Goal: Task Accomplishment & Management: Manage account settings

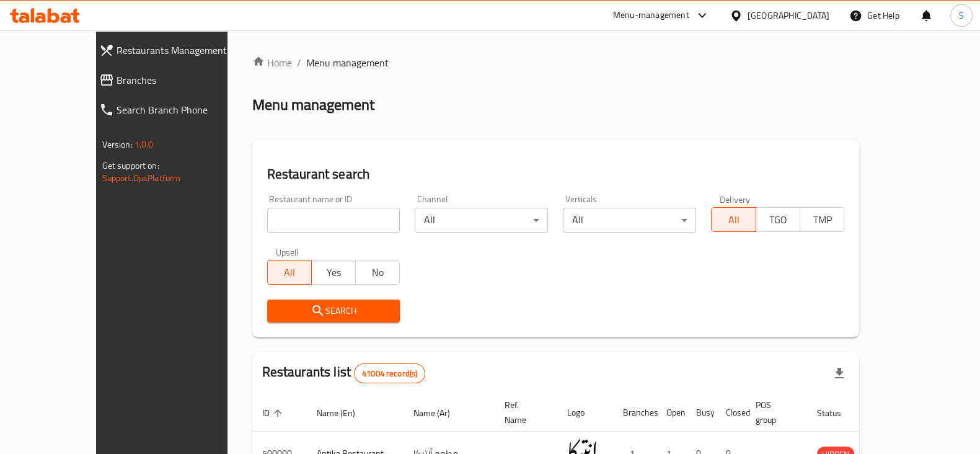
click at [635, 118] on div "Home / Menu management Menu management Restaurant search Restaurant name or ID …" at bounding box center [555, 439] width 607 height 768
click at [430, 260] on div "Restaurant name or ID Restaurant name or ID Channel All ​ Verticals All ​ Deliv…" at bounding box center [556, 258] width 592 height 143
click at [267, 225] on input "search" at bounding box center [333, 220] width 133 height 25
type input "h"
click at [311, 311] on span "Search" at bounding box center [333, 310] width 113 height 15
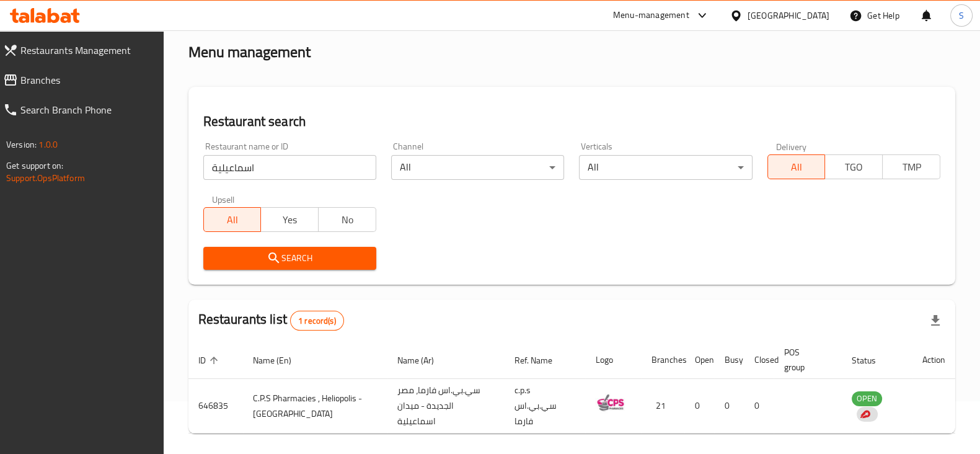
scroll to position [99, 0]
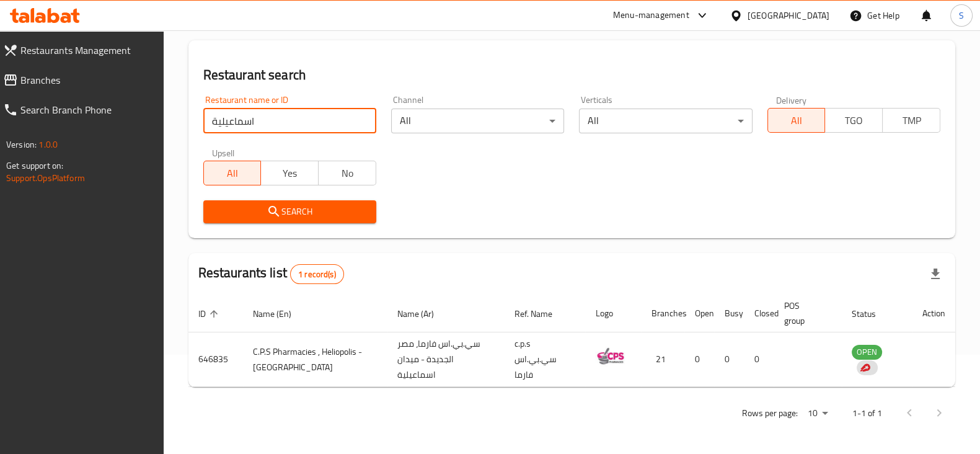
drag, startPoint x: 287, startPoint y: 110, endPoint x: 152, endPoint y: 112, distance: 135.7
click at [152, 112] on div "Restaurants Management Branches Search Branch Phone Version: 1.0.0 Get support …" at bounding box center [490, 192] width 980 height 522
type input "[DEMOGRAPHIC_DATA]"
click button "Search" at bounding box center [289, 211] width 173 height 23
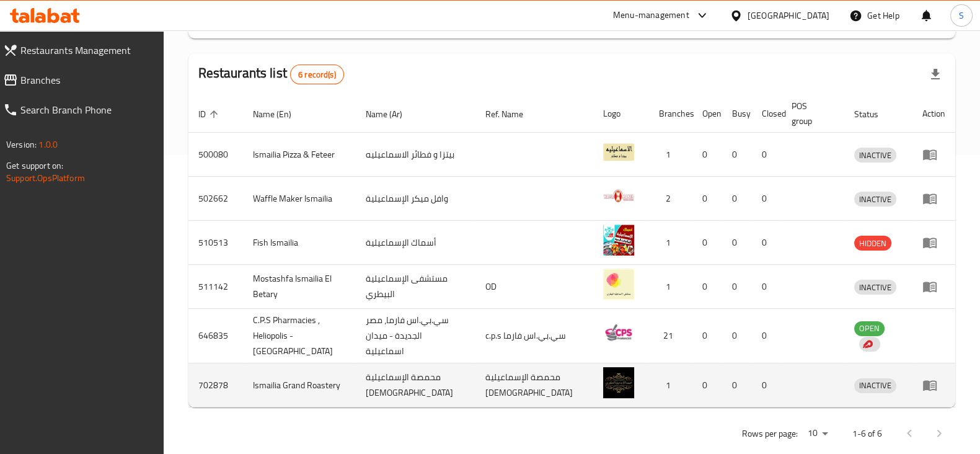
scroll to position [330, 0]
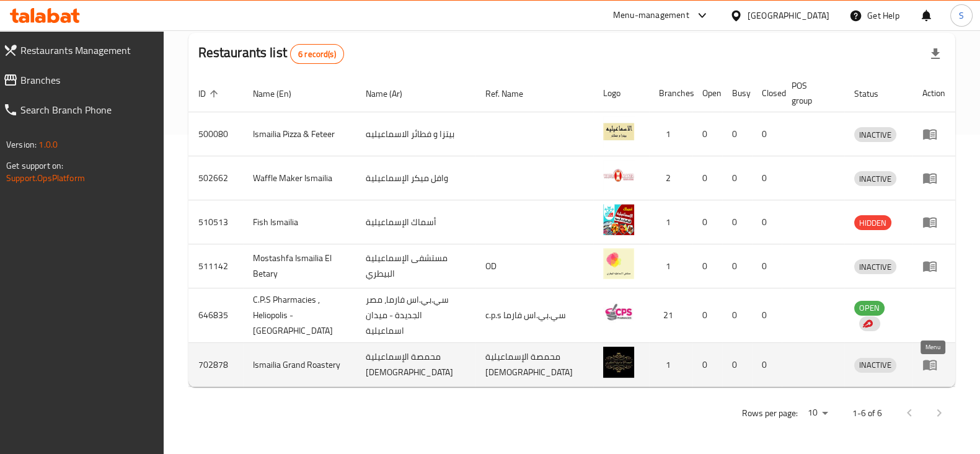
click at [924, 360] on icon "enhanced table" at bounding box center [930, 365] width 14 height 11
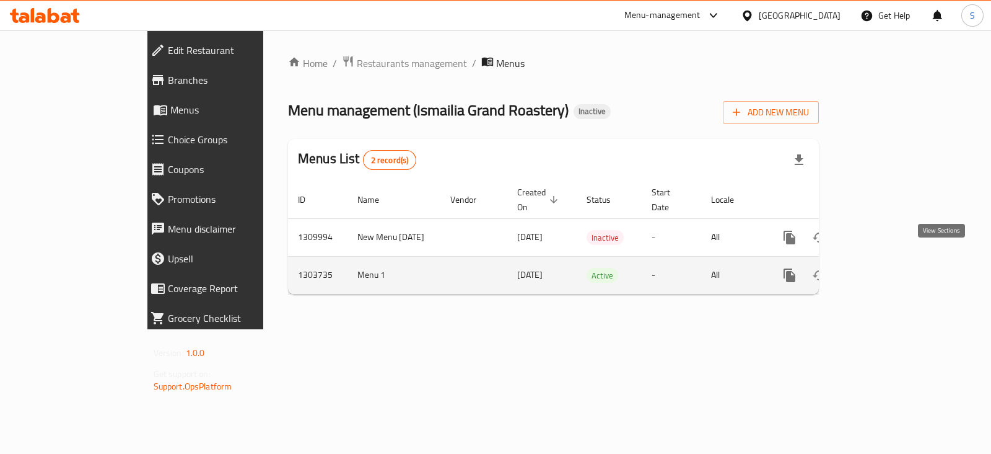
click at [887, 268] on icon "enhanced table" at bounding box center [879, 275] width 15 height 15
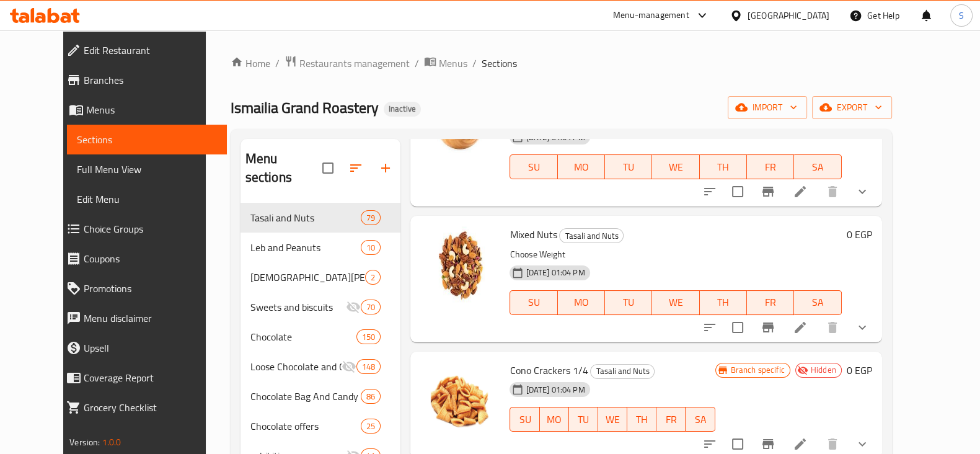
scroll to position [309, 0]
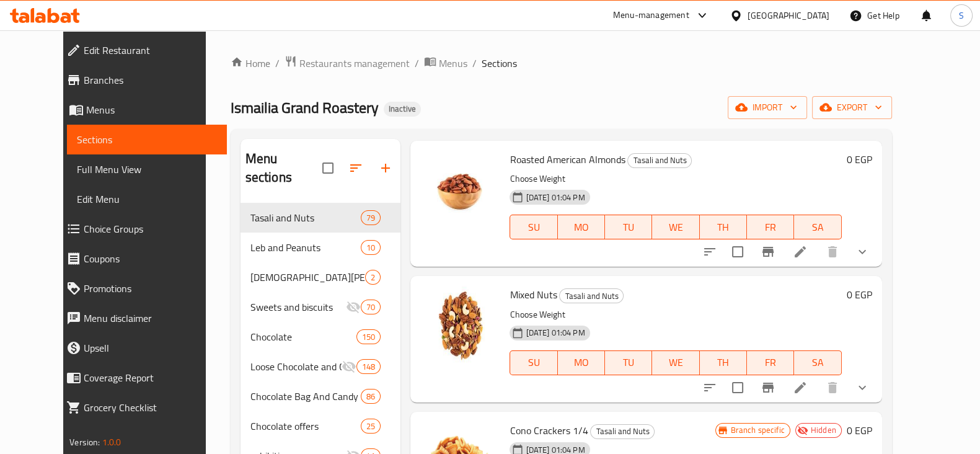
drag, startPoint x: 399, startPoint y: 59, endPoint x: 406, endPoint y: 81, distance: 22.9
click at [439, 60] on span "Menus" at bounding box center [453, 63] width 29 height 15
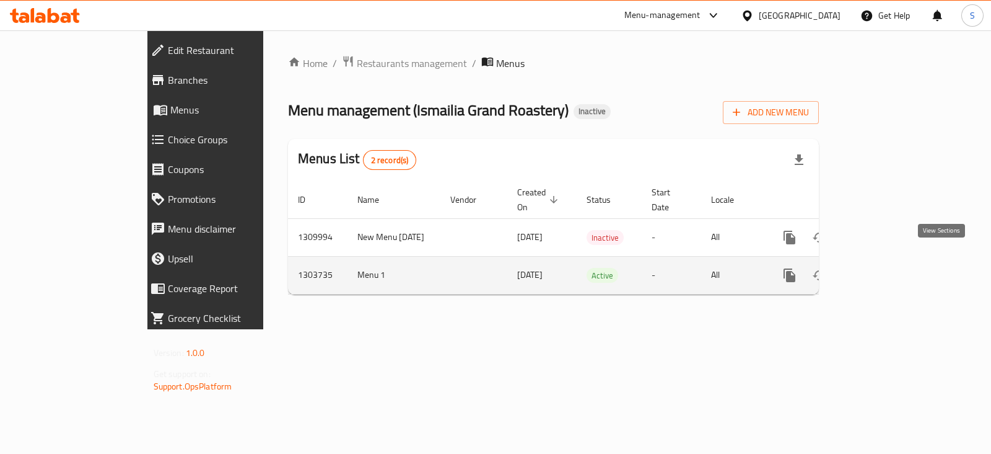
click at [887, 268] on icon "enhanced table" at bounding box center [879, 275] width 15 height 15
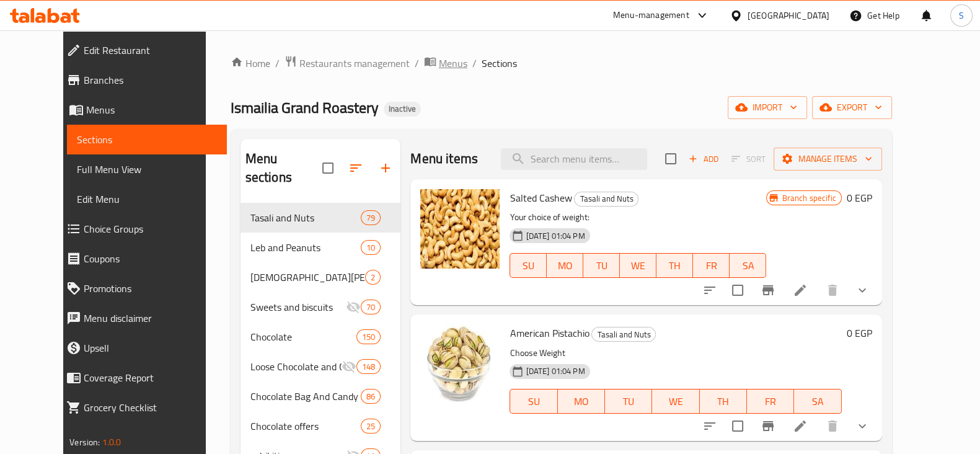
click at [439, 63] on span "Menus" at bounding box center [453, 63] width 29 height 15
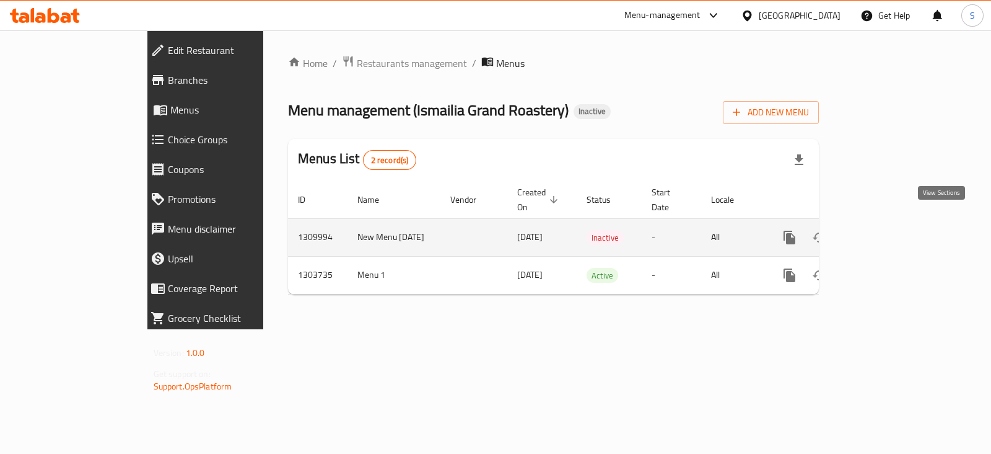
click at [894, 222] on link "enhanced table" at bounding box center [879, 237] width 30 height 30
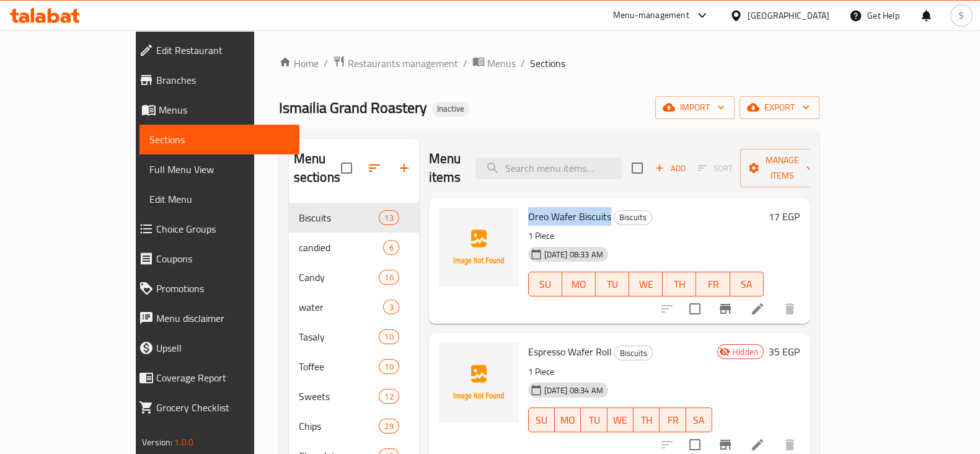
drag, startPoint x: 492, startPoint y: 195, endPoint x: 576, endPoint y: 201, distance: 84.5
click at [576, 203] on div "Oreo Wafer Biscuits Biscuits 1 Piece [DATE] 08:33 AM SU MO TU WE TH FR SA" at bounding box center [645, 261] width 245 height 116
copy span "Oreo Wafer Biscuits"
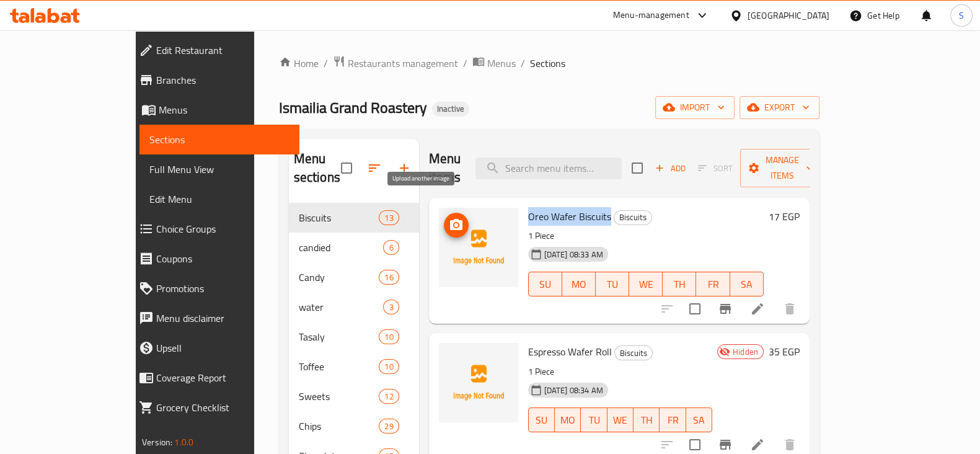
click at [450, 219] on icon "upload picture" at bounding box center [456, 224] width 12 height 11
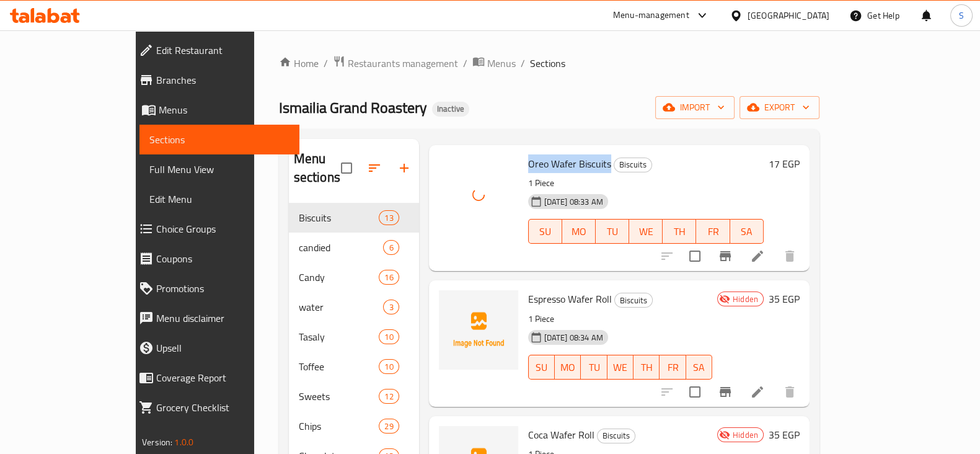
scroll to position [77, 0]
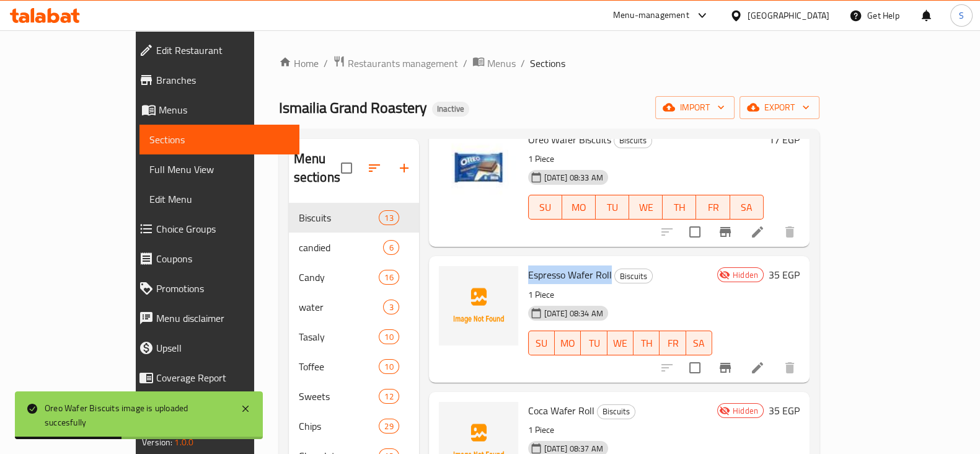
drag, startPoint x: 493, startPoint y: 254, endPoint x: 578, endPoint y: 261, distance: 85.8
click at [578, 261] on div "Espresso Wafer Roll Biscuits 1 Piece [DATE] 08:34 AM SU MO TU WE TH FR SA" at bounding box center [620, 319] width 194 height 116
copy span "Espresso Wafer Roll"
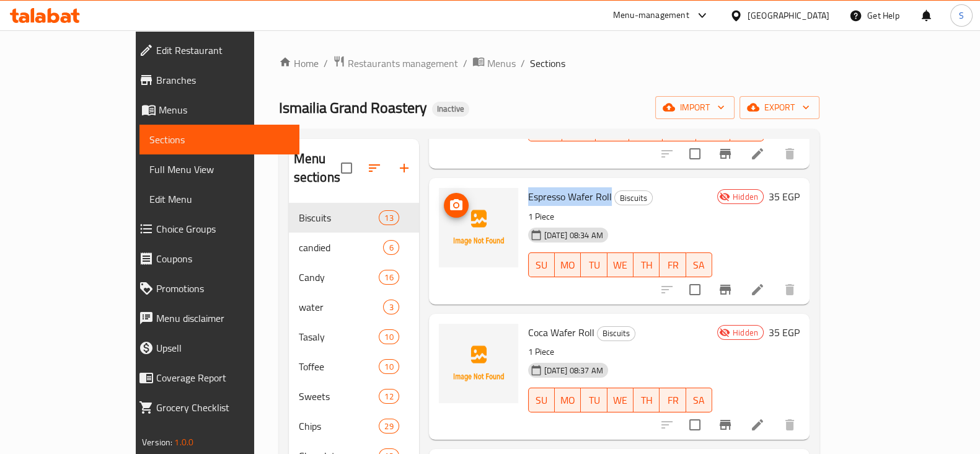
scroll to position [232, 0]
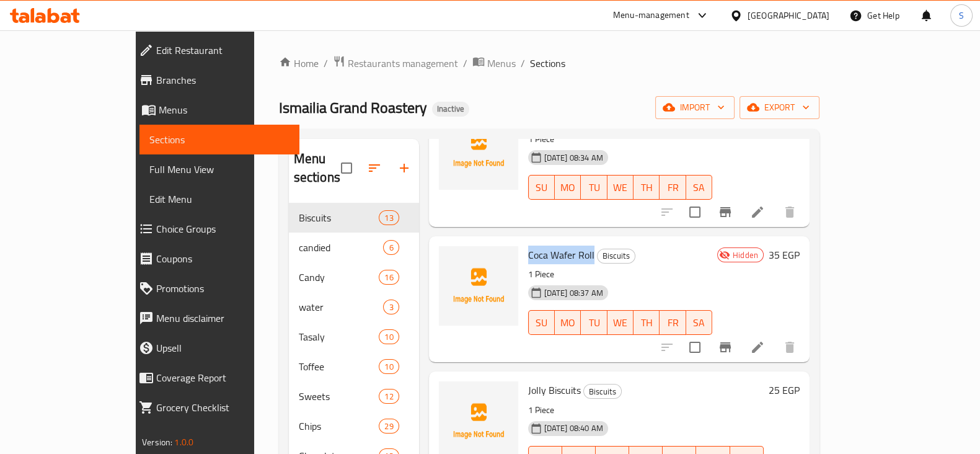
drag, startPoint x: 494, startPoint y: 234, endPoint x: 558, endPoint y: 230, distance: 63.3
click at [558, 245] on span "Coca Wafer Roll" at bounding box center [561, 254] width 66 height 19
click at [765, 340] on icon at bounding box center [757, 347] width 15 height 15
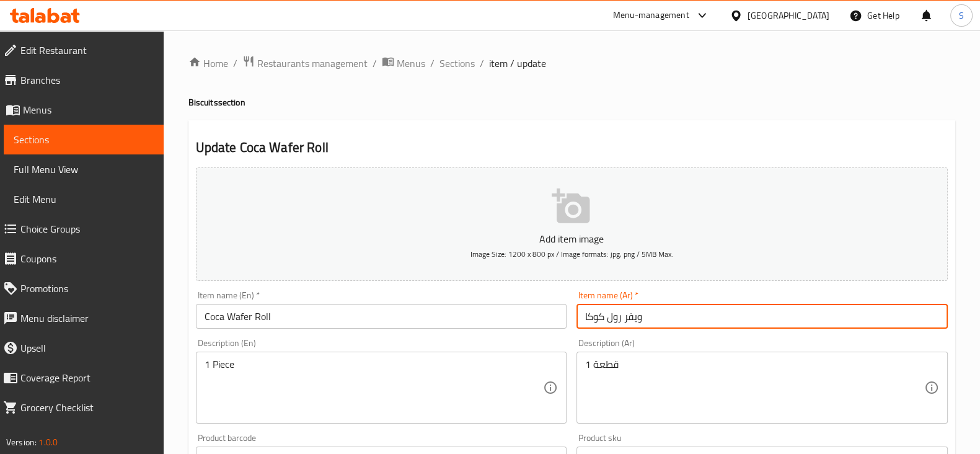
drag, startPoint x: 686, startPoint y: 315, endPoint x: 504, endPoint y: 296, distance: 183.2
click at [504, 296] on div "Add item image Image Size: 1200 x 800 px / Image formats: jpg, png / 5MB Max. I…" at bounding box center [571, 429] width 761 height 534
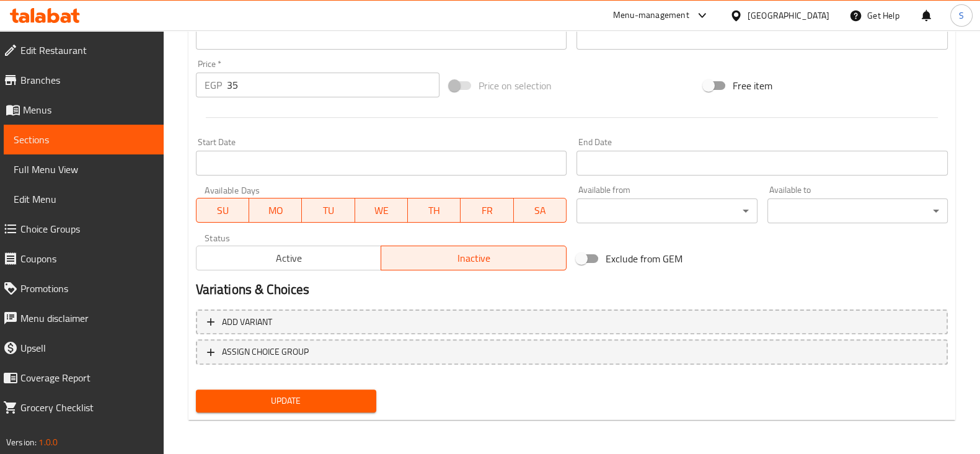
click at [54, 134] on span "Sections" at bounding box center [84, 139] width 140 height 15
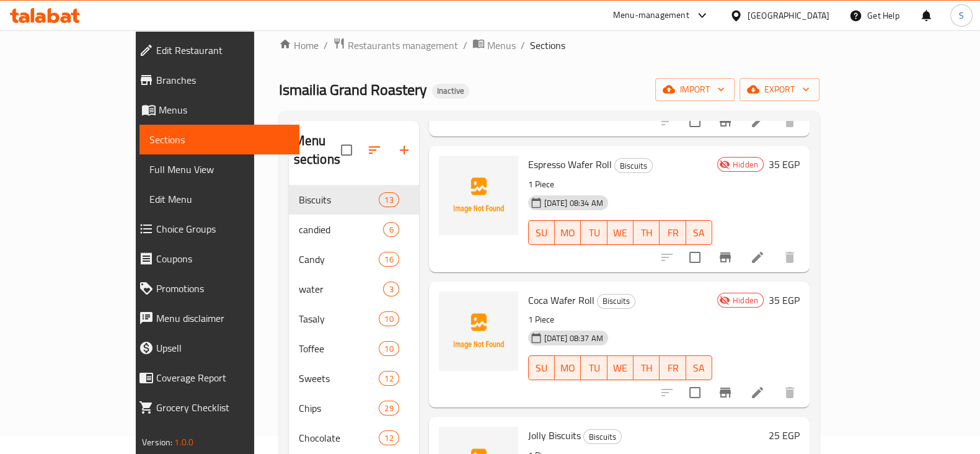
scroll to position [154, 0]
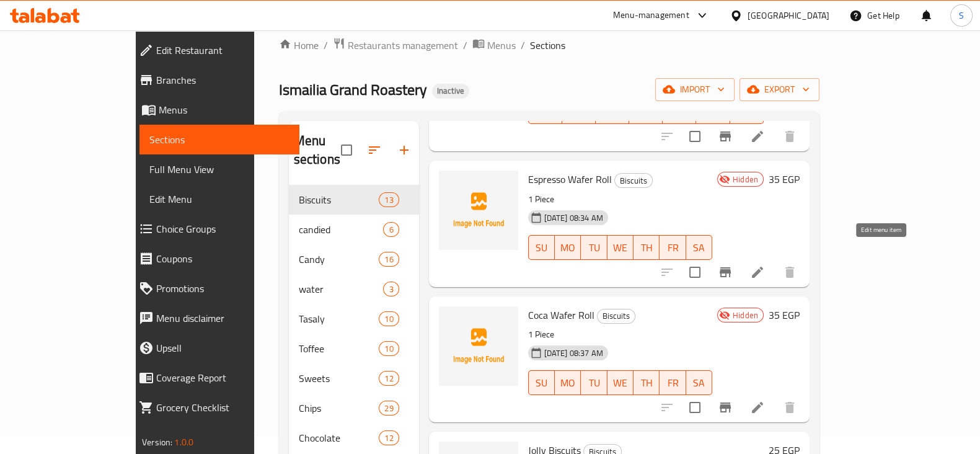
click at [765, 265] on icon at bounding box center [757, 272] width 15 height 15
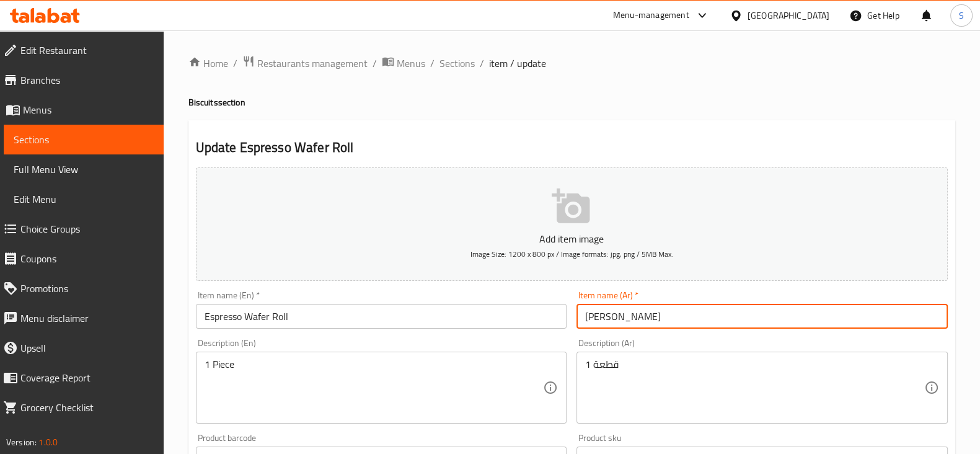
drag, startPoint x: 676, startPoint y: 325, endPoint x: 568, endPoint y: 322, distance: 108.5
click at [568, 322] on div "Add item image Image Size: 1200 x 800 px / Image formats: jpg, png / 5MB Max. I…" at bounding box center [571, 429] width 761 height 534
click at [448, 63] on span "Sections" at bounding box center [456, 63] width 35 height 15
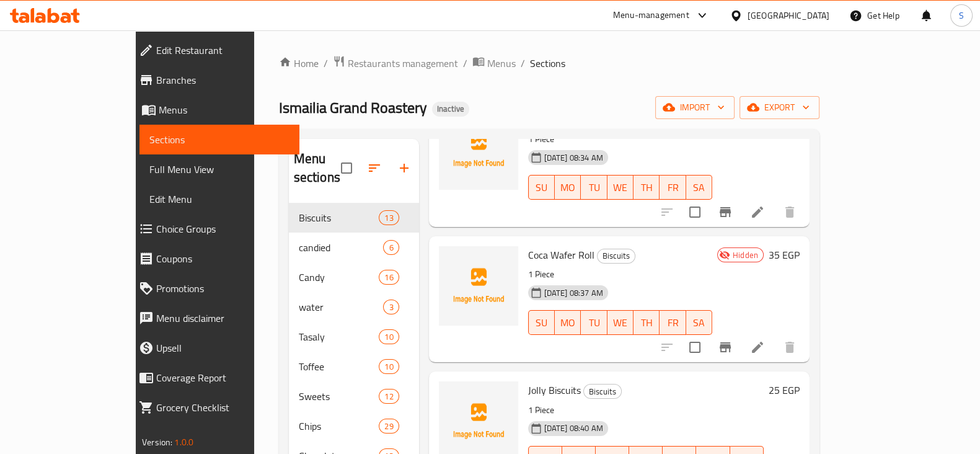
scroll to position [387, 0]
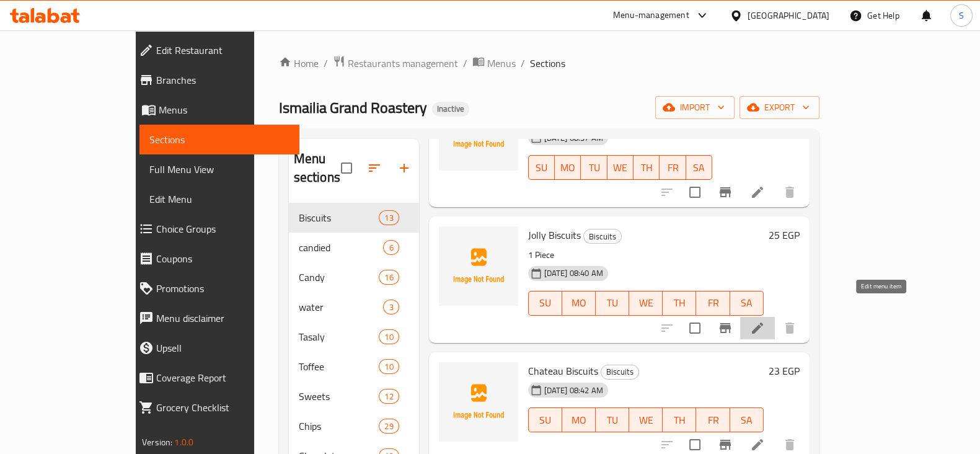
click at [765, 320] on icon at bounding box center [757, 327] width 15 height 15
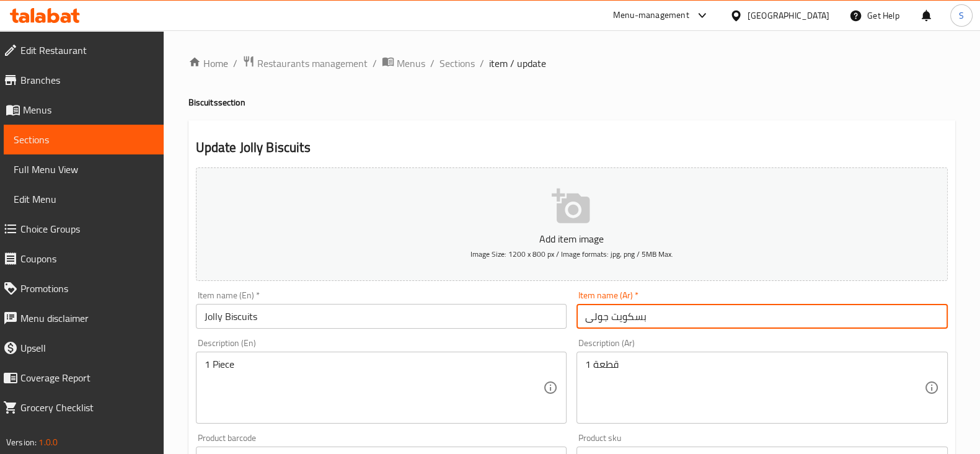
drag, startPoint x: 657, startPoint y: 316, endPoint x: 551, endPoint y: 318, distance: 105.4
click at [553, 318] on div "Add item image Image Size: 1200 x 800 px / Image formats: jpg, png / 5MB Max. I…" at bounding box center [571, 429] width 761 height 534
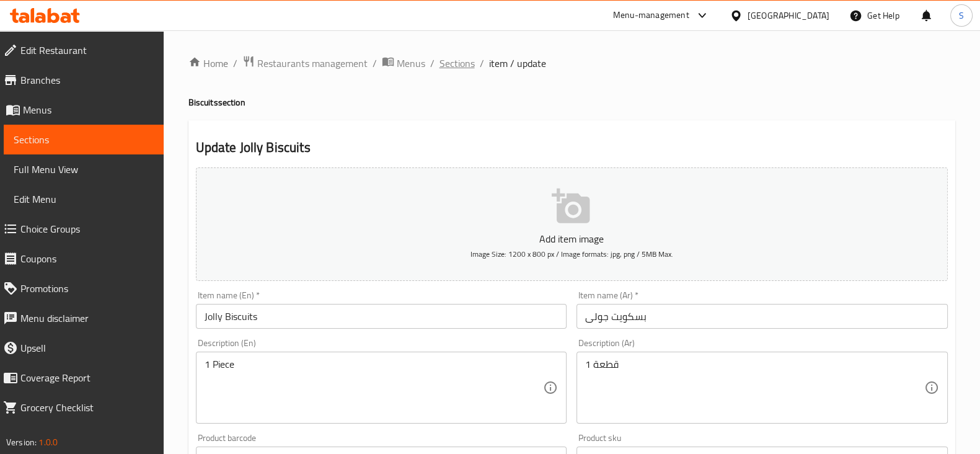
click at [463, 61] on span "Sections" at bounding box center [456, 63] width 35 height 15
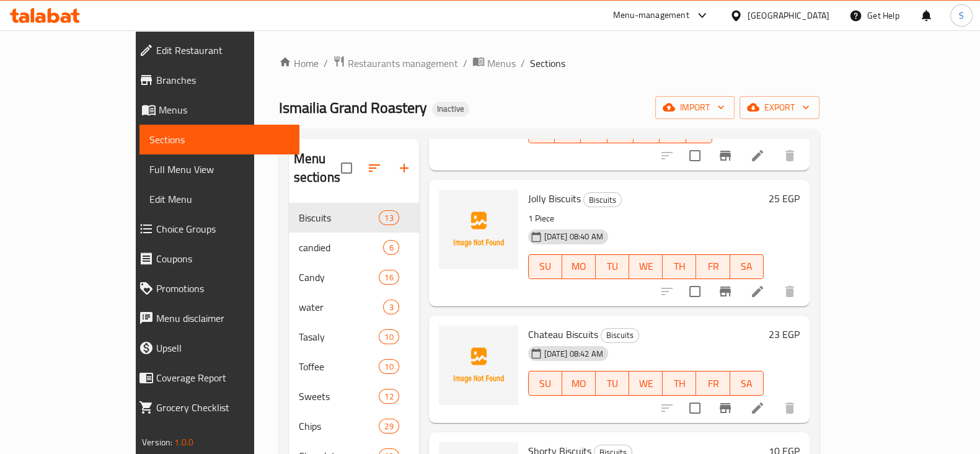
scroll to position [465, 0]
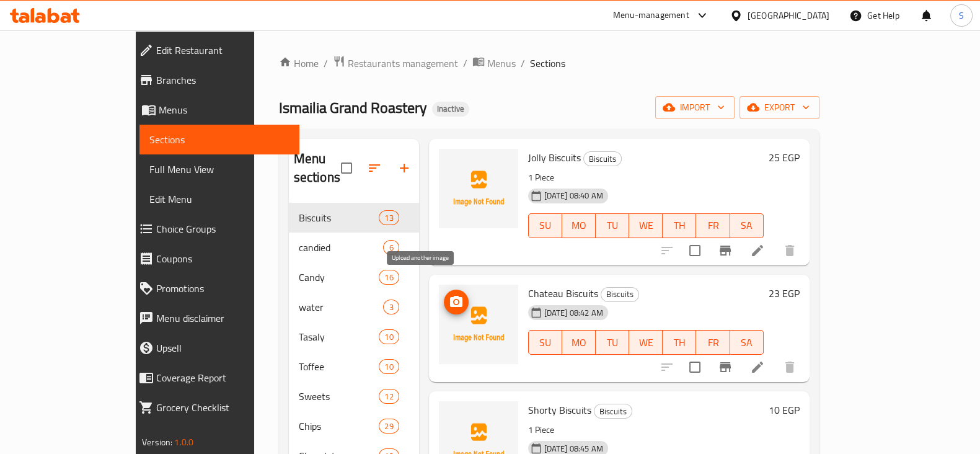
click at [449, 294] on icon "upload picture" at bounding box center [456, 301] width 15 height 15
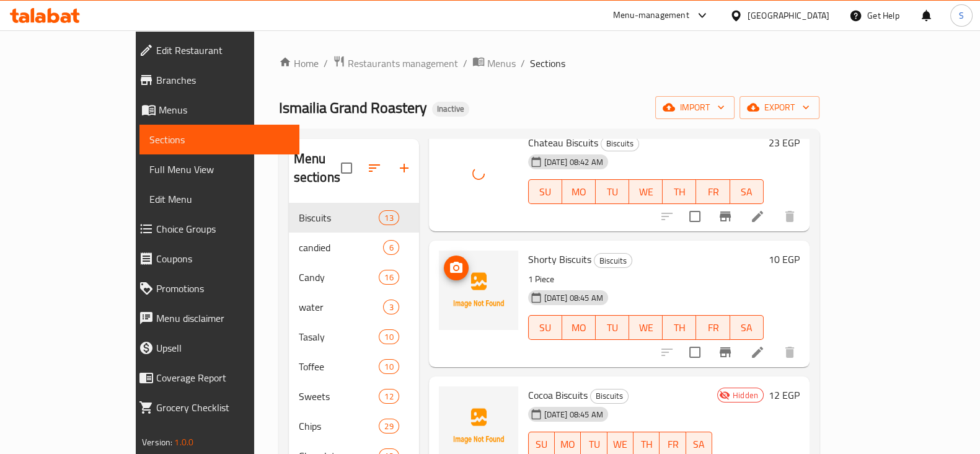
scroll to position [619, 0]
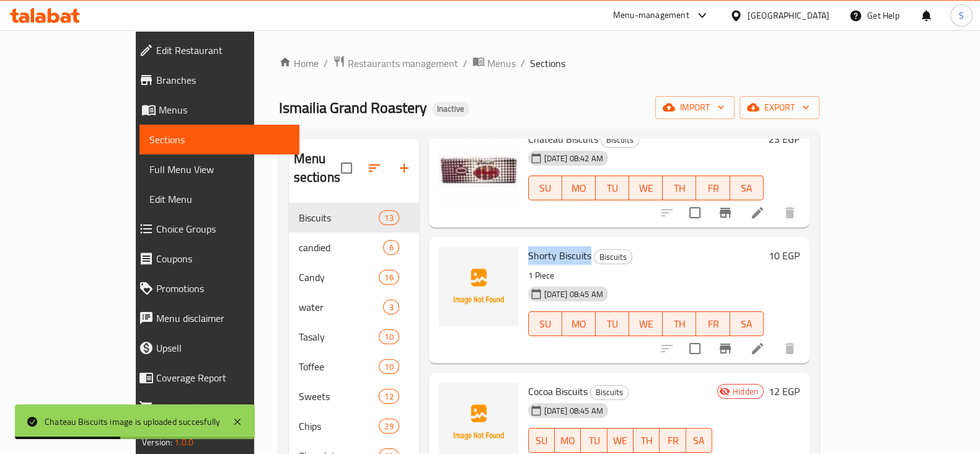
drag, startPoint x: 495, startPoint y: 236, endPoint x: 555, endPoint y: 239, distance: 59.5
click at [555, 246] on span "Shorty Biscuits" at bounding box center [559, 255] width 63 height 19
copy span "Shorty Biscuits"
click at [449, 257] on icon "upload picture" at bounding box center [456, 264] width 15 height 15
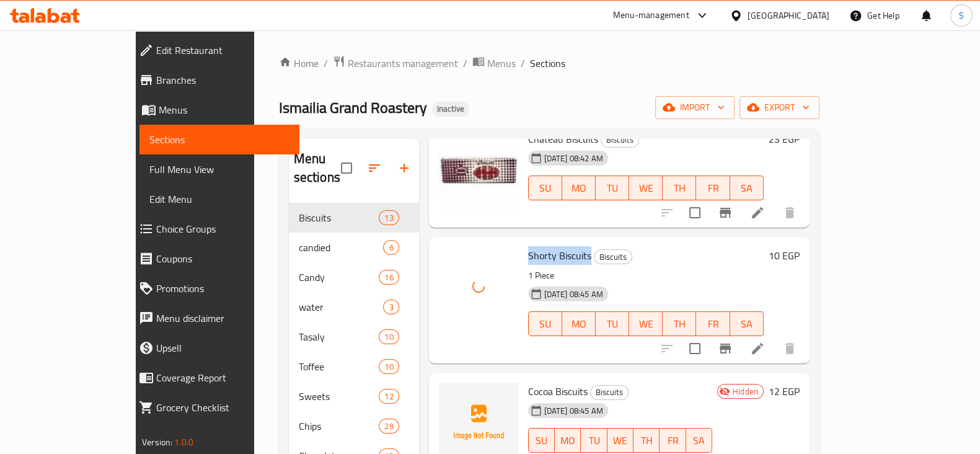
scroll to position [697, 0]
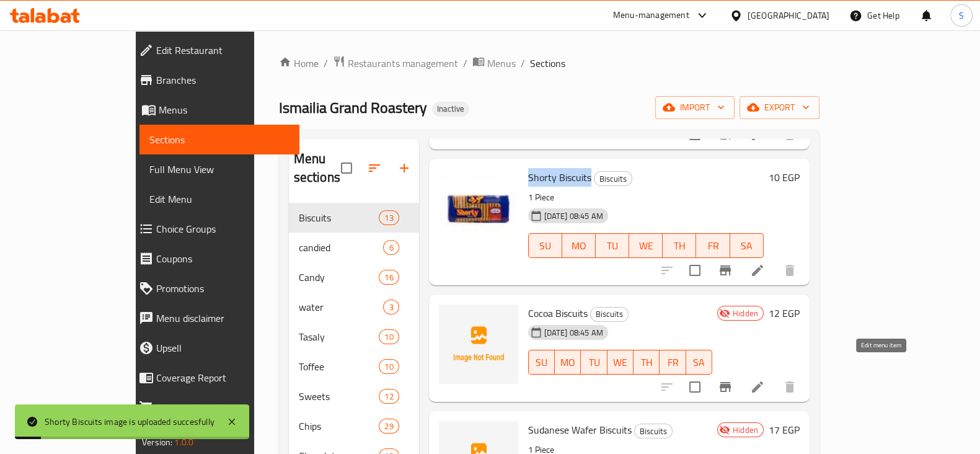
click at [765, 379] on icon at bounding box center [757, 386] width 15 height 15
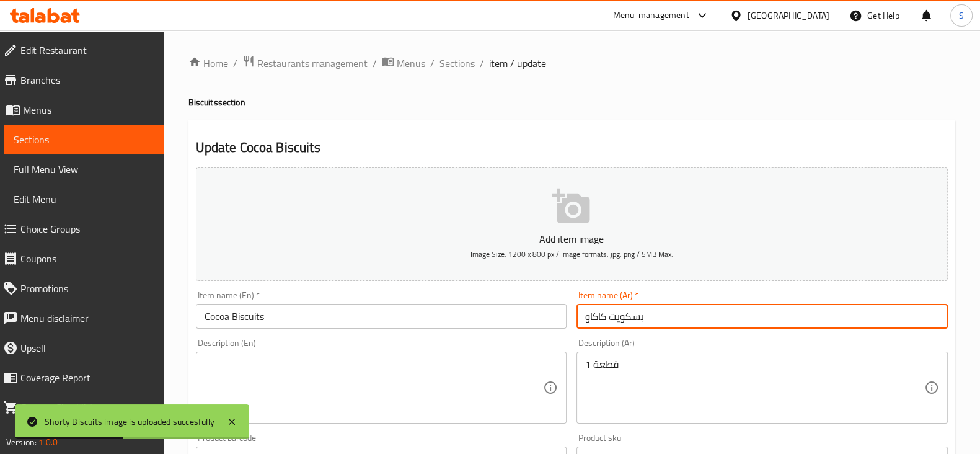
drag, startPoint x: 654, startPoint y: 313, endPoint x: 569, endPoint y: 314, distance: 84.3
click at [569, 314] on div "Add item image Image Size: 1200 x 800 px / Image formats: jpg, png / 5MB Max. I…" at bounding box center [571, 429] width 761 height 534
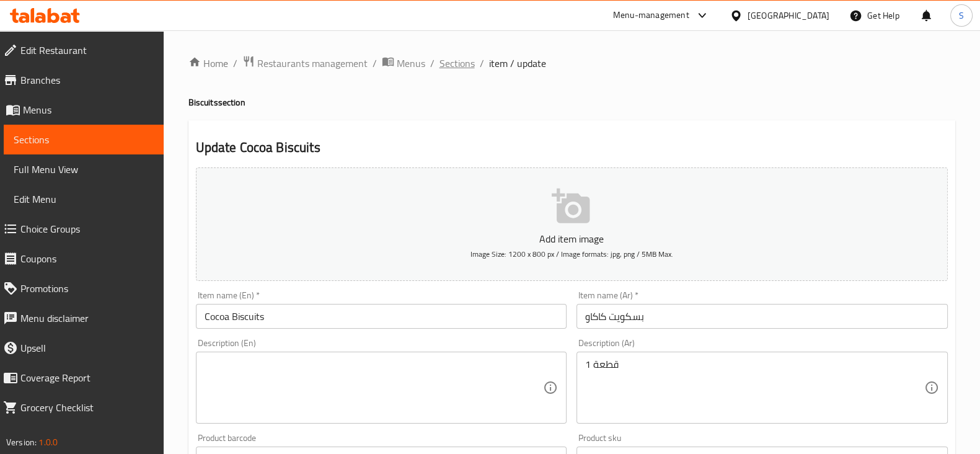
click at [452, 60] on span "Sections" at bounding box center [456, 63] width 35 height 15
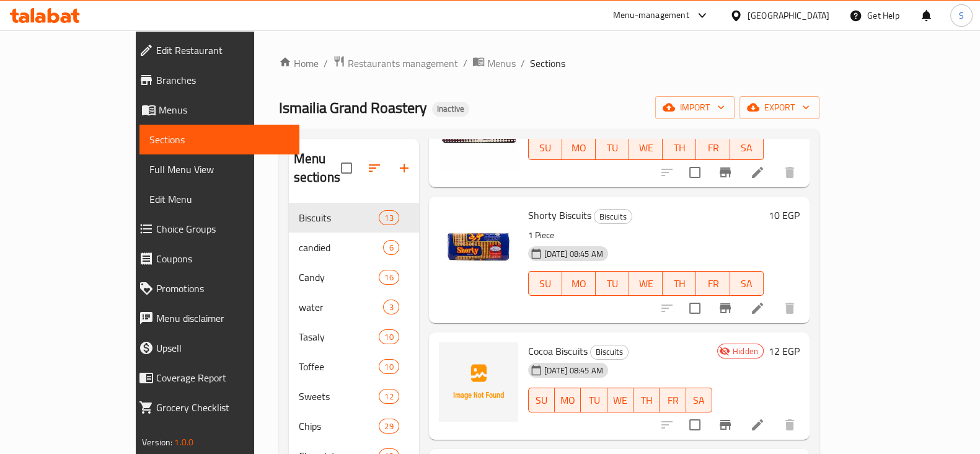
scroll to position [697, 0]
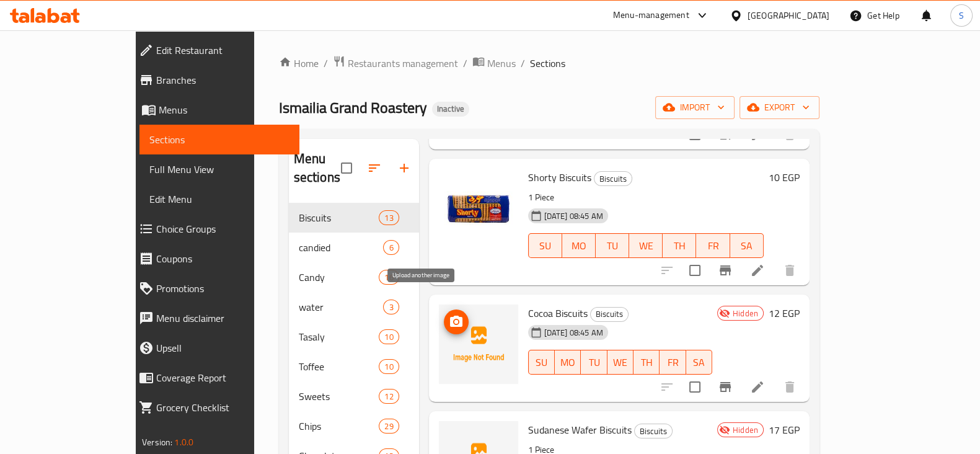
click at [444, 314] on span "upload picture" at bounding box center [456, 321] width 25 height 15
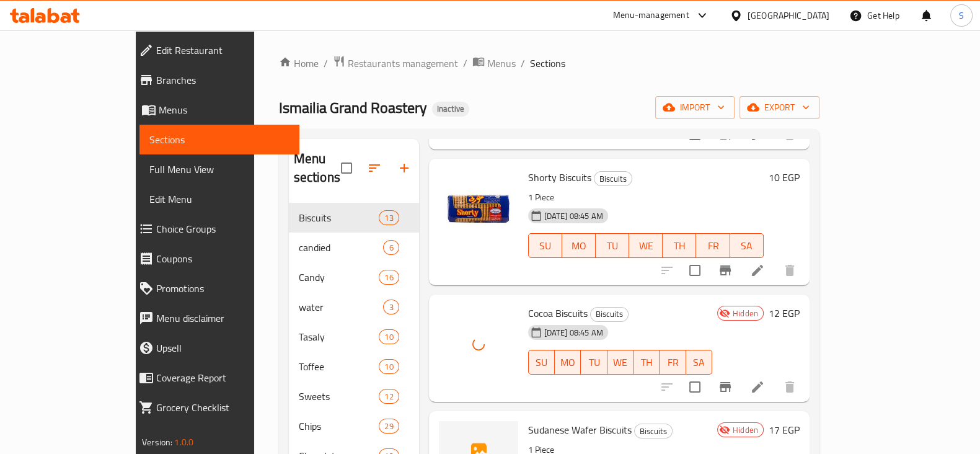
scroll to position [775, 0]
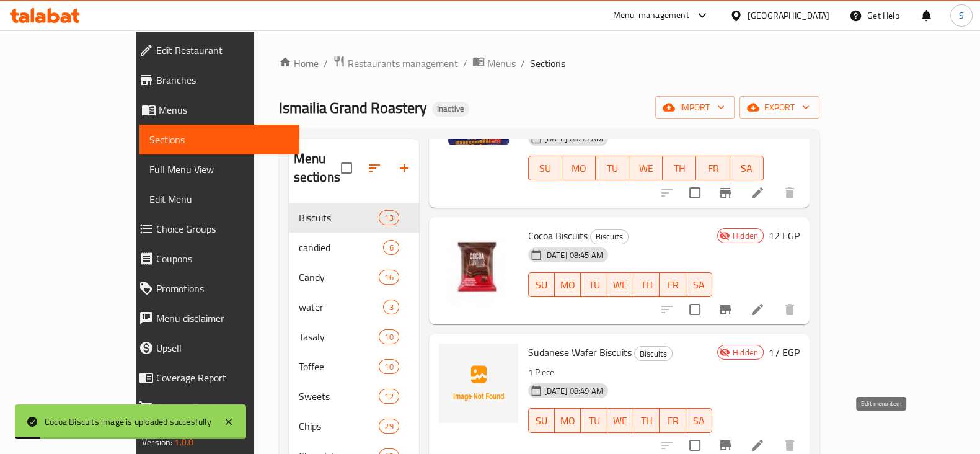
click at [765, 437] on icon at bounding box center [757, 444] width 15 height 15
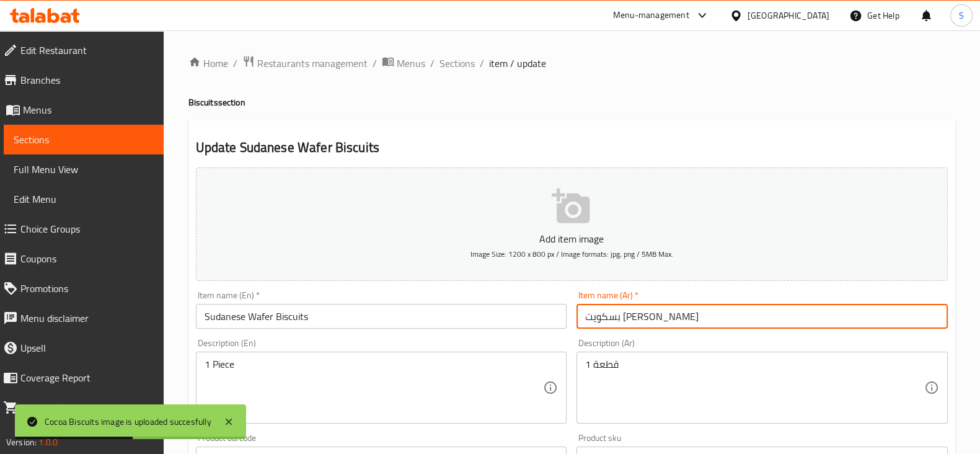
drag, startPoint x: 709, startPoint y: 315, endPoint x: 565, endPoint y: 307, distance: 144.6
click at [566, 308] on div "Add item image Image Size: 1200 x 800 px / Image formats: jpg, png / 5MB Max. I…" at bounding box center [571, 429] width 761 height 534
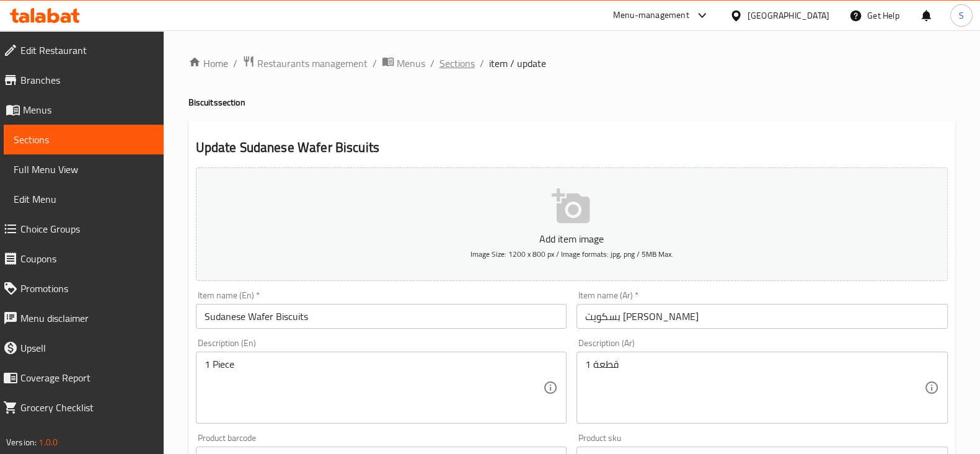
click at [455, 61] on span "Sections" at bounding box center [456, 63] width 35 height 15
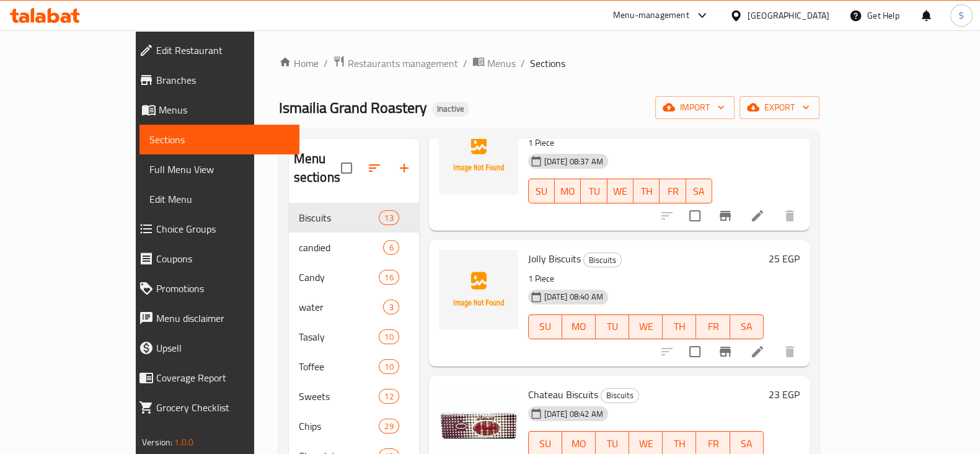
scroll to position [387, 0]
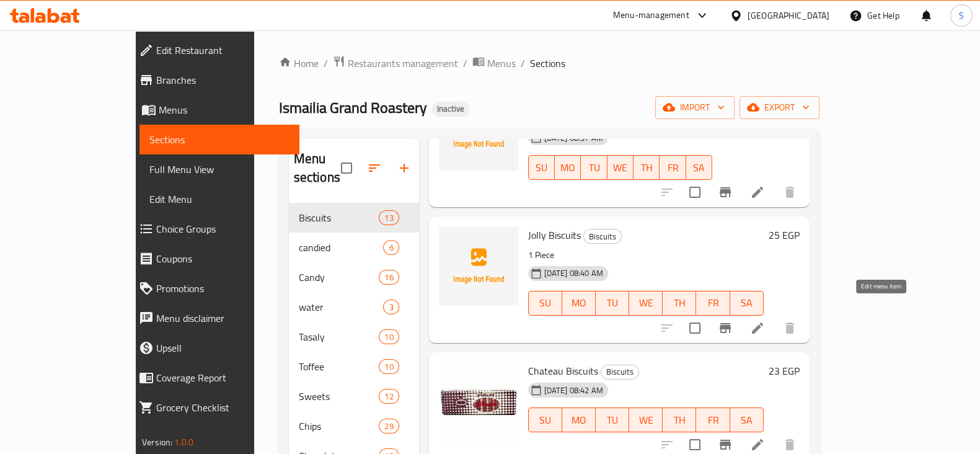
click at [765, 320] on icon at bounding box center [757, 327] width 15 height 15
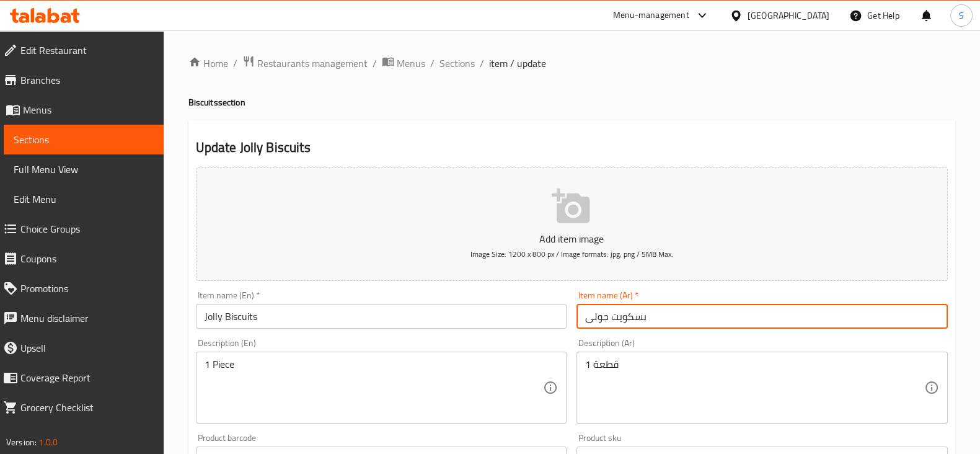
drag, startPoint x: 690, startPoint y: 311, endPoint x: 543, endPoint y: 309, distance: 146.9
click at [543, 309] on div "Add item image Image Size: 1200 x 800 px / Image formats: jpg, png / 5MB Max. I…" at bounding box center [571, 429] width 761 height 534
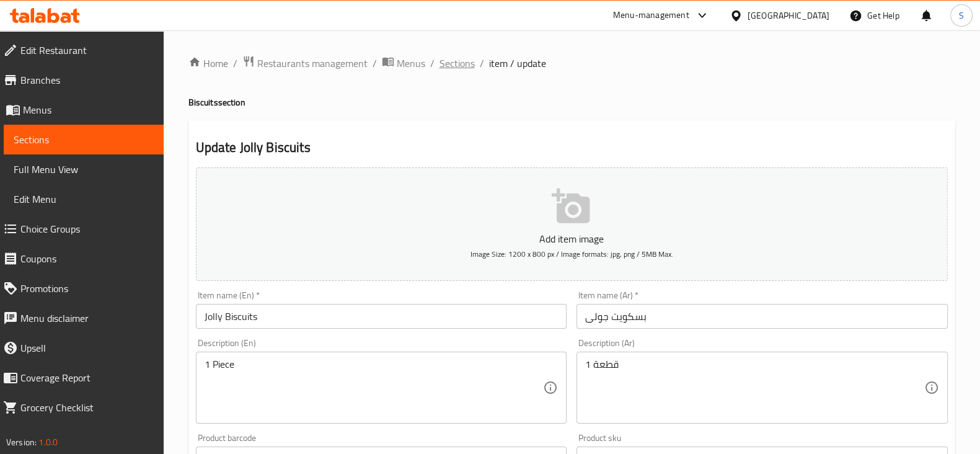
click at [457, 60] on span "Sections" at bounding box center [456, 63] width 35 height 15
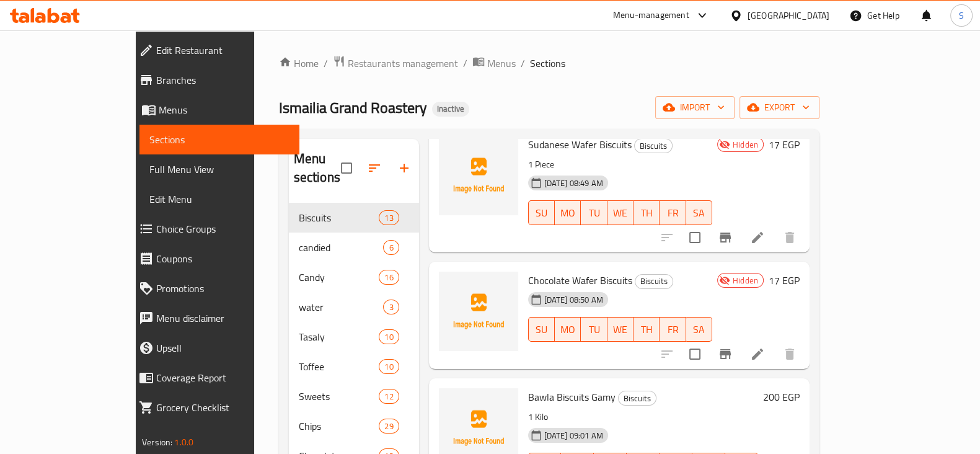
scroll to position [1006, 0]
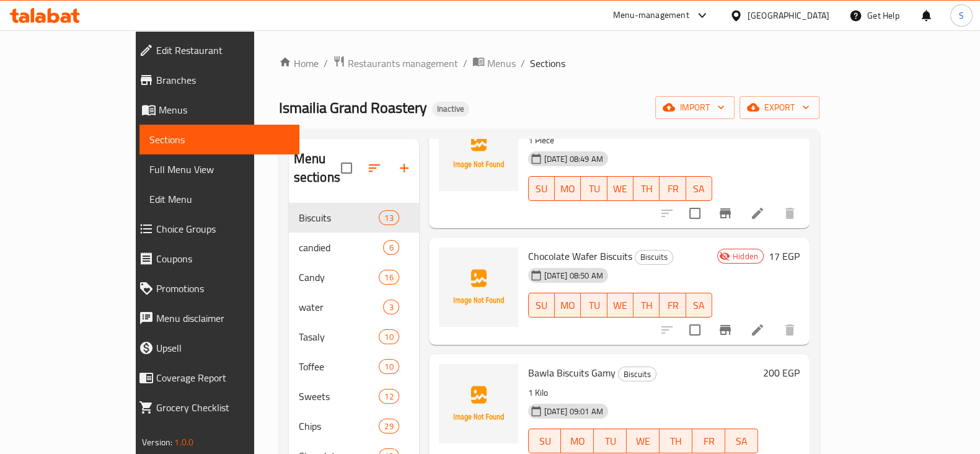
click at [765, 322] on icon at bounding box center [757, 329] width 15 height 15
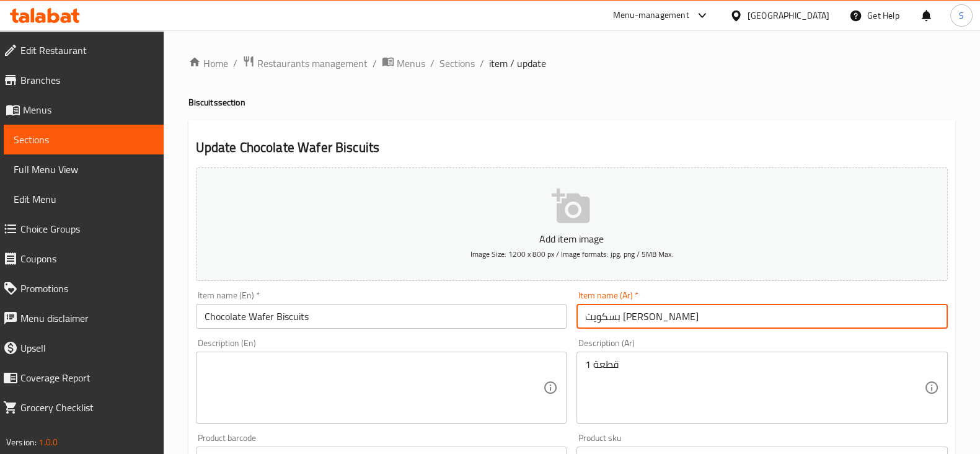
drag, startPoint x: 716, startPoint y: 317, endPoint x: 570, endPoint y: 307, distance: 146.0
click at [570, 307] on div "Add item image Image Size: 1200 x 800 px / Image formats: jpg, png / 5MB Max. I…" at bounding box center [571, 429] width 761 height 534
click at [459, 59] on span "Sections" at bounding box center [456, 63] width 35 height 15
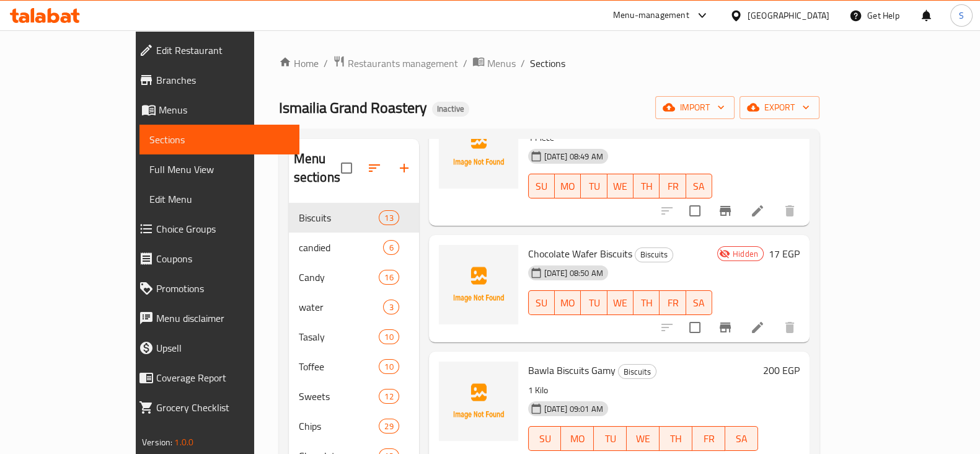
scroll to position [1084, 0]
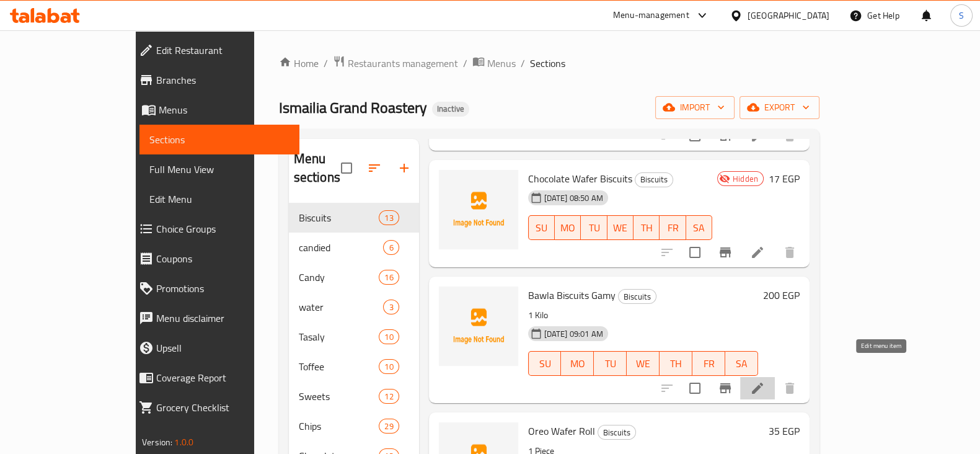
click at [765, 380] on icon at bounding box center [757, 387] width 15 height 15
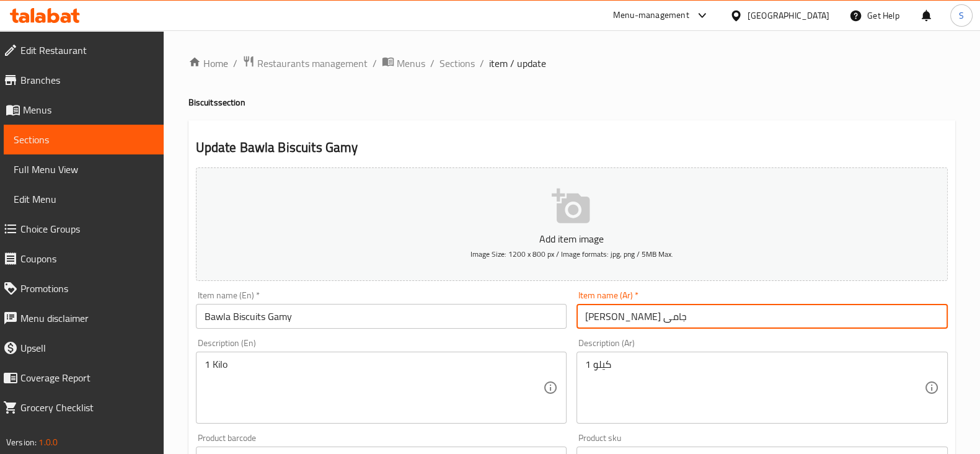
drag, startPoint x: 684, startPoint y: 316, endPoint x: 542, endPoint y: 315, distance: 141.9
click at [543, 315] on div "Add item image Image Size: 1200 x 800 px / Image formats: jpg, png / 5MB Max. I…" at bounding box center [571, 429] width 761 height 534
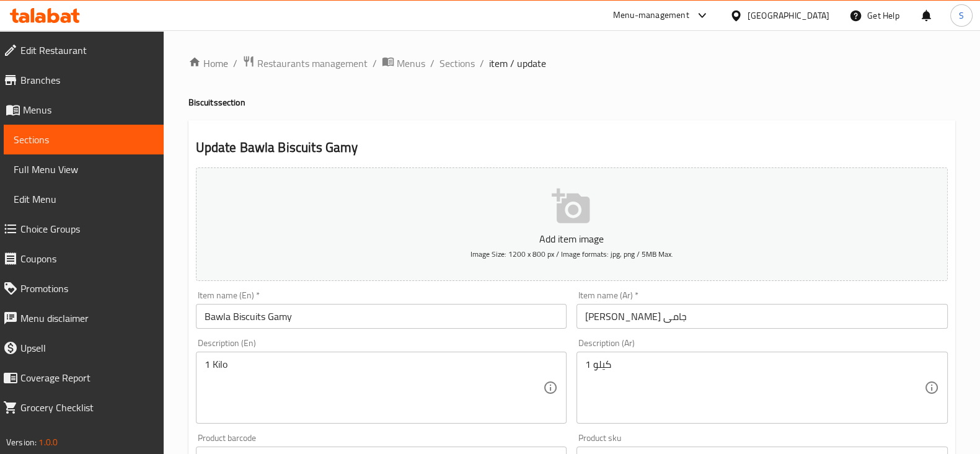
drag, startPoint x: 443, startPoint y: 66, endPoint x: 442, endPoint y: 90, distance: 24.2
click at [443, 66] on span "Sections" at bounding box center [456, 63] width 35 height 15
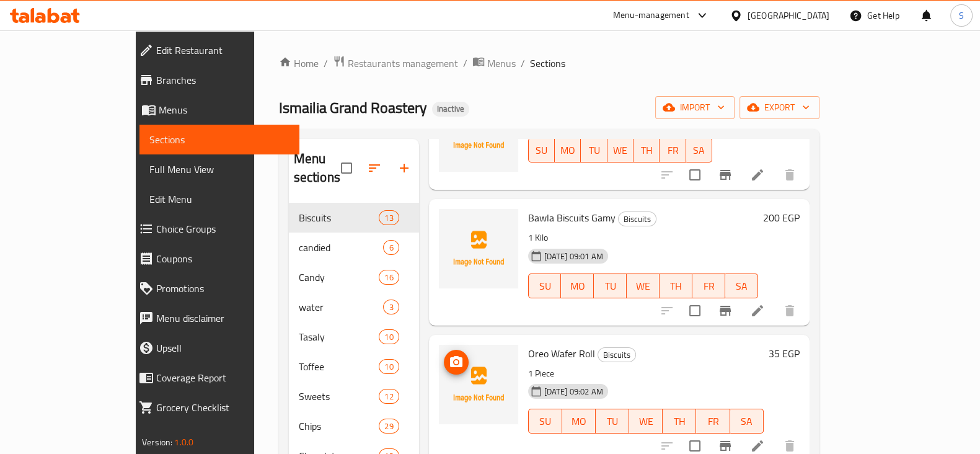
scroll to position [1238, 0]
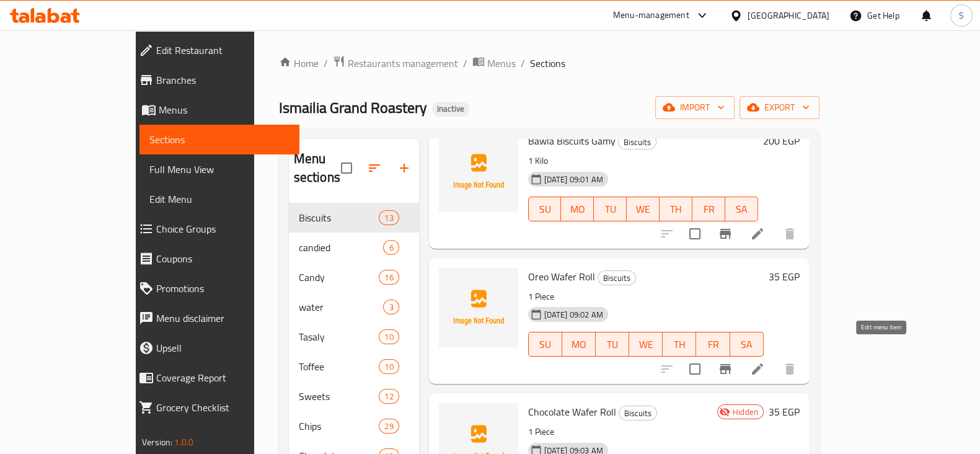
click at [765, 361] on icon at bounding box center [757, 368] width 15 height 15
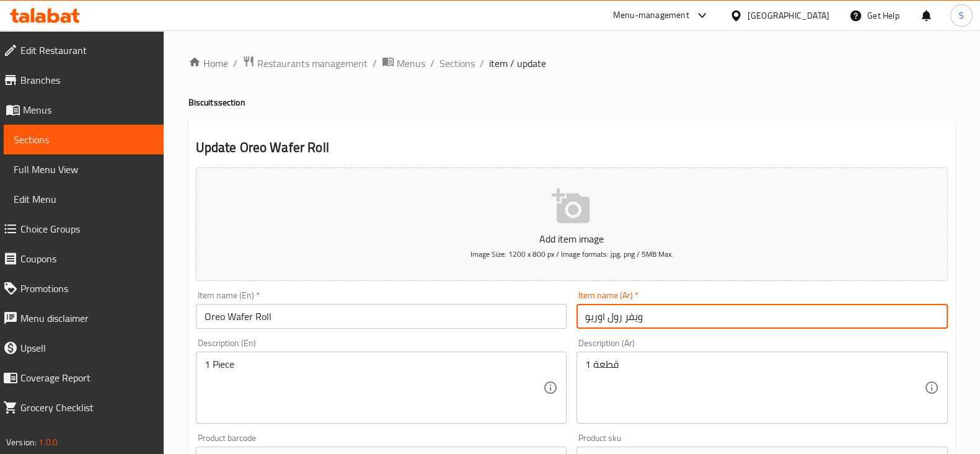
drag, startPoint x: 654, startPoint y: 310, endPoint x: 564, endPoint y: 321, distance: 91.1
click at [564, 321] on div "Add item image Image Size: 1200 x 800 px / Image formats: jpg, png / 5MB Max. I…" at bounding box center [571, 429] width 761 height 534
click at [462, 66] on span "Sections" at bounding box center [456, 63] width 35 height 15
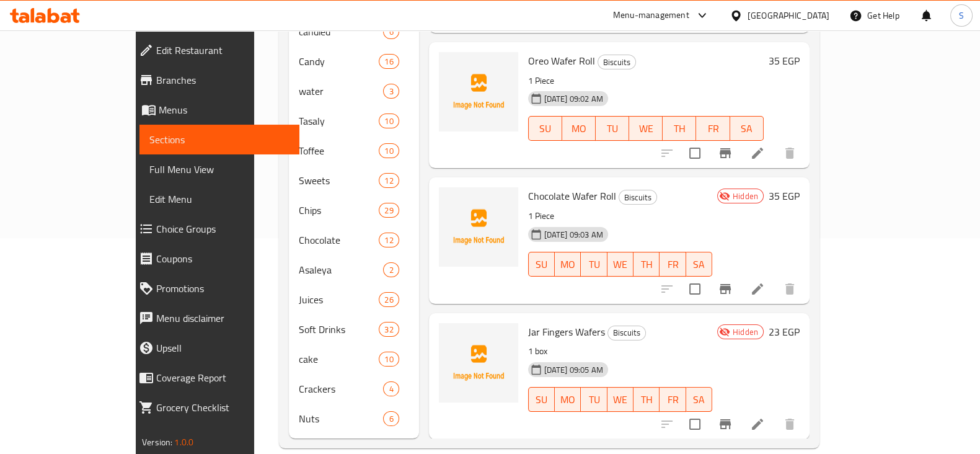
scroll to position [216, 0]
click at [763, 283] on icon at bounding box center [757, 288] width 11 height 11
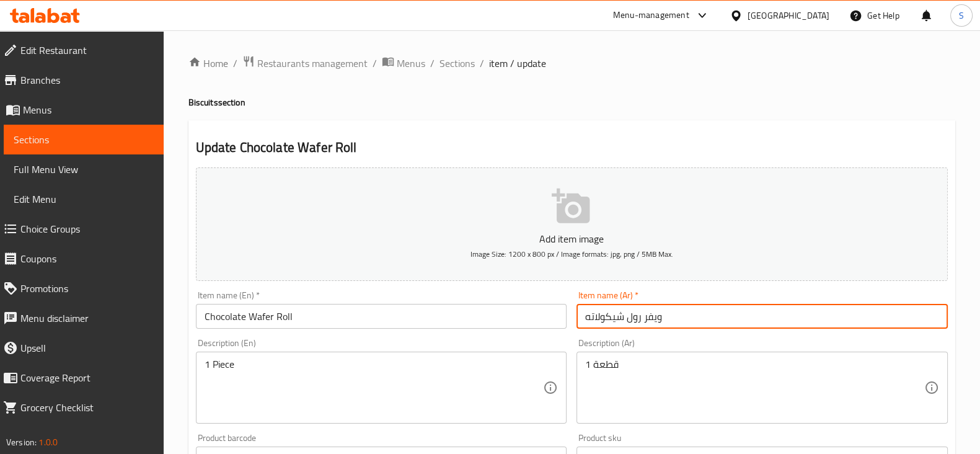
drag, startPoint x: 695, startPoint y: 312, endPoint x: 541, endPoint y: 314, distance: 153.7
click at [542, 312] on div "Add item image Image Size: 1200 x 800 px / Image formats: jpg, png / 5MB Max. I…" at bounding box center [571, 429] width 761 height 534
click at [462, 64] on span "Sections" at bounding box center [456, 63] width 35 height 15
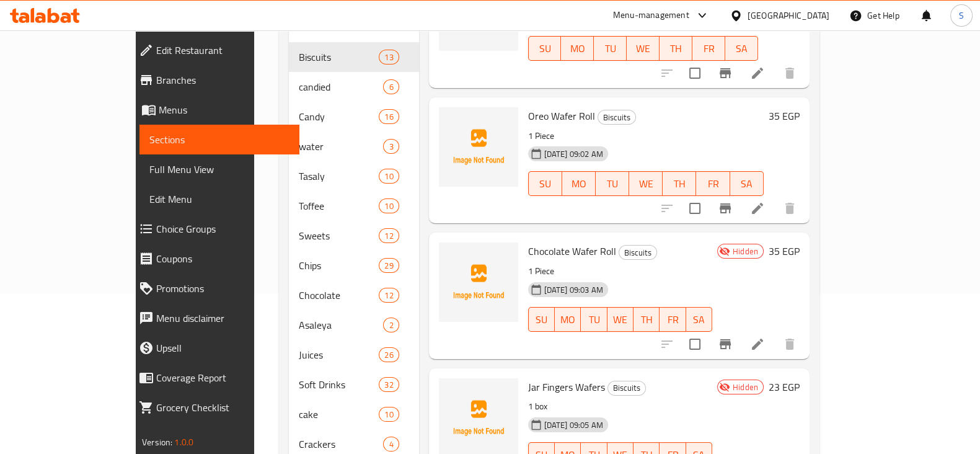
scroll to position [216, 0]
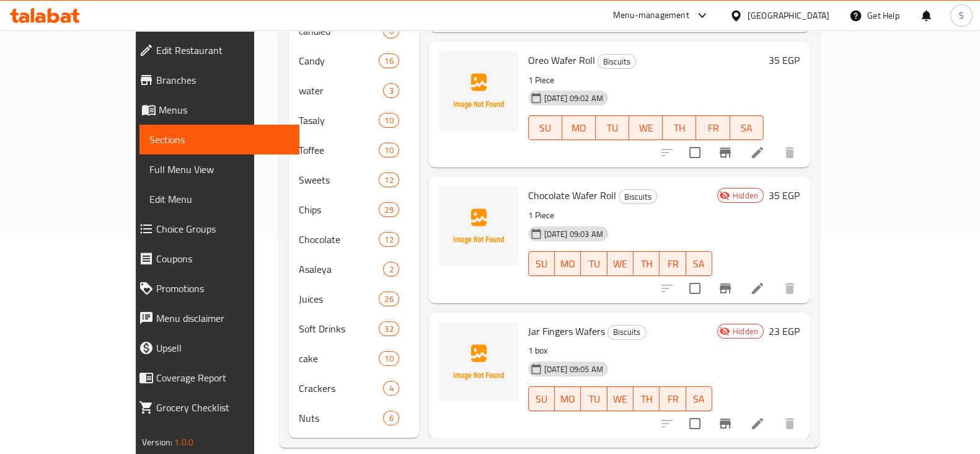
click at [542, 322] on span "Jar Fingers Wafers" at bounding box center [566, 331] width 77 height 19
click at [765, 416] on icon at bounding box center [757, 423] width 15 height 15
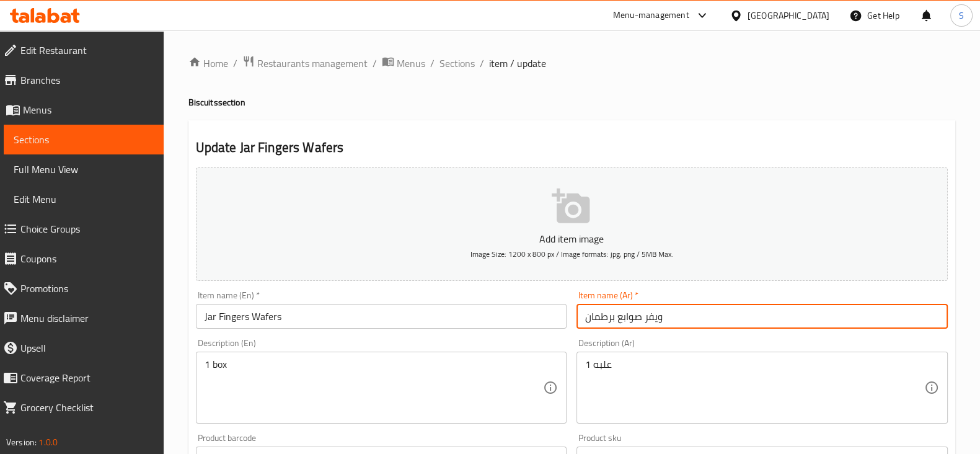
drag, startPoint x: 689, startPoint y: 314, endPoint x: 572, endPoint y: 307, distance: 117.3
click at [572, 307] on div "Item name (Ar)   * ويفر صوابع برطمان Item name (Ar) *" at bounding box center [761, 310] width 381 height 48
click at [463, 66] on span "Sections" at bounding box center [456, 63] width 35 height 15
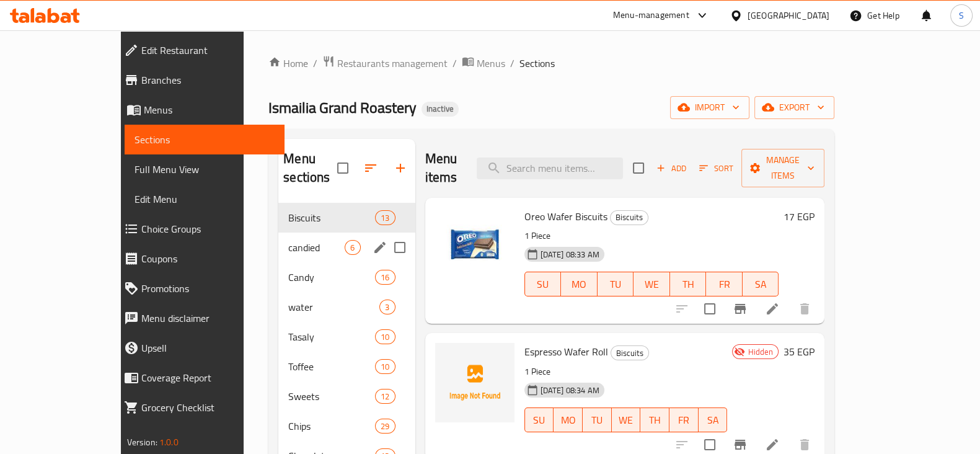
click at [288, 240] on span "candied" at bounding box center [316, 247] width 56 height 15
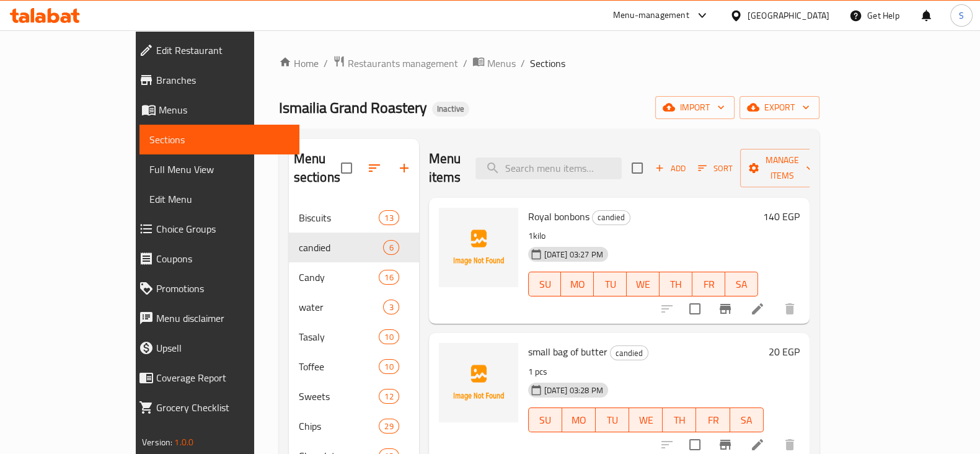
scroll to position [77, 0]
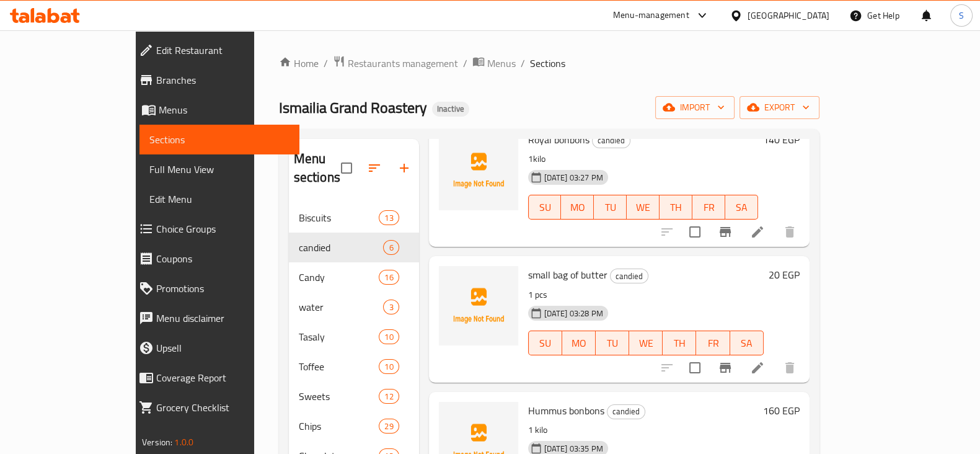
click at [765, 360] on icon at bounding box center [757, 367] width 15 height 15
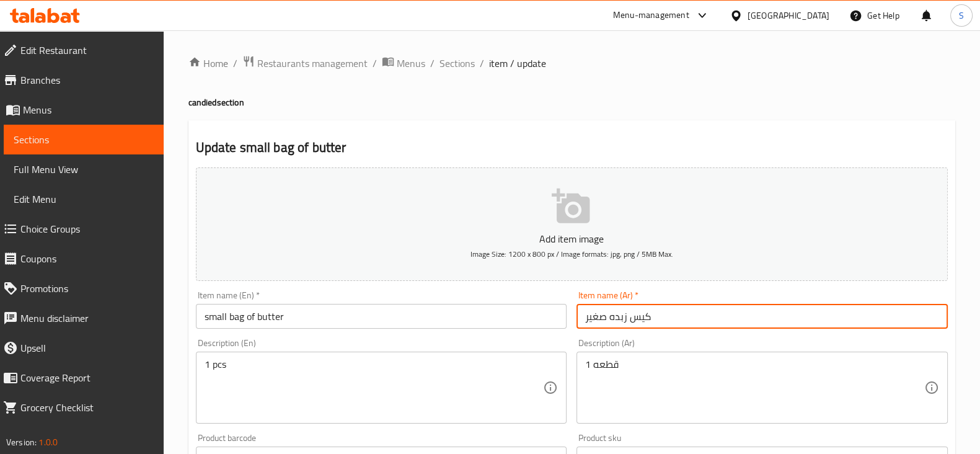
drag, startPoint x: 667, startPoint y: 320, endPoint x: 497, endPoint y: 322, distance: 169.8
click at [497, 322] on div "Add item image Image Size: 1200 x 800 px / Image formats: jpg, png / 5MB Max. I…" at bounding box center [571, 429] width 761 height 534
click at [462, 62] on span "Sections" at bounding box center [456, 63] width 35 height 15
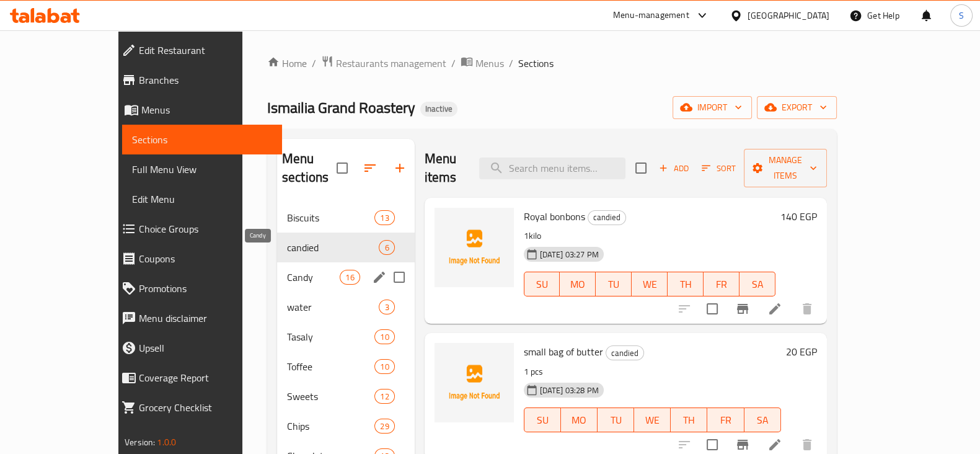
click at [287, 270] on span "Candy" at bounding box center [313, 277] width 53 height 15
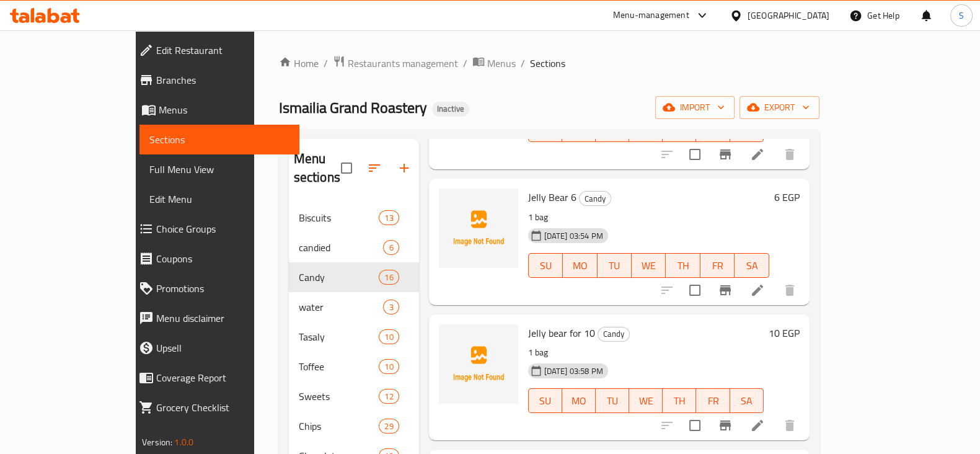
scroll to position [387, 0]
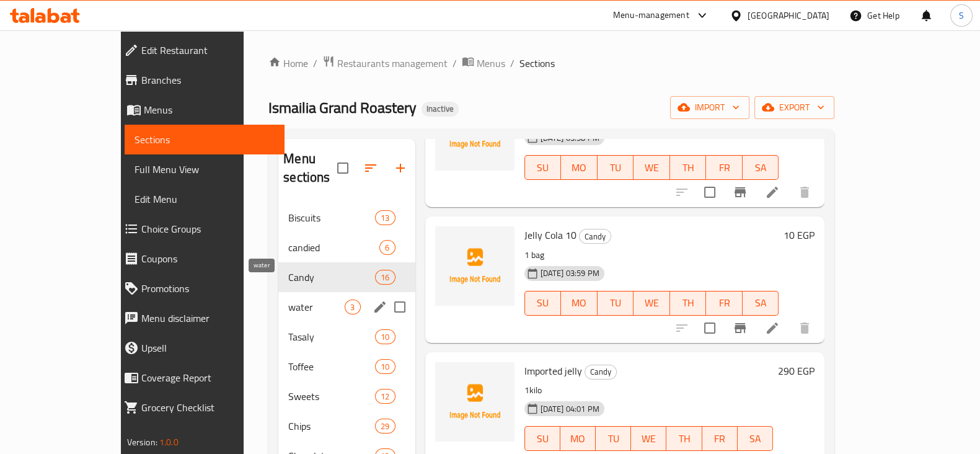
click at [288, 299] on span "water" at bounding box center [316, 306] width 56 height 15
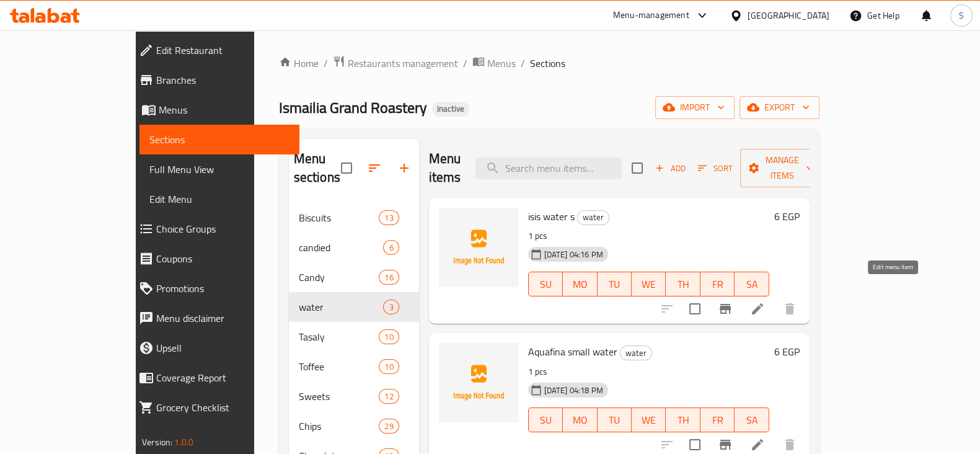
click at [765, 301] on icon at bounding box center [757, 308] width 15 height 15
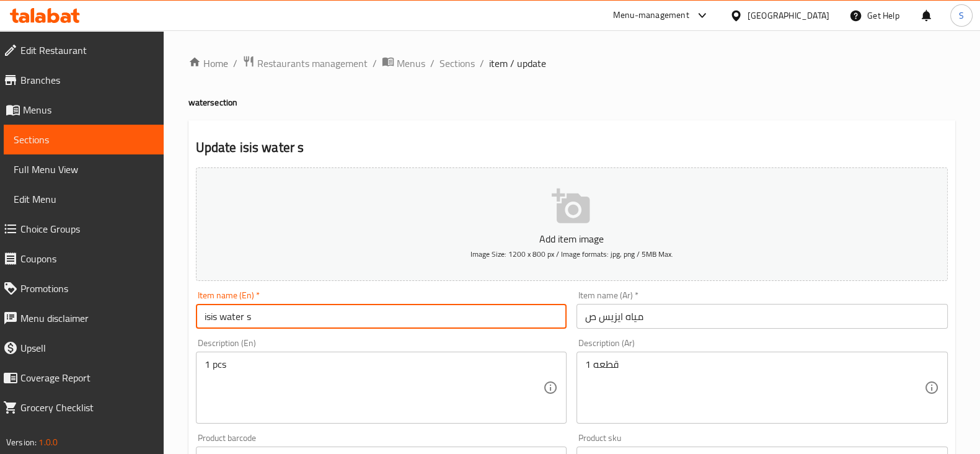
drag, startPoint x: 280, startPoint y: 310, endPoint x: 164, endPoint y: 314, distance: 116.5
click at [167, 314] on div "Home / Restaurants management / Menus / Sections / item / update water section …" at bounding box center [572, 452] width 816 height 845
type input "÷"
type input "Isis Water Small"
click at [593, 319] on input "مياه ايزيس ص" at bounding box center [761, 316] width 371 height 25
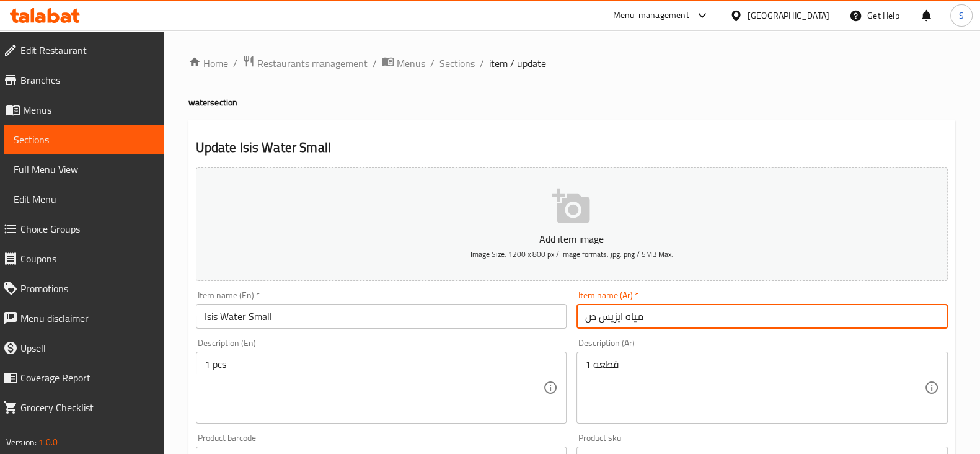
click at [587, 318] on input "مياه ايزيس ص" at bounding box center [761, 316] width 371 height 25
click at [864, 316] on input "مياه ايزيس ص" at bounding box center [761, 316] width 371 height 25
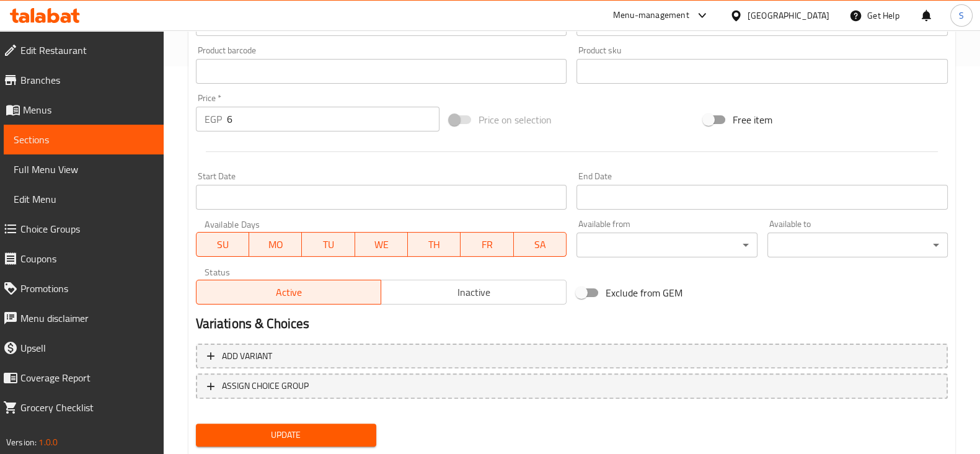
scroll to position [421, 0]
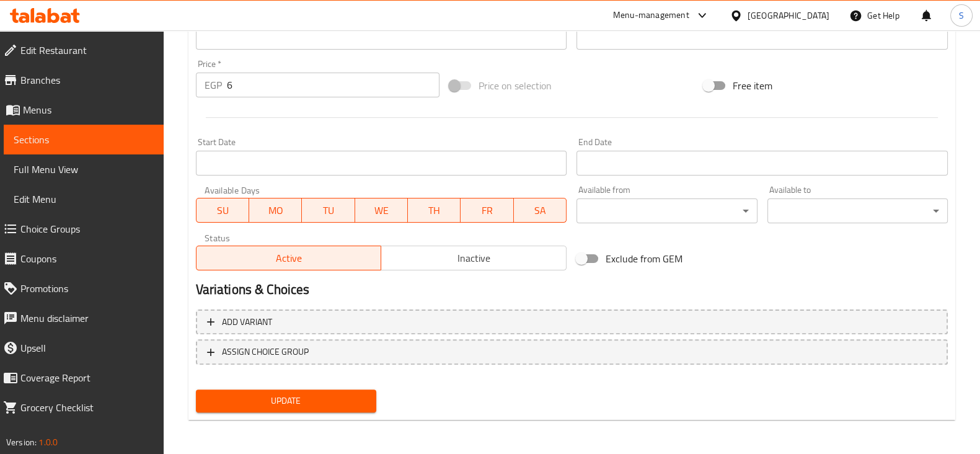
type input "مياه ايزيس صغيرة"
click at [284, 393] on span "Update" at bounding box center [286, 400] width 160 height 15
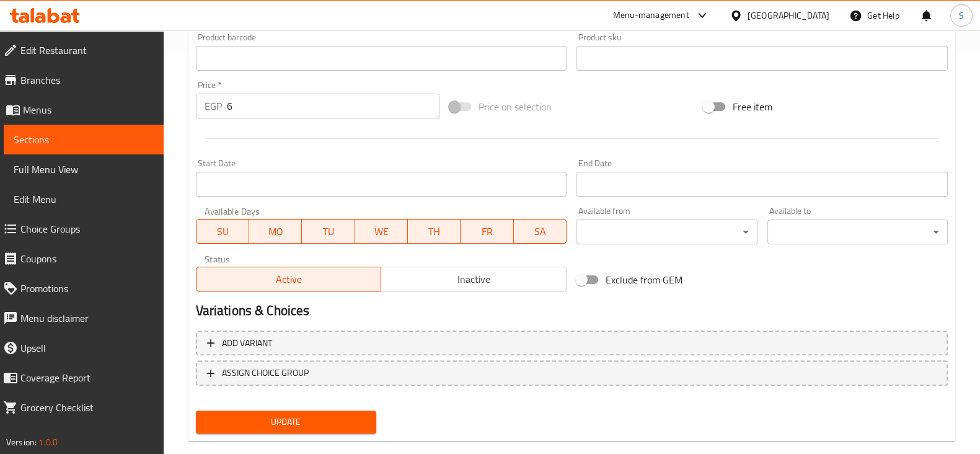
scroll to position [0, 0]
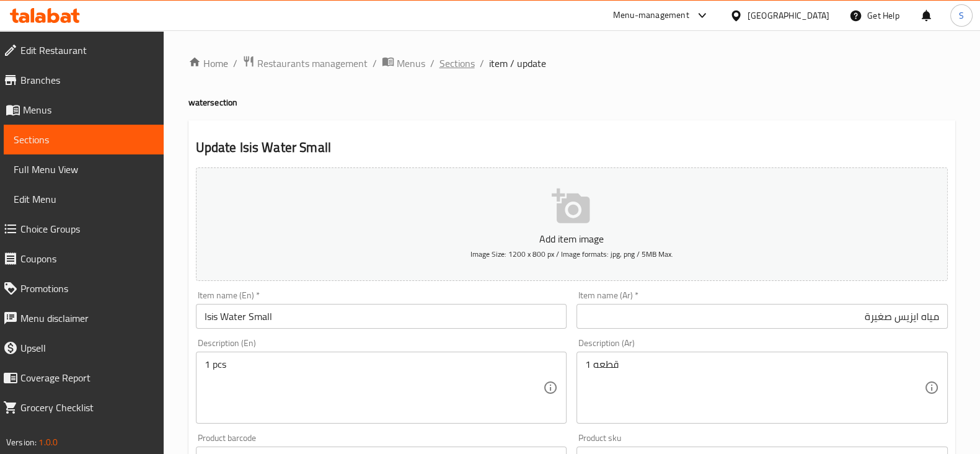
click at [456, 63] on span "Sections" at bounding box center [456, 63] width 35 height 15
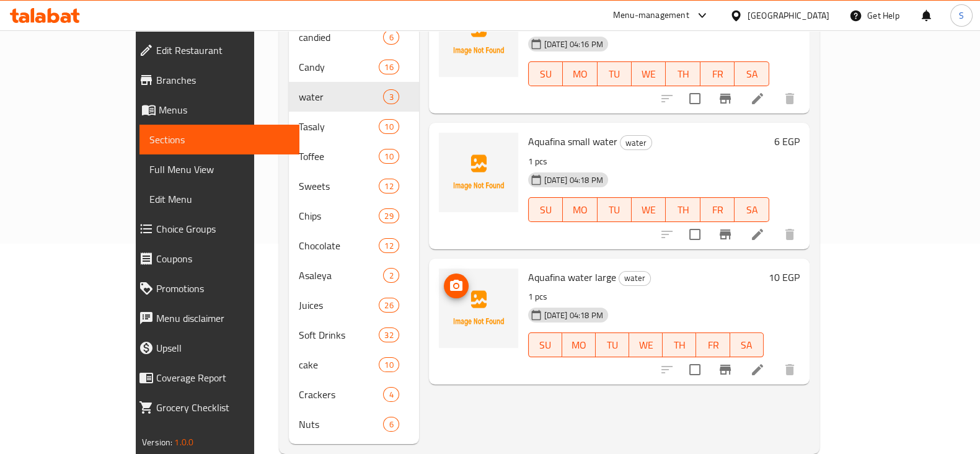
scroll to position [216, 0]
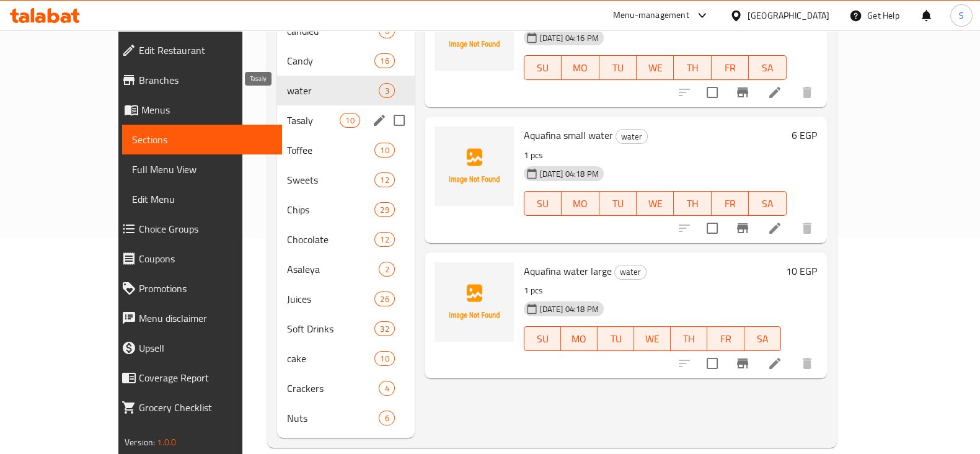
click at [287, 113] on span "Tasaly" at bounding box center [313, 120] width 53 height 15
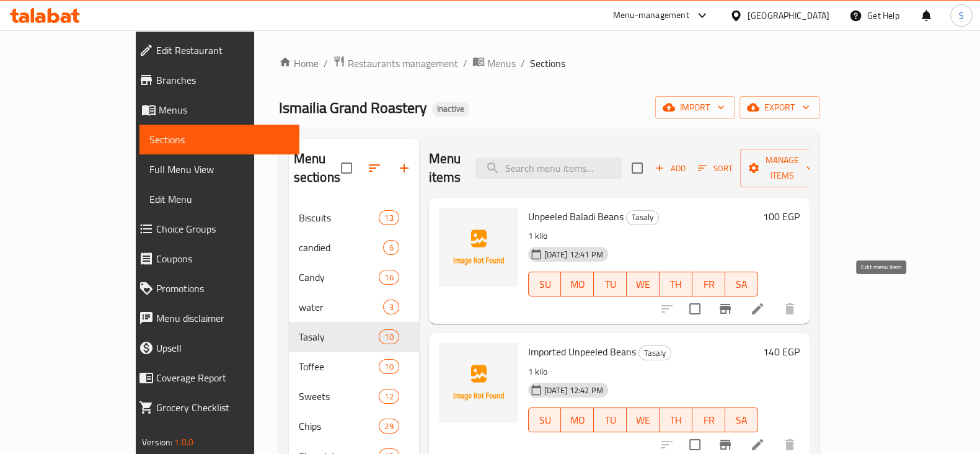
click at [765, 301] on icon at bounding box center [757, 308] width 15 height 15
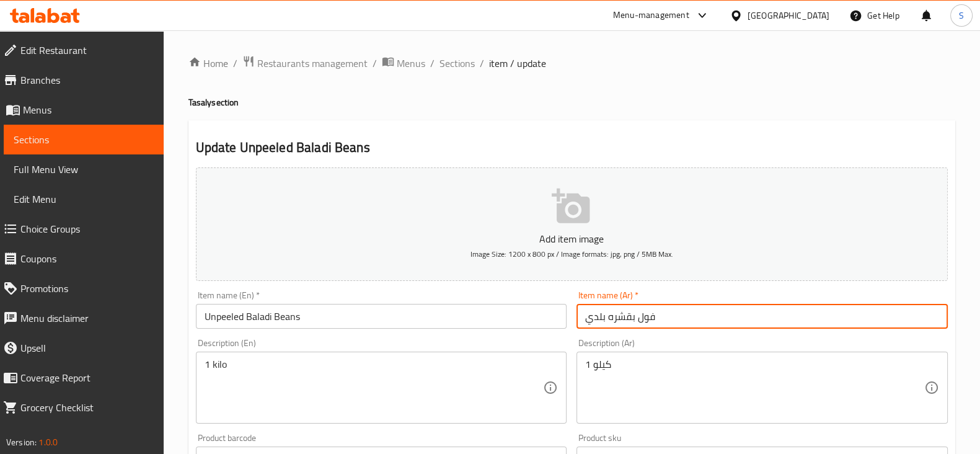
drag, startPoint x: 670, startPoint y: 314, endPoint x: 555, endPoint y: 323, distance: 115.0
click at [555, 323] on div "Add item image Image Size: 1200 x 800 px / Image formats: jpg, png / 5MB Max. I…" at bounding box center [571, 429] width 761 height 534
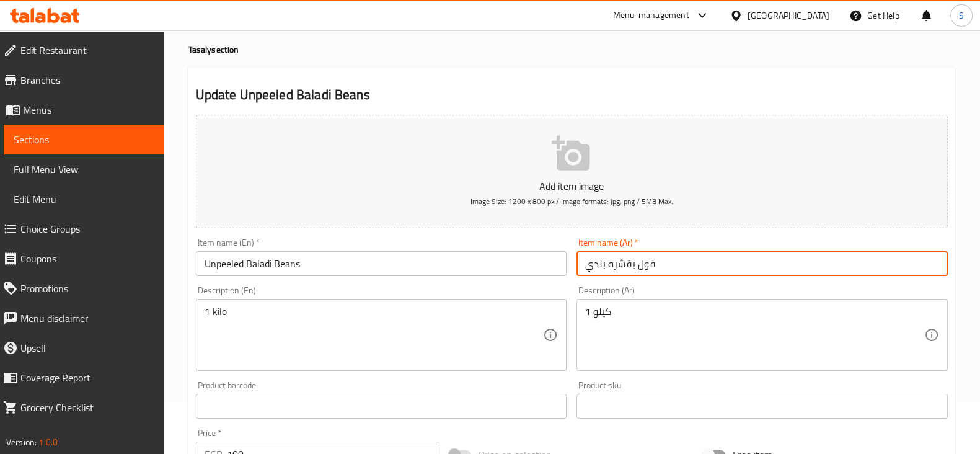
scroll to position [77, 0]
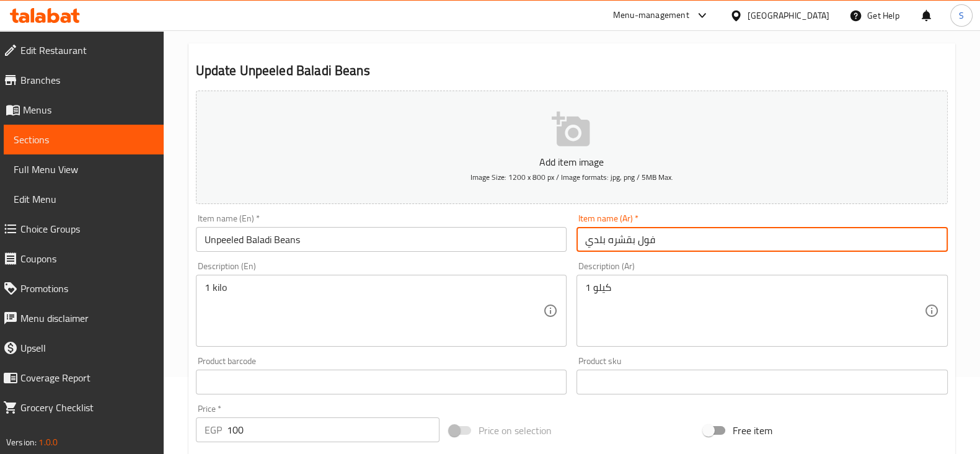
drag, startPoint x: 230, startPoint y: 287, endPoint x: 157, endPoint y: 296, distance: 73.0
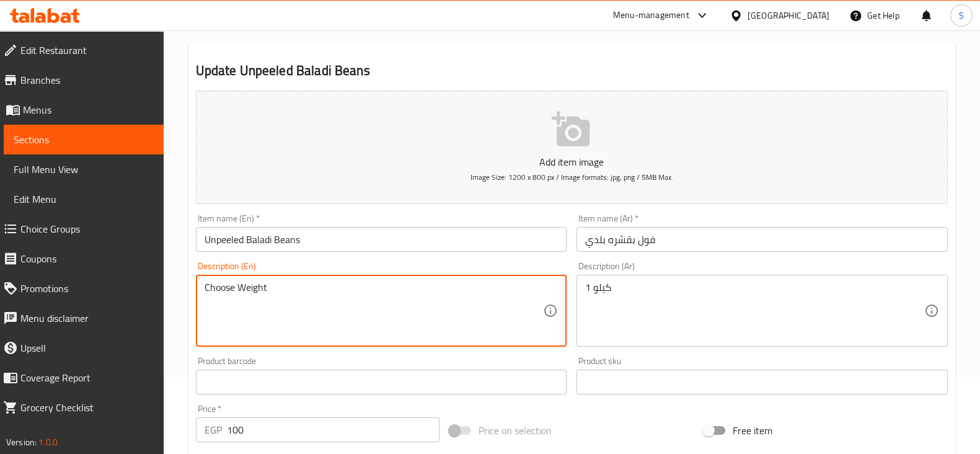
type textarea "Choose Weight"
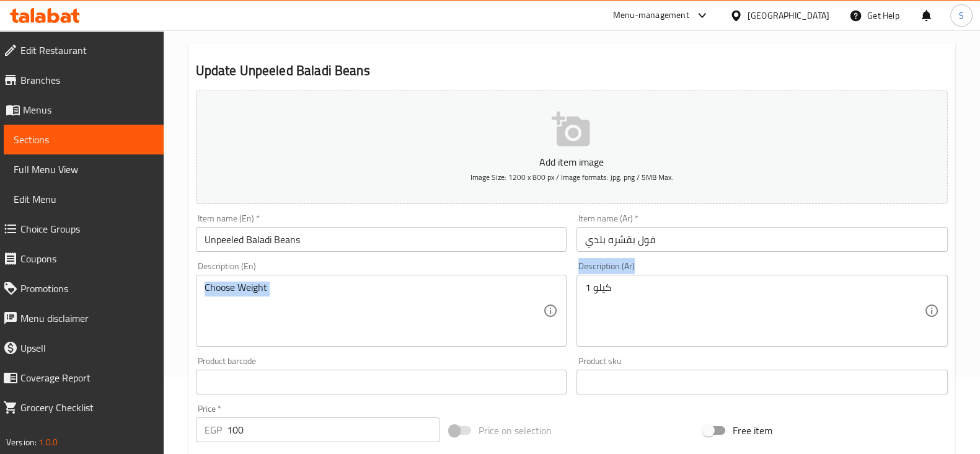
drag, startPoint x: 632, startPoint y: 279, endPoint x: 522, endPoint y: 281, distance: 110.3
click at [522, 281] on div "Add item image Image Size: 1200 x 800 px / Image formats: jpg, png / 5MB Max. I…" at bounding box center [571, 353] width 761 height 534
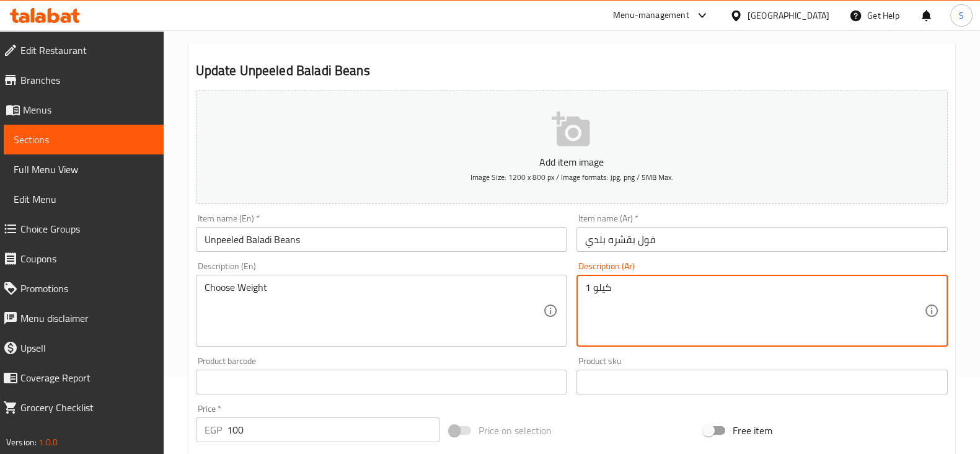
drag, startPoint x: 631, startPoint y: 289, endPoint x: 539, endPoint y: 288, distance: 92.3
type textarea "h"
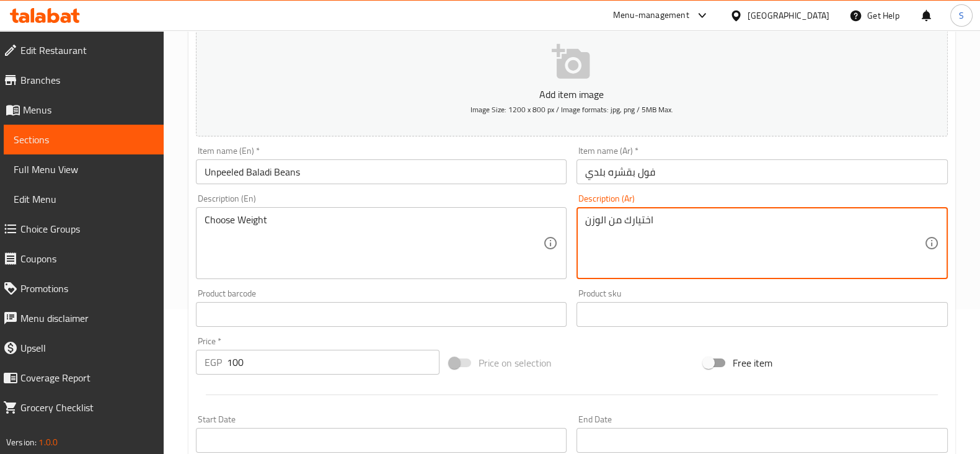
scroll to position [232, 0]
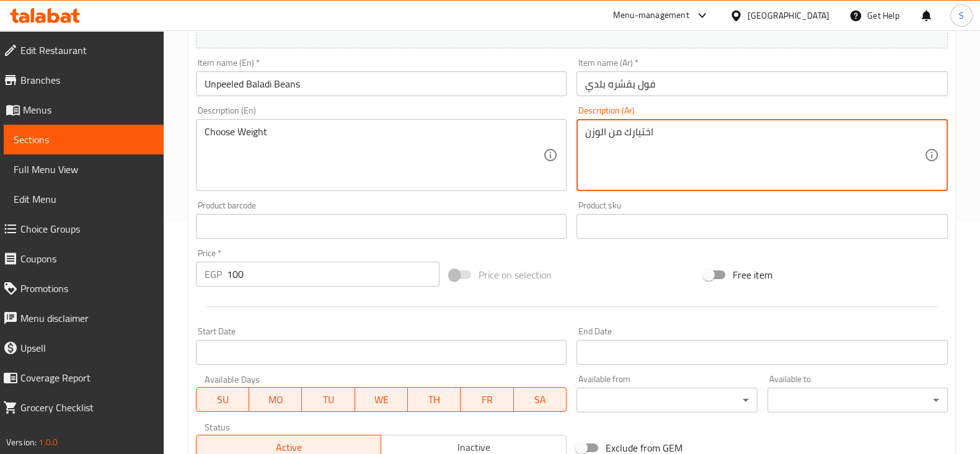
type textarea "اختيارك من الوزن"
drag, startPoint x: 199, startPoint y: 270, endPoint x: 123, endPoint y: 271, distance: 76.2
click at [147, 271] on div "Edit Restaurant Branches Menus Sections Full Menu View Edit Menu Choice Groups …" at bounding box center [490, 220] width 980 height 845
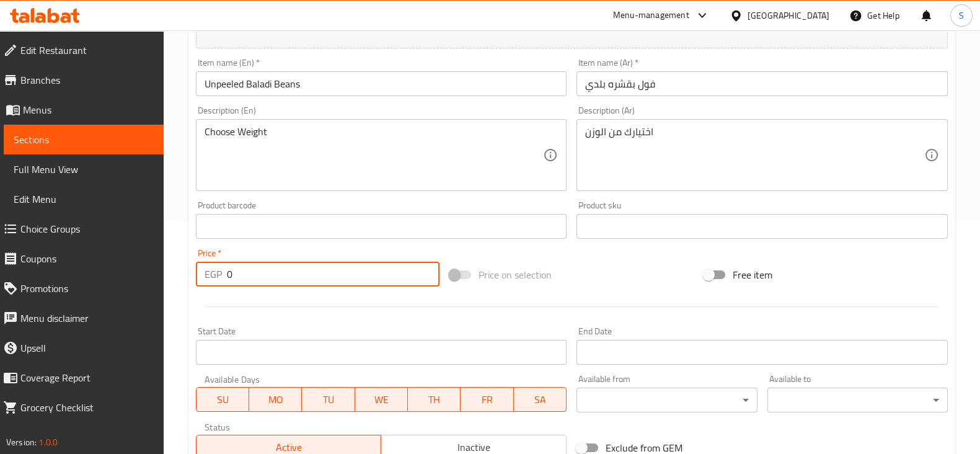
type input "0"
click at [261, 304] on div at bounding box center [571, 306] width 761 height 30
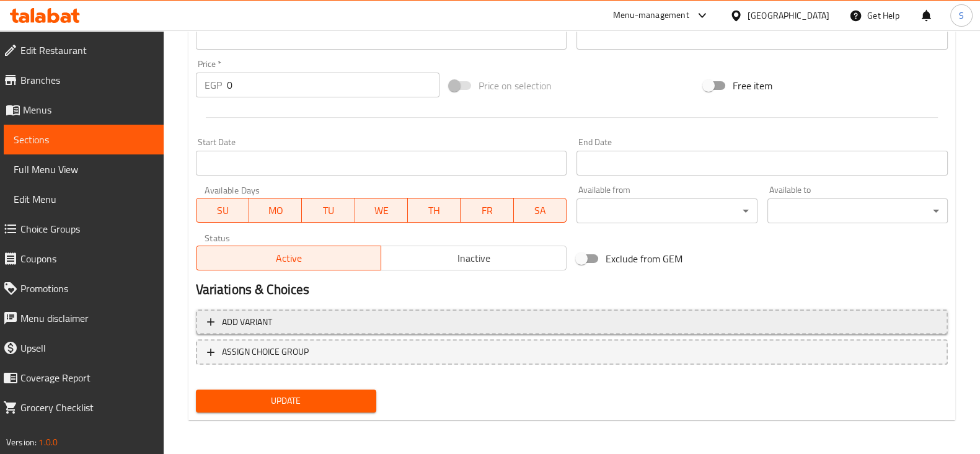
click at [282, 317] on span "Add variant" at bounding box center [571, 321] width 729 height 15
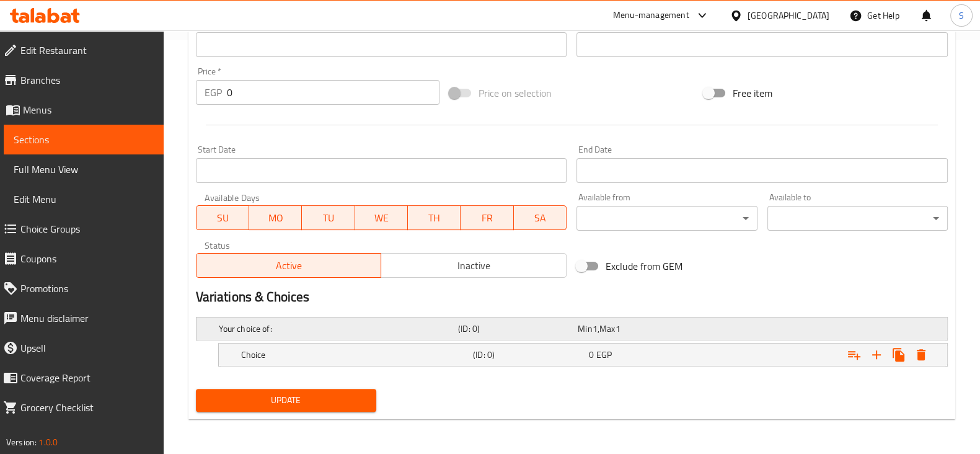
scroll to position [413, 0]
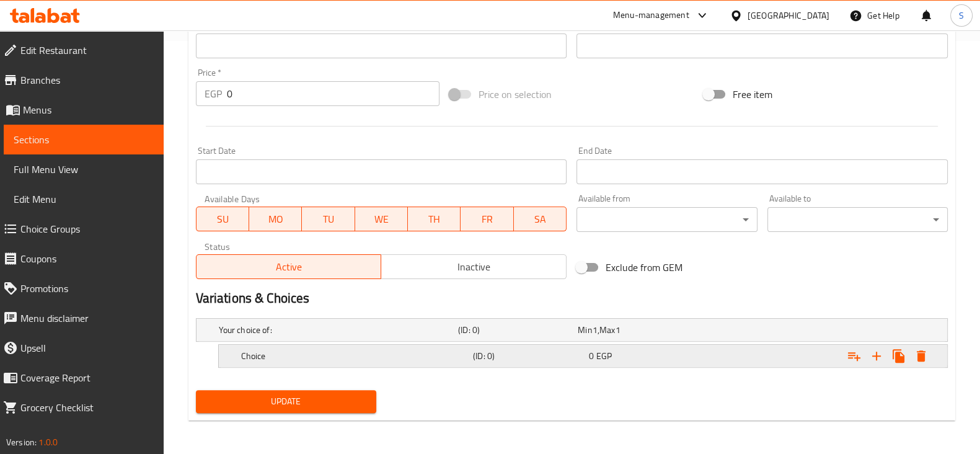
click at [294, 358] on h5 "Choice" at bounding box center [354, 355] width 227 height 12
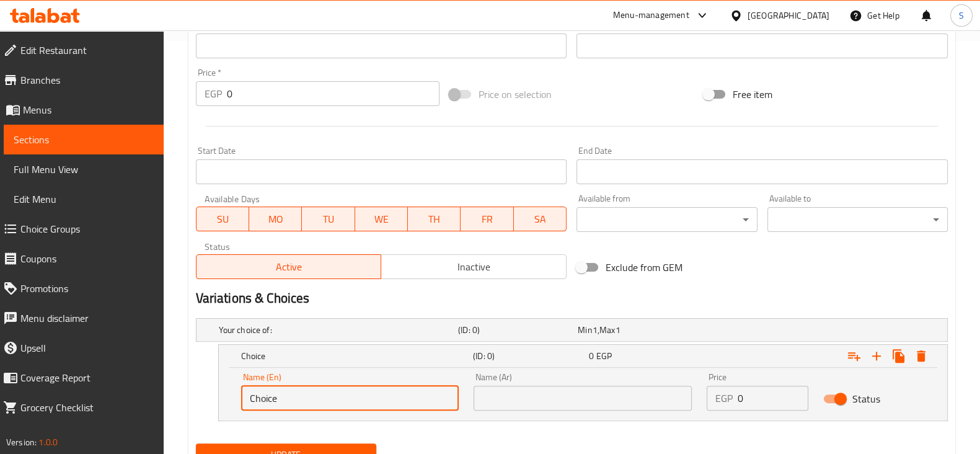
drag, startPoint x: 310, startPoint y: 394, endPoint x: 214, endPoint y: 402, distance: 96.4
click at [214, 402] on div "Choice (ID: 0) 0 EGP Name (En) Choice Name (En) Name (Ar) Name (Ar) Price EGP 0…" at bounding box center [572, 382] width 752 height 77
type input "1 Kilo"
click at [530, 402] on input "text" at bounding box center [582, 397] width 218 height 25
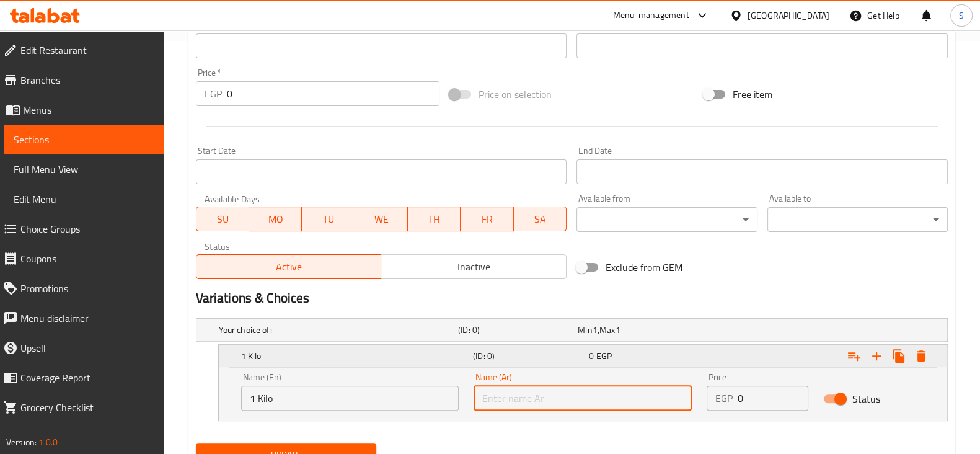
type input "1 كيلو"
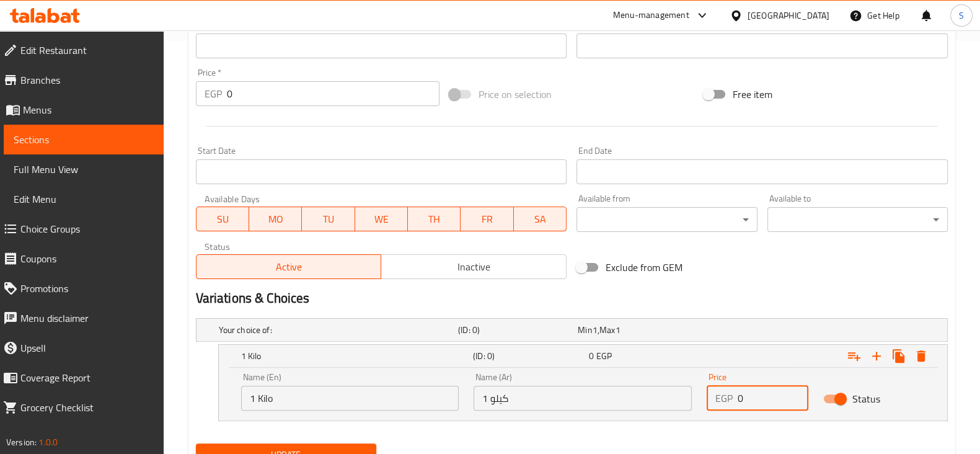
drag, startPoint x: 741, startPoint y: 394, endPoint x: 755, endPoint y: 397, distance: 14.5
click at [755, 397] on input "0" at bounding box center [772, 397] width 71 height 25
type input "100"
click at [872, 356] on icon "Expand" at bounding box center [876, 355] width 15 height 15
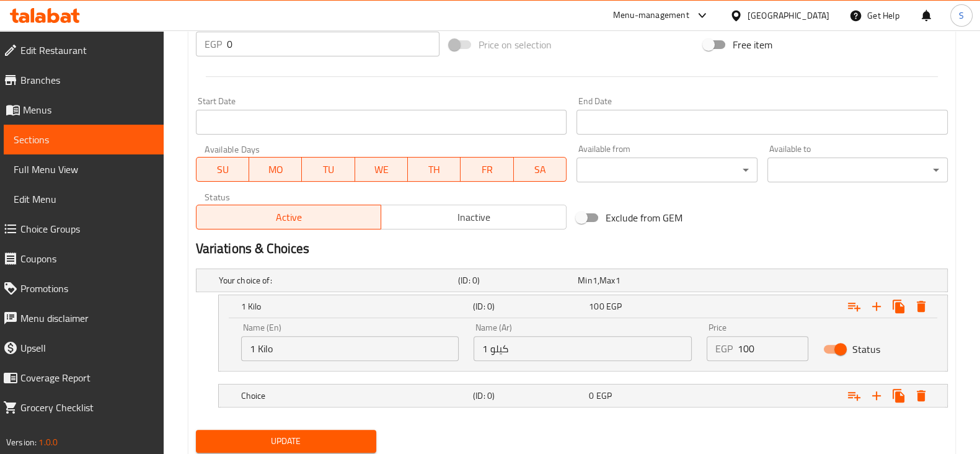
scroll to position [501, 0]
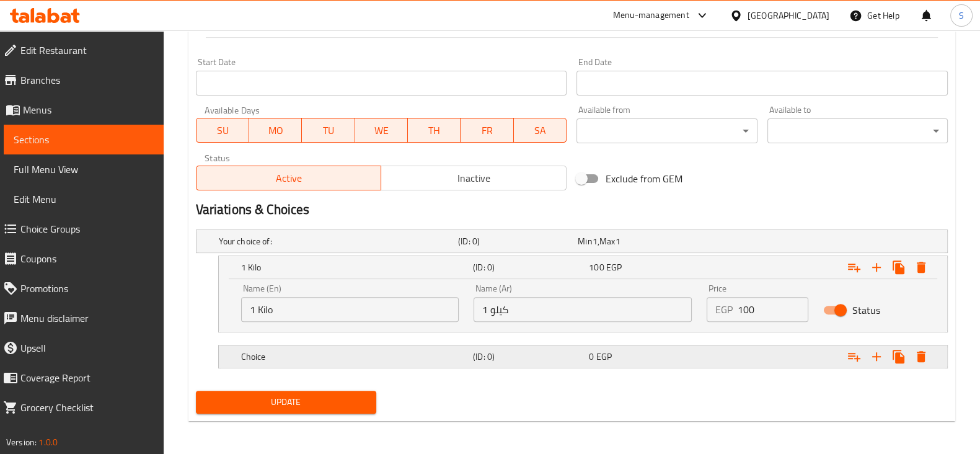
click at [296, 351] on h5 "Choice" at bounding box center [354, 356] width 227 height 12
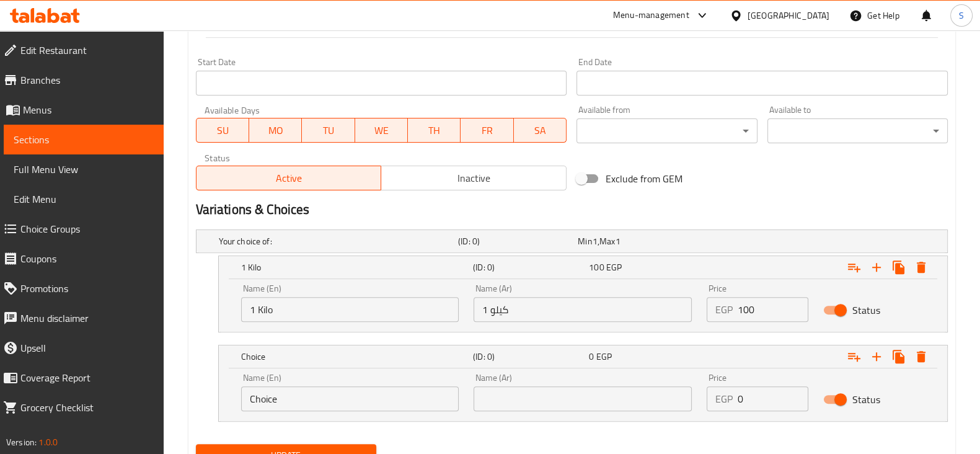
drag, startPoint x: 294, startPoint y: 391, endPoint x: 192, endPoint y: 398, distance: 102.5
click at [193, 398] on div "Your choice of: (ID: 0) Min 1 , Max 1 Name (En) Your choice of: Name (En) Name …" at bounding box center [571, 331] width 761 height 214
type input "1/4 Kilo"
click at [534, 396] on input "text" at bounding box center [582, 398] width 218 height 25
type input "1/4 كيلو"
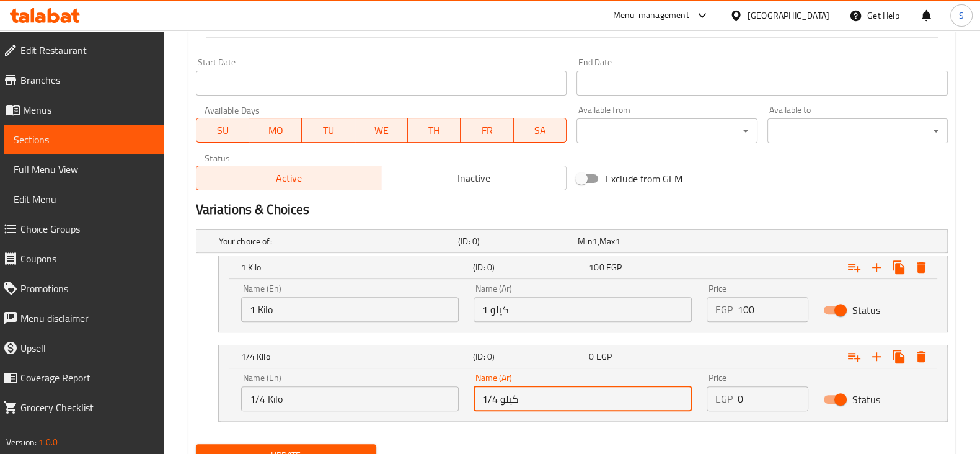
drag, startPoint x: 758, startPoint y: 402, endPoint x: 709, endPoint y: 399, distance: 49.7
click at [710, 402] on div "EGP 0 Price" at bounding box center [757, 398] width 102 height 25
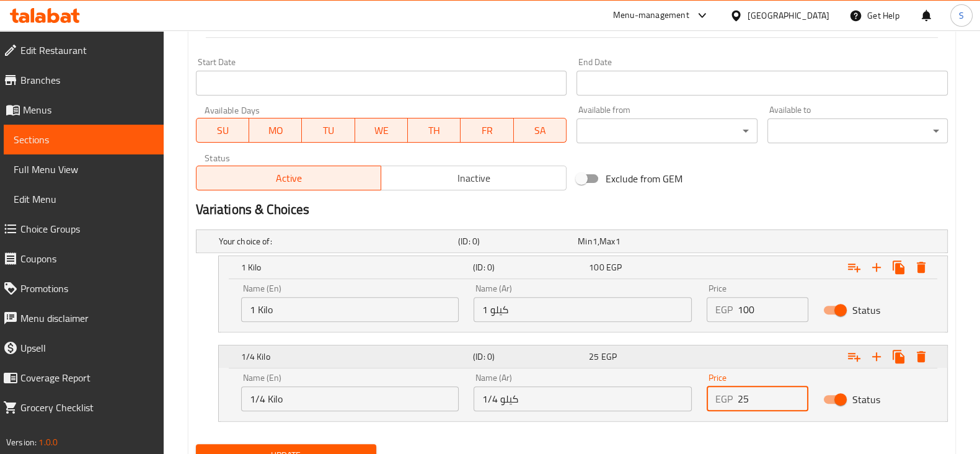
scroll to position [555, 0]
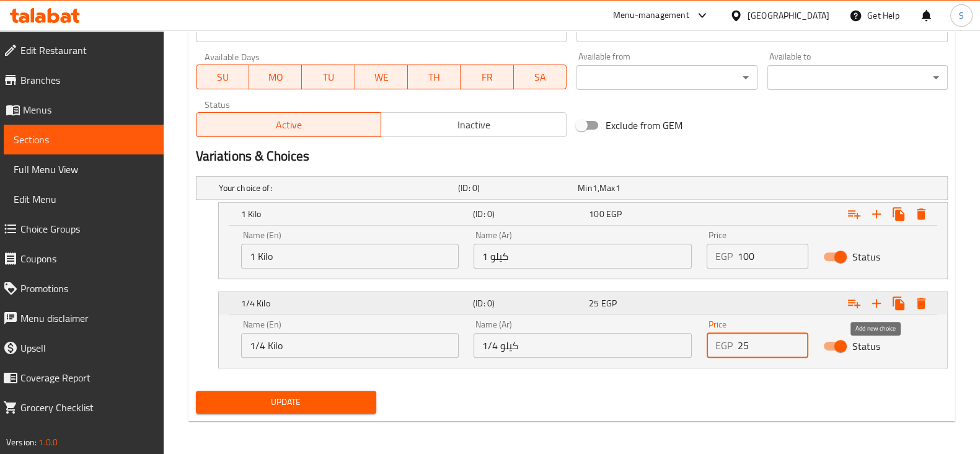
type input "25"
click at [872, 304] on icon "Expand" at bounding box center [876, 303] width 15 height 15
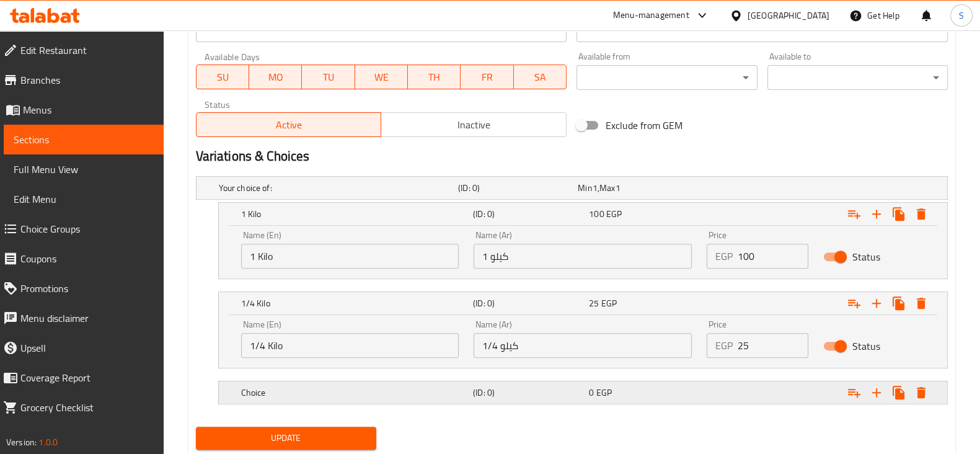
click at [279, 392] on h5 "Choice" at bounding box center [354, 392] width 227 height 12
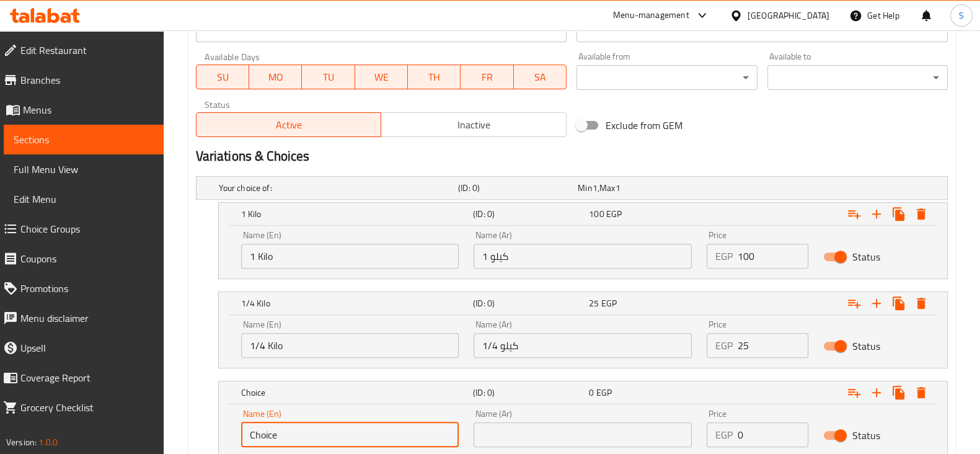
drag, startPoint x: 279, startPoint y: 425, endPoint x: 226, endPoint y: 435, distance: 54.2
click at [221, 434] on div "Name (En) Choice Name (En) Name (Ar) Name (Ar) Price EGP 0 Price Status" at bounding box center [583, 430] width 728 height 53
type input "1"
type input "1/8 Kilo"
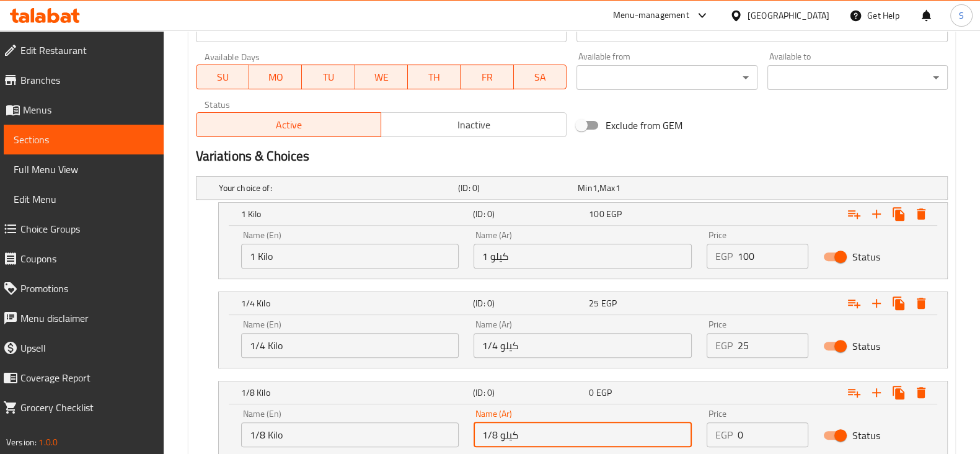
type input "1/8 كيلو"
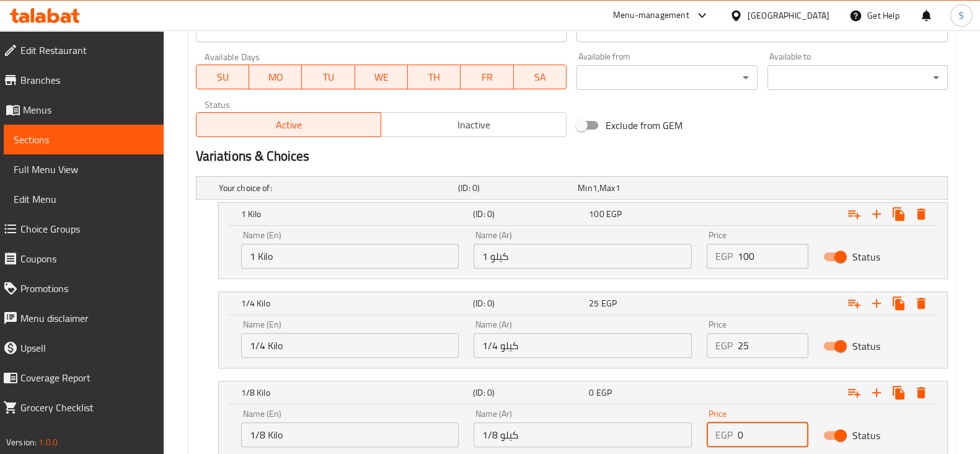
drag, startPoint x: 758, startPoint y: 436, endPoint x: 709, endPoint y: 437, distance: 49.0
click at [699, 432] on div "Price EGP 0 Price" at bounding box center [757, 428] width 116 height 53
type input "13"
click at [186, 370] on div "Home / Restaurants management / Menus / Sections / item / update Tasaly section…" at bounding box center [572, 10] width 816 height 1069
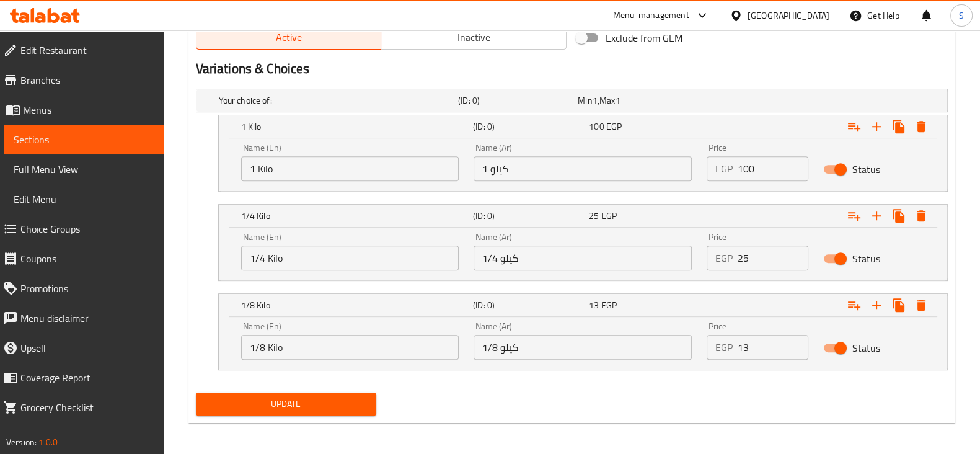
scroll to position [644, 0]
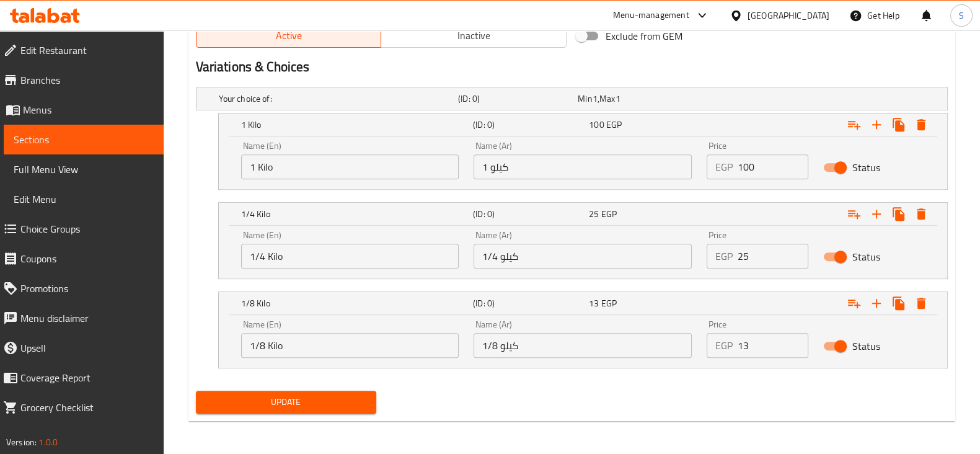
click at [270, 395] on span "Update" at bounding box center [286, 401] width 160 height 15
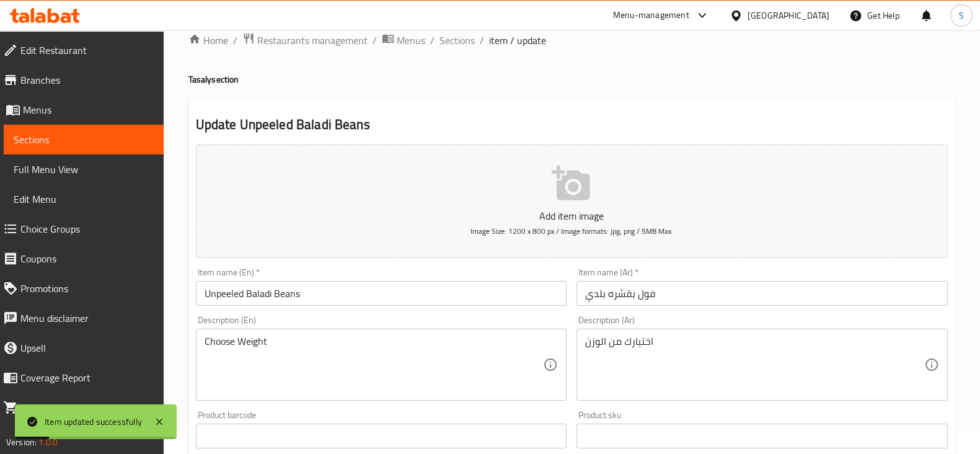
scroll to position [0, 0]
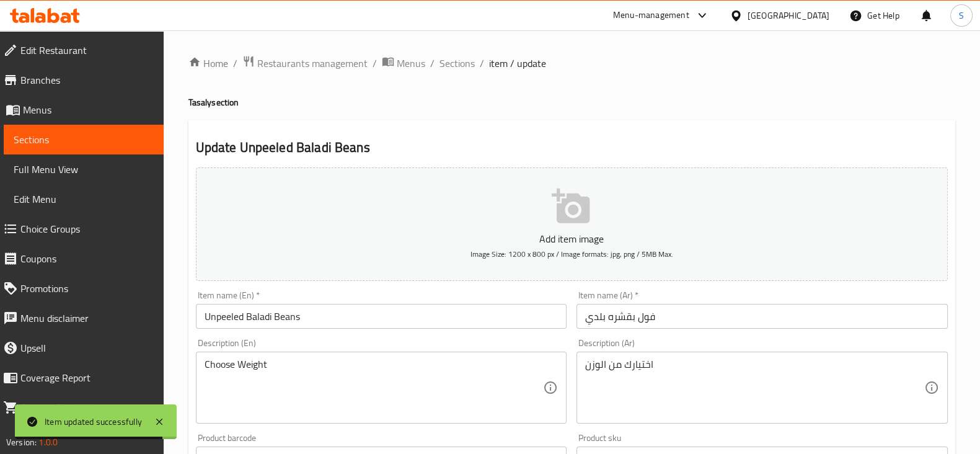
drag, startPoint x: 634, startPoint y: 314, endPoint x: 647, endPoint y: 320, distance: 14.4
click at [634, 314] on input "فول بقشره بلدي" at bounding box center [761, 316] width 371 height 25
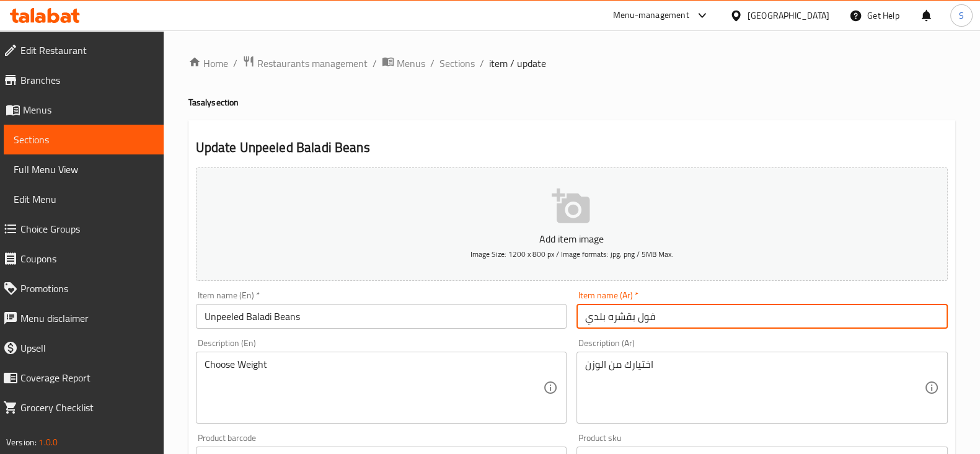
drag, startPoint x: 652, startPoint y: 314, endPoint x: 638, endPoint y: 317, distance: 14.5
click at [638, 317] on input "فول بقشره بلدي" at bounding box center [761, 316] width 371 height 25
type input "سودانى بقشره بلدي"
click at [259, 320] on input "Unpeeled Baladi Beans" at bounding box center [381, 316] width 371 height 25
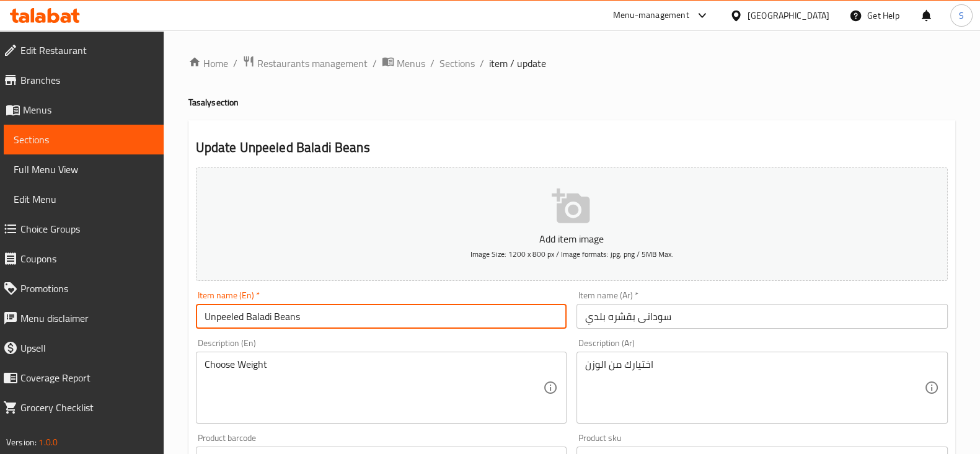
click at [259, 320] on input "Unpeeled Baladi Beans" at bounding box center [381, 316] width 371 height 25
click at [285, 314] on input "Unpeeled Baladi Beans" at bounding box center [381, 316] width 371 height 25
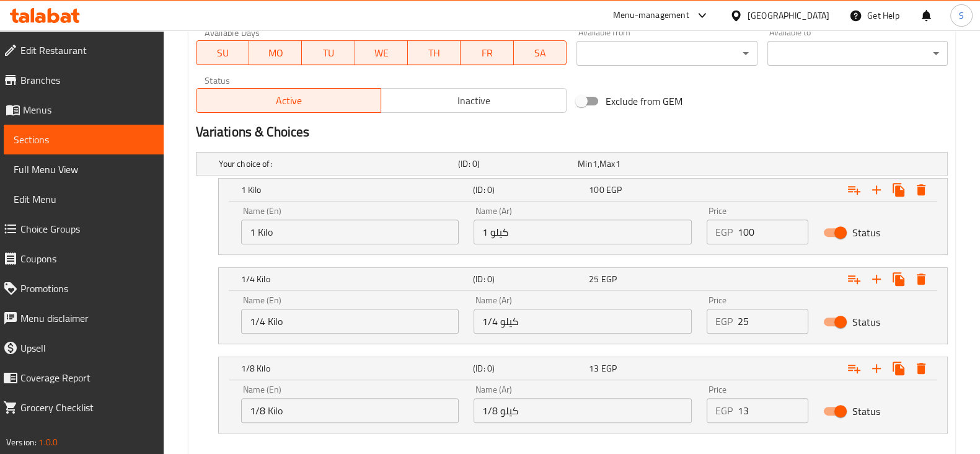
scroll to position [644, 0]
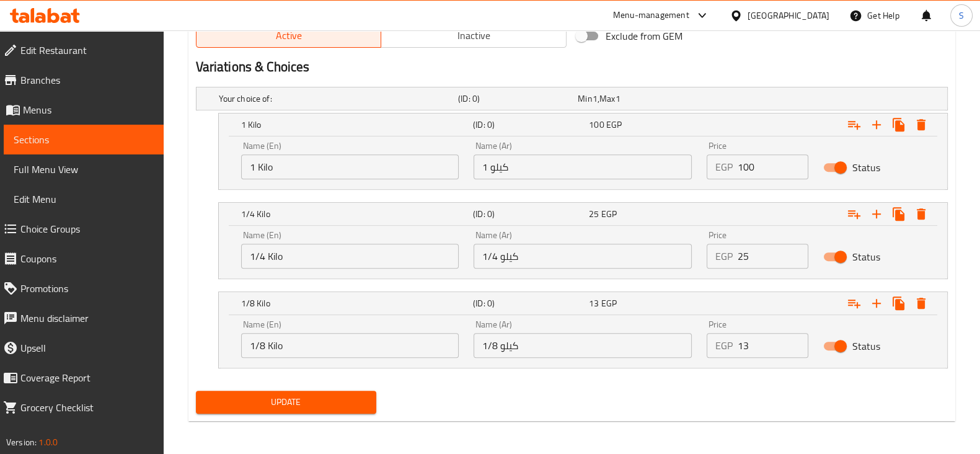
type input "Unpeeled Baladi Peanuts"
click at [300, 395] on span "Update" at bounding box center [286, 401] width 160 height 15
click at [263, 400] on span "Update" at bounding box center [286, 401] width 160 height 15
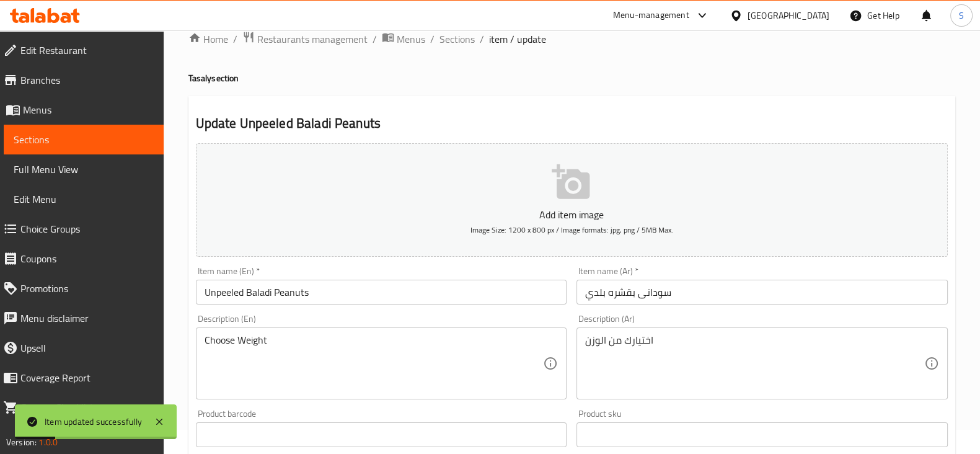
scroll to position [0, 0]
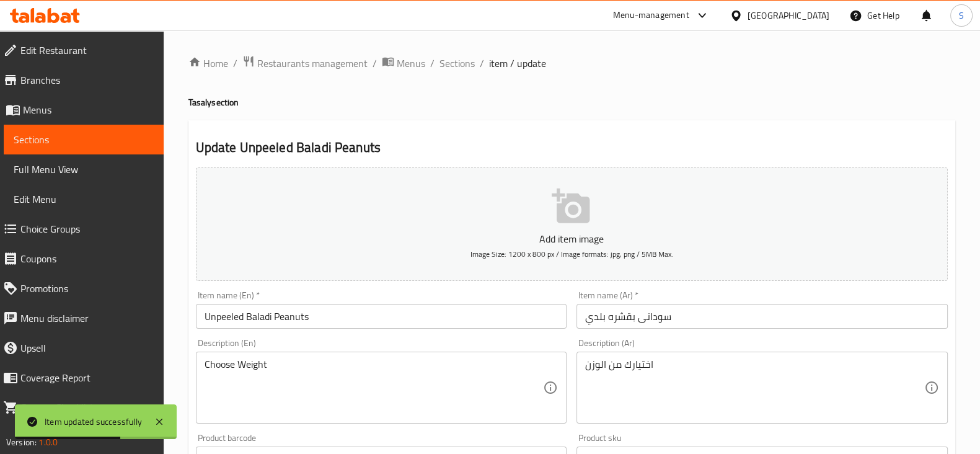
click at [50, 138] on span "Sections" at bounding box center [84, 139] width 140 height 15
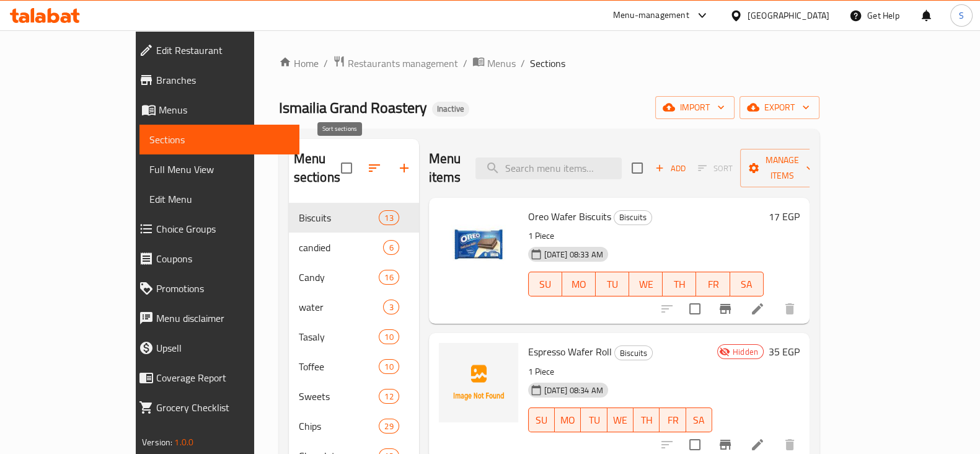
click at [367, 160] on icon "button" at bounding box center [374, 167] width 15 height 15
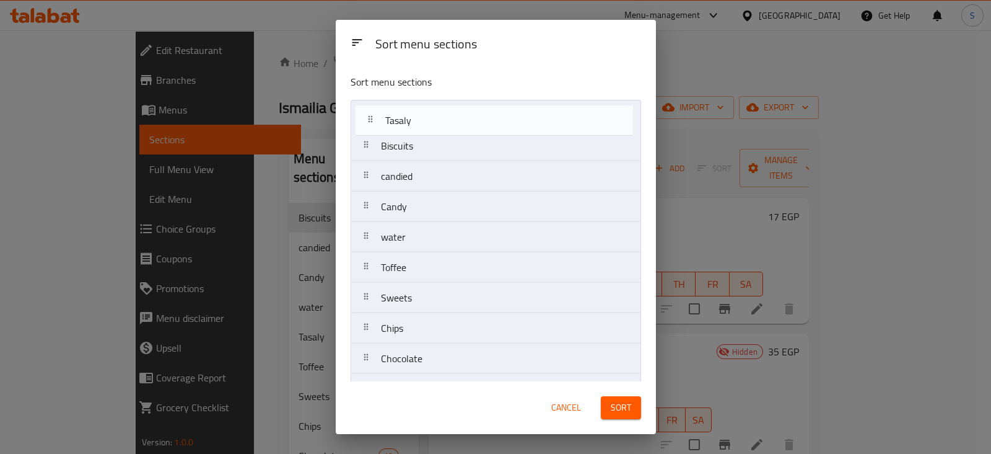
drag, startPoint x: 402, startPoint y: 241, endPoint x: 410, endPoint y: 107, distance: 134.1
click at [410, 107] on nav "Biscuits candied Candy water Tasaly Toffee Sweets Chips Chocolate Asaleya Juice…" at bounding box center [496, 328] width 291 height 457
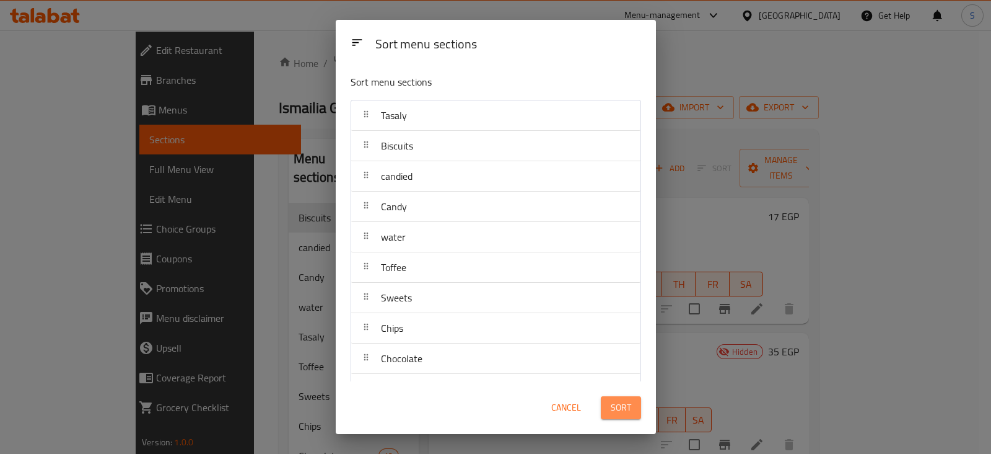
click at [628, 413] on span "Sort" at bounding box center [621, 407] width 20 height 15
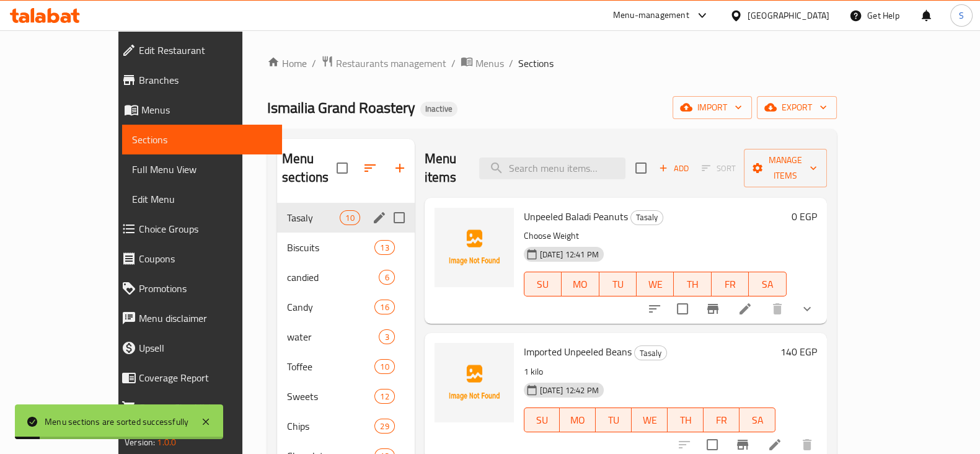
click at [277, 203] on div "Tasaly 10" at bounding box center [346, 218] width 138 height 30
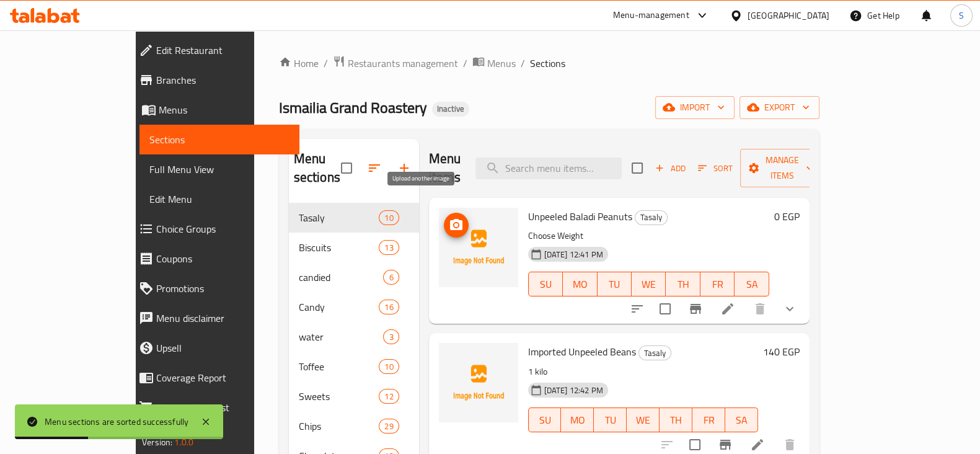
click at [450, 219] on icon "upload picture" at bounding box center [456, 224] width 12 height 11
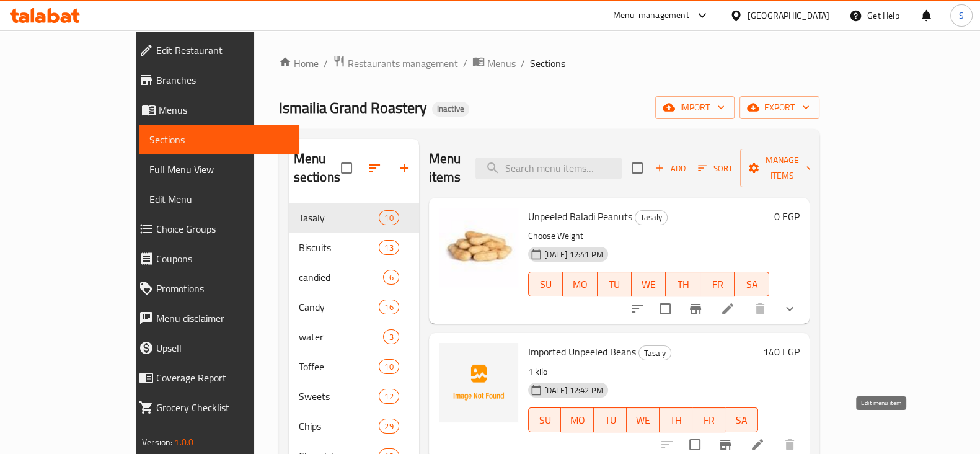
click at [765, 437] on icon at bounding box center [757, 444] width 15 height 15
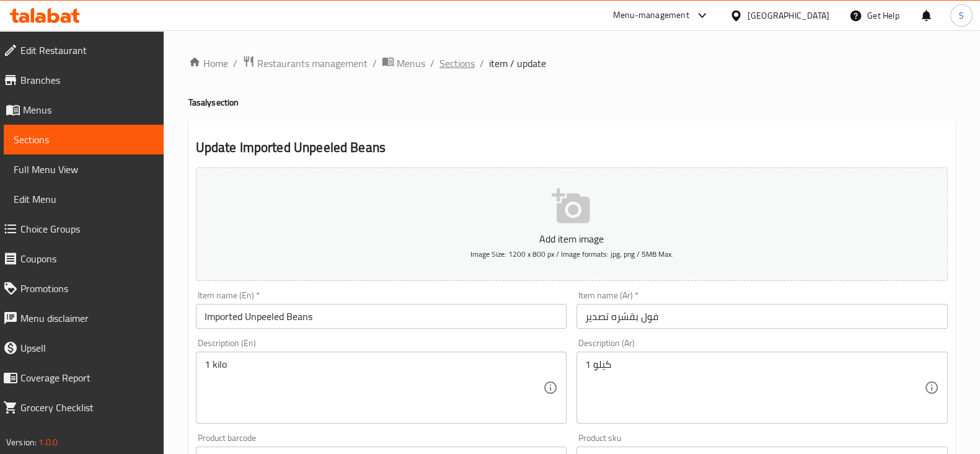
click at [449, 64] on span "Sections" at bounding box center [456, 63] width 35 height 15
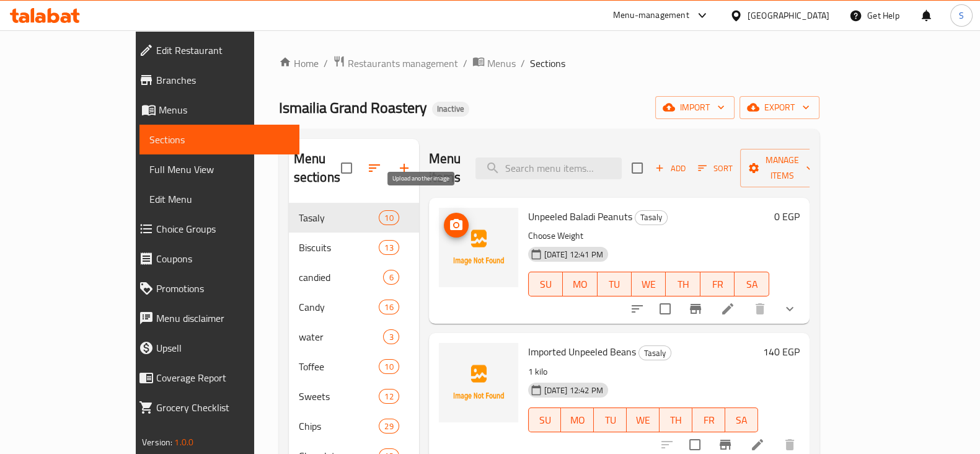
click at [450, 219] on icon "upload picture" at bounding box center [456, 224] width 12 height 11
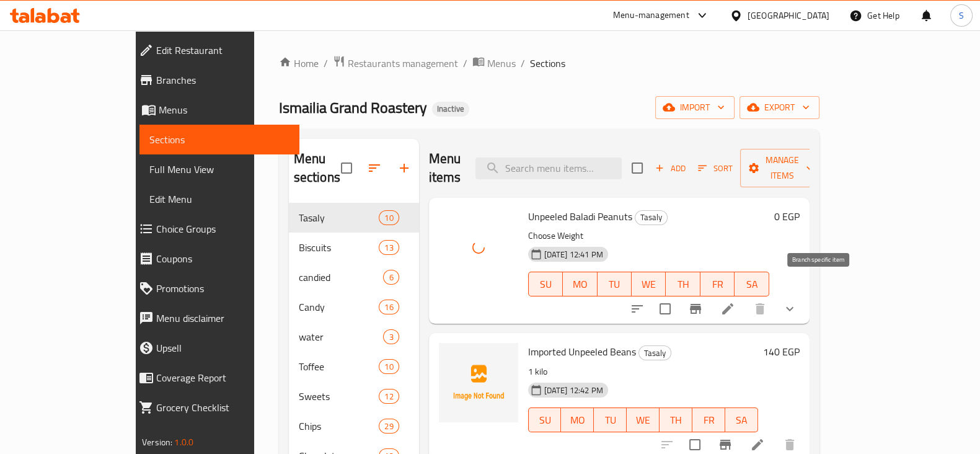
click at [701, 304] on icon "Branch-specific-item" at bounding box center [695, 309] width 11 height 10
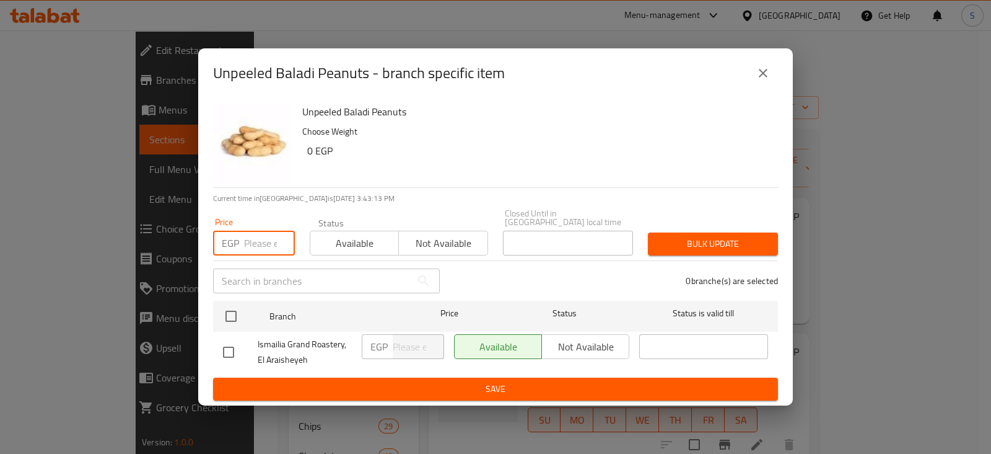
click at [256, 234] on input "number" at bounding box center [269, 242] width 51 height 25
type input "0"
click at [344, 235] on span "Available" at bounding box center [354, 243] width 79 height 18
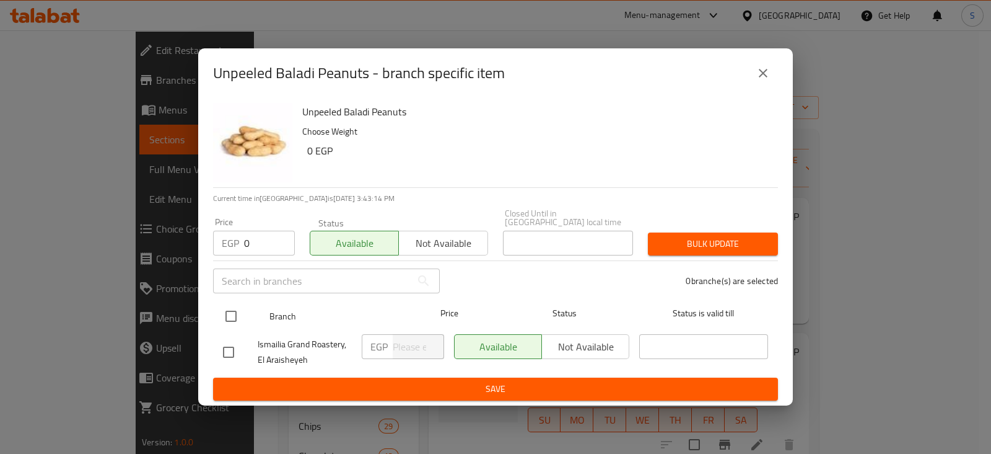
click at [229, 314] on input "checkbox" at bounding box center [231, 316] width 26 height 26
checkbox input "true"
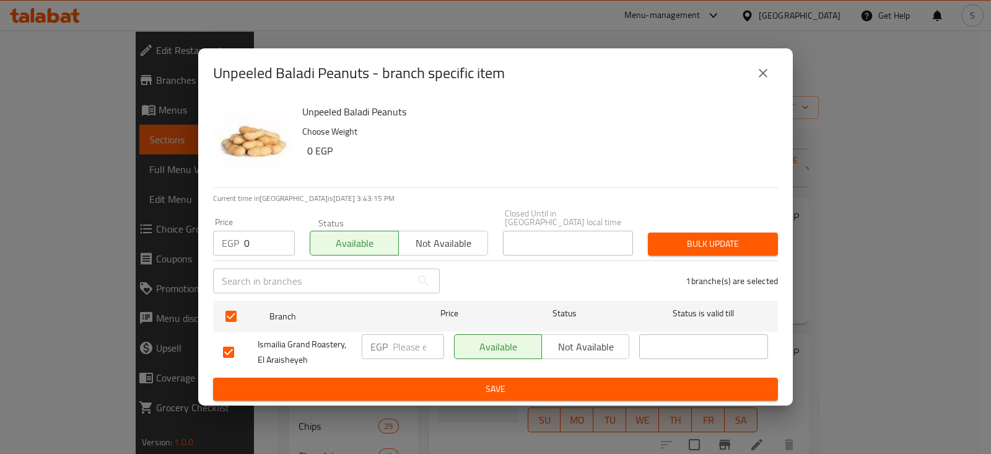
click at [774, 232] on button "Bulk update" at bounding box center [713, 243] width 130 height 23
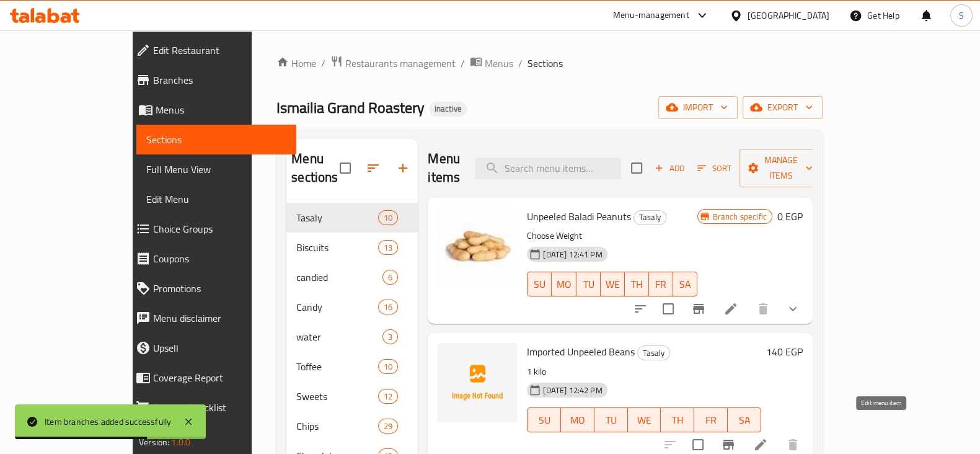
click at [766, 439] on icon at bounding box center [760, 444] width 11 height 11
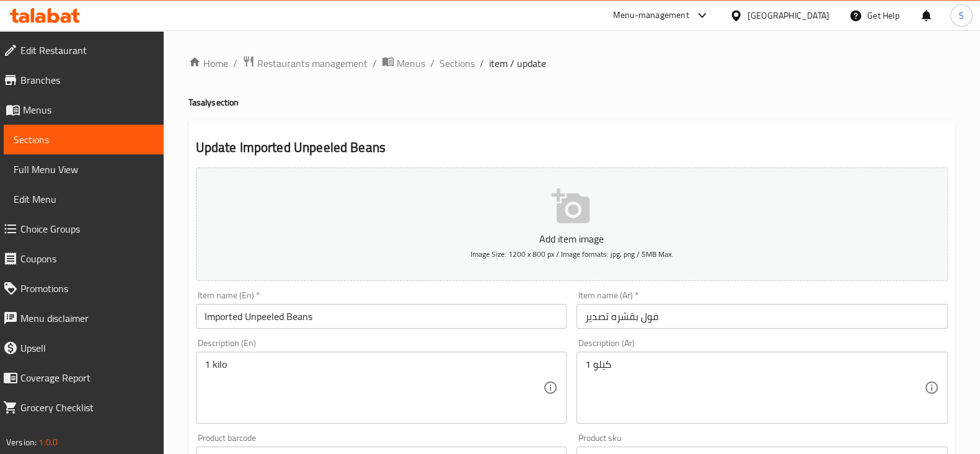
click at [642, 315] on input "فول بقشره تصدير" at bounding box center [761, 316] width 371 height 25
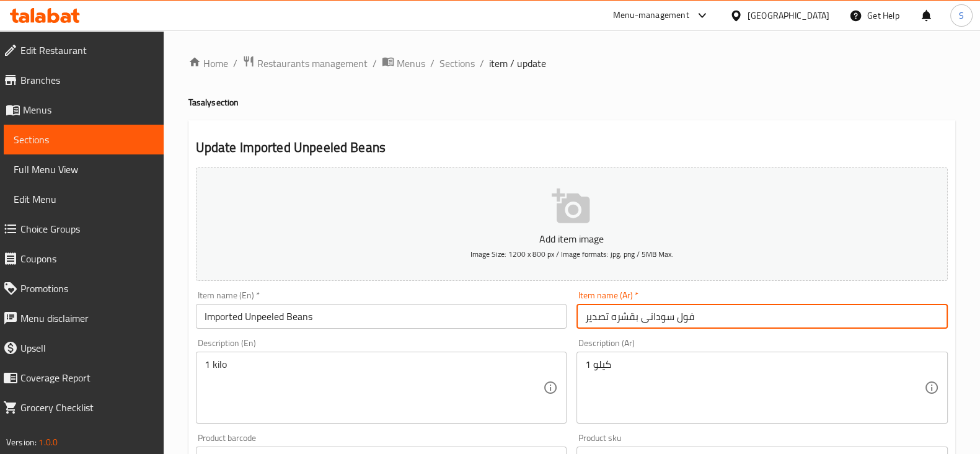
click at [604, 319] on input "فول سودانى بقشره تصدير" at bounding box center [761, 316] width 371 height 25
type input "فول سودانى بقشره مستورد"
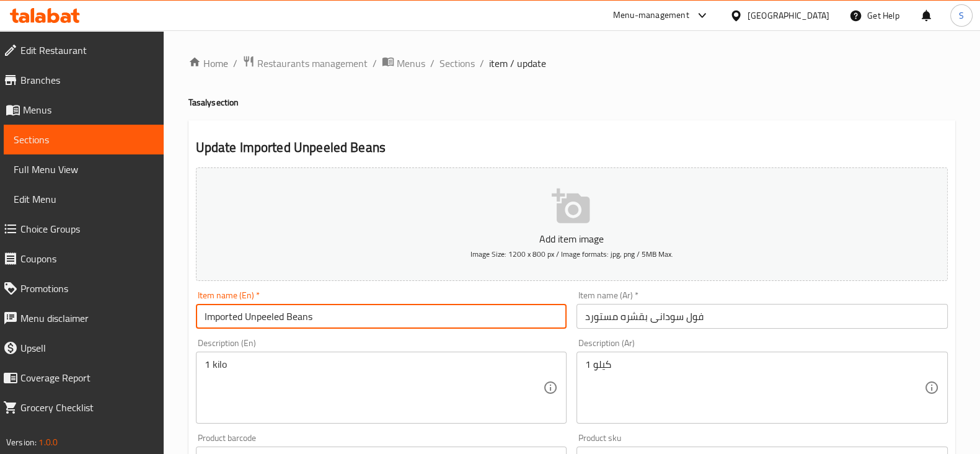
drag, startPoint x: 284, startPoint y: 317, endPoint x: 335, endPoint y: 312, distance: 51.0
click at [335, 312] on input "Imported Unpeeled Beans" at bounding box center [381, 316] width 371 height 25
type input "Imported Unpeeled Peanuts"
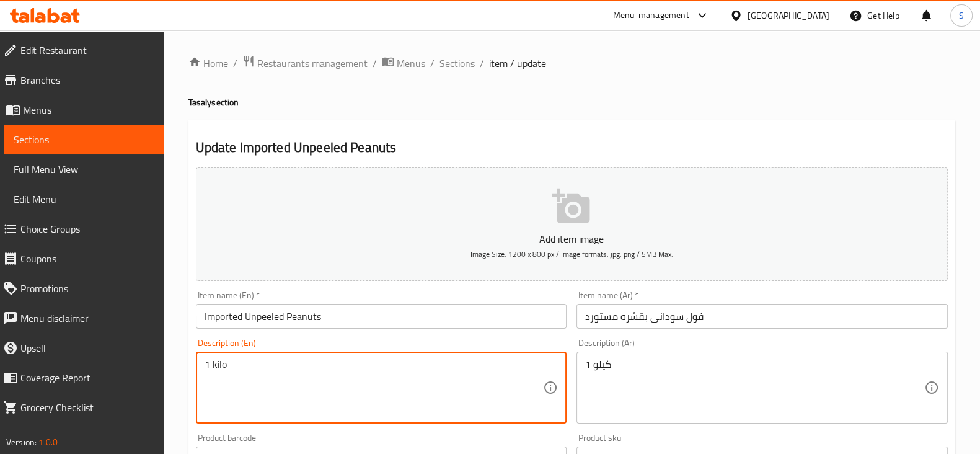
drag, startPoint x: 245, startPoint y: 368, endPoint x: 133, endPoint y: 367, distance: 112.2
type textarea "Choose Weight"
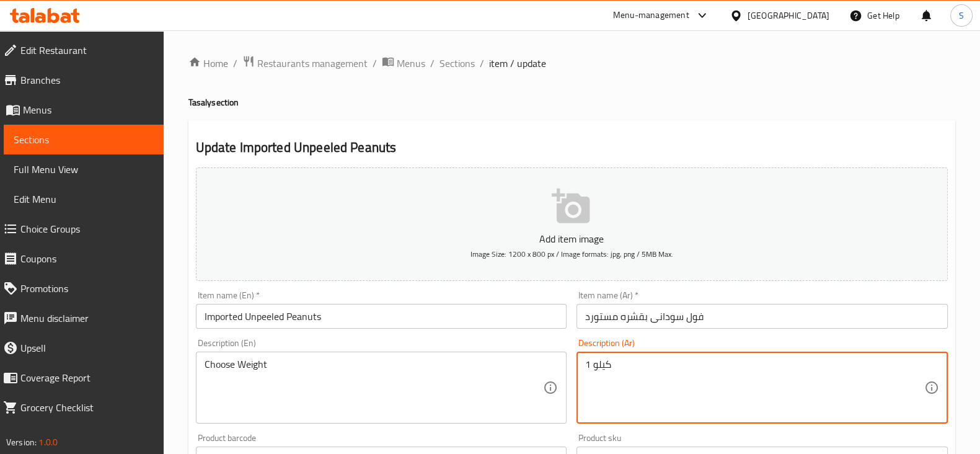
drag, startPoint x: 674, startPoint y: 375, endPoint x: 479, endPoint y: 370, distance: 194.6
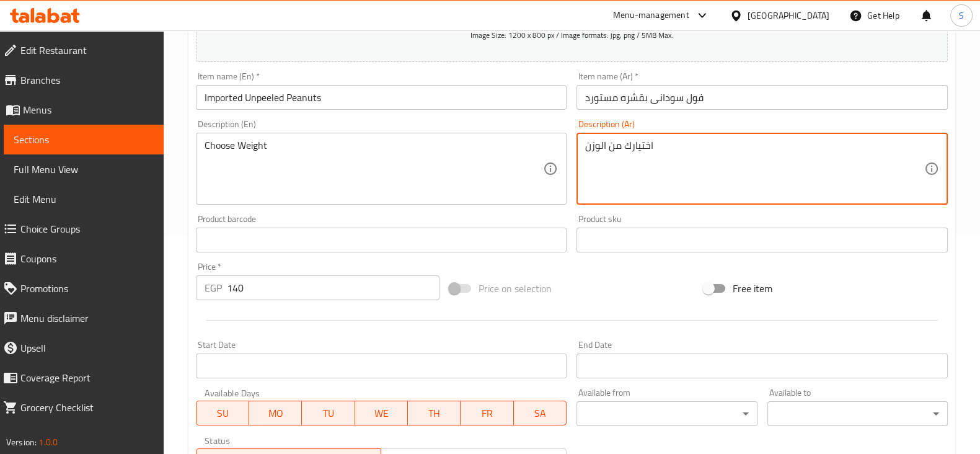
scroll to position [232, 0]
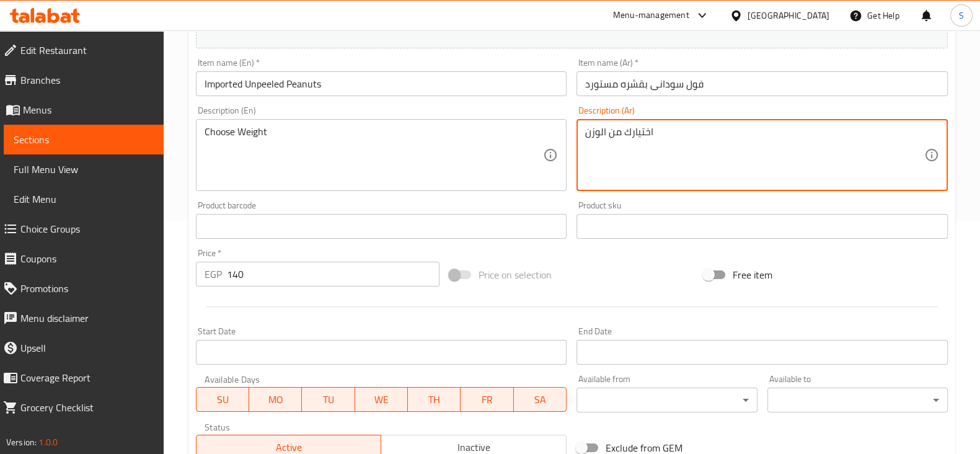
type textarea "اختيارك من الوزن"
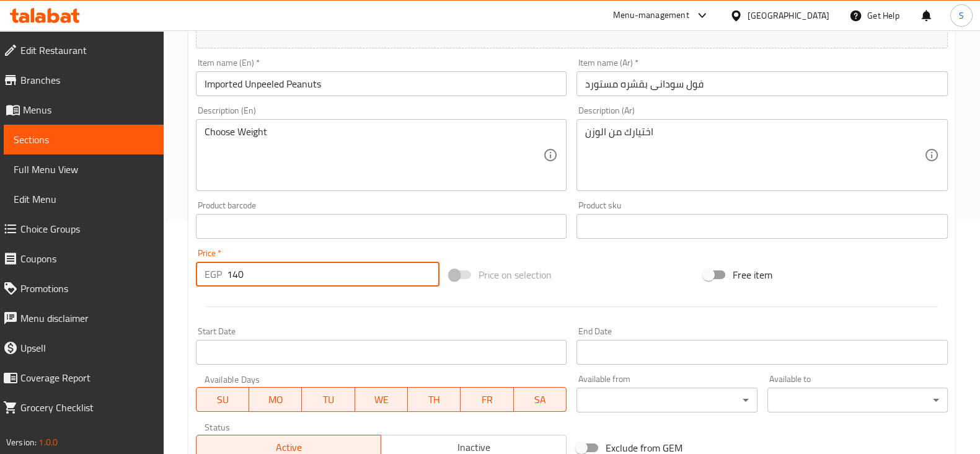
drag, startPoint x: 300, startPoint y: 277, endPoint x: 165, endPoint y: 275, distance: 134.5
click at [170, 276] on div "Home / Restaurants management / Menus / Sections / item / update Tasaly section…" at bounding box center [572, 220] width 816 height 845
type input "0"
click at [214, 297] on div at bounding box center [571, 306] width 761 height 30
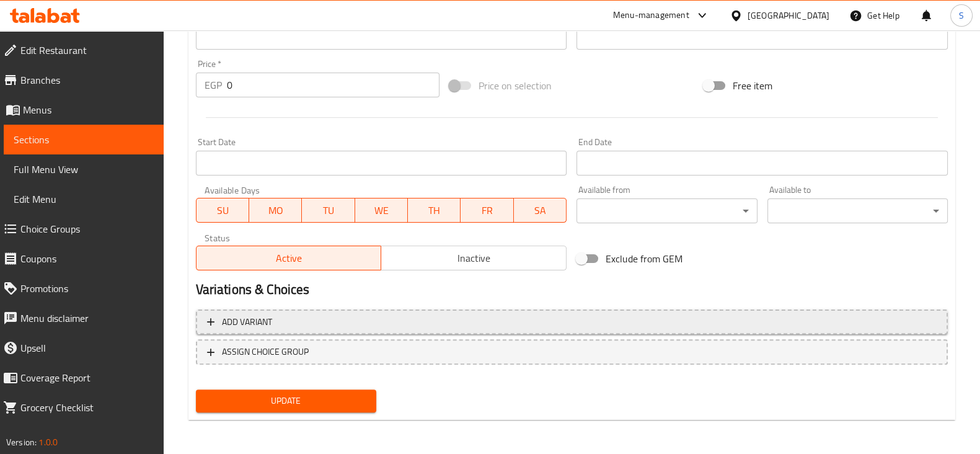
click at [300, 323] on span "Add variant" at bounding box center [571, 321] width 729 height 15
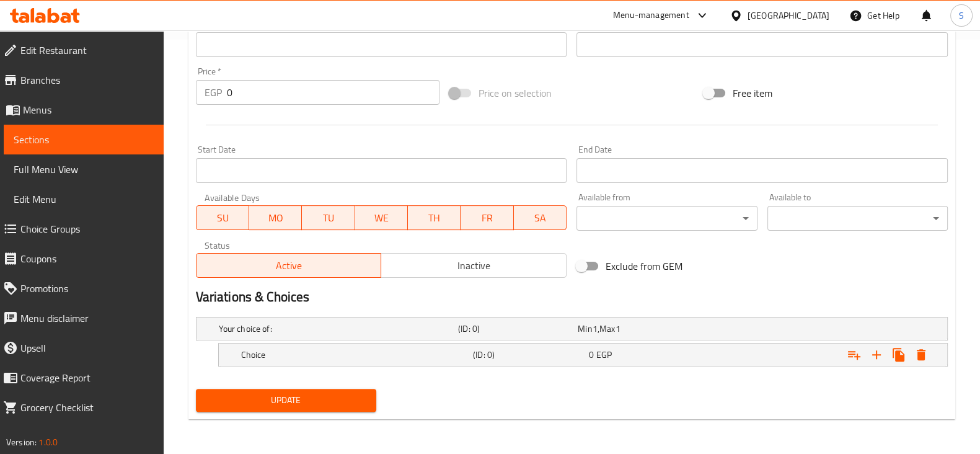
scroll to position [413, 0]
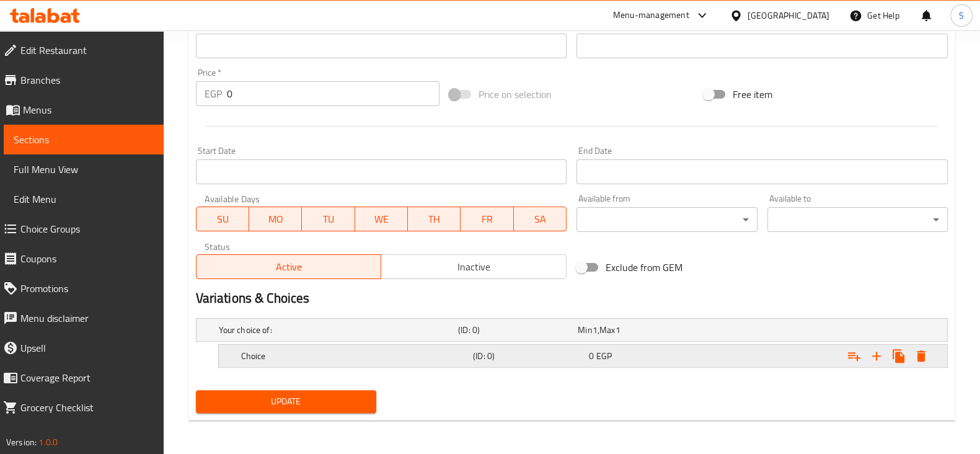
click at [294, 359] on h5 "Choice" at bounding box center [354, 355] width 227 height 12
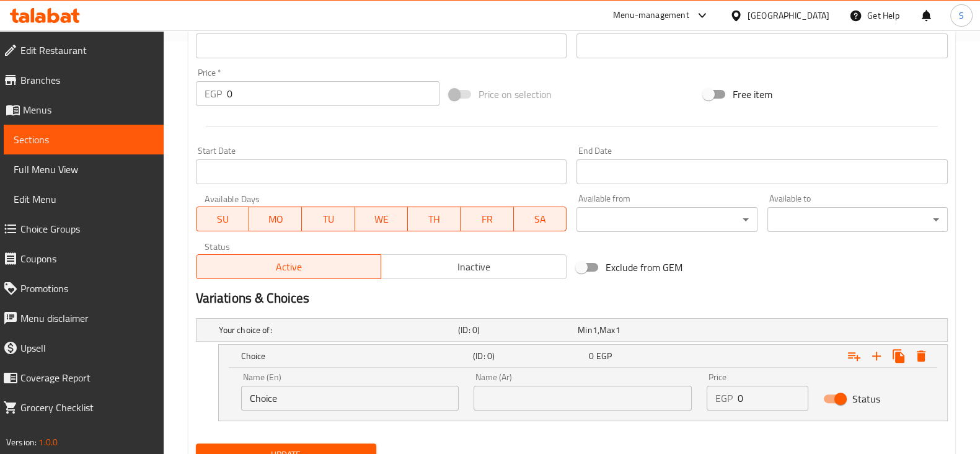
drag, startPoint x: 304, startPoint y: 395, endPoint x: 210, endPoint y: 395, distance: 93.6
click at [213, 397] on div "Choice (ID: 0) 0 EGP Name (En) Choice Name (En) Name (Ar) Name (Ar) Price EGP 0…" at bounding box center [572, 382] width 752 height 77
type input "1 Kilo"
click at [540, 397] on input "text" at bounding box center [582, 397] width 218 height 25
type input "1 كيلو"
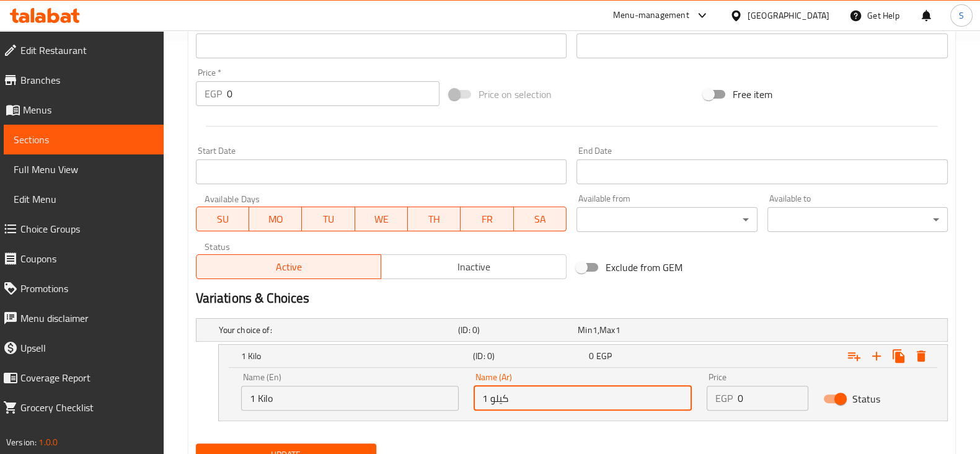
drag, startPoint x: 748, startPoint y: 390, endPoint x: 709, endPoint y: 381, distance: 40.0
click at [716, 386] on div "EGP 0 Price" at bounding box center [757, 397] width 102 height 25
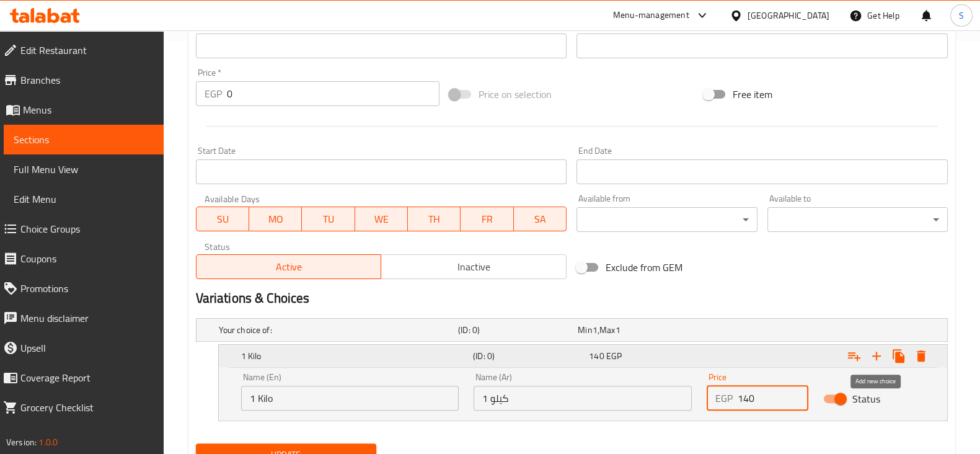
type input "140"
click at [880, 351] on icon "Expand" at bounding box center [876, 355] width 15 height 15
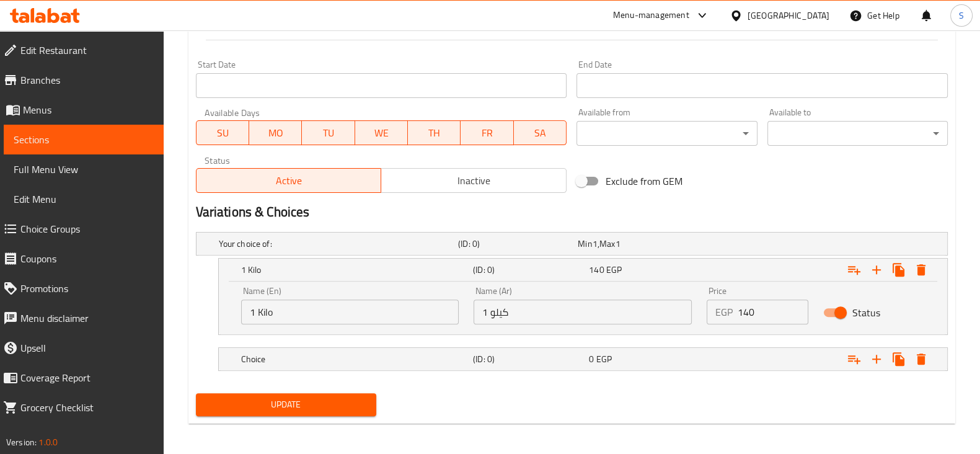
scroll to position [501, 0]
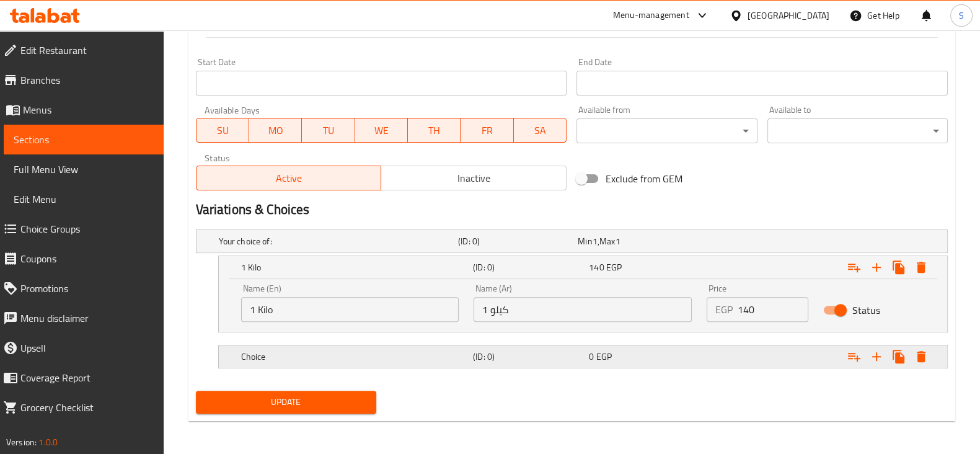
click at [253, 345] on div "Choice (ID: 0) 0 EGP" at bounding box center [587, 356] width 696 height 27
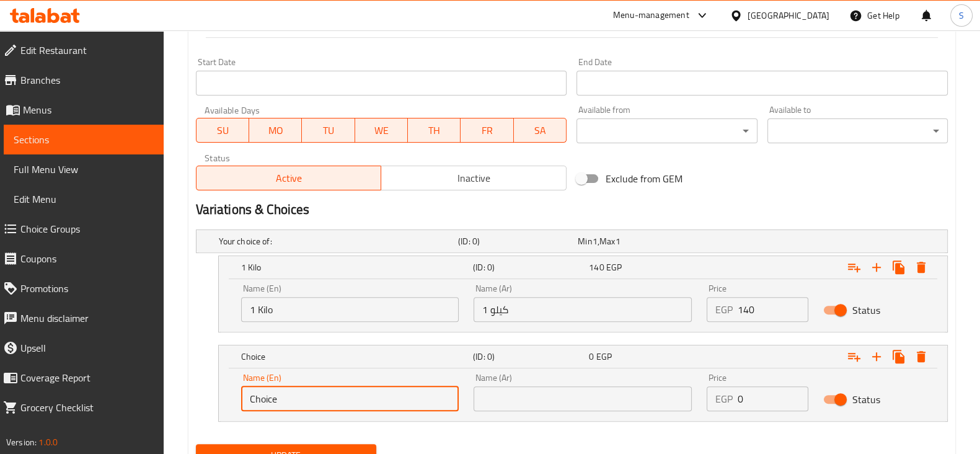
drag, startPoint x: 260, startPoint y: 394, endPoint x: 221, endPoint y: 394, distance: 39.7
click at [221, 395] on div "Name (En) Choice Name (En) Name (Ar) Name (Ar) Price EGP 0 Price Status" at bounding box center [583, 394] width 728 height 53
type input "1/4 Kilo"
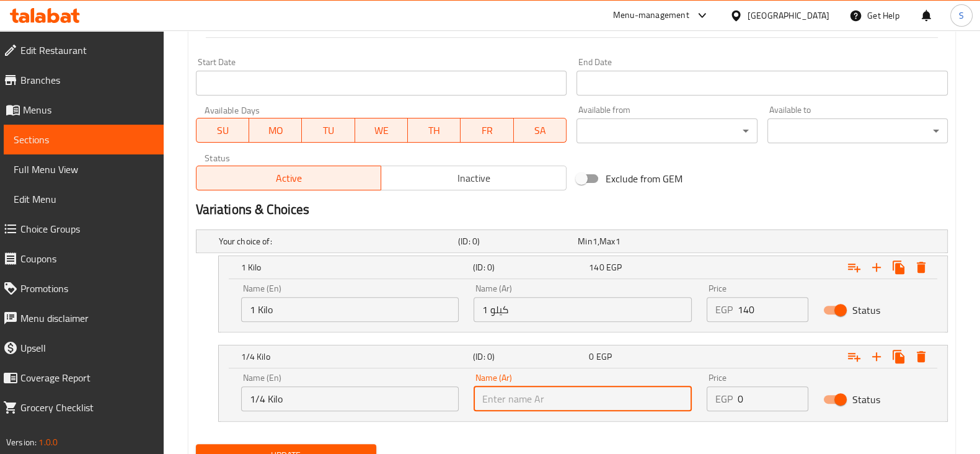
click at [491, 398] on input "text" at bounding box center [582, 398] width 218 height 25
type input "1/4 كيلو"
drag, startPoint x: 757, startPoint y: 398, endPoint x: 701, endPoint y: 398, distance: 55.8
click at [706, 398] on div "Price EGP 0 Price" at bounding box center [757, 392] width 116 height 53
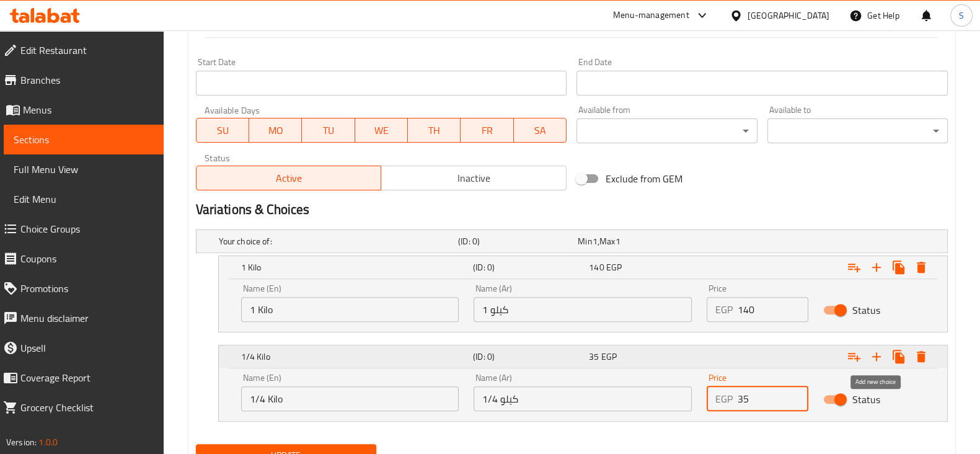
type input "35"
click at [878, 358] on icon "Expand" at bounding box center [876, 356] width 15 height 15
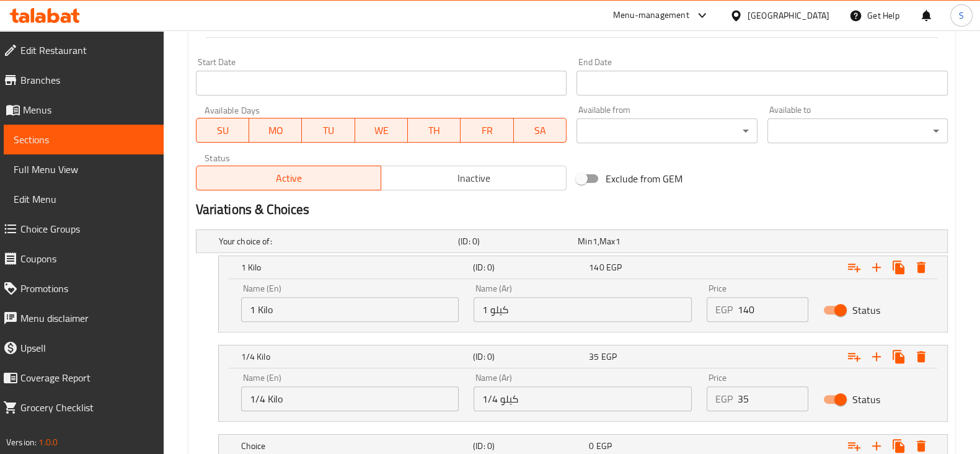
scroll to position [590, 0]
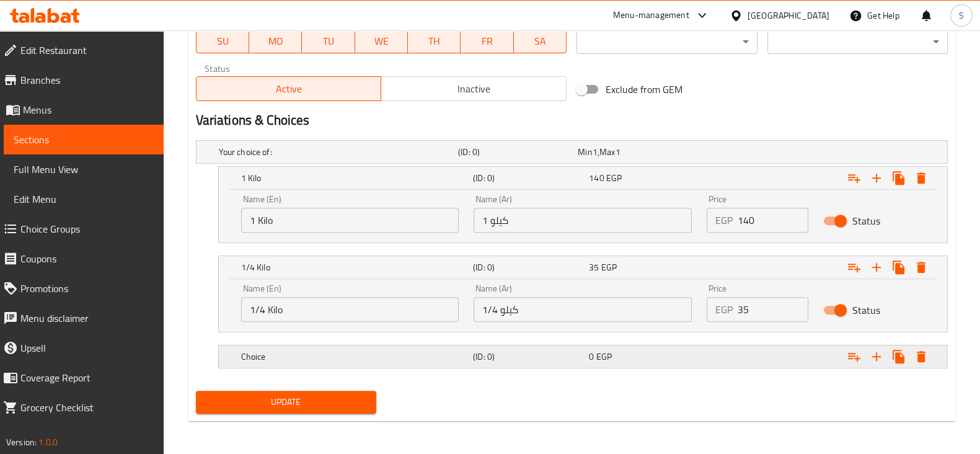
click at [326, 351] on h5 "Choice" at bounding box center [354, 356] width 227 height 12
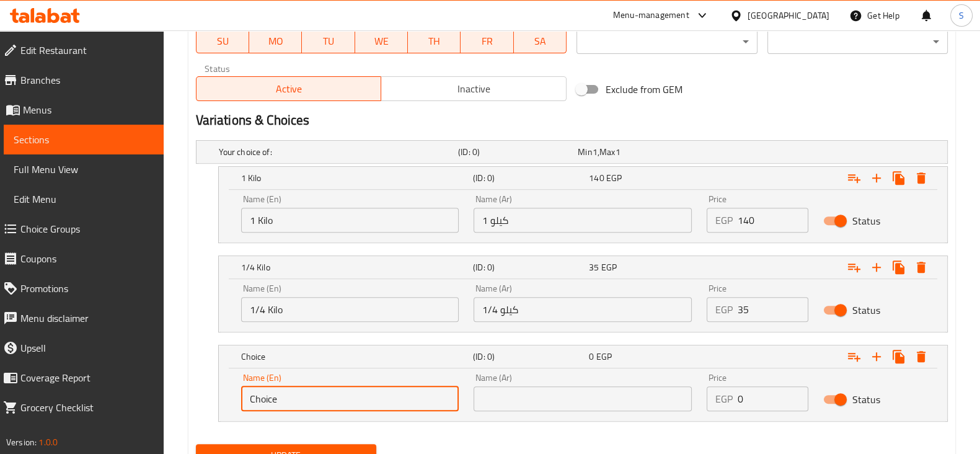
drag, startPoint x: 290, startPoint y: 398, endPoint x: 224, endPoint y: 398, distance: 66.3
click at [224, 398] on div "Name (En) Choice Name (En) Name (Ar) Name (Ar) Price EGP 0 Price Status" at bounding box center [583, 394] width 728 height 53
type input "1/8 Kilo"
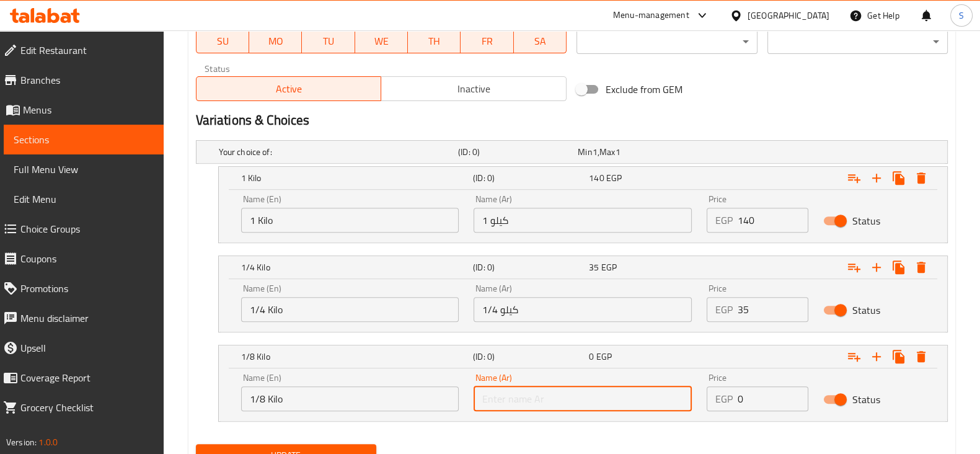
click at [524, 406] on input "text" at bounding box center [582, 398] width 218 height 25
type input "1/8 كيلو"
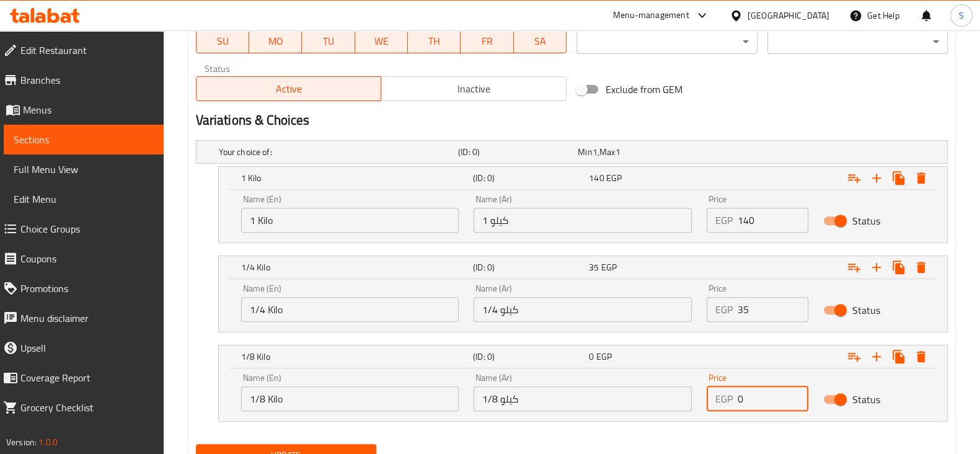
drag, startPoint x: 757, startPoint y: 393, endPoint x: 691, endPoint y: 395, distance: 65.1
click at [693, 395] on div "Name (En) 1/8 Kilo Name (En) Name (Ar) 1/8 كيلو Name (Ar) Price EGP 0 Price Sta…" at bounding box center [583, 392] width 698 height 53
type input "18"
click at [353, 426] on nav at bounding box center [572, 429] width 752 height 10
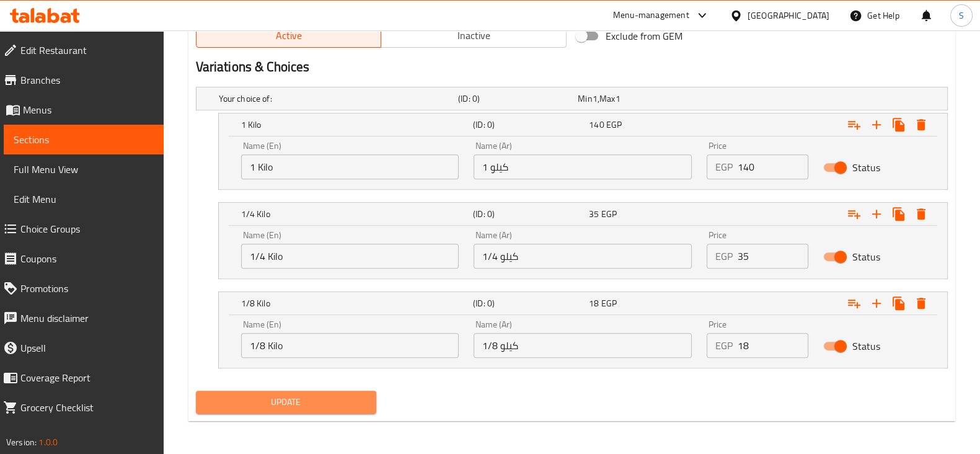
click at [322, 397] on span "Update" at bounding box center [286, 401] width 160 height 15
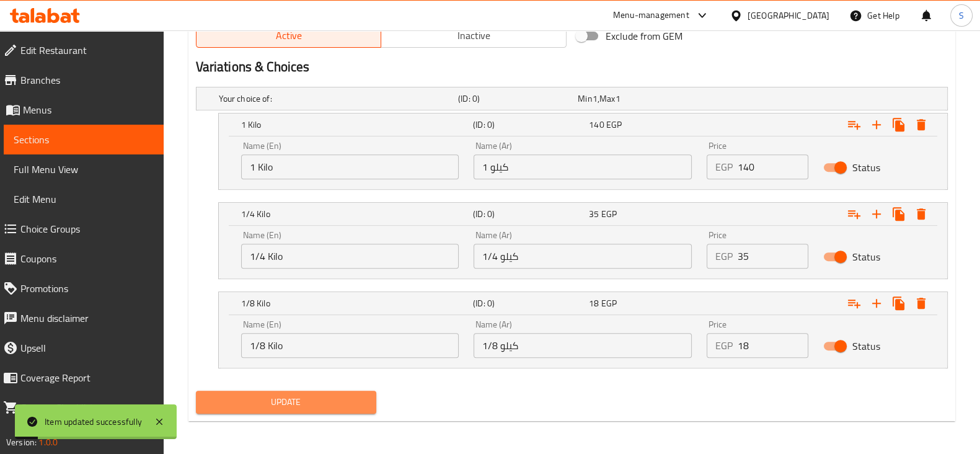
click at [289, 397] on span "Update" at bounding box center [286, 401] width 160 height 15
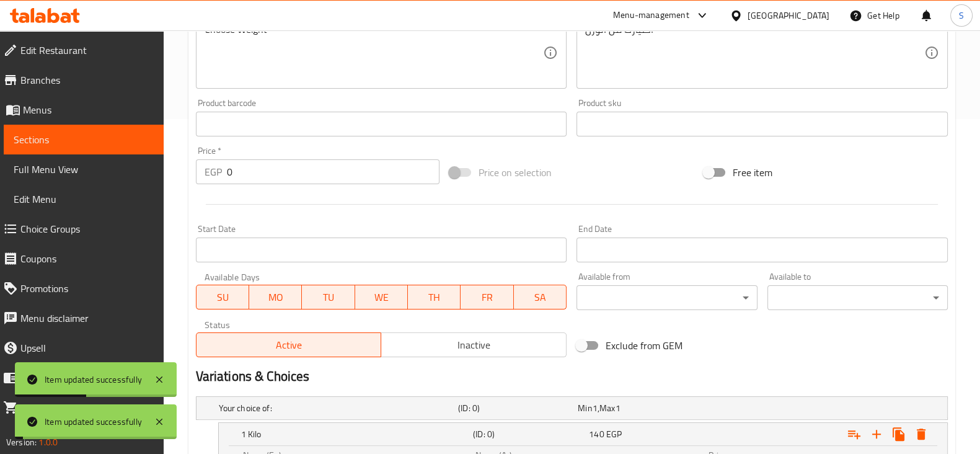
scroll to position [334, 0]
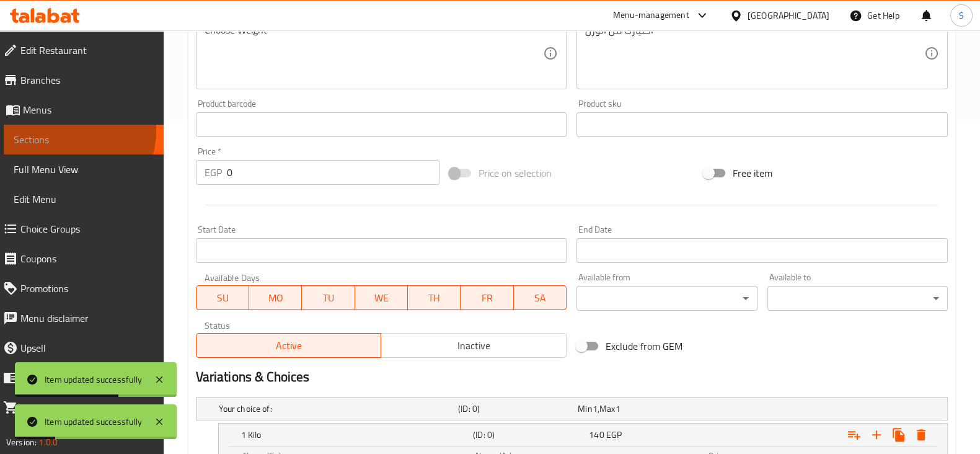
drag, startPoint x: 71, startPoint y: 131, endPoint x: 84, endPoint y: 137, distance: 14.4
click at [71, 131] on link "Sections" at bounding box center [84, 140] width 160 height 30
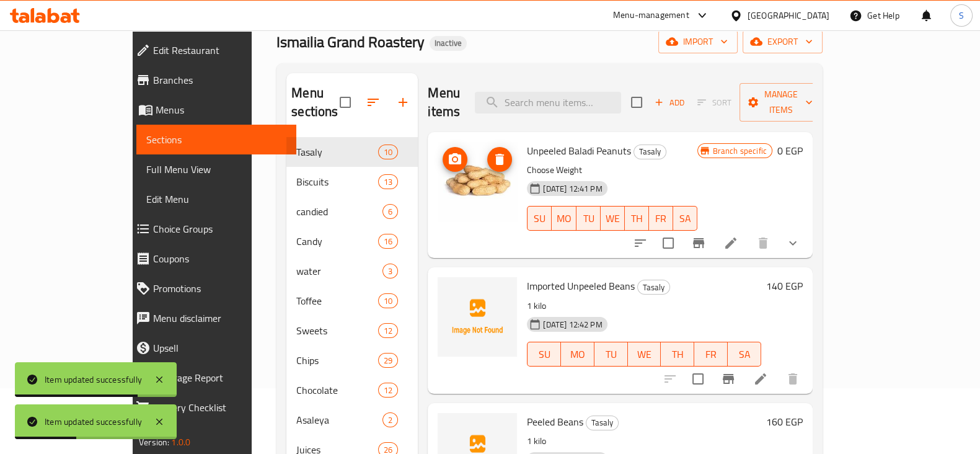
scroll to position [61, 0]
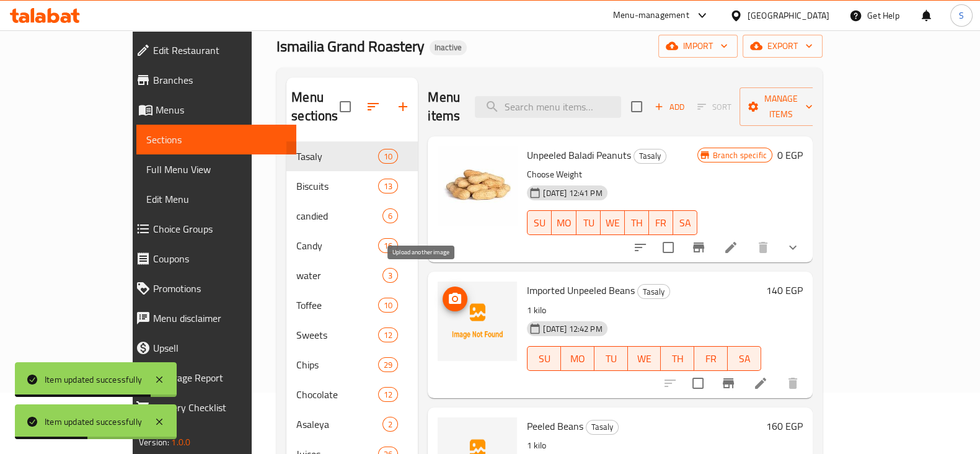
click at [449, 292] on icon "upload picture" at bounding box center [455, 297] width 12 height 11
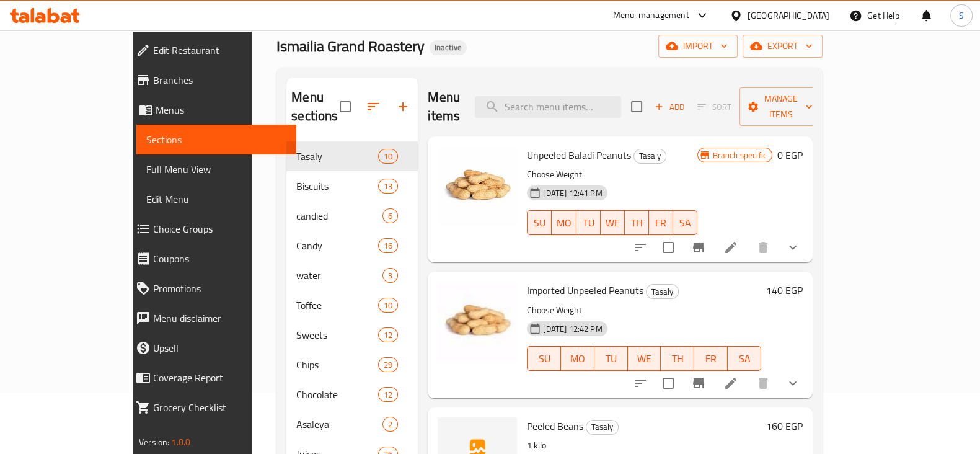
scroll to position [77, 0]
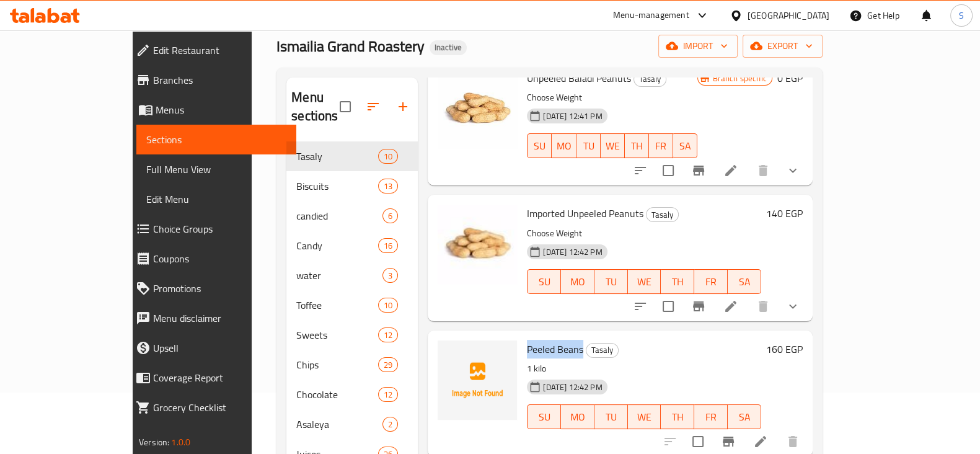
drag, startPoint x: 493, startPoint y: 328, endPoint x: 549, endPoint y: 332, distance: 56.6
click at [549, 335] on div "Peeled Beans Tasaly 1 kilo [DATE] 12:42 PM SU MO TU WE TH FR SA" at bounding box center [644, 393] width 244 height 116
copy span "Peeled Beans"
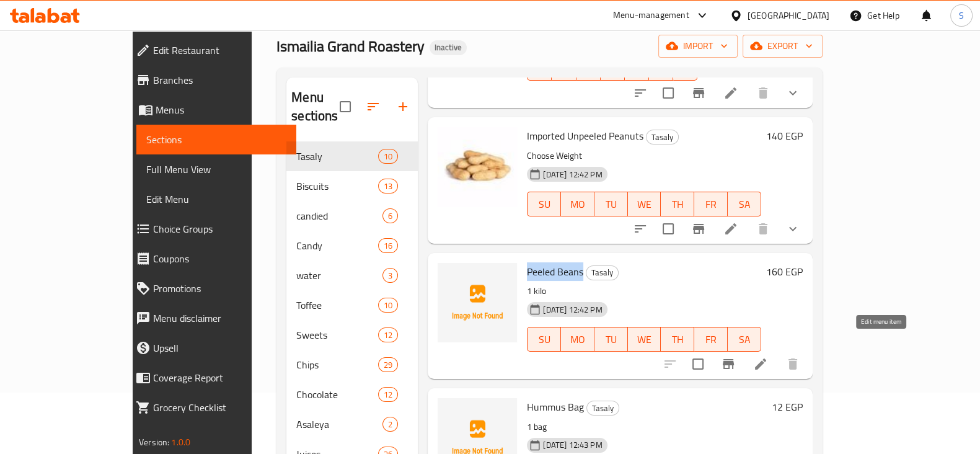
click at [766, 358] on icon at bounding box center [760, 363] width 11 height 11
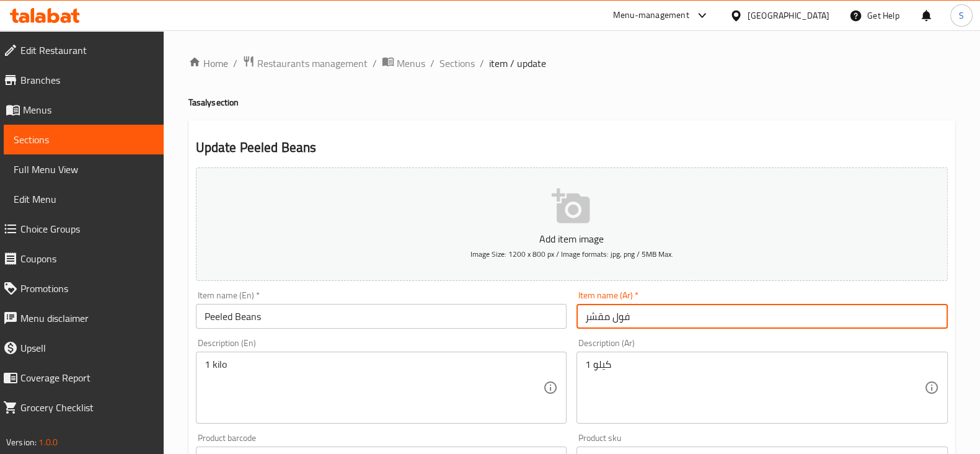
click at [612, 318] on input "فول مقشر" at bounding box center [761, 316] width 371 height 25
type input "فول سودانى مقشر"
click at [247, 318] on input "Peeled Beans" at bounding box center [381, 316] width 371 height 25
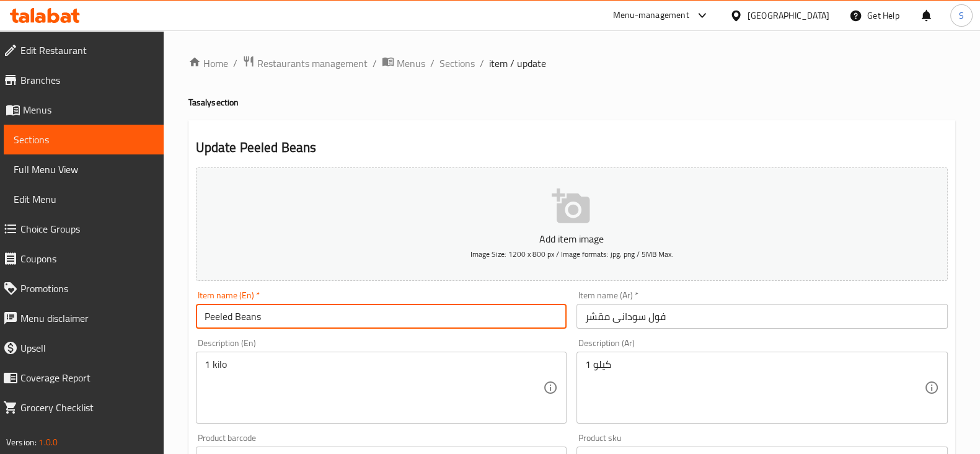
click at [247, 318] on input "Peeled Beans" at bounding box center [381, 316] width 371 height 25
type input "Peeled Peanuts"
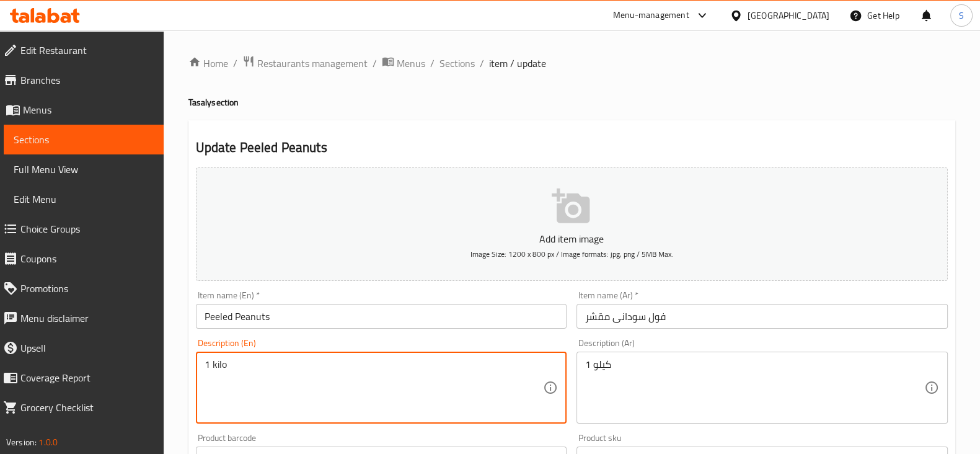
drag, startPoint x: 248, startPoint y: 374, endPoint x: 110, endPoint y: 370, distance: 137.6
type textarea "Choose Weight"
drag, startPoint x: 620, startPoint y: 374, endPoint x: 556, endPoint y: 370, distance: 64.0
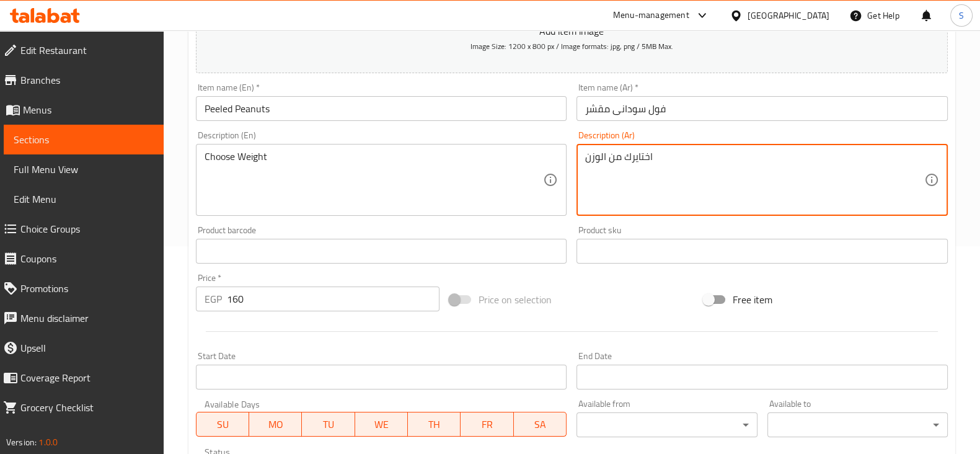
scroll to position [232, 0]
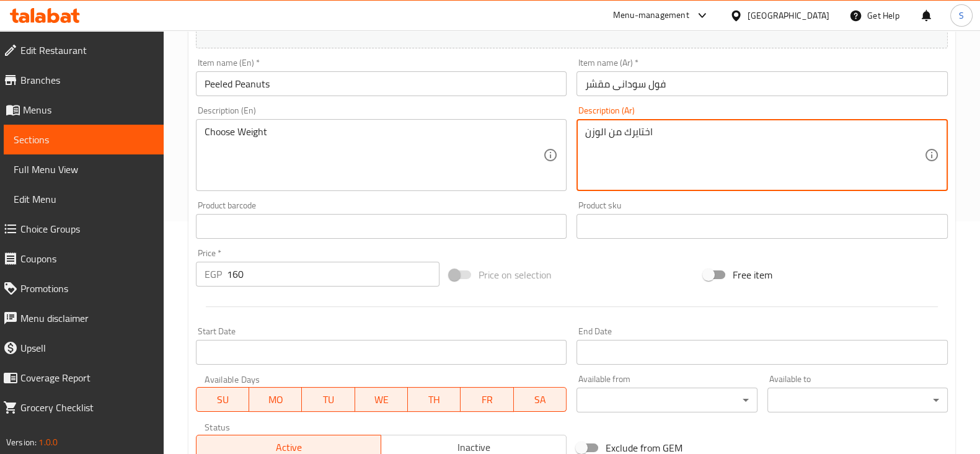
type textarea "اختايرك من الوزن"
drag, startPoint x: 270, startPoint y: 271, endPoint x: 198, endPoint y: 268, distance: 71.9
click at [201, 268] on div "EGP 160 Price *" at bounding box center [318, 273] width 244 height 25
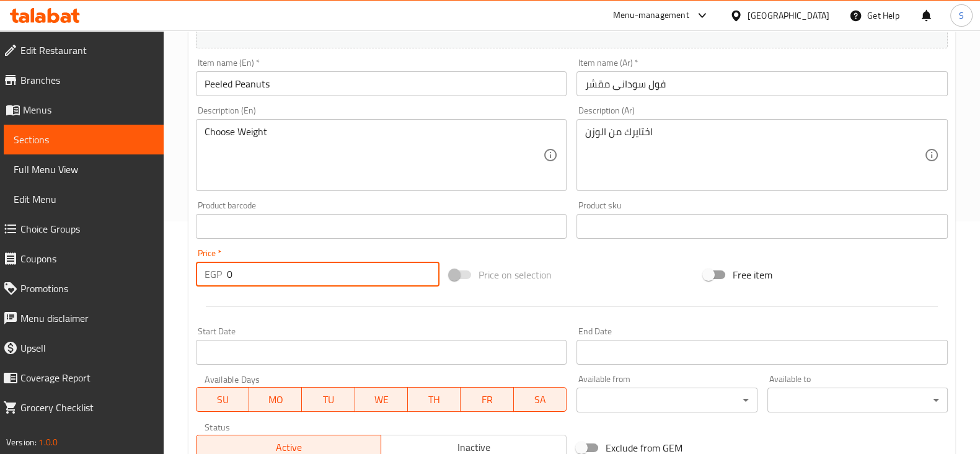
type input "0"
click at [268, 315] on div at bounding box center [571, 306] width 761 height 30
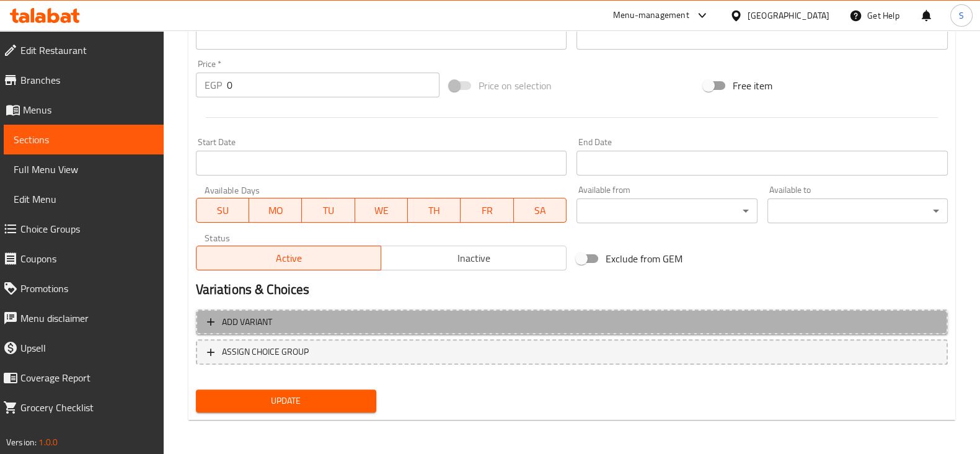
click at [281, 317] on span "Add variant" at bounding box center [571, 321] width 729 height 15
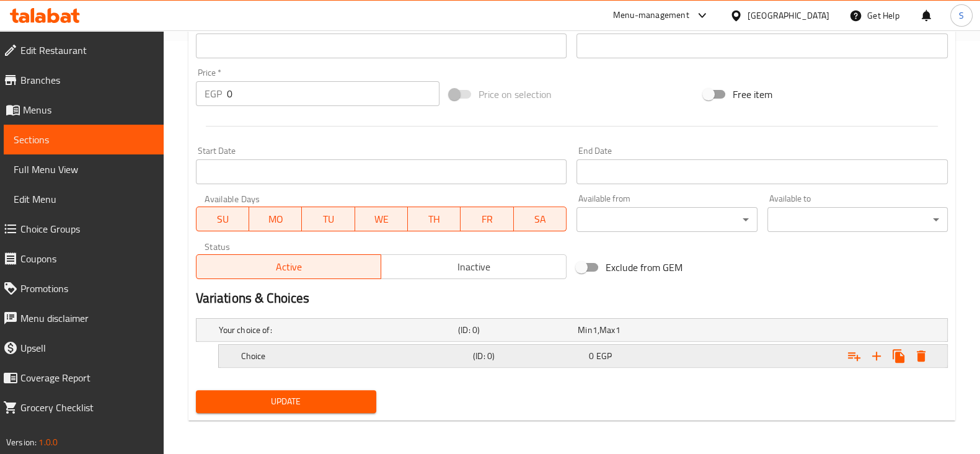
click at [278, 351] on h5 "Choice" at bounding box center [354, 355] width 227 height 12
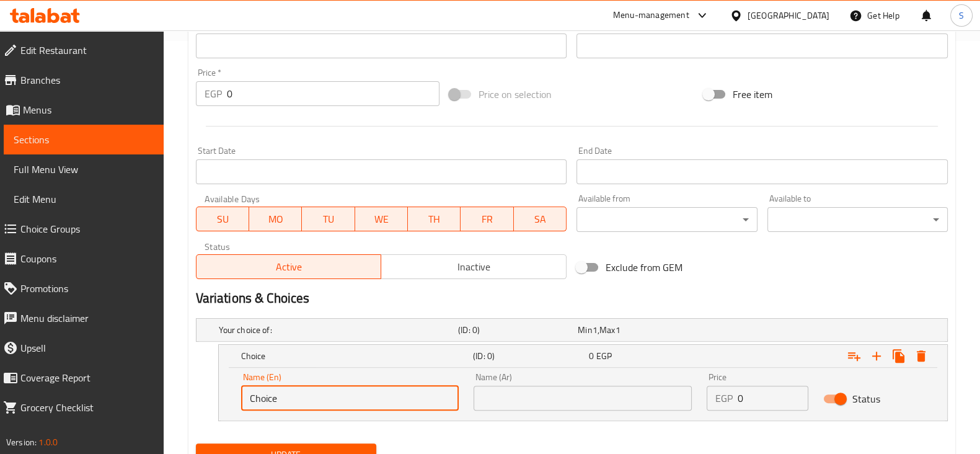
drag, startPoint x: 284, startPoint y: 395, endPoint x: 229, endPoint y: 395, distance: 55.1
click at [226, 398] on div "Name (En) Choice Name (En) Name (Ar) Name (Ar) Price EGP 0 Price Status" at bounding box center [583, 393] width 728 height 53
type input "1 Kilo"
click at [546, 400] on input "text" at bounding box center [582, 397] width 218 height 25
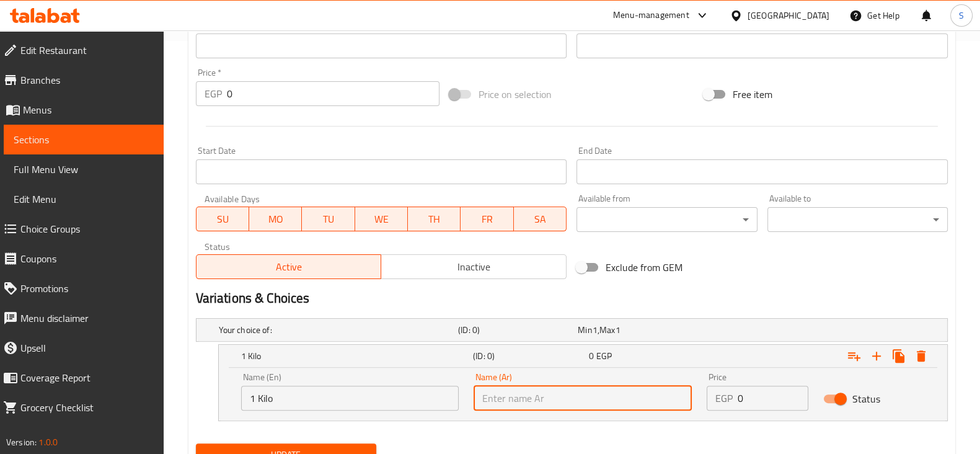
type input "1 كيلو"
drag, startPoint x: 748, startPoint y: 393, endPoint x: 696, endPoint y: 378, distance: 53.5
click at [709, 387] on div "EGP 0 Price" at bounding box center [757, 397] width 102 height 25
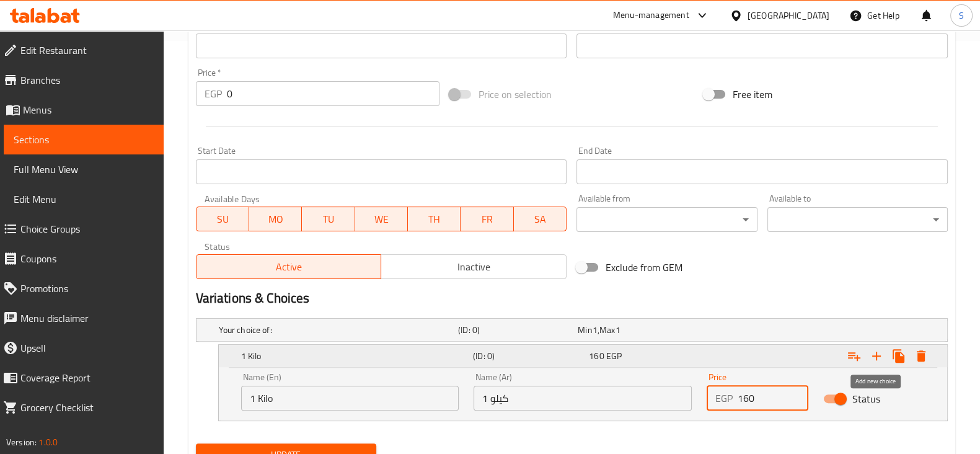
type input "160"
click at [877, 360] on icon "Expand" at bounding box center [876, 355] width 15 height 15
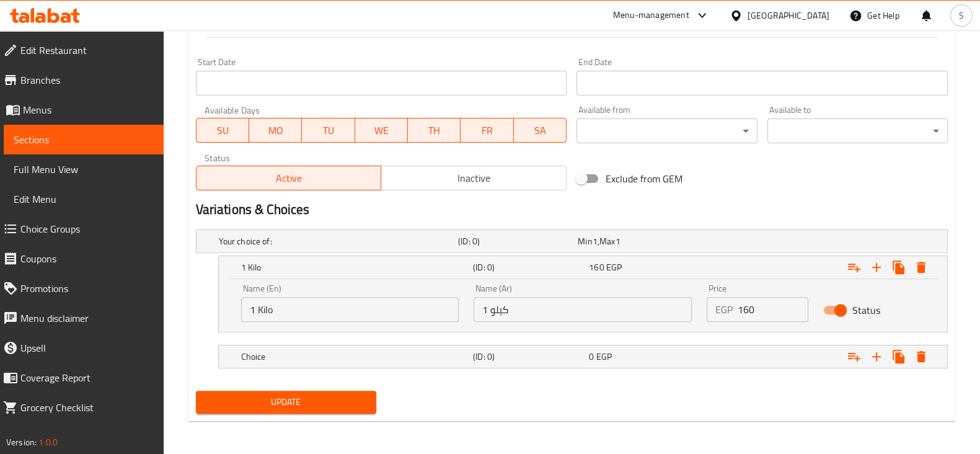
scroll to position [501, 0]
click at [335, 348] on div "Choice" at bounding box center [355, 356] width 232 height 17
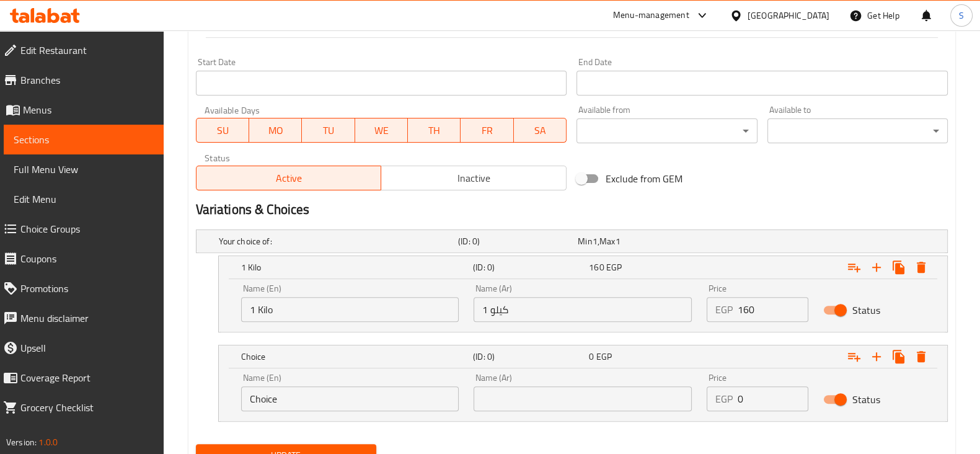
drag, startPoint x: 292, startPoint y: 395, endPoint x: 165, endPoint y: 411, distance: 127.4
click at [166, 412] on div "Home / Restaurants management / Menus / Sections / item / update Tasaly section…" at bounding box center [572, 19] width 816 height 980
type input "1/4 Kilo"
drag, startPoint x: 514, startPoint y: 390, endPoint x: 534, endPoint y: 381, distance: 21.9
click at [514, 390] on input "text" at bounding box center [582, 398] width 218 height 25
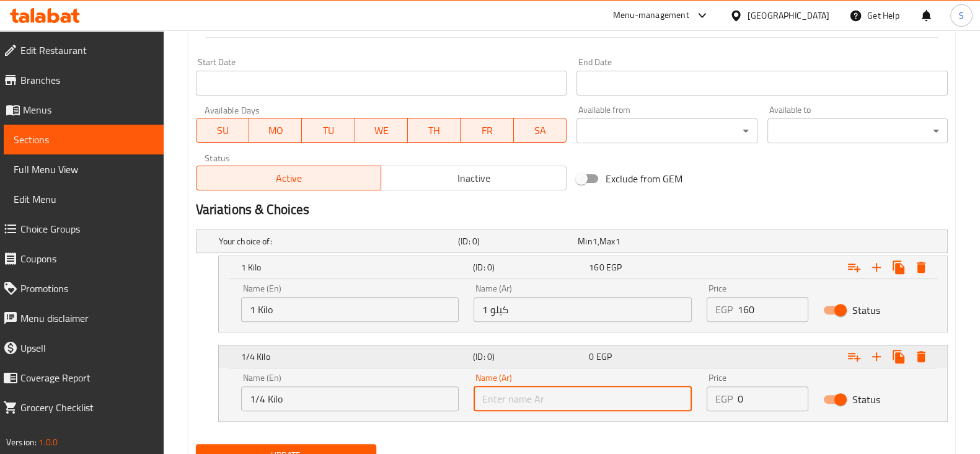
type input "1/4 كيلو"
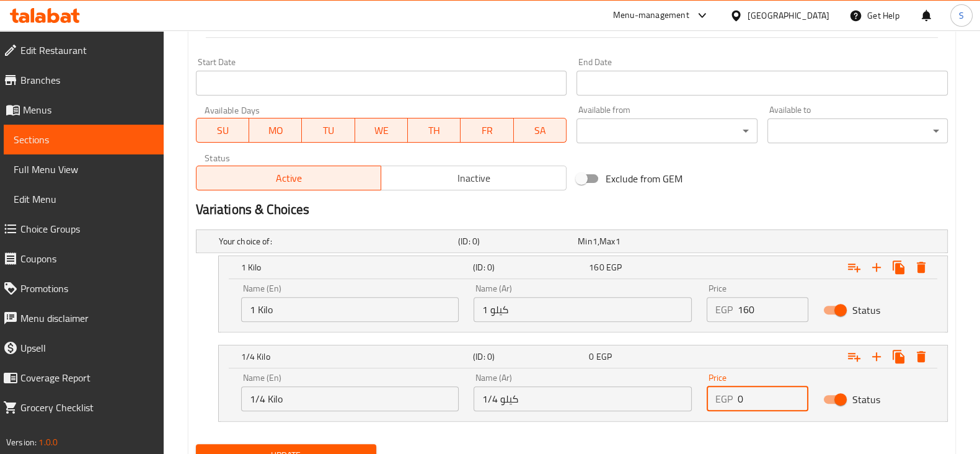
drag, startPoint x: 758, startPoint y: 398, endPoint x: 722, endPoint y: 398, distance: 35.9
click at [722, 398] on div "EGP 0 Price" at bounding box center [757, 398] width 102 height 25
type input "40"
click at [880, 353] on icon "Expand" at bounding box center [876, 356] width 15 height 15
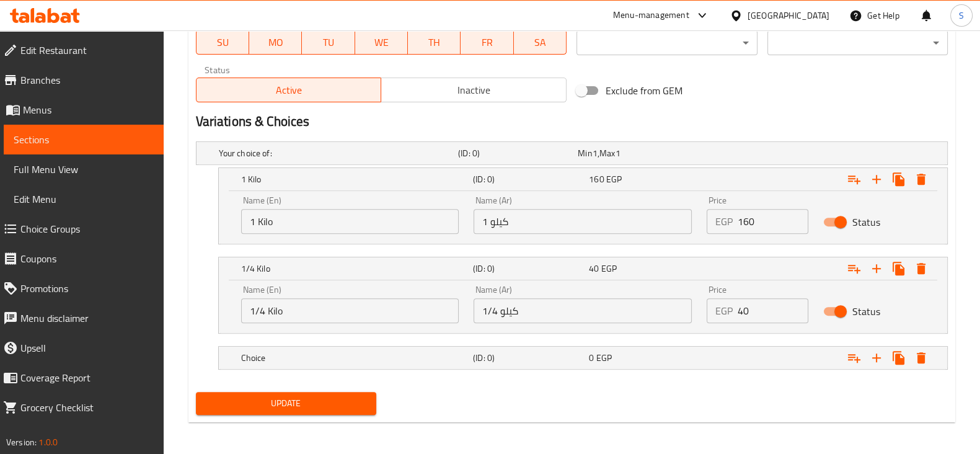
scroll to position [590, 0]
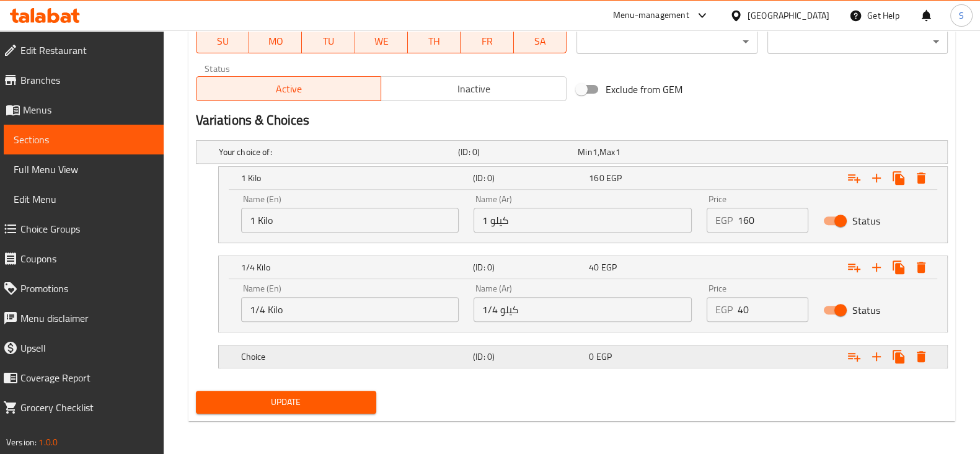
click at [270, 352] on h5 "Choice" at bounding box center [354, 356] width 227 height 12
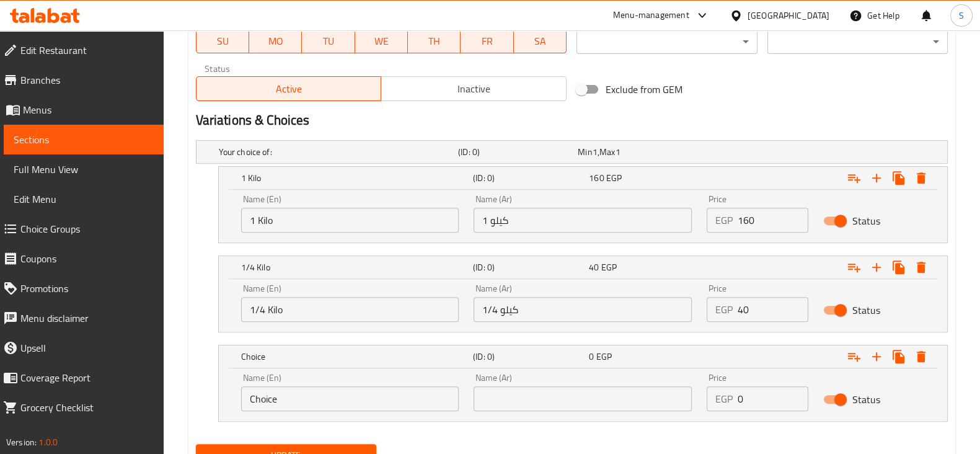
drag, startPoint x: 285, startPoint y: 393, endPoint x: 204, endPoint y: 395, distance: 80.6
click at [206, 395] on div "Choice (ID: 0) 0 EGP Name (En) Choice Name (En) Name (Ar) Name (Ar) Price EGP 0…" at bounding box center [572, 383] width 752 height 77
type input "1/8 Kilo"
click at [517, 391] on input "text" at bounding box center [582, 398] width 218 height 25
type input "1/8 كيلو"
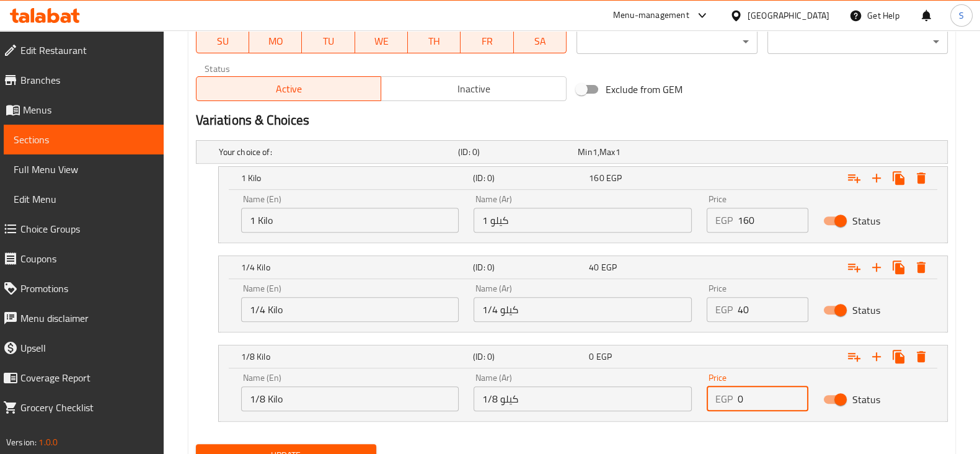
drag, startPoint x: 749, startPoint y: 391, endPoint x: 714, endPoint y: 390, distance: 35.3
click at [716, 393] on div "EGP 0 Price" at bounding box center [757, 398] width 102 height 25
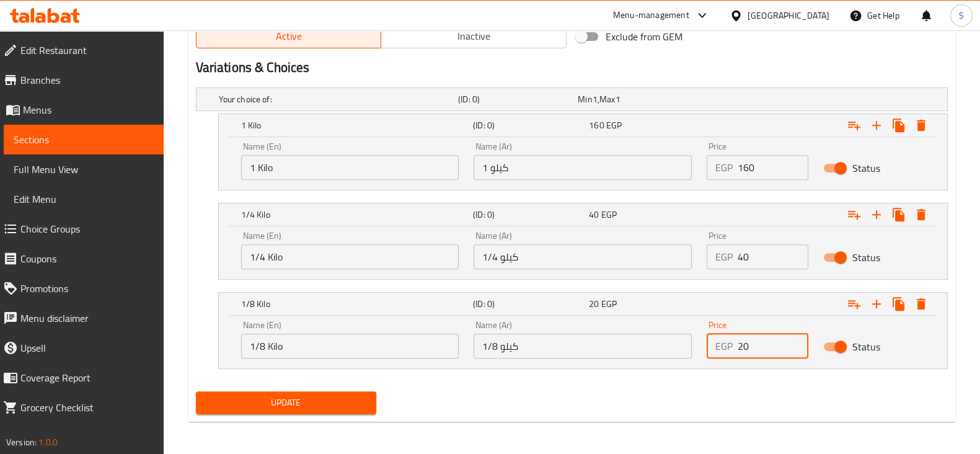
scroll to position [644, 0]
type input "20"
click at [293, 416] on div "Update" at bounding box center [286, 401] width 190 height 33
click at [294, 402] on span "Update" at bounding box center [286, 401] width 160 height 15
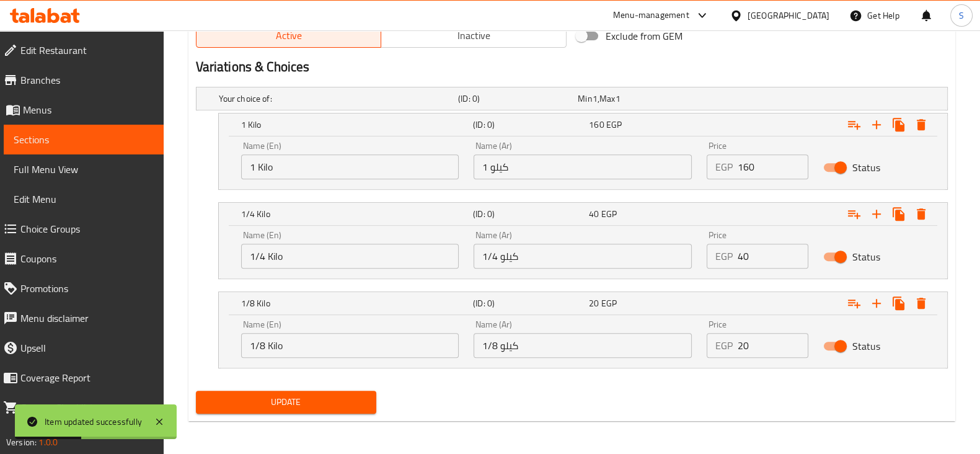
drag, startPoint x: 105, startPoint y: 137, endPoint x: 114, endPoint y: 142, distance: 10.5
click at [105, 136] on span "Sections" at bounding box center [84, 139] width 140 height 15
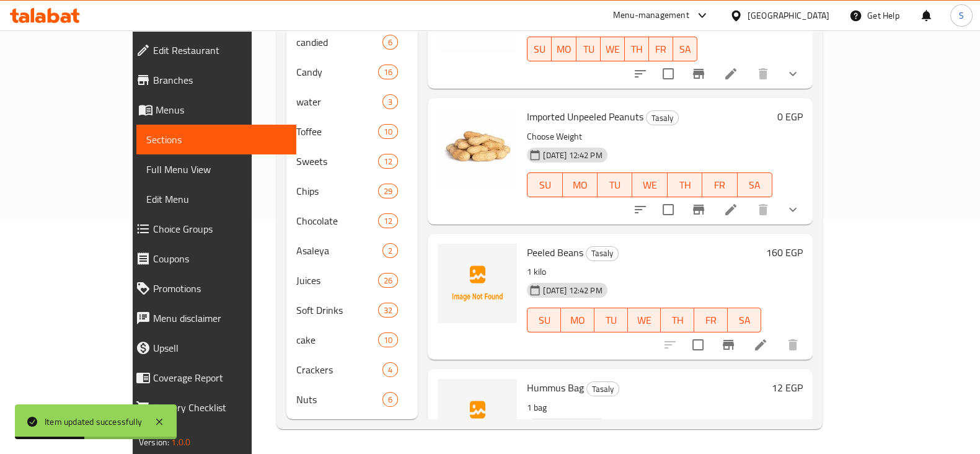
scroll to position [216, 0]
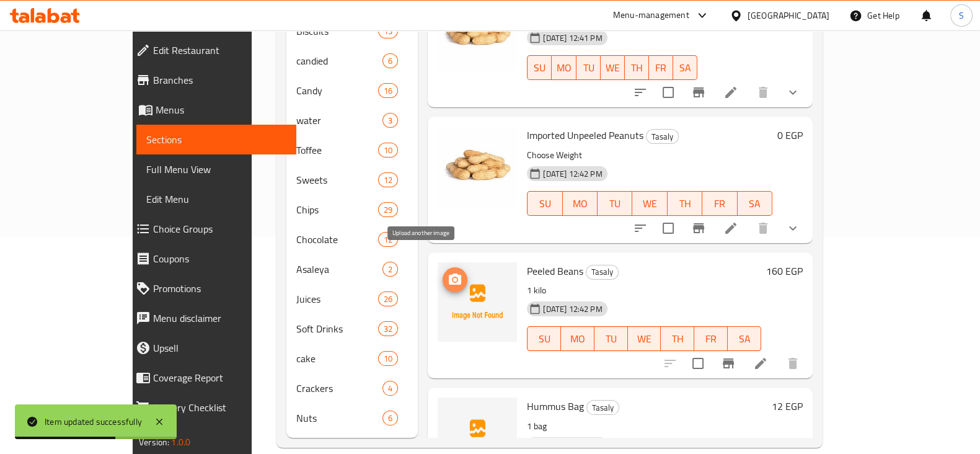
click at [449, 273] on icon "upload picture" at bounding box center [455, 278] width 12 height 11
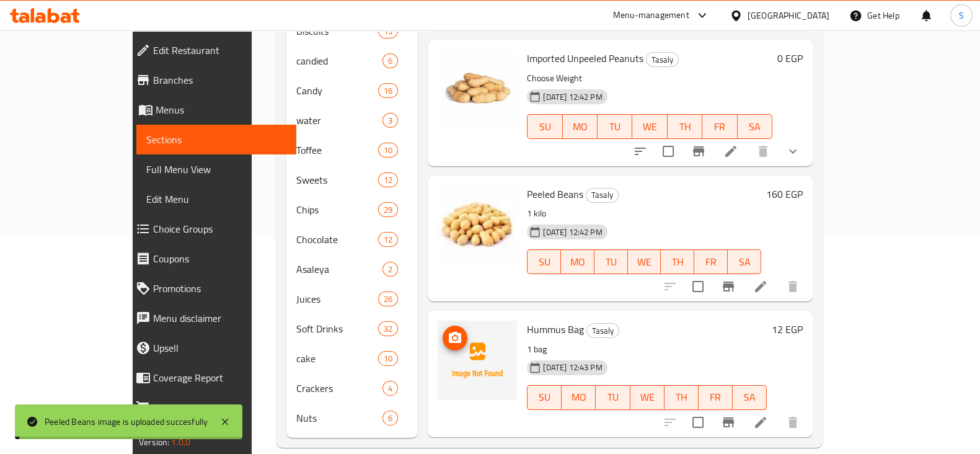
scroll to position [154, 0]
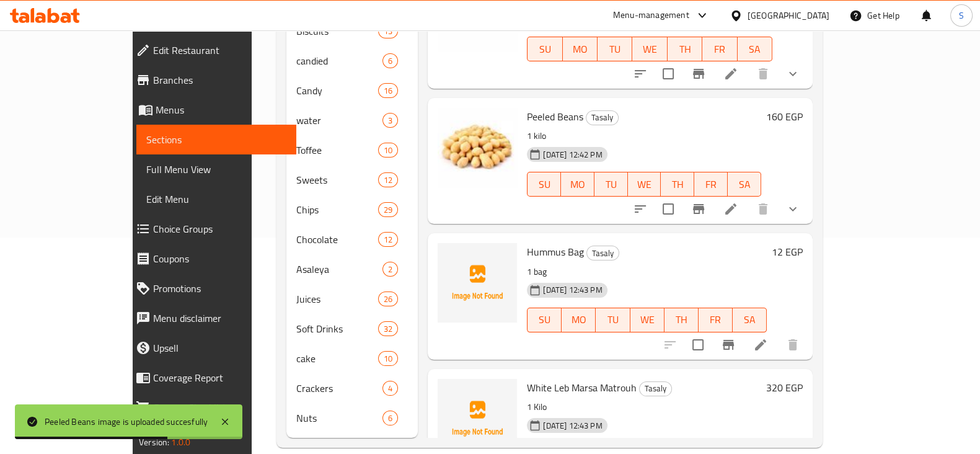
drag, startPoint x: 493, startPoint y: 234, endPoint x: 501, endPoint y: 235, distance: 8.8
click at [522, 238] on div "Hummus Bag Tasaly 1 bag [DATE] 12:43 PM SU MO TU WE TH FR SA" at bounding box center [647, 296] width 250 height 116
click at [768, 337] on icon at bounding box center [760, 344] width 15 height 15
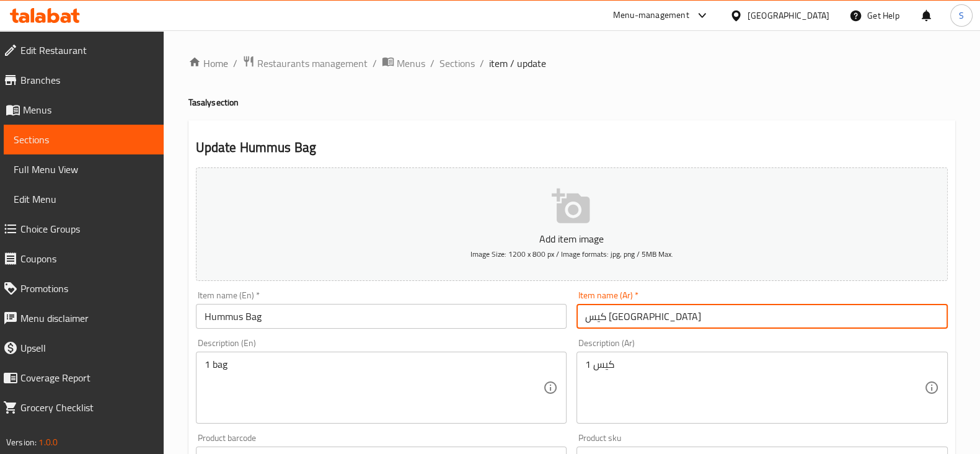
drag, startPoint x: 638, startPoint y: 322, endPoint x: 564, endPoint y: 322, distance: 74.4
click at [564, 322] on div "Add item image Image Size: 1200 x 800 px / Image formats: jpg, png / 5MB Max. I…" at bounding box center [571, 429] width 761 height 534
drag, startPoint x: 71, startPoint y: 133, endPoint x: 81, endPoint y: 142, distance: 13.1
click at [71, 133] on span "Sections" at bounding box center [84, 139] width 140 height 15
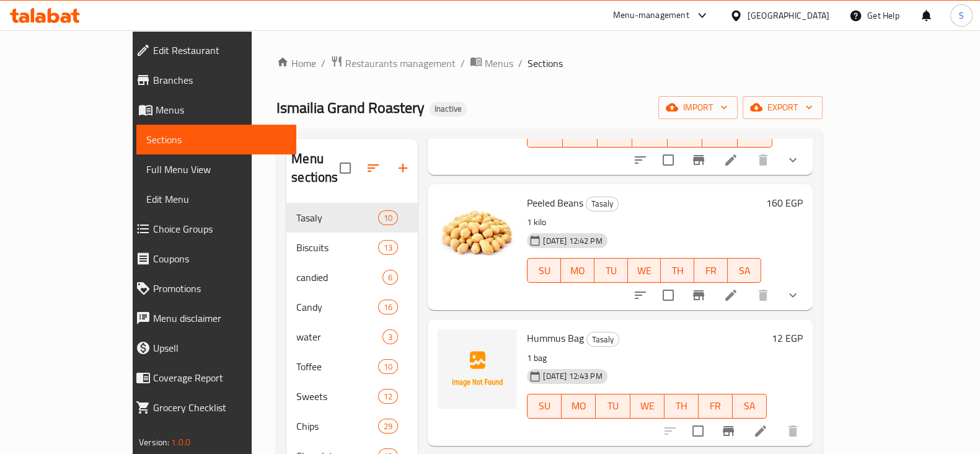
scroll to position [309, 0]
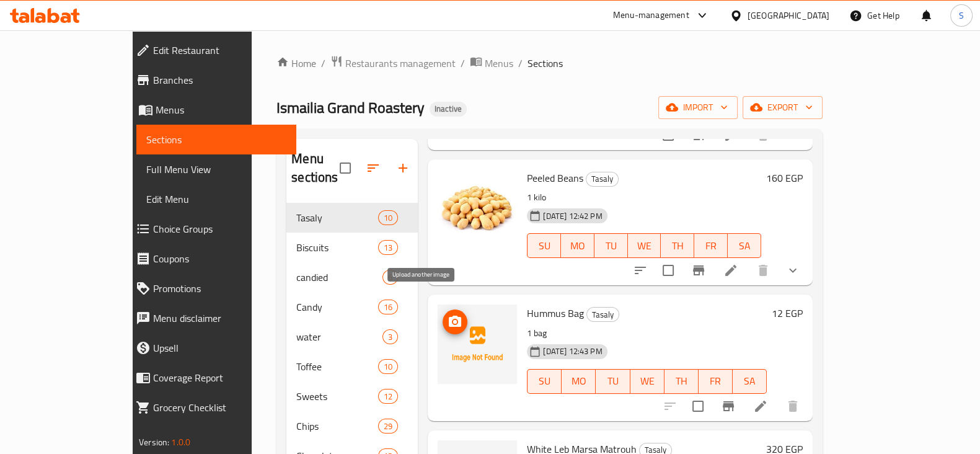
click at [449, 315] on icon "upload picture" at bounding box center [455, 320] width 12 height 11
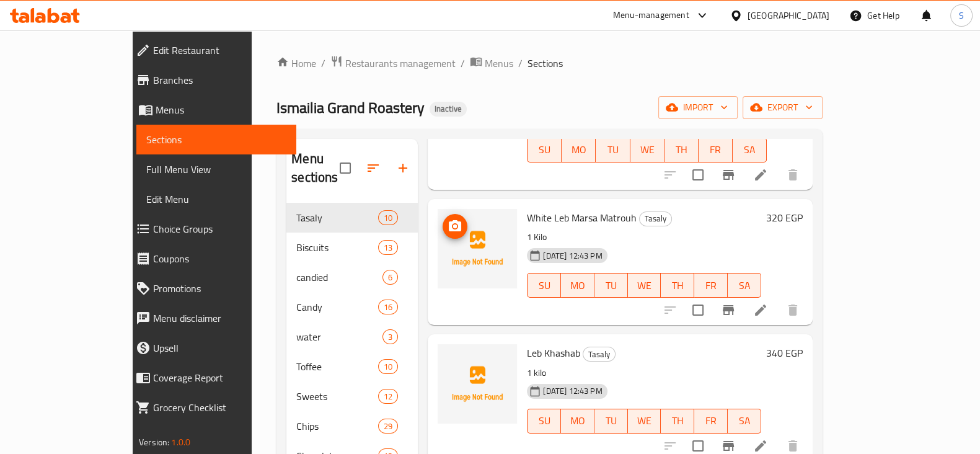
scroll to position [542, 0]
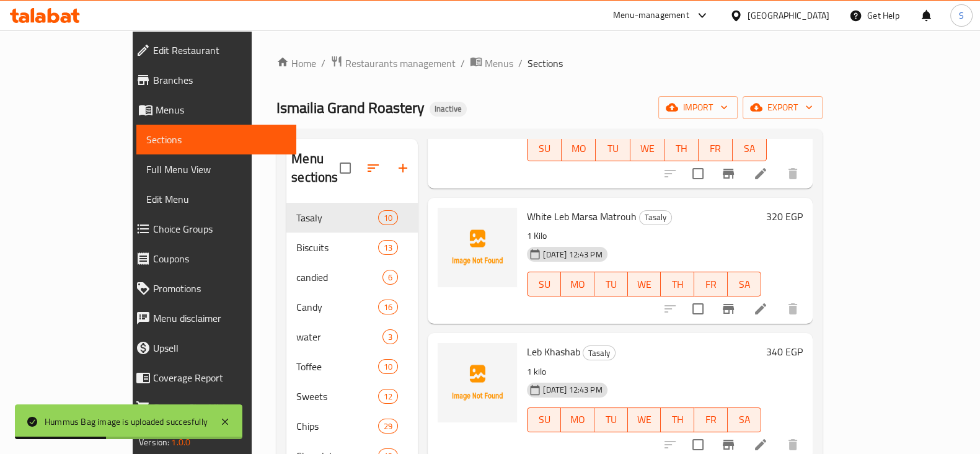
click at [768, 301] on icon at bounding box center [760, 308] width 15 height 15
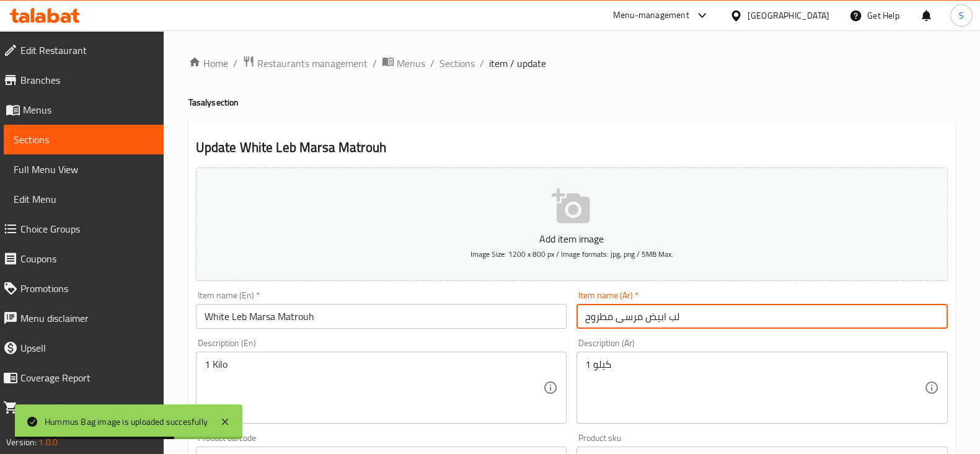
drag, startPoint x: 720, startPoint y: 317, endPoint x: 571, endPoint y: 317, distance: 148.7
click at [572, 320] on div "Item name (Ar)   * لب ابيض مرسى مطروح Item name (Ar) *" at bounding box center [761, 310] width 381 height 48
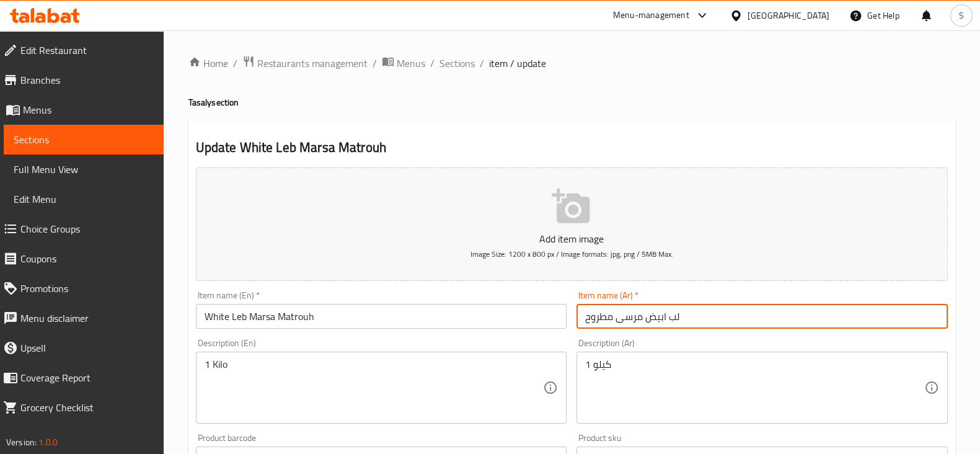
click at [636, 312] on input "لب ابيض مرسى مطروح" at bounding box center [761, 316] width 371 height 25
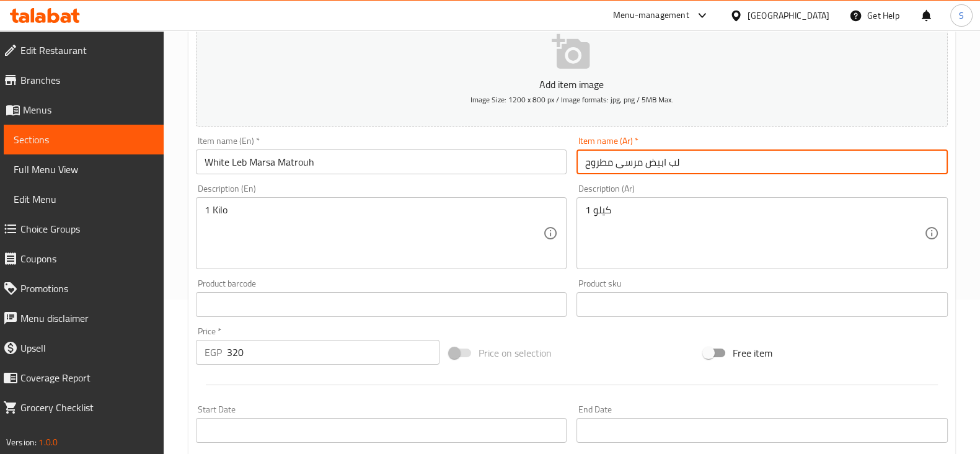
scroll to position [154, 0]
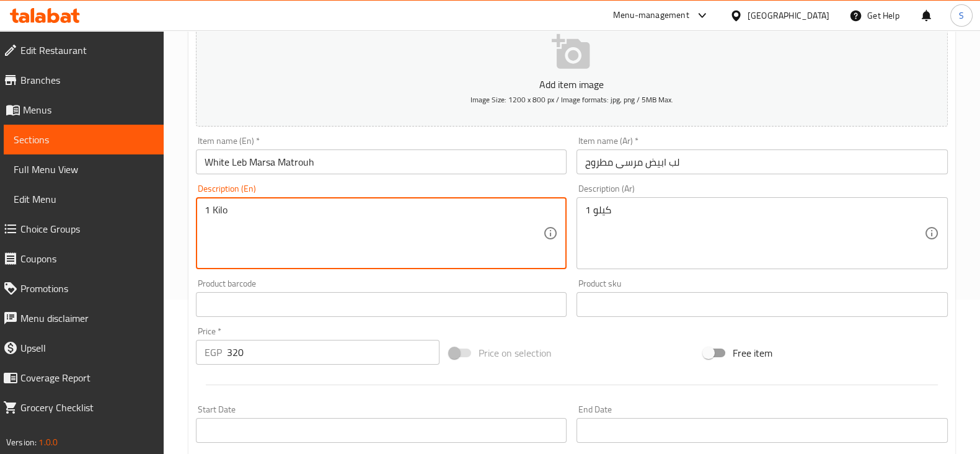
drag, startPoint x: 240, startPoint y: 209, endPoint x: 157, endPoint y: 214, distance: 83.2
type textarea "}"
type textarea "Choose Weight"
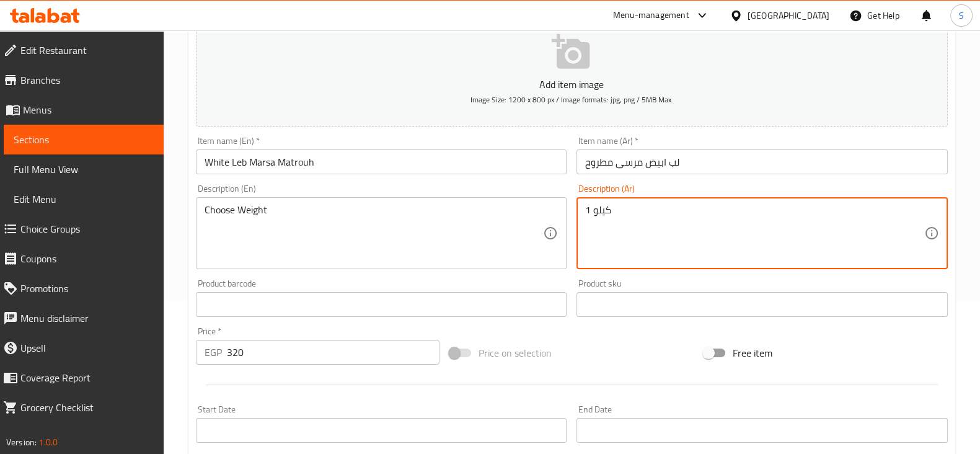
drag, startPoint x: 620, startPoint y: 209, endPoint x: 543, endPoint y: 205, distance: 76.9
type textarea "اختيارك من الوزن"
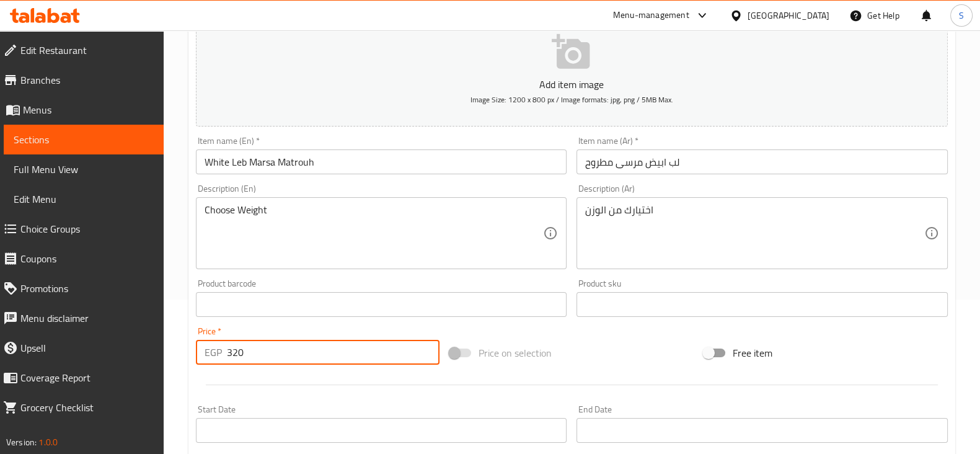
drag, startPoint x: 253, startPoint y: 358, endPoint x: 167, endPoint y: 356, distance: 85.5
click at [167, 357] on div "Home / Restaurants management / Menus / Sections / item / update Tasaly section…" at bounding box center [572, 298] width 816 height 845
type input "0"
click at [231, 378] on div at bounding box center [571, 384] width 761 height 30
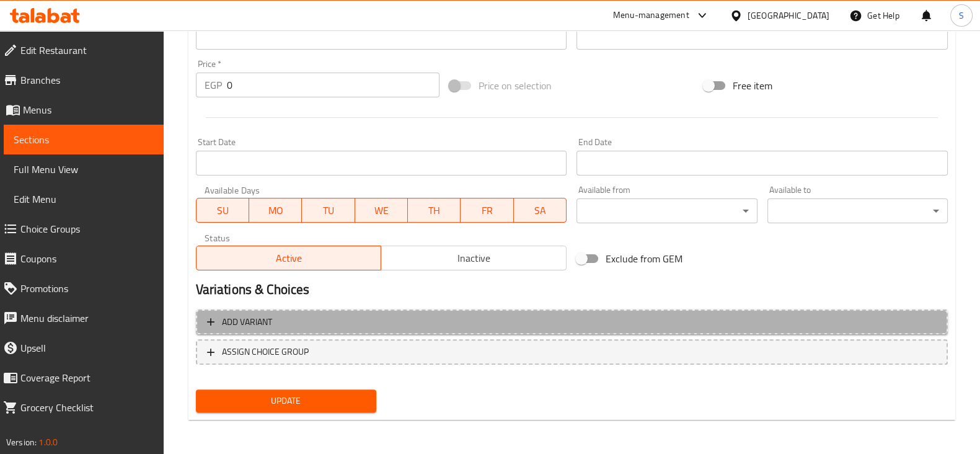
click at [279, 317] on span "Add variant" at bounding box center [571, 321] width 729 height 15
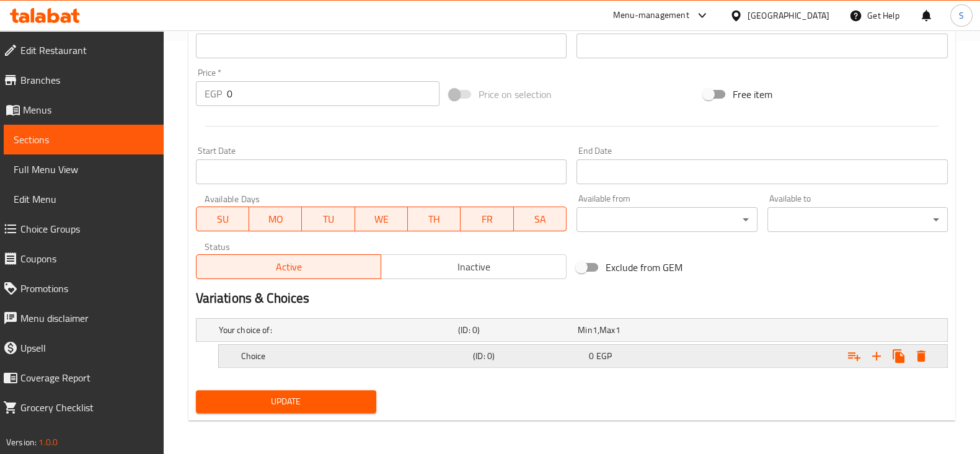
click at [292, 356] on h5 "Choice" at bounding box center [354, 355] width 227 height 12
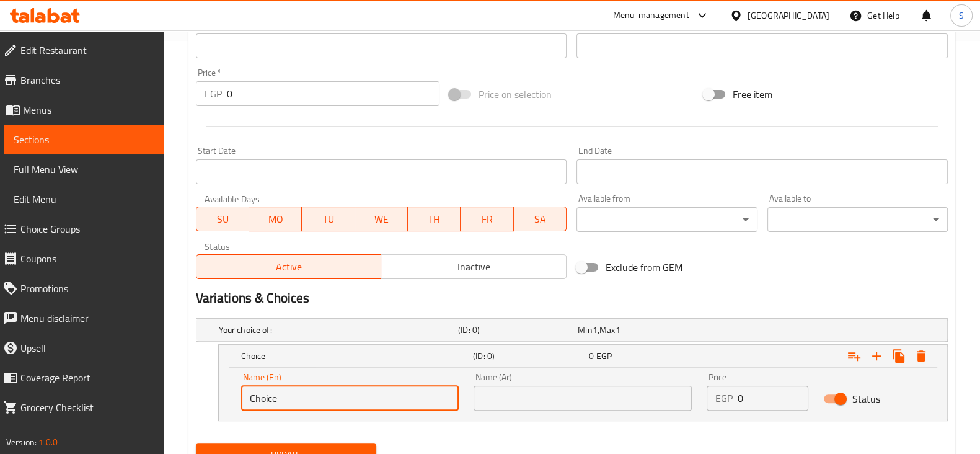
drag, startPoint x: 291, startPoint y: 396, endPoint x: 199, endPoint y: 395, distance: 92.3
click at [200, 397] on div "Choice (ID: 0) 0 EGP Name (En) Choice Name (En) Name (Ar) Name (Ar) Price EGP 0…" at bounding box center [572, 382] width 752 height 77
type input "1 Kilo"
click at [504, 397] on input "text" at bounding box center [582, 397] width 218 height 25
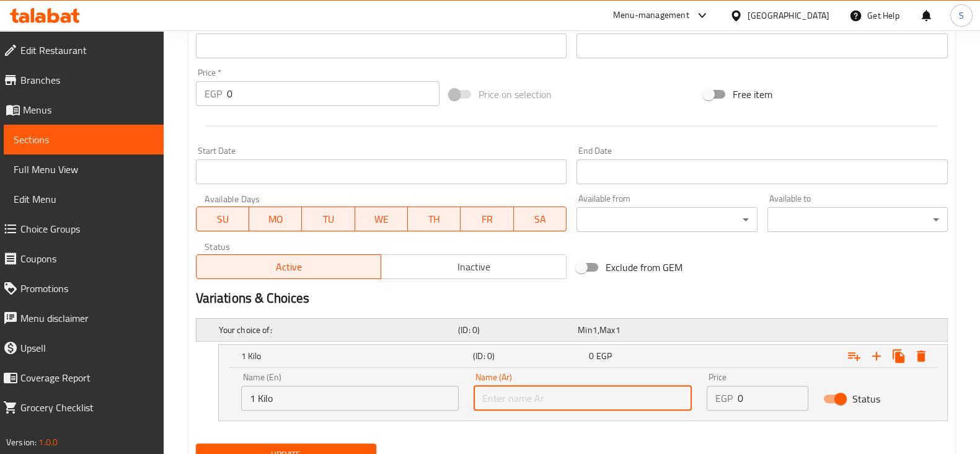
type input "1 كيلو"
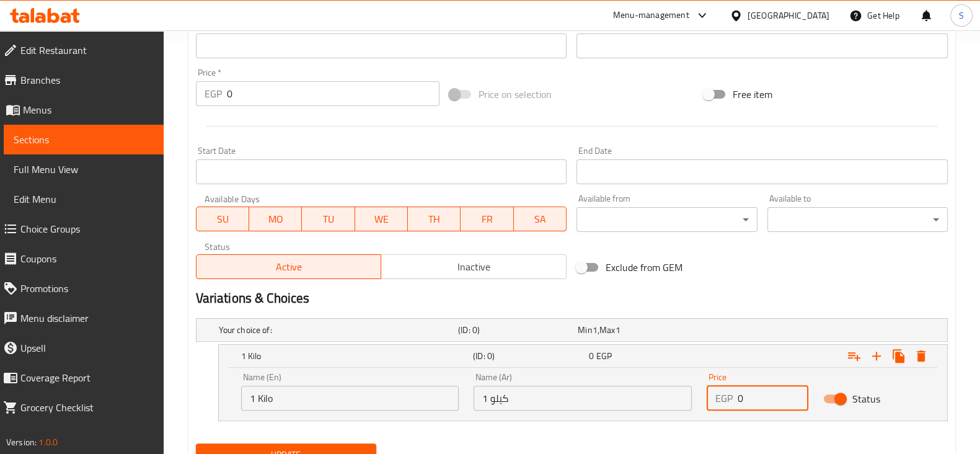
drag, startPoint x: 757, startPoint y: 401, endPoint x: 669, endPoint y: 402, distance: 87.4
click at [670, 402] on div "Name (En) 1 Kilo Name (En) Name (Ar) 1 كيلو Name (Ar) Price EGP 0 Price Status" at bounding box center [583, 391] width 698 height 53
type input "320"
click at [874, 352] on icon "Expand" at bounding box center [876, 355] width 15 height 15
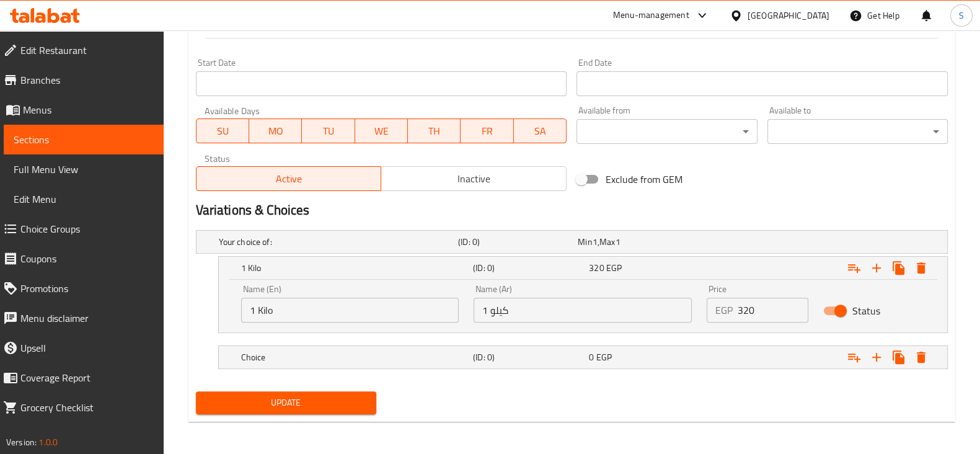
scroll to position [501, 0]
click at [288, 359] on h5 "Choice" at bounding box center [354, 356] width 227 height 12
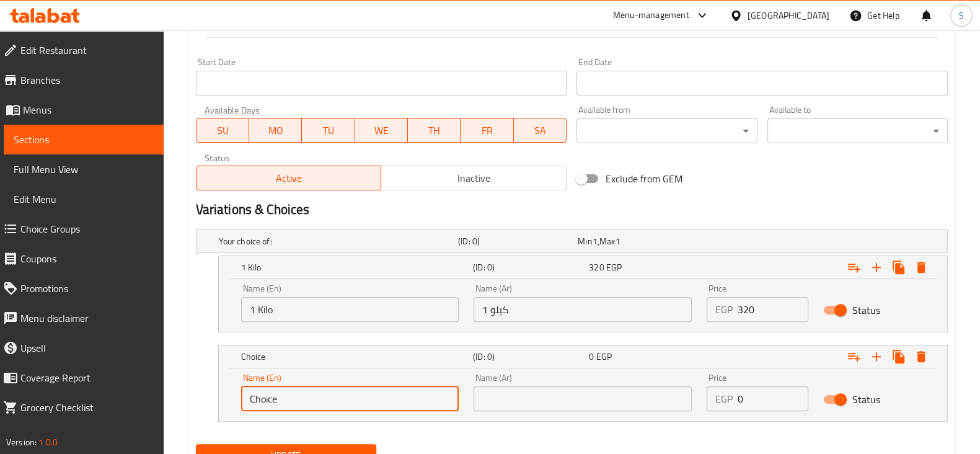
drag, startPoint x: 289, startPoint y: 394, endPoint x: 209, endPoint y: 398, distance: 80.0
click at [217, 398] on div "Choice (ID: 0) 0 EGP Name (En) Choice Name (En) Name (Ar) Name (Ar) Price EGP 0…" at bounding box center [572, 383] width 752 height 77
type input "1/4 Kilo"
click at [536, 404] on input "text" at bounding box center [582, 398] width 218 height 25
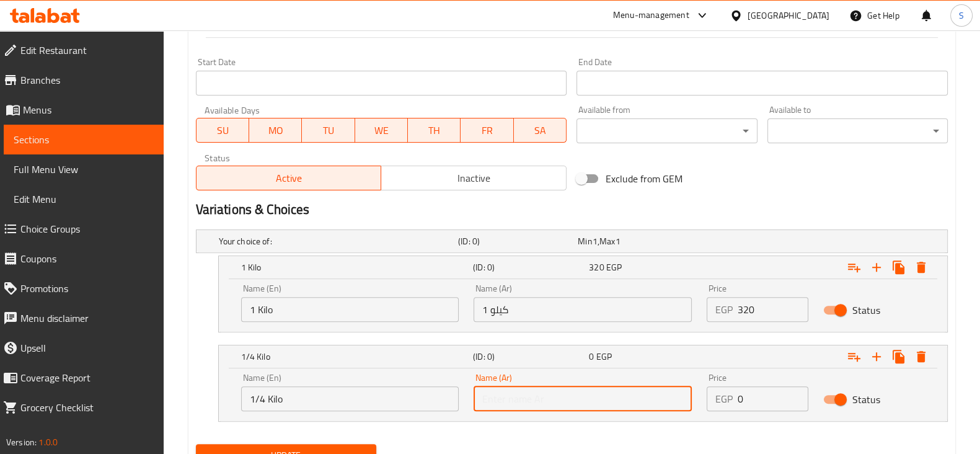
type input "1/4 كيلو"
drag, startPoint x: 750, startPoint y: 391, endPoint x: 729, endPoint y: 395, distance: 21.5
click at [729, 395] on div "EGP 0 Price" at bounding box center [757, 398] width 102 height 25
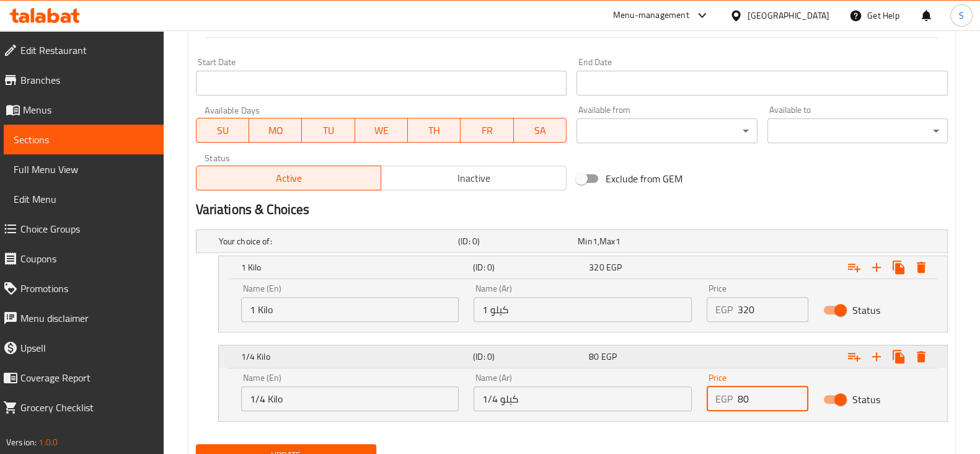
type input "80"
click at [877, 353] on icon "Expand" at bounding box center [876, 356] width 15 height 15
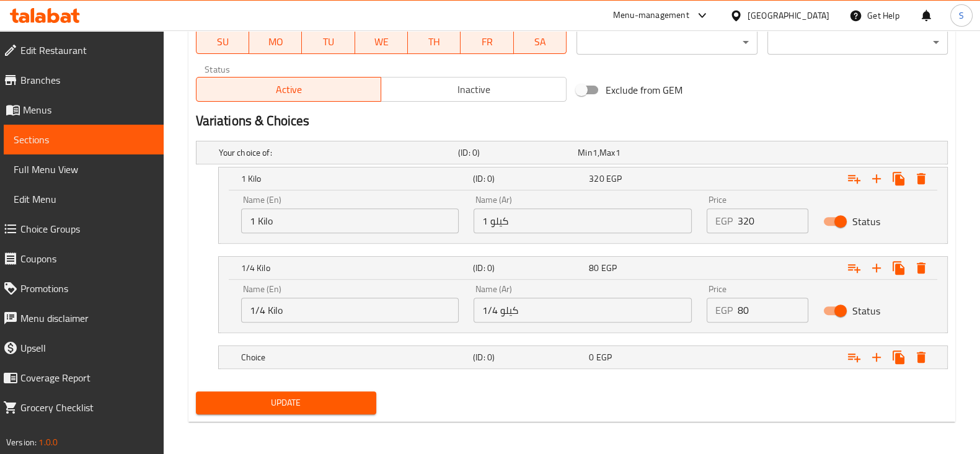
scroll to position [590, 0]
click at [341, 348] on div "Choice" at bounding box center [355, 356] width 232 height 17
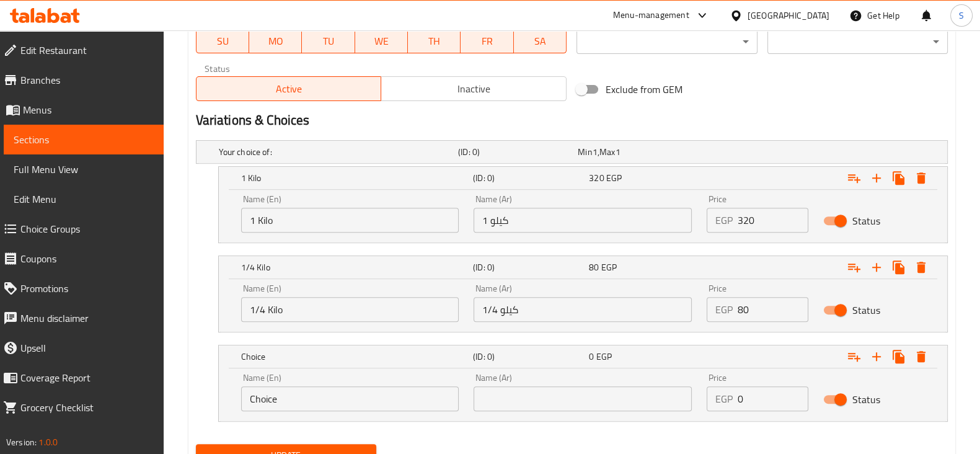
click at [201, 398] on div "Choice (ID: 0) 0 EGP Name (En) Choice Name (En) Name (Ar) Name (Ar) Price EGP 0…" at bounding box center [572, 383] width 752 height 77
type input "1/8 Kilo"
click at [495, 388] on input "text" at bounding box center [582, 398] width 218 height 25
type input "1/8 كيلو"
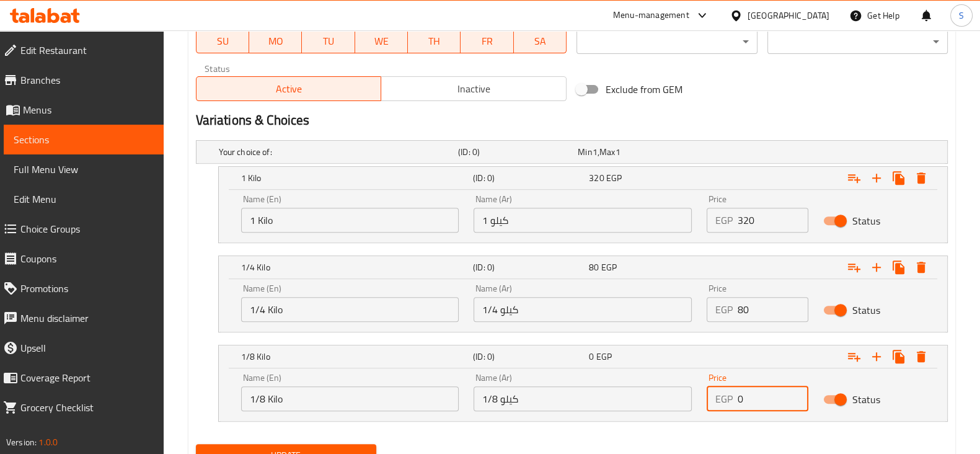
drag, startPoint x: 752, startPoint y: 395, endPoint x: 709, endPoint y: 397, distance: 42.8
click at [730, 395] on div "EGP 0 Price" at bounding box center [757, 398] width 102 height 25
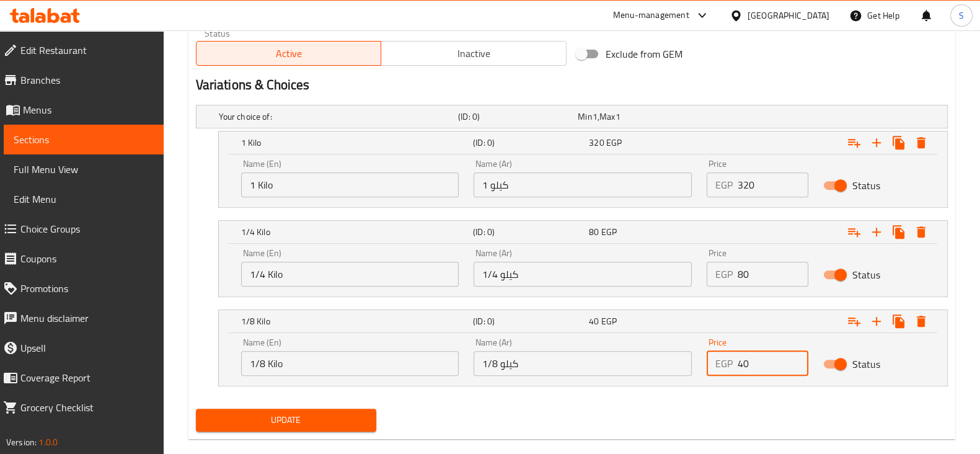
scroll to position [644, 0]
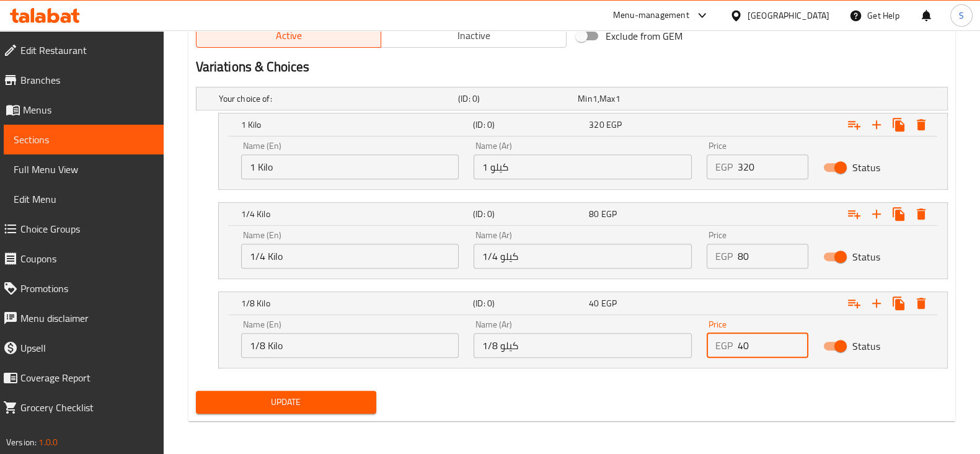
type input "40"
click at [322, 400] on span "Update" at bounding box center [286, 401] width 160 height 15
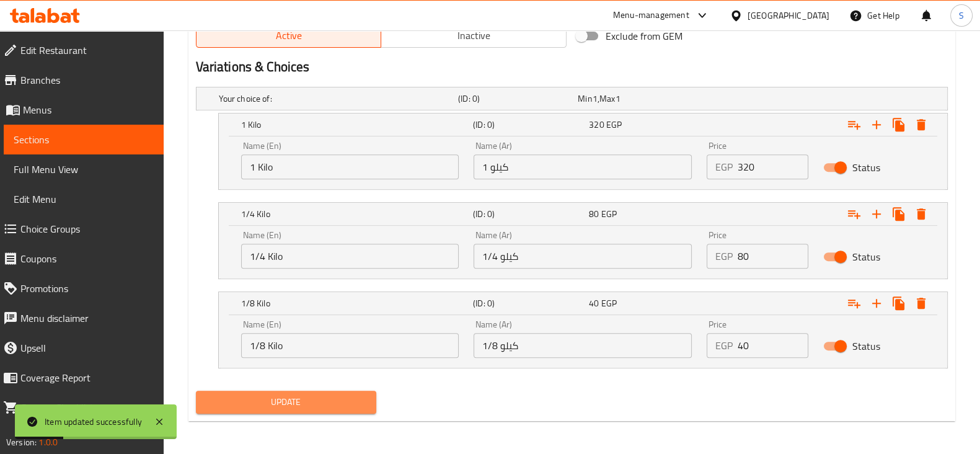
click at [296, 405] on span "Update" at bounding box center [286, 401] width 160 height 15
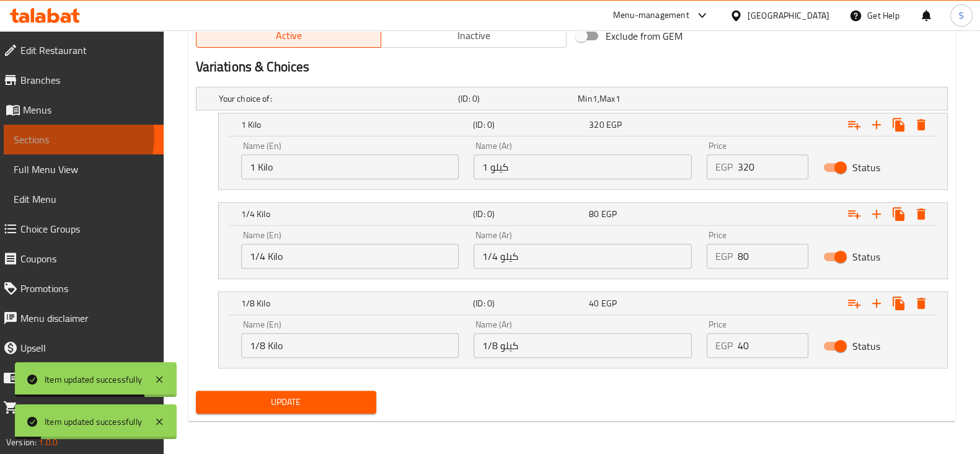
click at [66, 137] on span "Sections" at bounding box center [84, 139] width 140 height 15
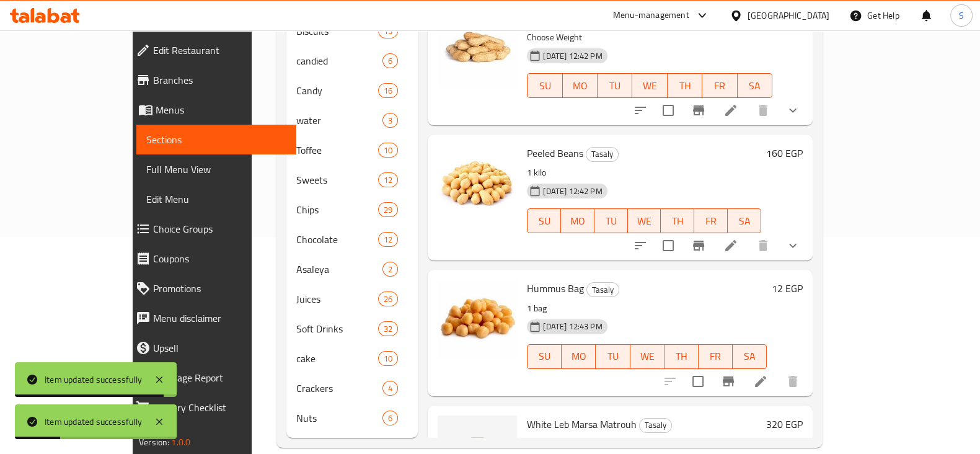
scroll to position [309, 0]
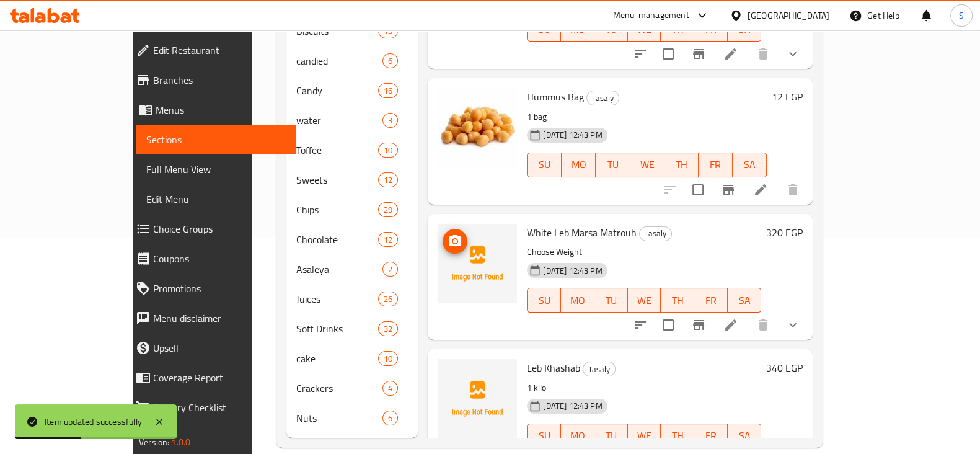
click at [442, 234] on span "upload picture" at bounding box center [454, 241] width 25 height 15
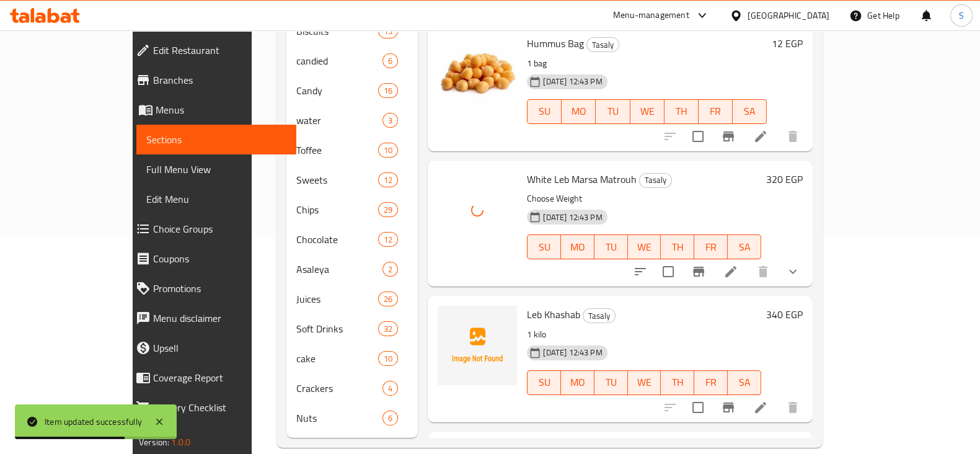
scroll to position [387, 0]
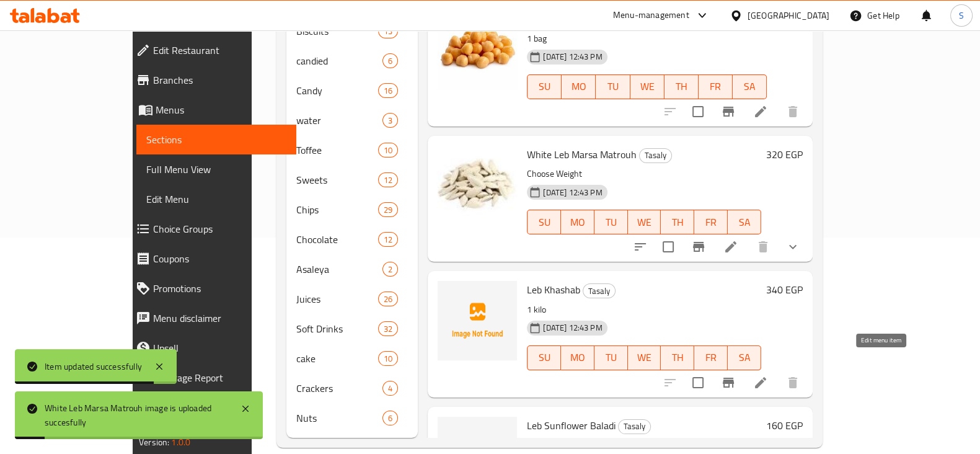
click at [768, 375] on icon at bounding box center [760, 382] width 15 height 15
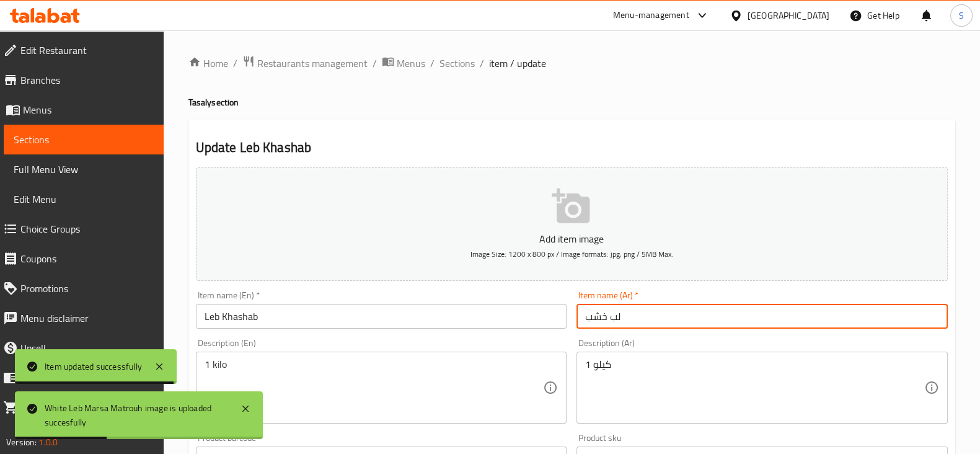
drag, startPoint x: 636, startPoint y: 317, endPoint x: 539, endPoint y: 317, distance: 97.3
click at [539, 317] on div "Add item image Image Size: 1200 x 800 px / Image formats: jpg, png / 5MB Max. I…" at bounding box center [571, 429] width 761 height 534
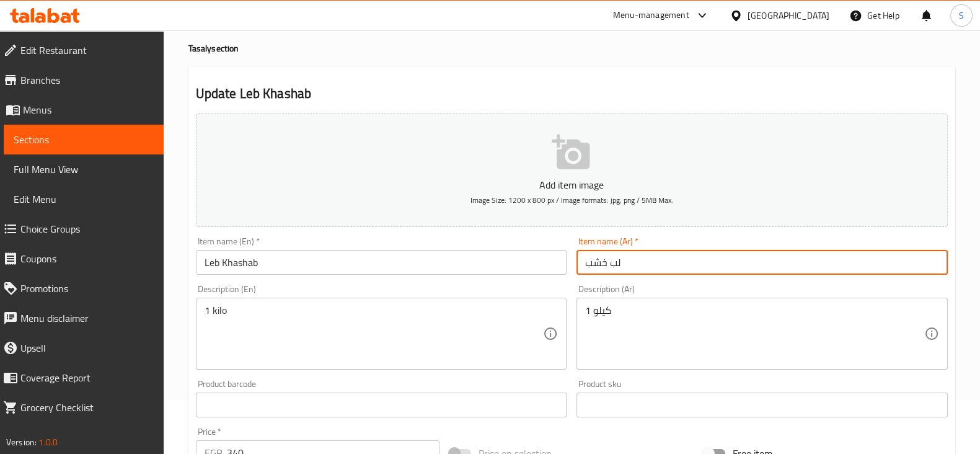
scroll to position [77, 0]
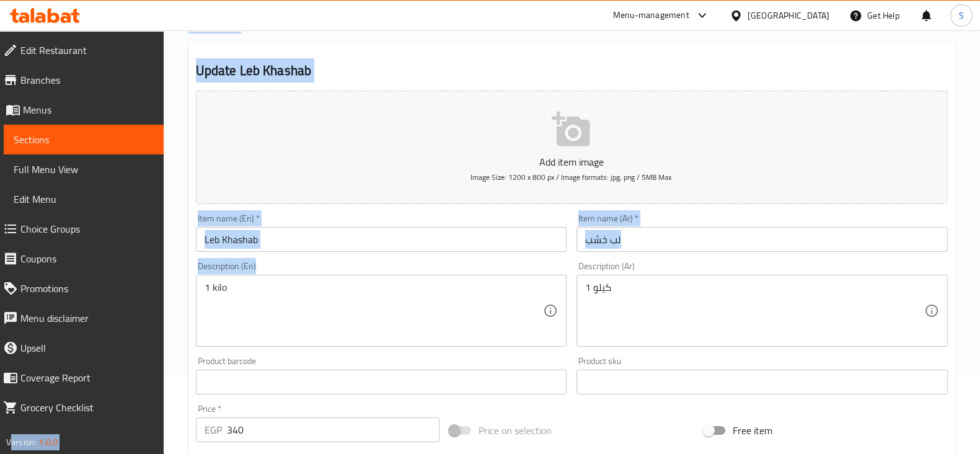
drag, startPoint x: 235, startPoint y: 286, endPoint x: 147, endPoint y: 286, distance: 88.0
click at [147, 286] on div "Edit Restaurant Branches Menus Sections Full Menu View Edit Menu Choice Groups …" at bounding box center [490, 376] width 980 height 845
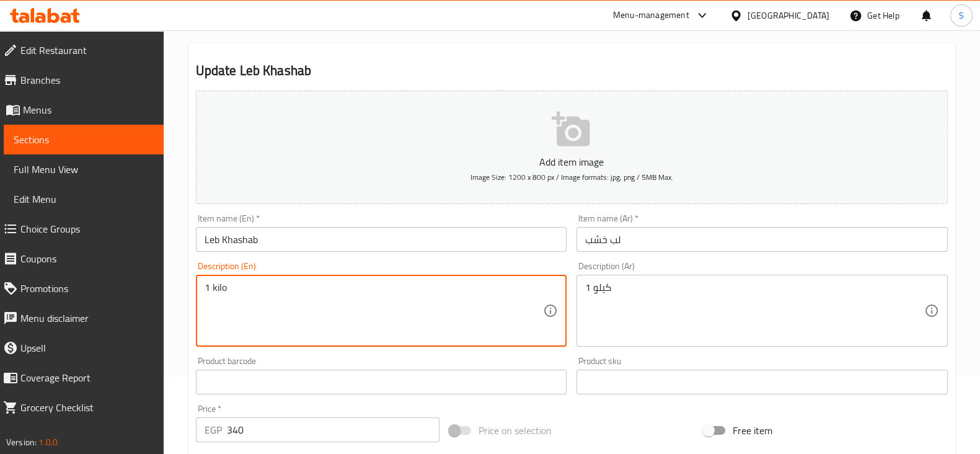
click at [243, 292] on textarea "1 kilo" at bounding box center [373, 310] width 339 height 59
type textarea "}"
type textarea "Choose Weight"
drag, startPoint x: 641, startPoint y: 291, endPoint x: 560, endPoint y: 291, distance: 81.2
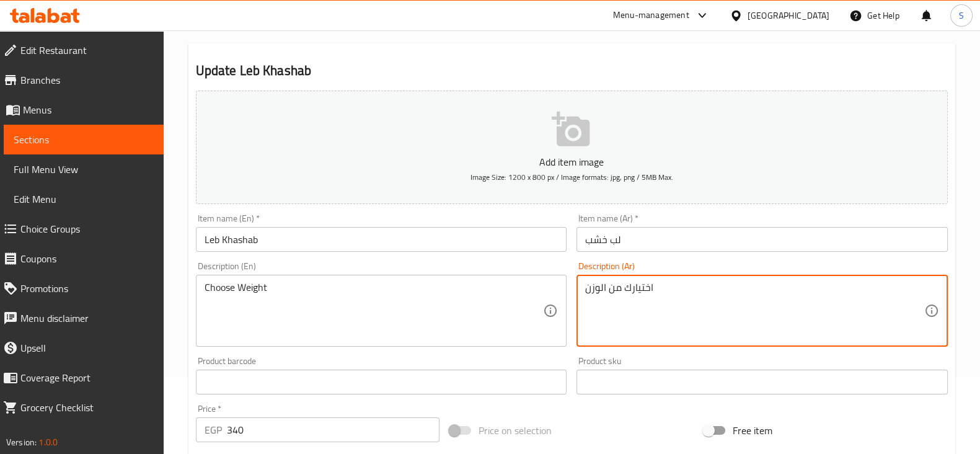
scroll to position [232, 0]
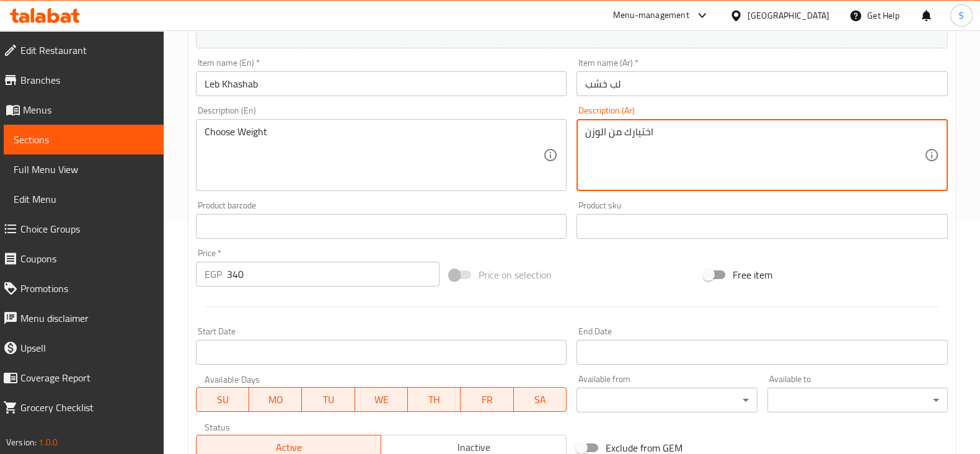
type textarea "اختيارك من الوزن"
drag, startPoint x: 248, startPoint y: 277, endPoint x: 187, endPoint y: 283, distance: 61.7
click at [200, 284] on div "EGP 340 Price *" at bounding box center [318, 273] width 244 height 25
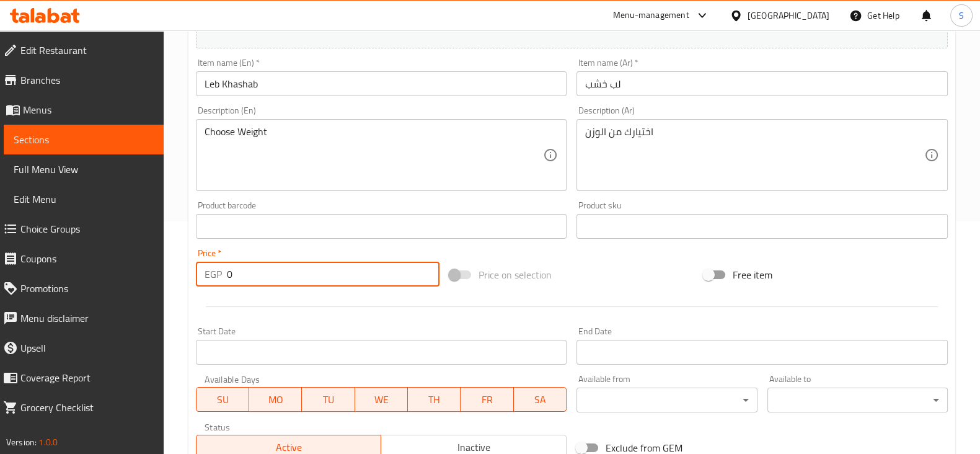
type input "0"
click at [301, 316] on div at bounding box center [571, 306] width 761 height 30
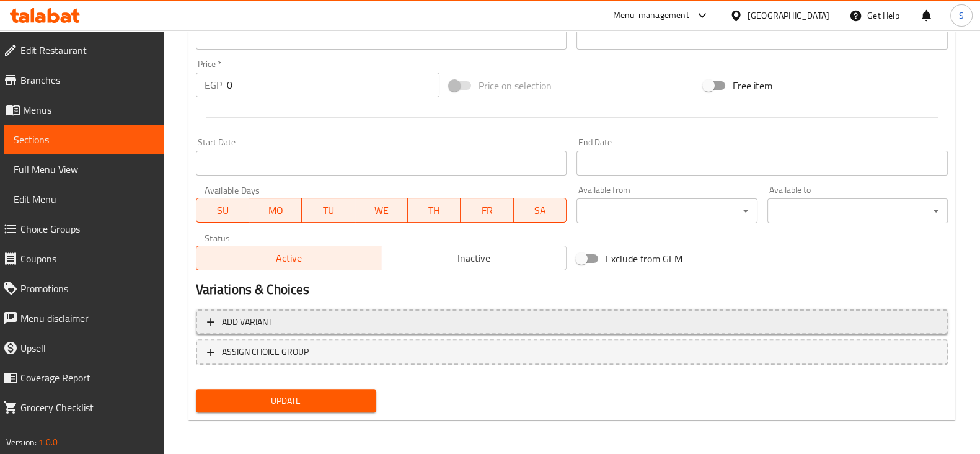
click at [285, 320] on span "Add variant" at bounding box center [571, 321] width 729 height 15
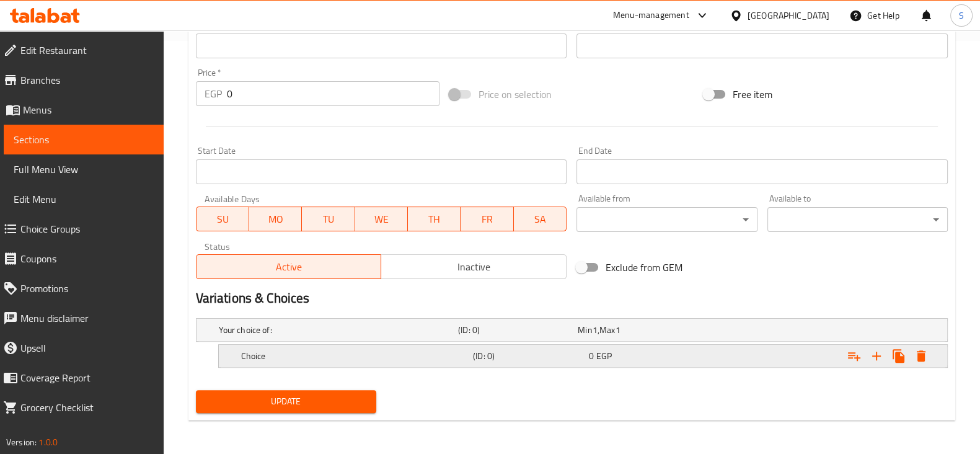
drag, startPoint x: 297, startPoint y: 351, endPoint x: 287, endPoint y: 352, distance: 9.3
click at [292, 351] on h5 "Choice" at bounding box center [354, 355] width 227 height 12
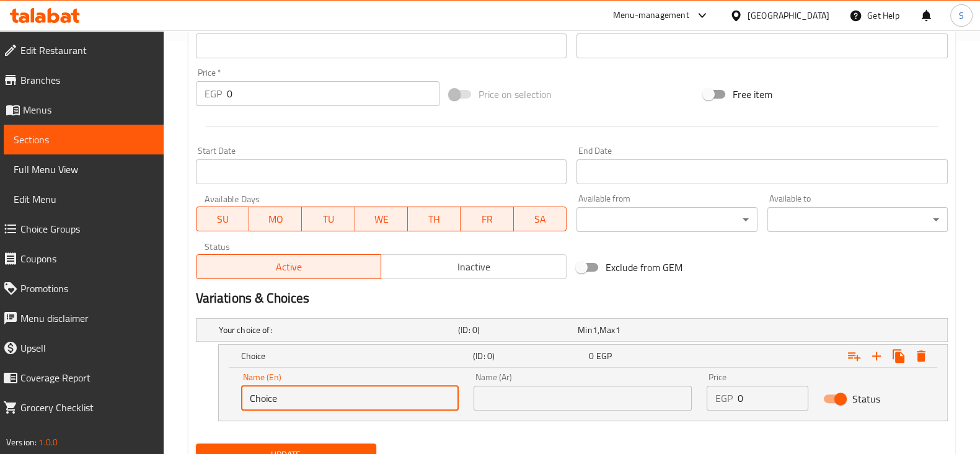
drag, startPoint x: 292, startPoint y: 392, endPoint x: 220, endPoint y: 394, distance: 71.9
click at [220, 394] on div "Name (En) Choice Name (En) Name (Ar) Name (Ar) Price EGP 0 Price Status" at bounding box center [583, 393] width 728 height 53
type input "1 Kilo"
click at [499, 403] on input "text" at bounding box center [582, 397] width 218 height 25
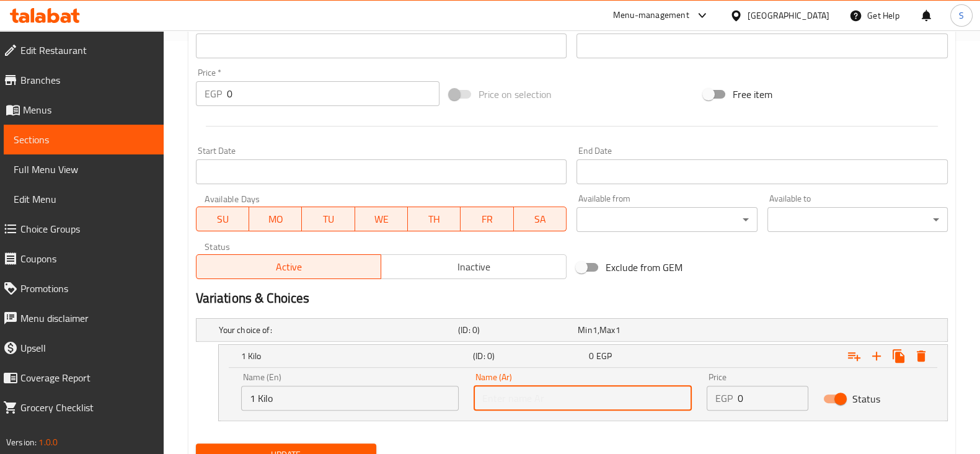
type input "1 كيلو"
drag, startPoint x: 753, startPoint y: 402, endPoint x: 691, endPoint y: 400, distance: 61.4
click at [691, 400] on div "Name (En) 1 Kilo Name (En) Name (Ar) 1 كيلو Name (Ar) Price EGP 0 Price Status" at bounding box center [583, 391] width 698 height 53
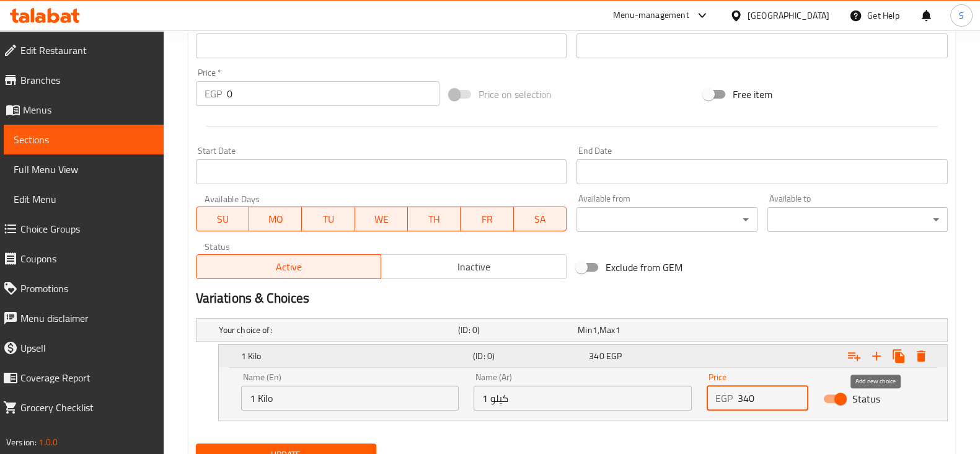
type input "340"
click at [877, 353] on icon "Expand" at bounding box center [876, 355] width 15 height 15
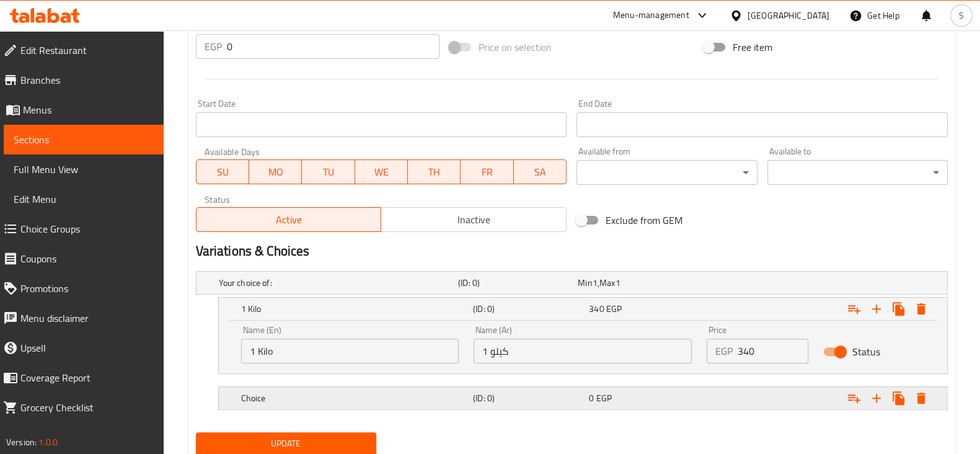
scroll to position [501, 0]
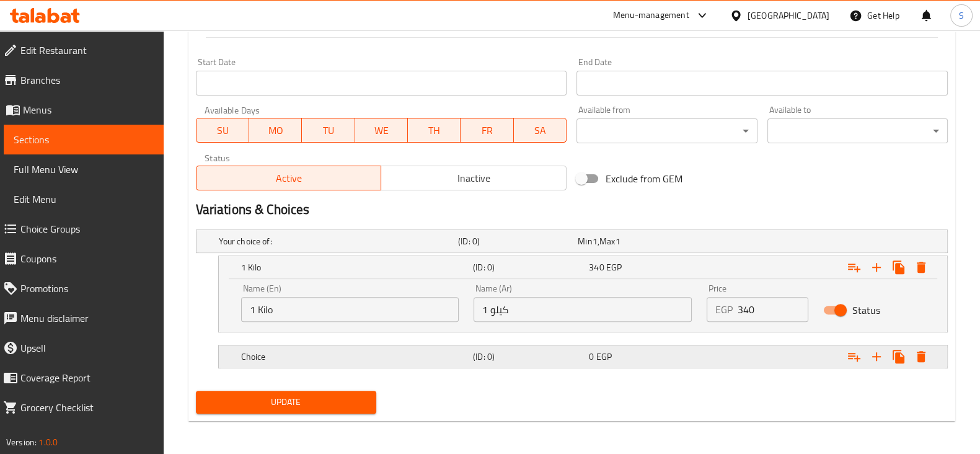
click at [314, 360] on h5 "Choice" at bounding box center [354, 356] width 227 height 12
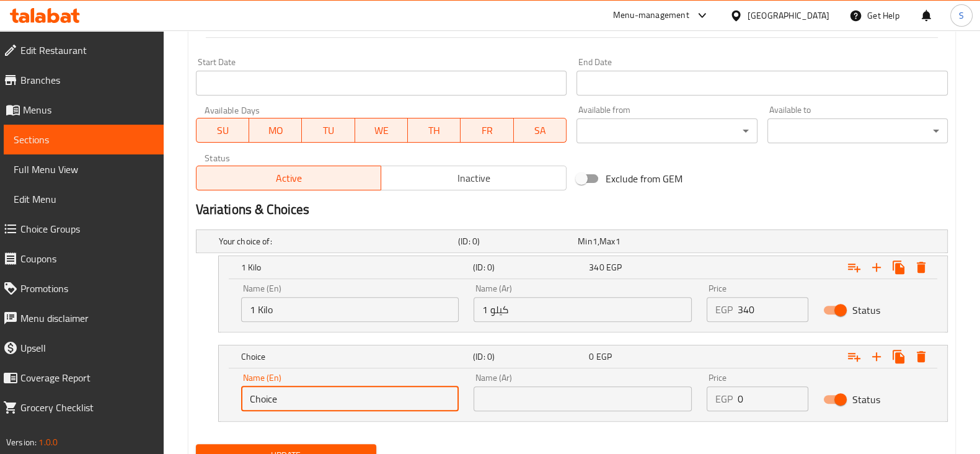
drag, startPoint x: 300, startPoint y: 398, endPoint x: 164, endPoint y: 398, distance: 135.7
click at [164, 398] on div "Home / Restaurants management / Menus / Sections / item / update Tasaly section…" at bounding box center [572, 19] width 816 height 980
type input "1/4 Kilo"
click at [517, 389] on input "text" at bounding box center [582, 398] width 218 height 25
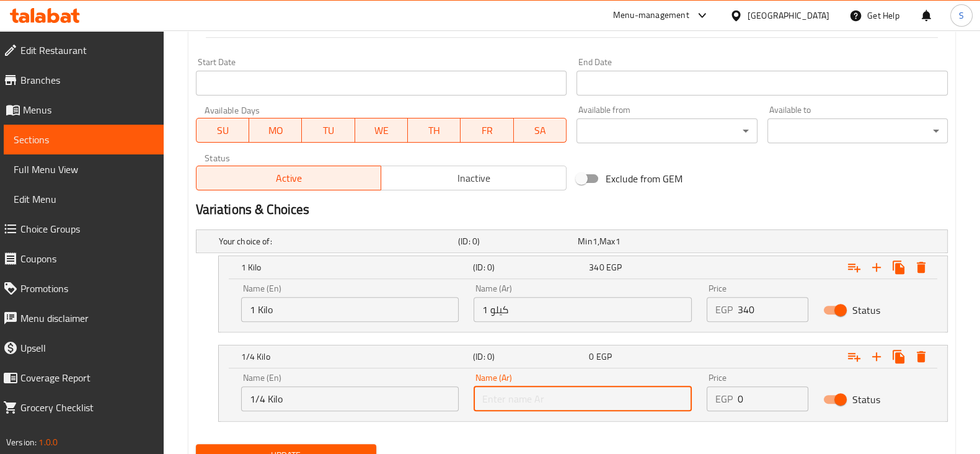
type input "1/4 كيلو"
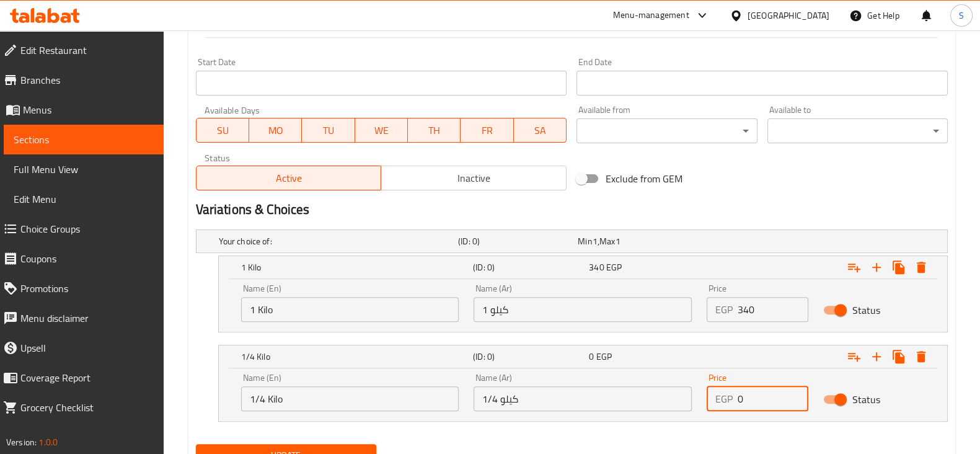
drag, startPoint x: 751, startPoint y: 392, endPoint x: 715, endPoint y: 392, distance: 35.9
click at [716, 393] on div "EGP 0 Price" at bounding box center [757, 398] width 102 height 25
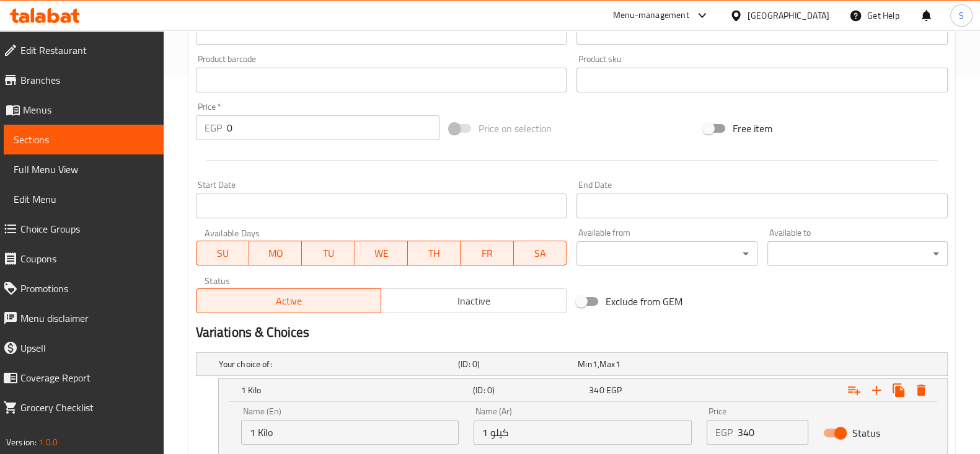
scroll to position [192, 0]
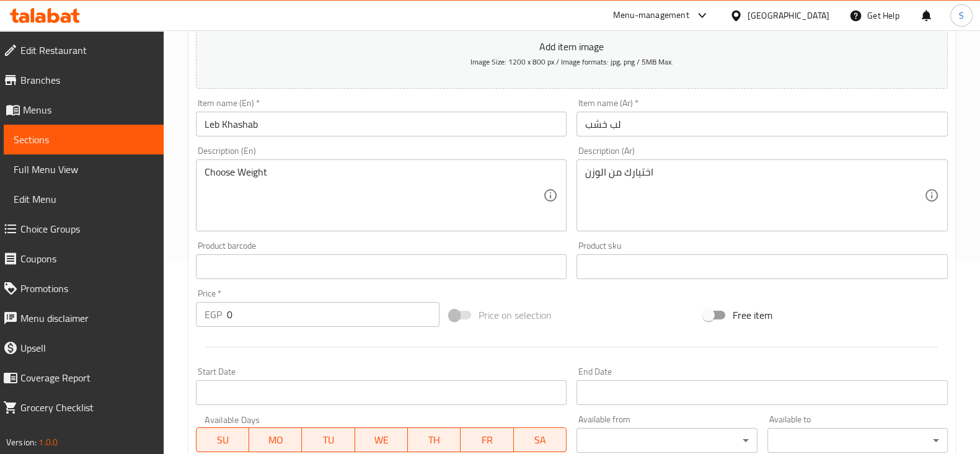
drag, startPoint x: 258, startPoint y: 315, endPoint x: 201, endPoint y: 317, distance: 57.0
click at [202, 317] on div "EGP 0 Price *" at bounding box center [318, 314] width 244 height 25
type input "0"
click at [254, 312] on input "0" at bounding box center [333, 314] width 213 height 25
type input "0"
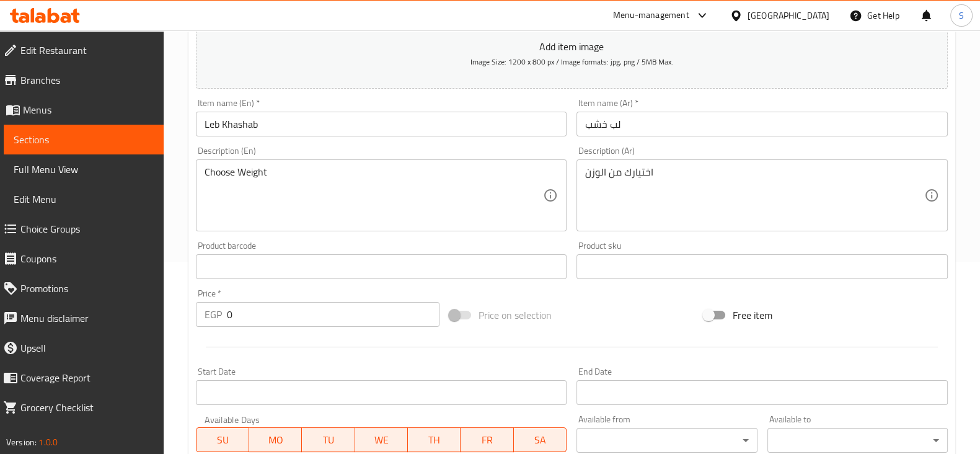
click at [288, 359] on div at bounding box center [571, 346] width 761 height 30
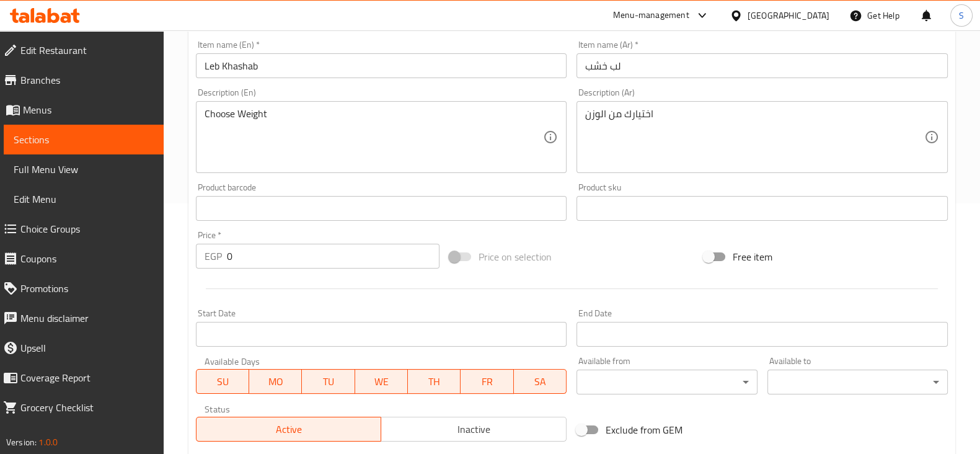
scroll to position [501, 0]
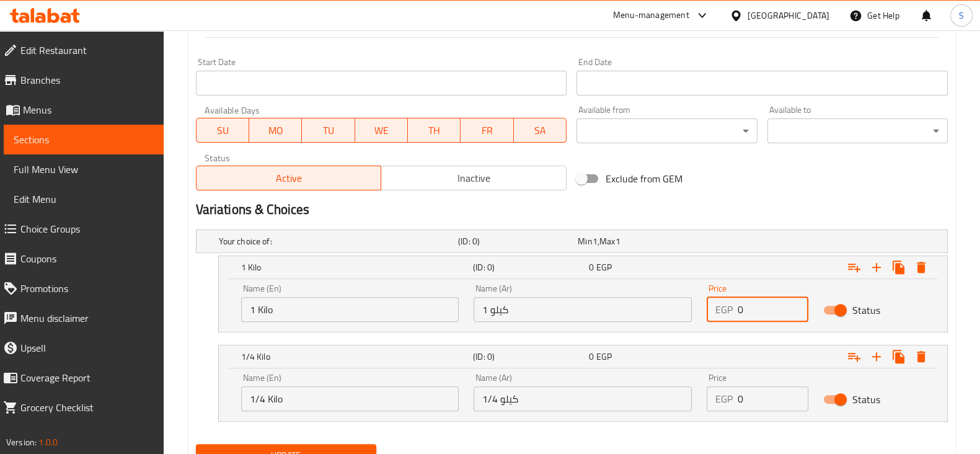
drag, startPoint x: 753, startPoint y: 306, endPoint x: 682, endPoint y: 300, distance: 71.5
click at [682, 300] on div "Name (En) 1 Kilo Name (En) Name (Ar) 1 كيلو Name (Ar) Price EGP 0 Price Status" at bounding box center [583, 302] width 698 height 53
type input "340"
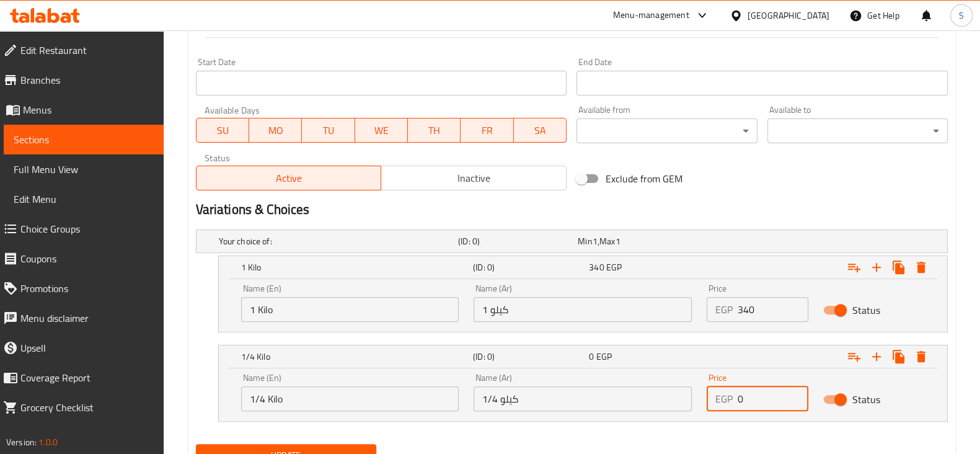
drag, startPoint x: 753, startPoint y: 396, endPoint x: 700, endPoint y: 392, distance: 52.8
click at [700, 392] on div "Price EGP 0 Price" at bounding box center [757, 392] width 116 height 53
type input "85"
click at [872, 356] on icon "Expand" at bounding box center [876, 356] width 15 height 15
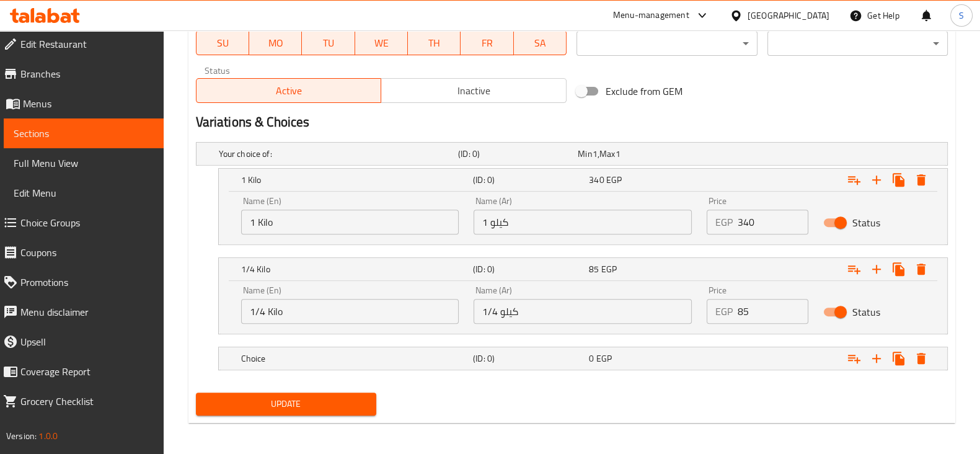
scroll to position [590, 0]
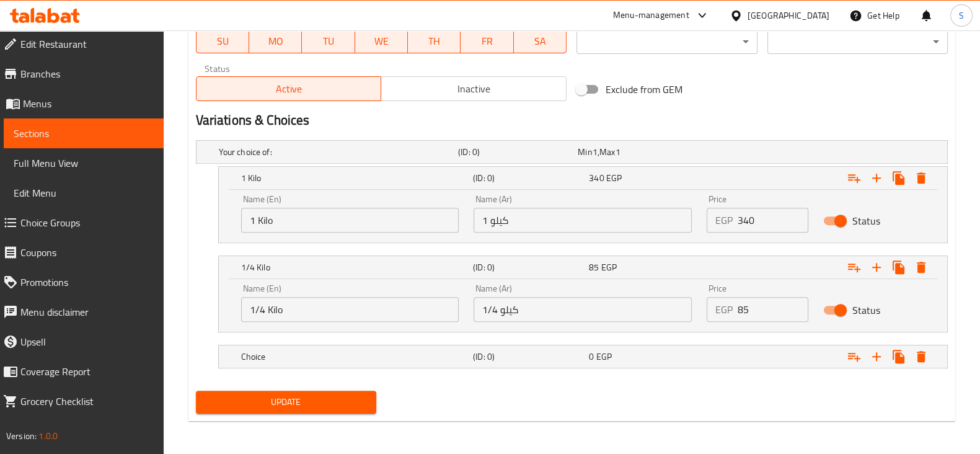
drag, startPoint x: 265, startPoint y: 358, endPoint x: 279, endPoint y: 370, distance: 18.0
click at [265, 358] on h5 "Choice" at bounding box center [354, 356] width 227 height 12
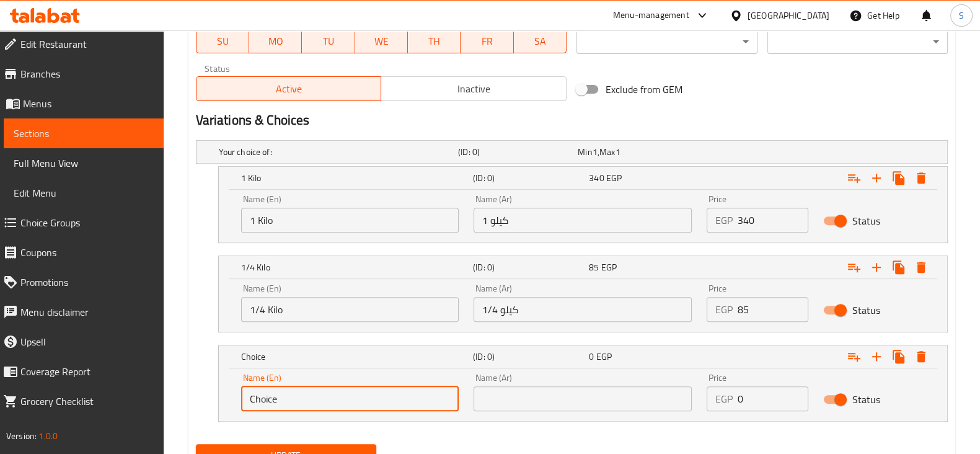
drag, startPoint x: 294, startPoint y: 400, endPoint x: 183, endPoint y: 388, distance: 112.1
type input "1/8 Kilo"
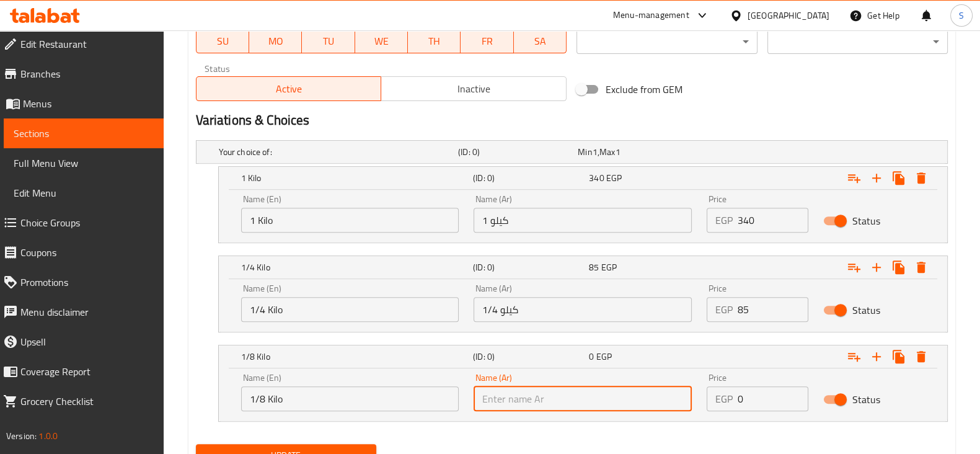
click at [517, 398] on input "text" at bounding box center [582, 398] width 218 height 25
type input "1/8 كيلو"
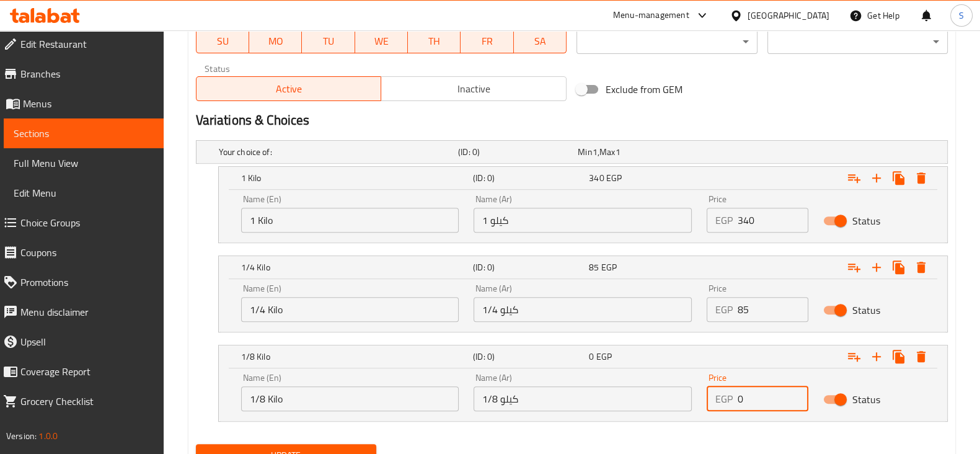
drag, startPoint x: 748, startPoint y: 396, endPoint x: 690, endPoint y: 392, distance: 58.4
click at [692, 394] on div "Name (En) 1/8 Kilo Name (En) Name (Ar) 1/8 كيلو Name (Ar) Price EGP 0 Price Sta…" at bounding box center [583, 392] width 698 height 53
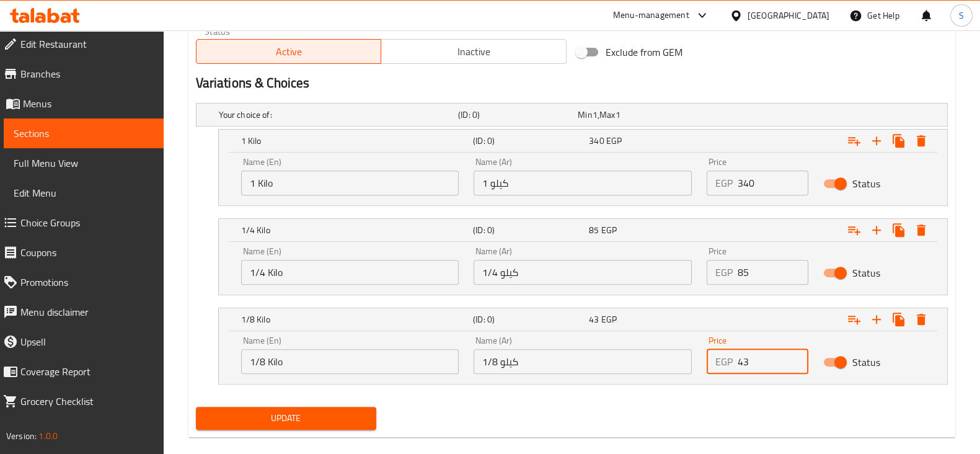
scroll to position [644, 0]
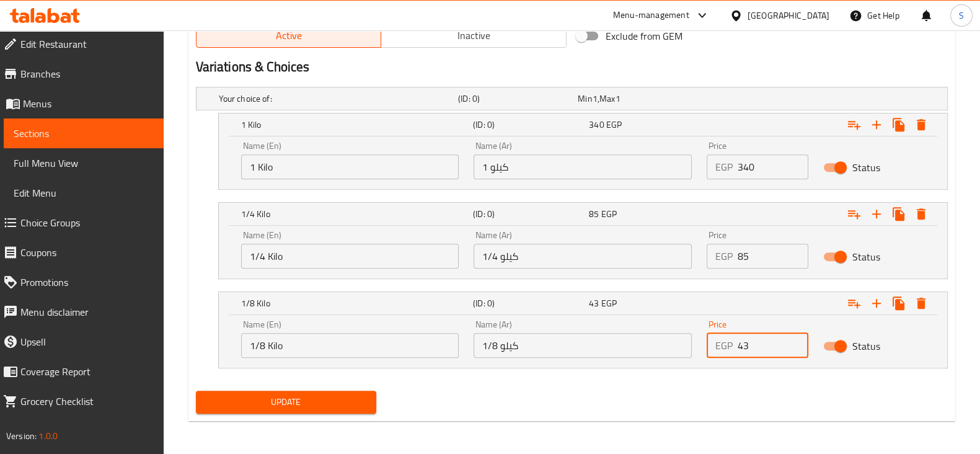
type input "43"
click at [265, 394] on span "Update" at bounding box center [286, 401] width 160 height 15
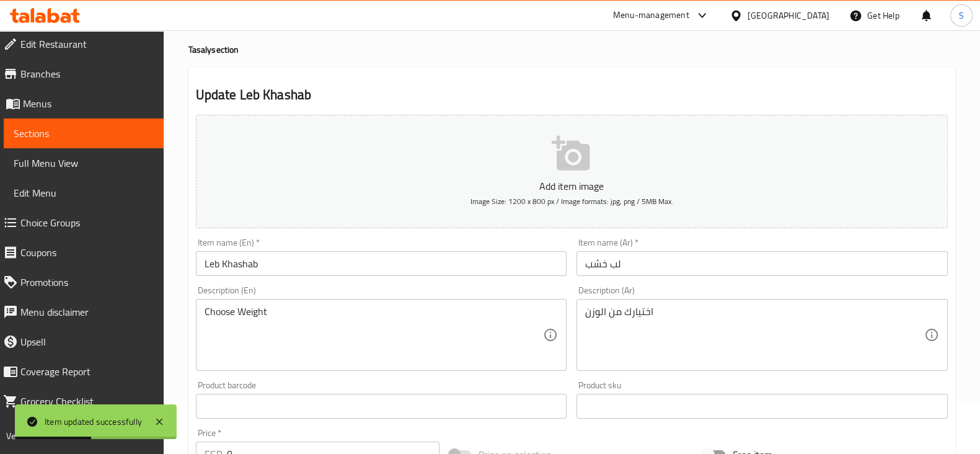
scroll to position [77, 0]
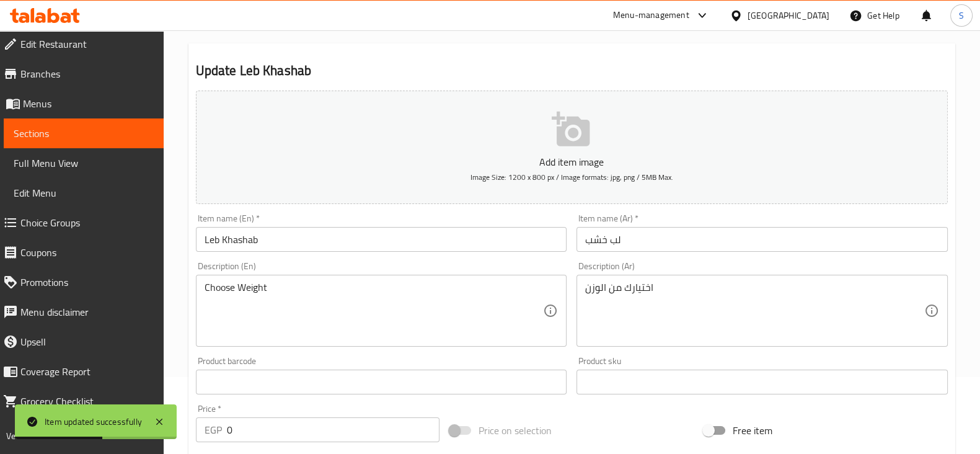
click at [64, 131] on span "Sections" at bounding box center [84, 133] width 140 height 15
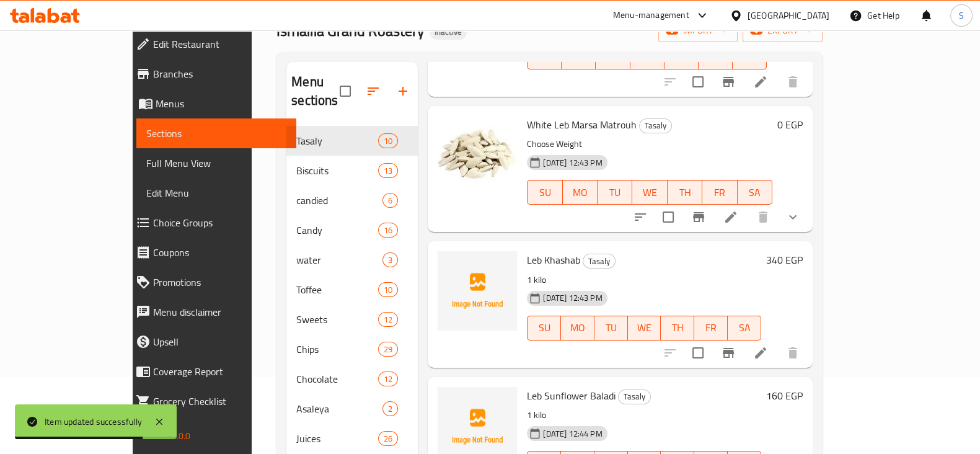
scroll to position [542, 0]
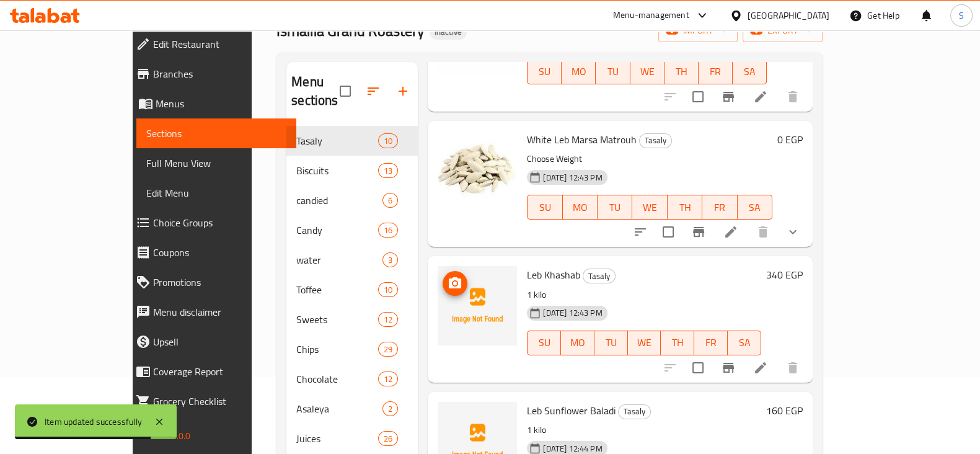
click at [449, 277] on icon "upload picture" at bounding box center [455, 282] width 12 height 11
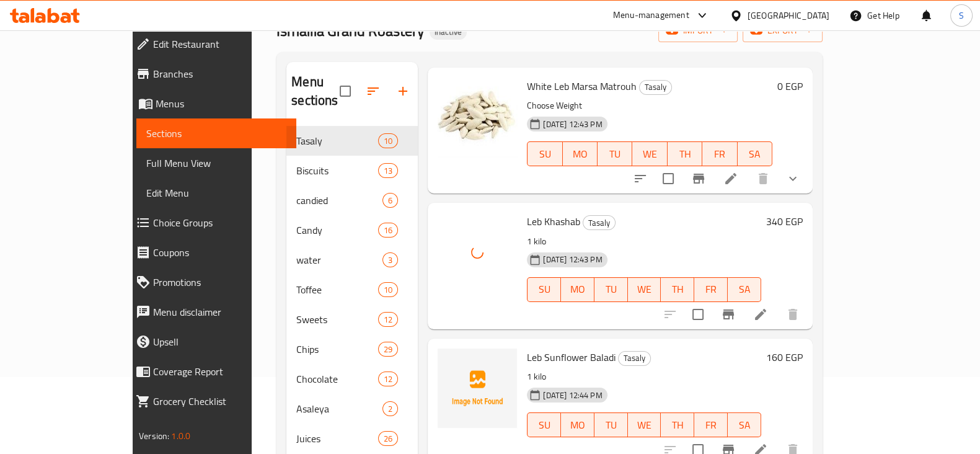
scroll to position [619, 0]
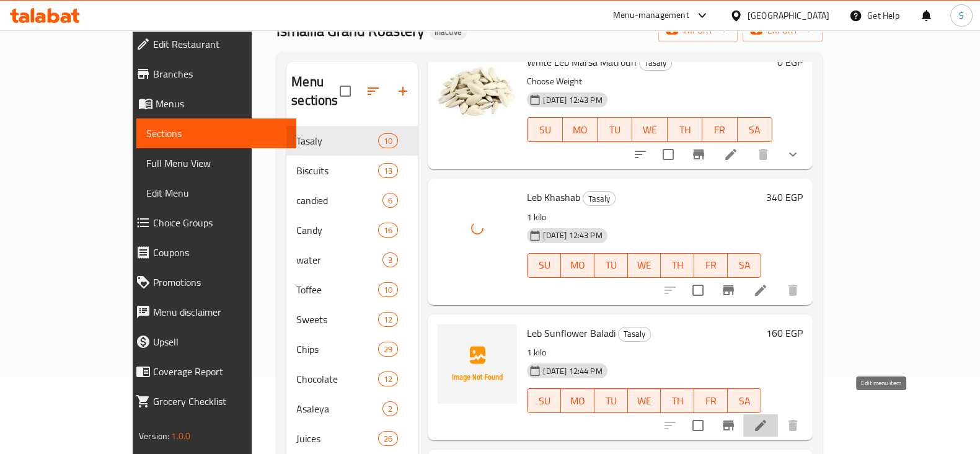
click at [766, 419] on icon at bounding box center [760, 424] width 11 height 11
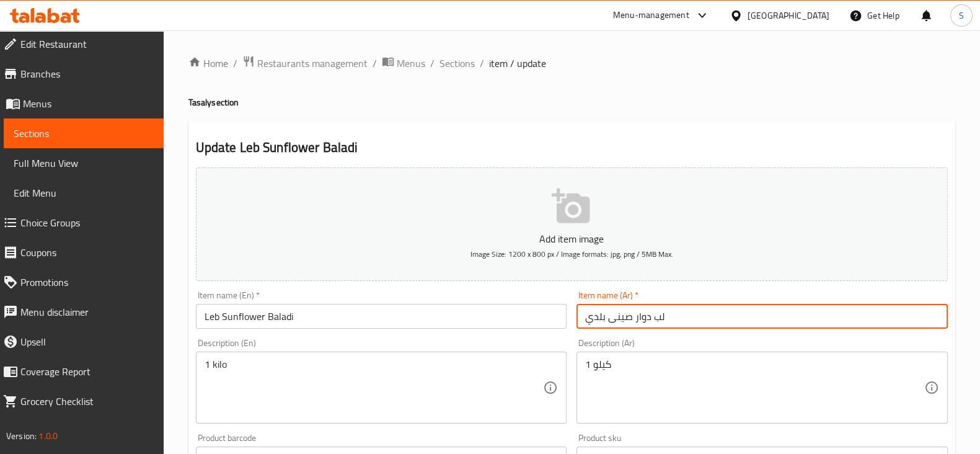
drag, startPoint x: 691, startPoint y: 314, endPoint x: 533, endPoint y: 316, distance: 158.0
click at [533, 316] on div "Add item image Image Size: 1200 x 800 px / Image formats: jpg, png / 5MB Max. I…" at bounding box center [571, 429] width 761 height 534
click at [627, 320] on input "لب دوار صينى بلدي" at bounding box center [761, 316] width 371 height 25
drag, startPoint x: 647, startPoint y: 317, endPoint x: 607, endPoint y: 317, distance: 40.3
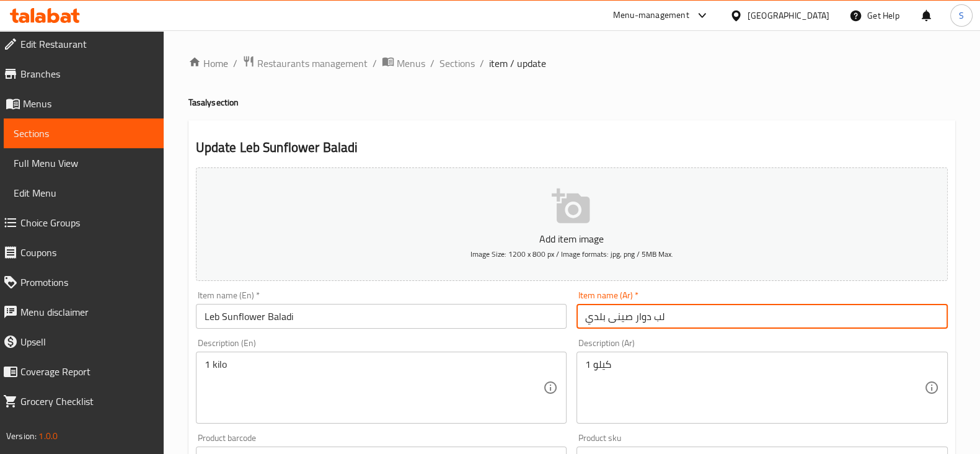
click at [607, 317] on input "لب دوار صينى بلدي" at bounding box center [761, 316] width 371 height 25
drag, startPoint x: 664, startPoint y: 318, endPoint x: 565, endPoint y: 320, distance: 98.5
click at [565, 320] on div "Add item image Image Size: 1200 x 800 px / Image formats: jpg, png / 5MB Max. I…" at bounding box center [571, 429] width 761 height 534
type input "لب سورى بلدي"
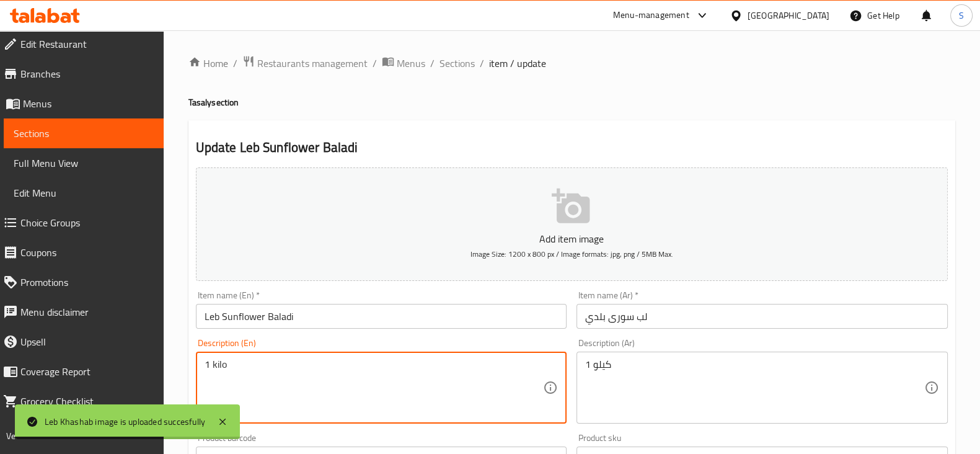
drag, startPoint x: 249, startPoint y: 364, endPoint x: 139, endPoint y: 353, distance: 110.9
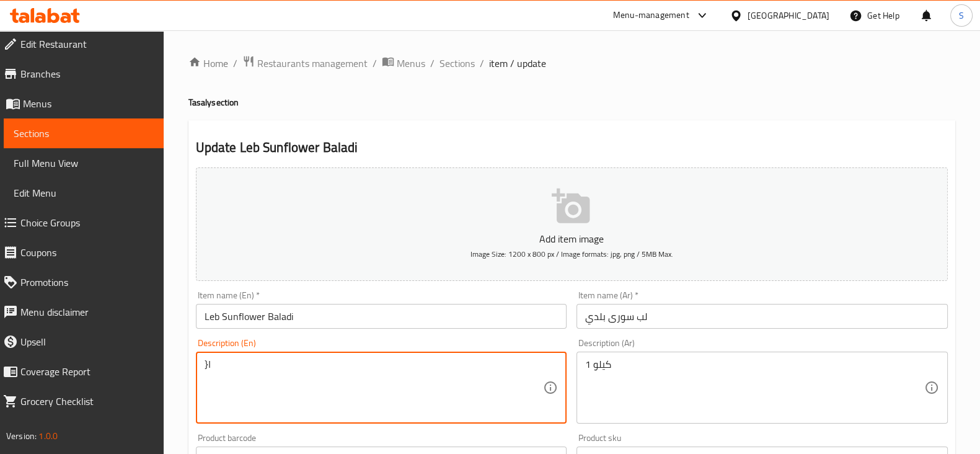
type textarea "}"
type textarea "Choose Weight"
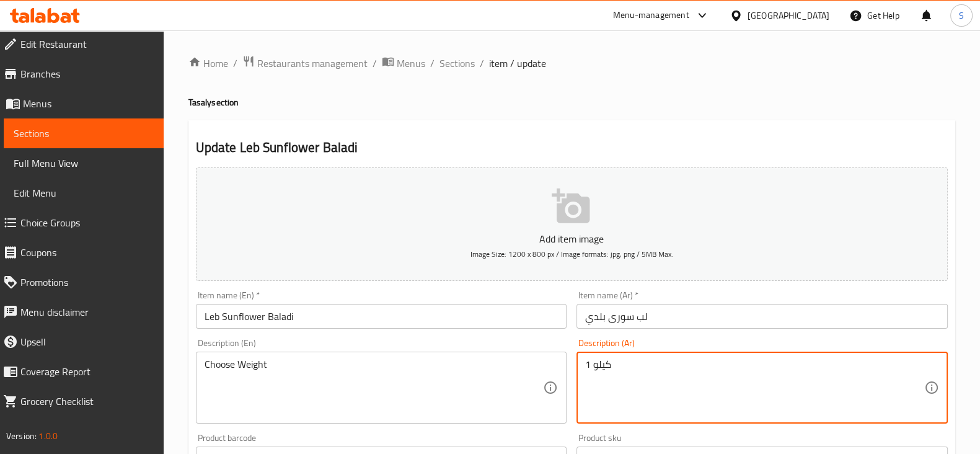
drag, startPoint x: 673, startPoint y: 366, endPoint x: 502, endPoint y: 354, distance: 170.8
click at [502, 354] on div "Add item image Image Size: 1200 x 800 px / Image formats: jpg, png / 5MB Max. I…" at bounding box center [571, 429] width 761 height 534
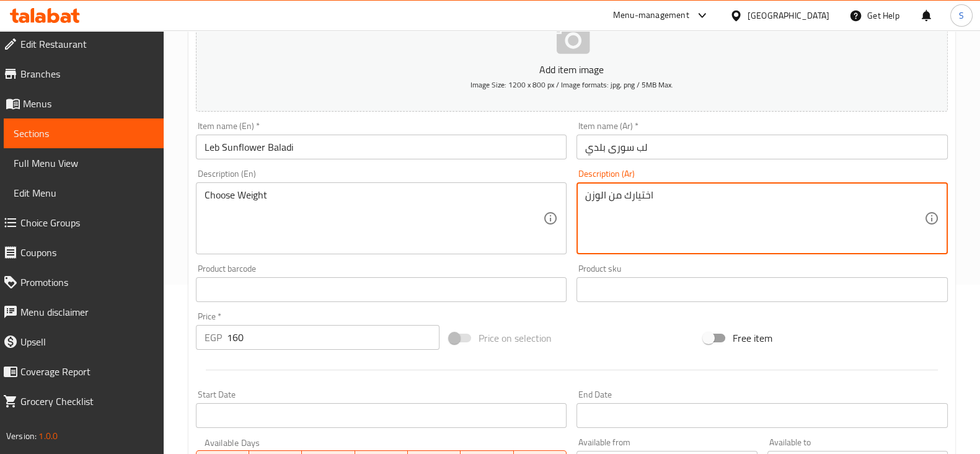
scroll to position [232, 0]
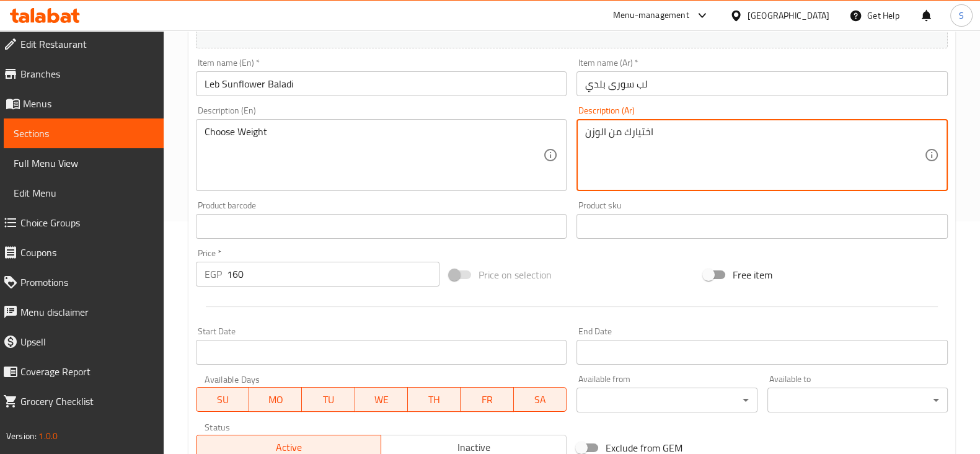
type textarea "اختيارك من الوزن"
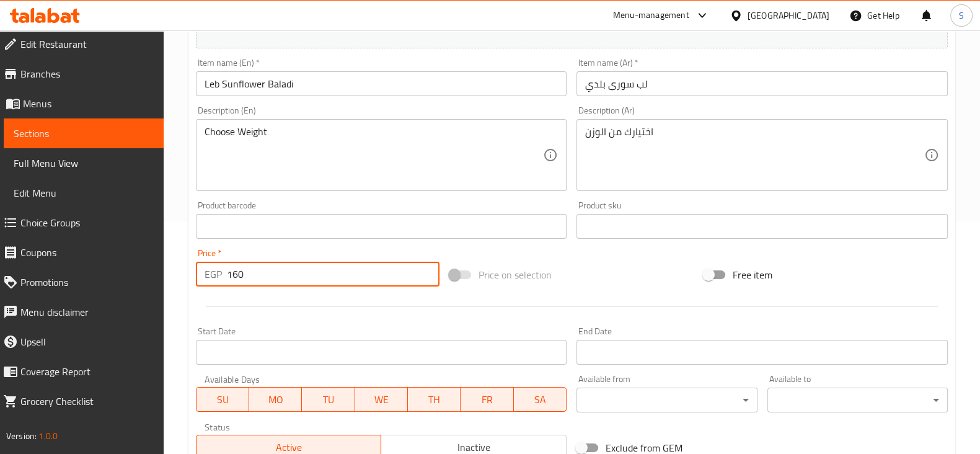
drag, startPoint x: 254, startPoint y: 276, endPoint x: 188, endPoint y: 274, distance: 66.3
click at [188, 274] on div "Update Leb Sunflower Baladi Add item image Image Size: 1200 x 800 px / Image fo…" at bounding box center [571, 248] width 766 height 721
type input "0"
click at [253, 301] on div at bounding box center [571, 306] width 761 height 30
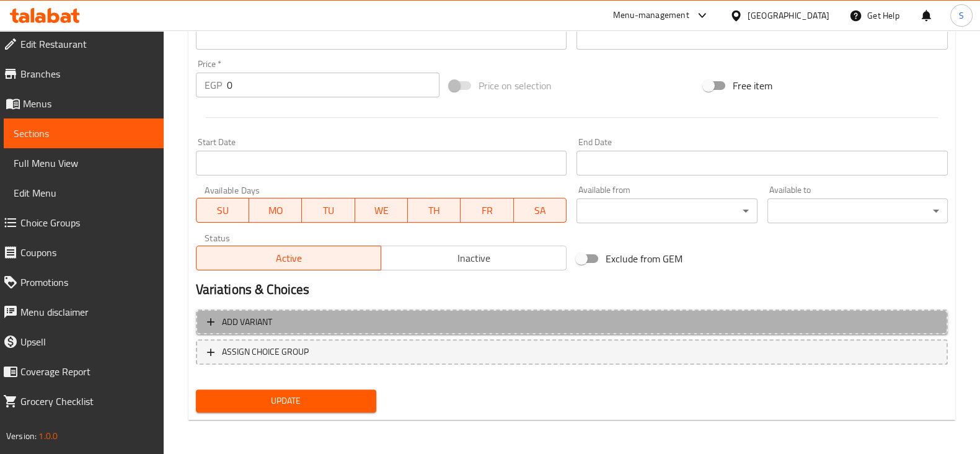
click at [258, 321] on span "Add variant" at bounding box center [247, 321] width 50 height 15
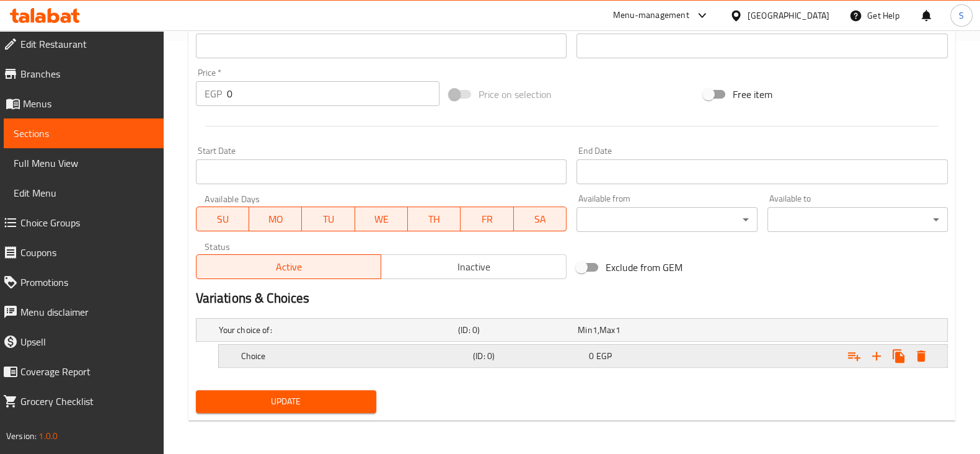
click at [278, 357] on h5 "Choice" at bounding box center [354, 355] width 227 height 12
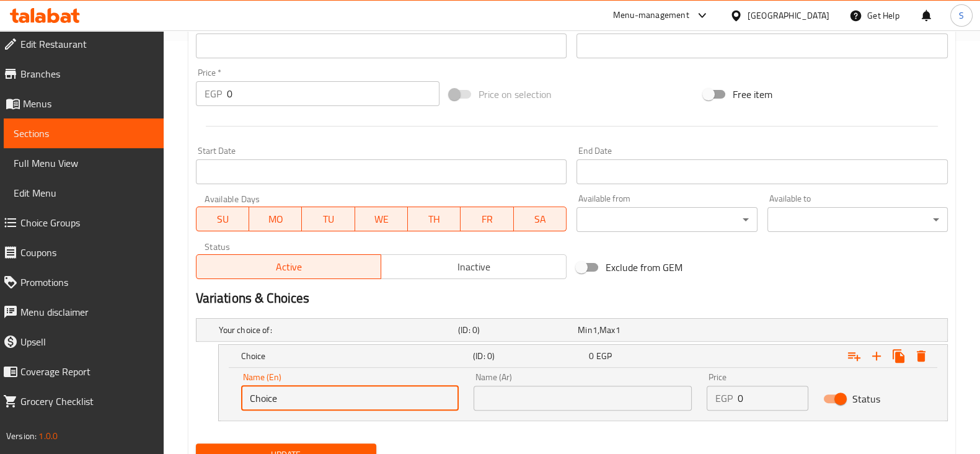
drag, startPoint x: 302, startPoint y: 392, endPoint x: 192, endPoint y: 395, distance: 109.7
click at [192, 395] on div "Your choice of: (ID: 0) Min 1 , Max 1 Name (En) Your choice of: Name (En) Name …" at bounding box center [571, 375] width 761 height 125
type input "1 Kilo"
click at [502, 391] on input "text" at bounding box center [582, 397] width 218 height 25
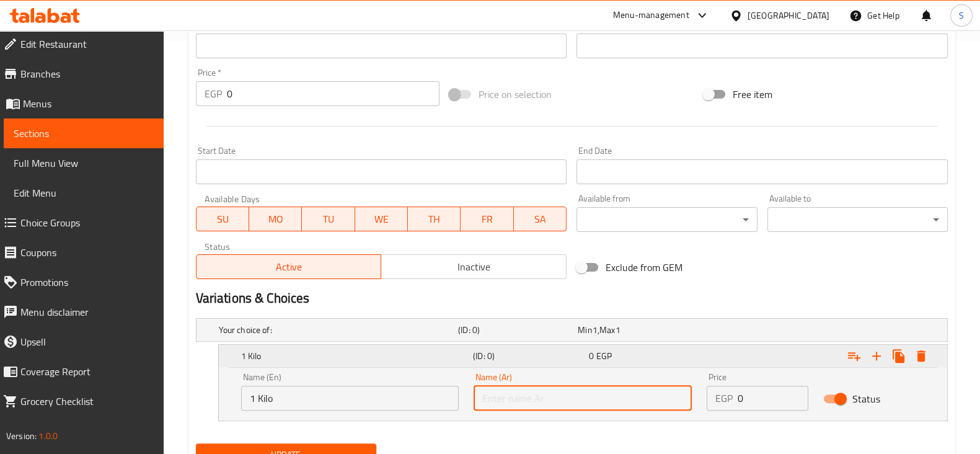
type input "1 كيلو"
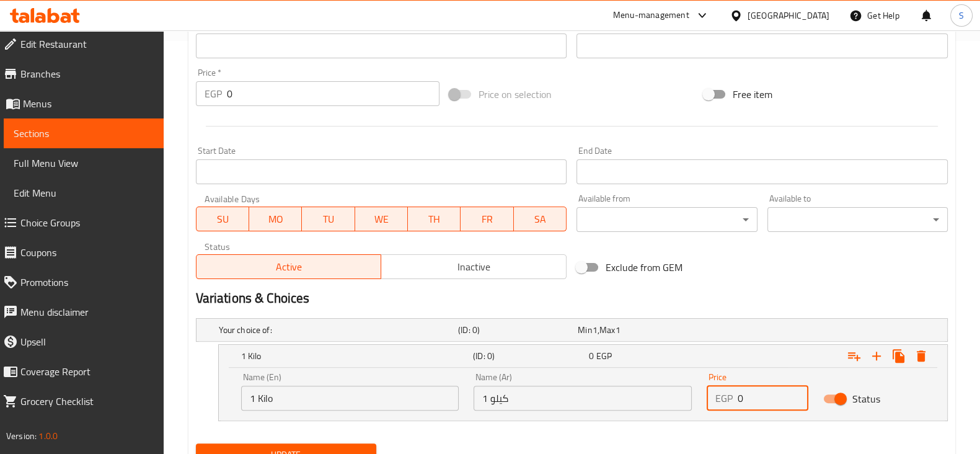
drag, startPoint x: 758, startPoint y: 395, endPoint x: 694, endPoint y: 388, distance: 64.8
click at [701, 391] on div "Price EGP 0 Price" at bounding box center [757, 391] width 116 height 53
type input "160"
click at [880, 351] on icon "Expand" at bounding box center [876, 355] width 15 height 15
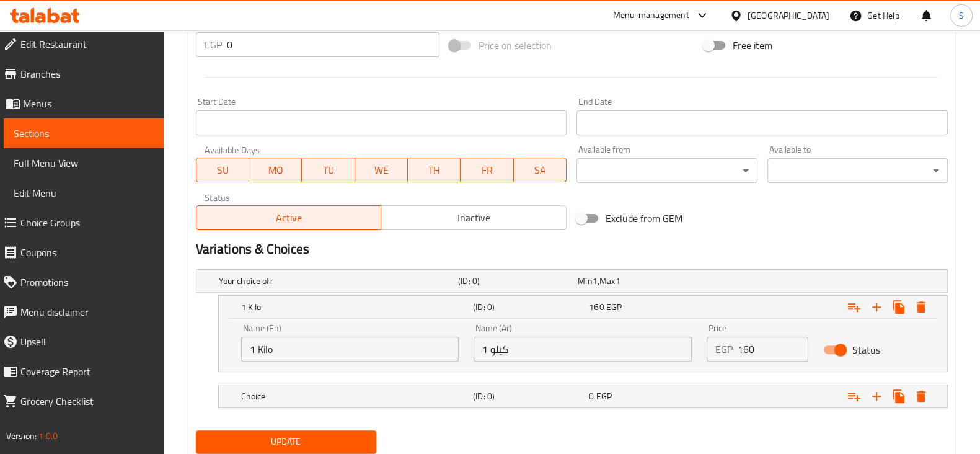
scroll to position [501, 0]
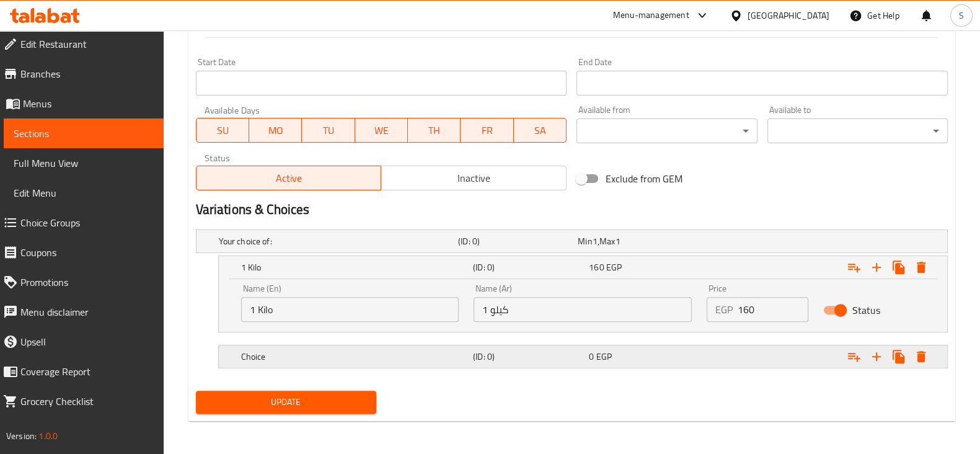
click at [325, 351] on h5 "Choice" at bounding box center [354, 356] width 227 height 12
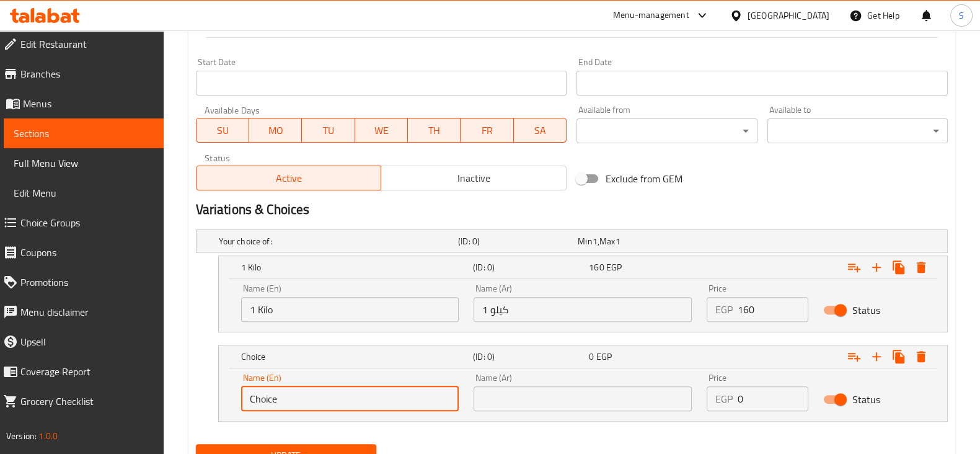
drag, startPoint x: 286, startPoint y: 401, endPoint x: 232, endPoint y: 400, distance: 53.9
click at [238, 401] on div "Name (En) Choice Name (En)" at bounding box center [350, 392] width 233 height 53
type input "1/4 Kilo"
drag, startPoint x: 519, startPoint y: 391, endPoint x: 522, endPoint y: 372, distance: 19.5
click at [519, 392] on input "text" at bounding box center [582, 398] width 218 height 25
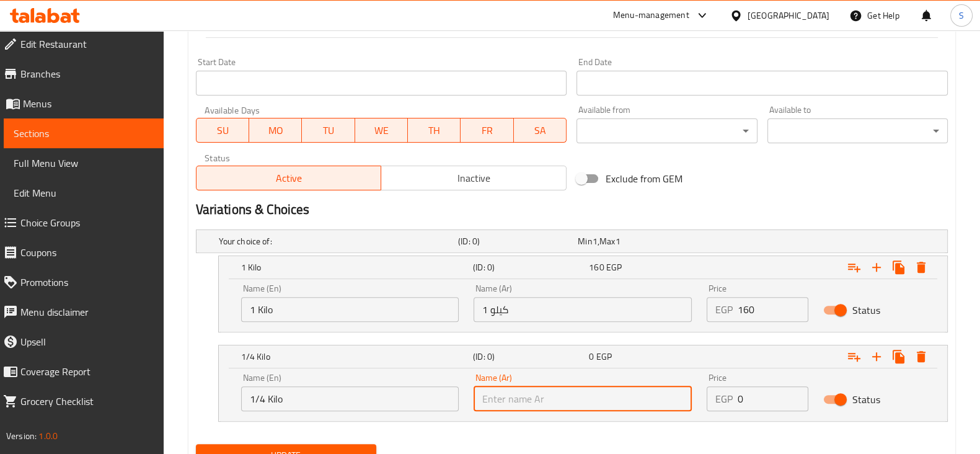
type input "1/4 كيلو"
drag, startPoint x: 754, startPoint y: 405, endPoint x: 713, endPoint y: 398, distance: 42.2
click at [714, 398] on div "EGP 0 Price" at bounding box center [757, 398] width 102 height 25
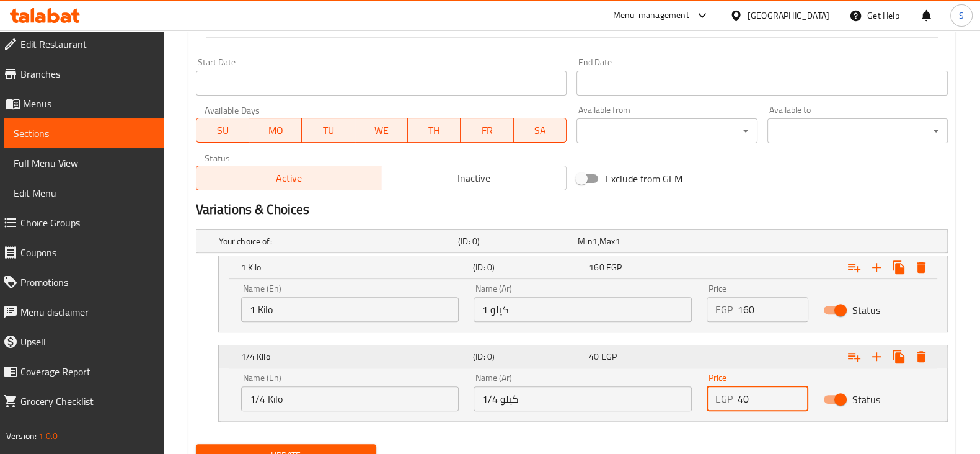
type input "40"
click at [880, 351] on icon "Expand" at bounding box center [876, 356] width 15 height 15
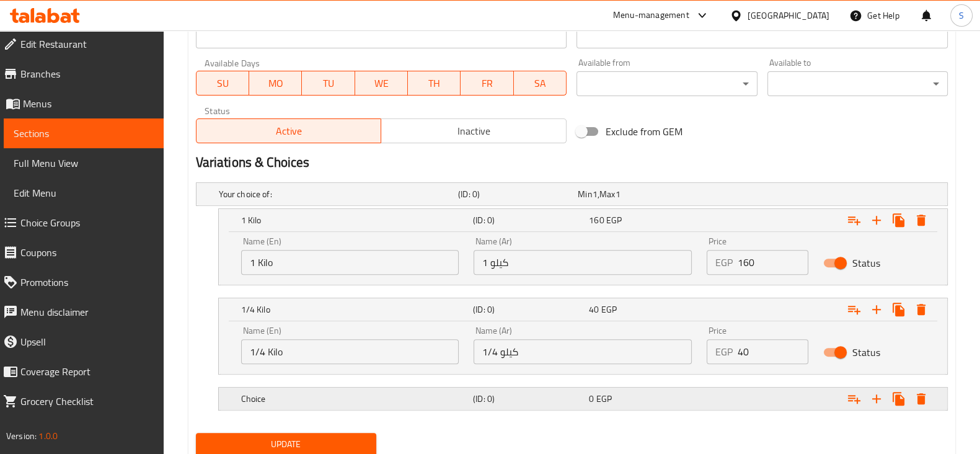
scroll to position [590, 0]
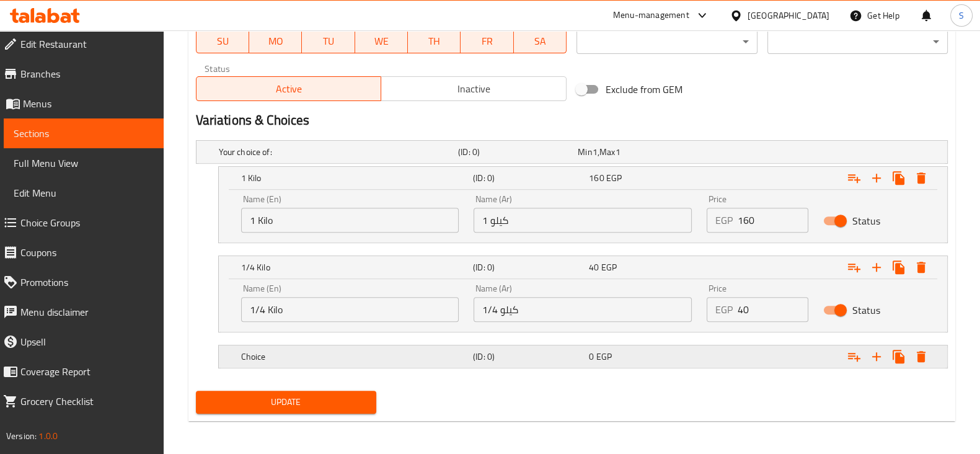
click at [352, 358] on h5 "Choice" at bounding box center [354, 356] width 227 height 12
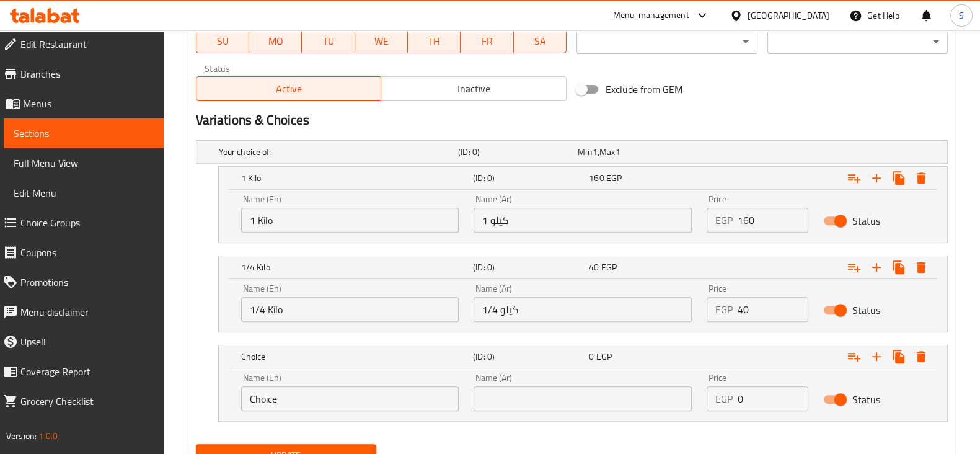
drag, startPoint x: 325, startPoint y: 405, endPoint x: 111, endPoint y: 406, distance: 214.4
type input "1/8 Kilo"
click at [511, 389] on input "text" at bounding box center [582, 398] width 218 height 25
type input "1/8 كيلو"
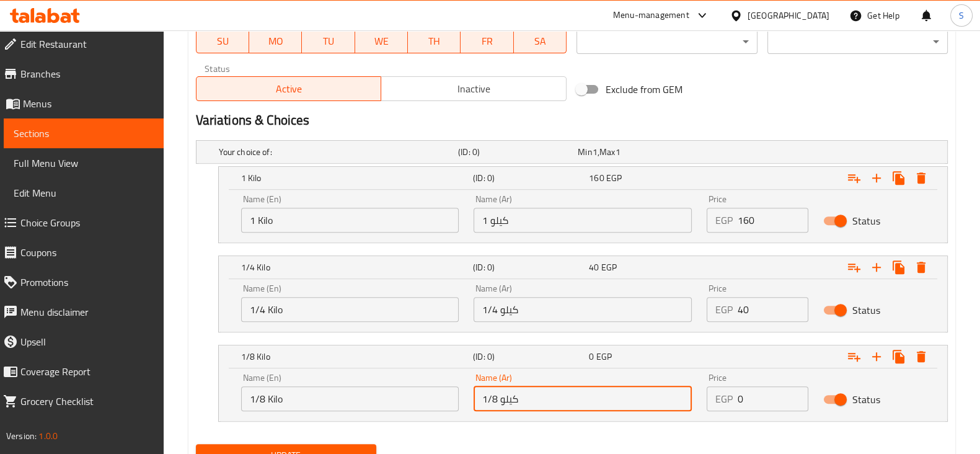
drag, startPoint x: 752, startPoint y: 403, endPoint x: 688, endPoint y: 388, distance: 65.4
click at [695, 396] on div "Name (En) 1/8 Kilo Name (En) Name (Ar) 1/8 كيلو Name (Ar) Price EGP 0 Price Sta…" at bounding box center [583, 392] width 698 height 53
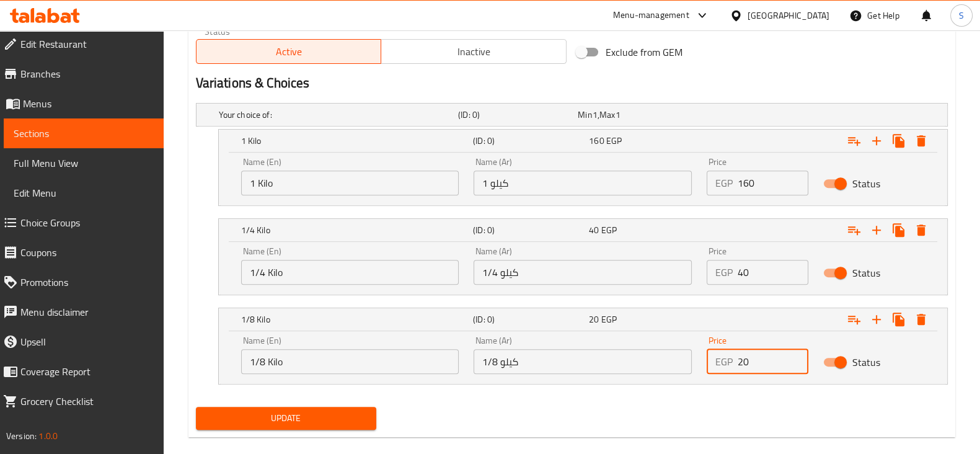
scroll to position [644, 0]
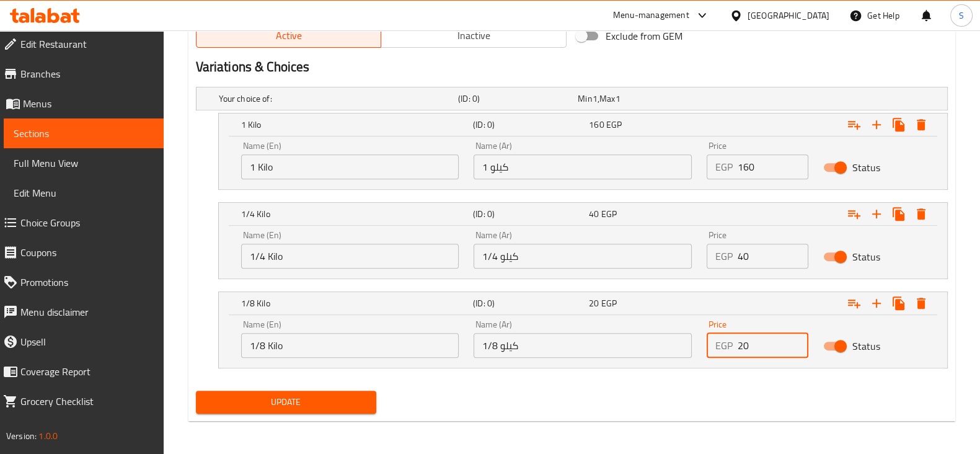
type input "20"
click at [332, 400] on span "Update" at bounding box center [286, 401] width 160 height 15
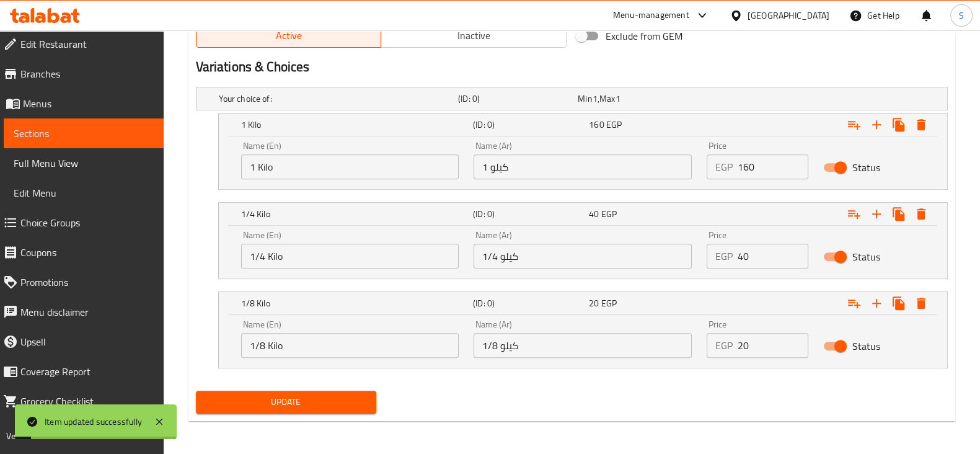
click at [102, 136] on span "Sections" at bounding box center [84, 133] width 140 height 15
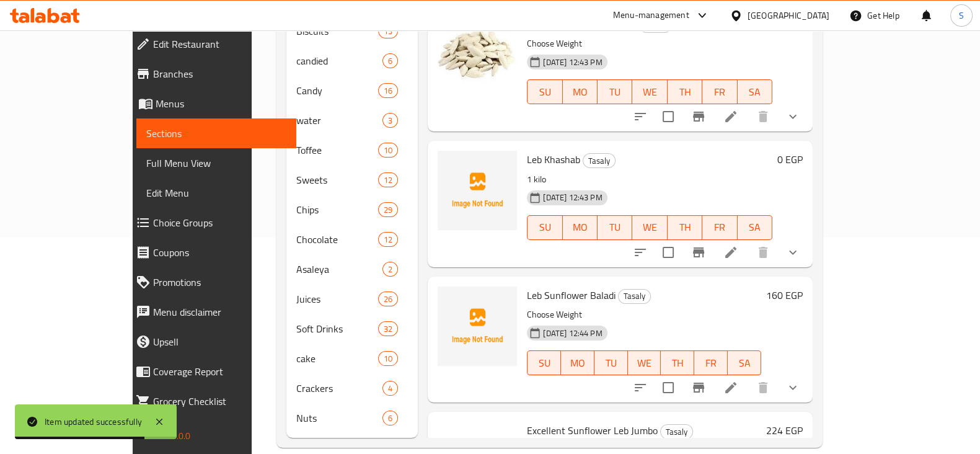
scroll to position [542, 0]
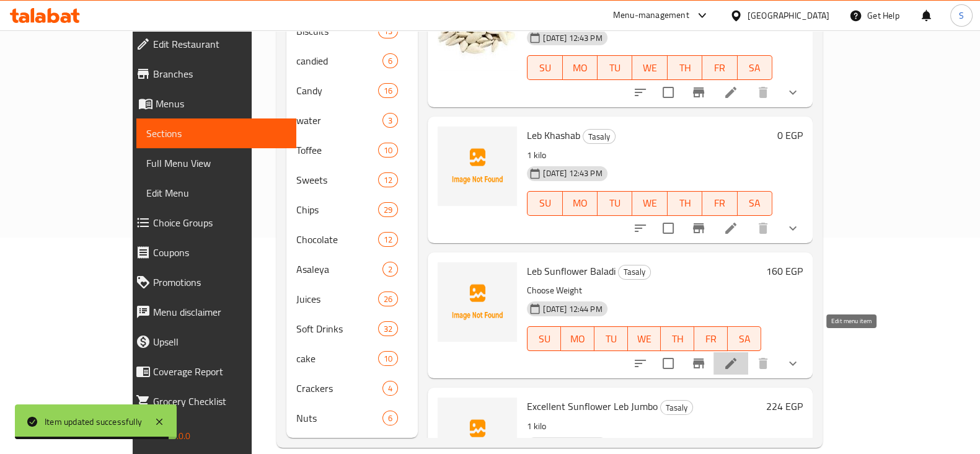
click at [738, 356] on icon at bounding box center [730, 363] width 15 height 15
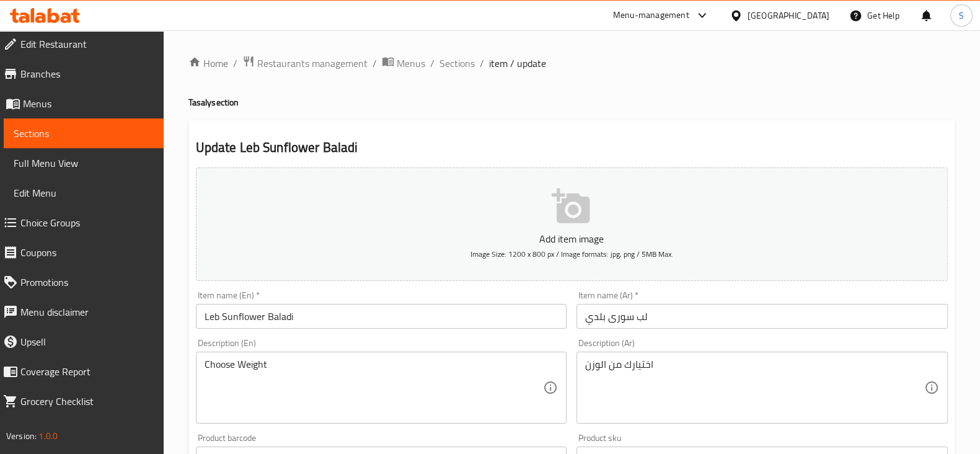
click at [241, 314] on input "Leb Sunflower Baladi" at bounding box center [381, 316] width 371 height 25
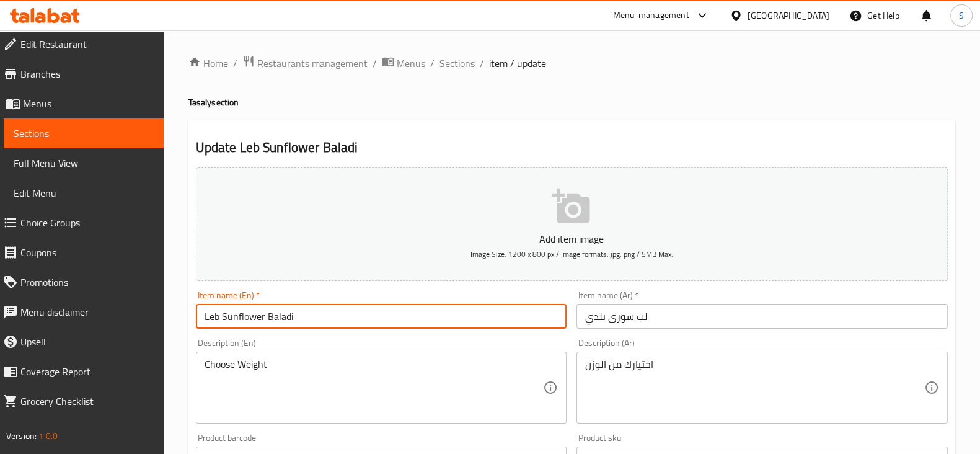
click at [241, 314] on input "Leb Sunflower Baladi" at bounding box center [381, 316] width 371 height 25
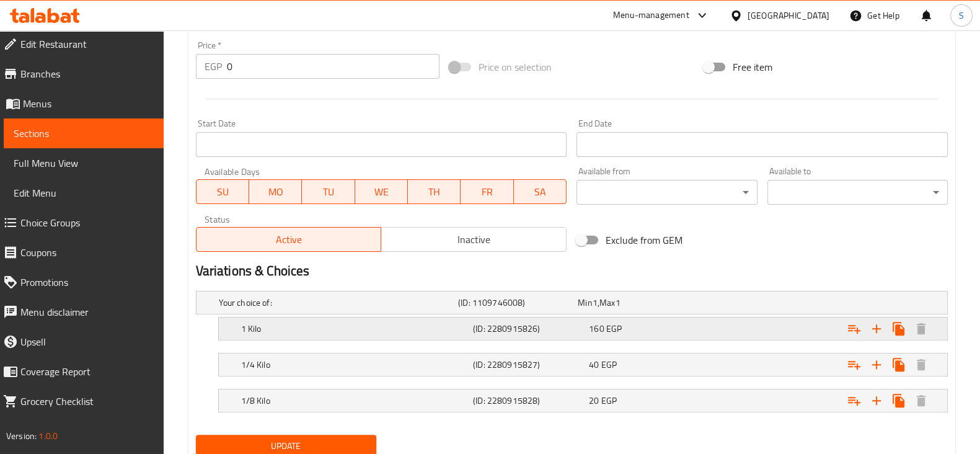
scroll to position [484, 0]
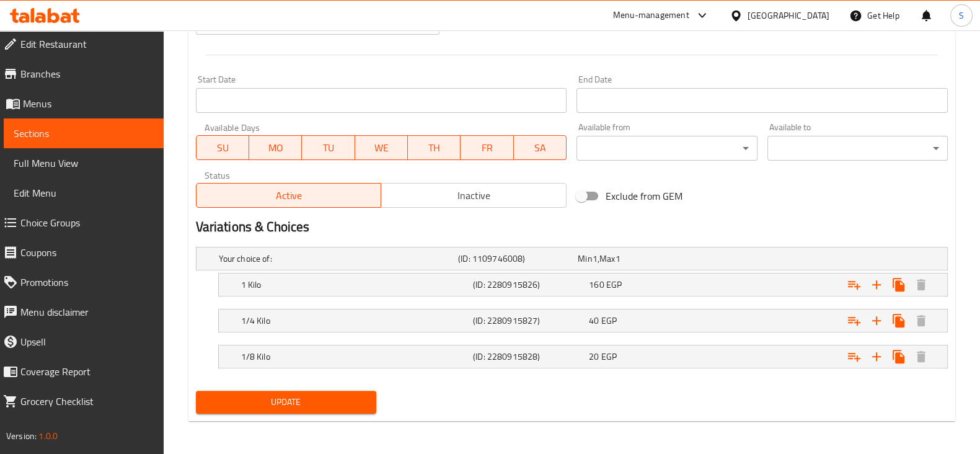
click at [304, 400] on div "Update" at bounding box center [286, 401] width 190 height 33
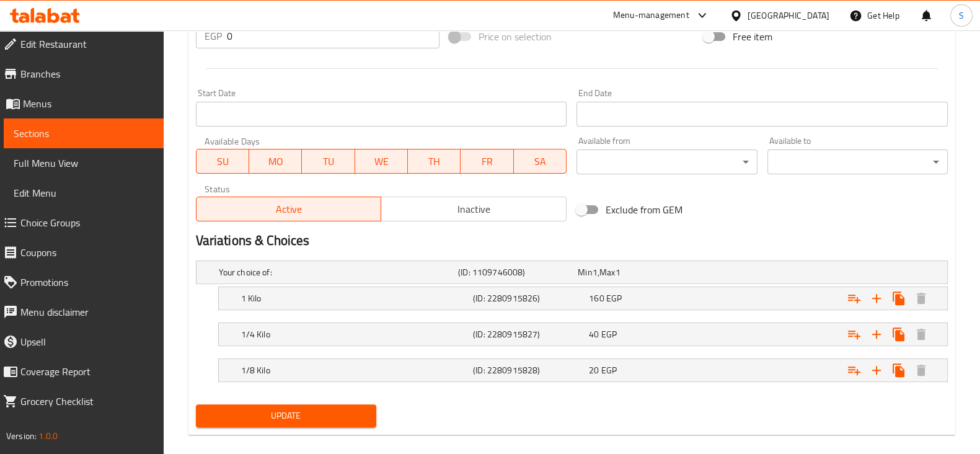
click at [294, 408] on span "Update" at bounding box center [286, 415] width 160 height 15
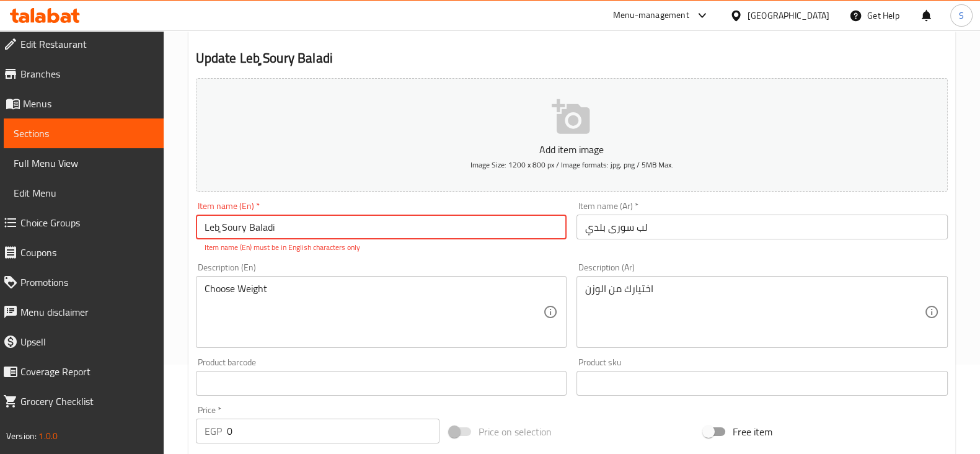
drag, startPoint x: 244, startPoint y: 227, endPoint x: 157, endPoint y: 219, distance: 87.8
click at [157, 219] on div "Edit Restaurant Branches Menus Sections Full Menu View Edit Menu Choice Groups …" at bounding box center [490, 402] width 980 height 923
click at [223, 234] on input "Leb ٍSoury Baladi" at bounding box center [381, 226] width 371 height 25
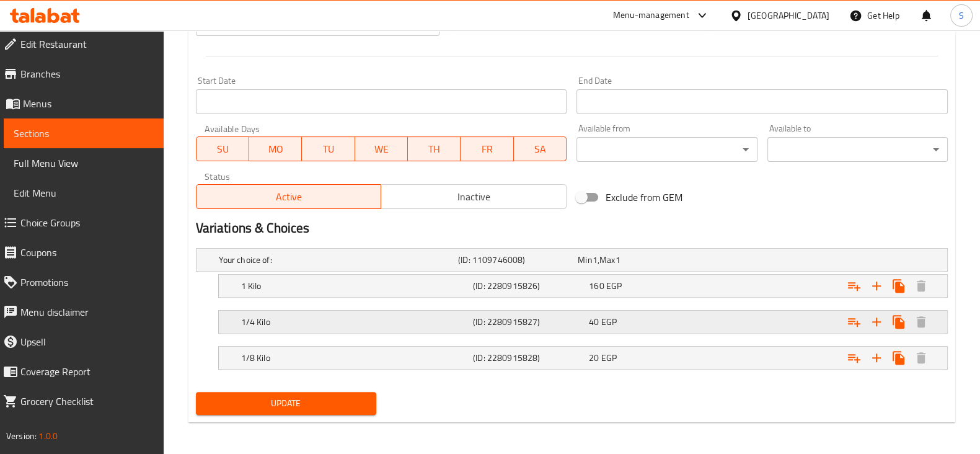
scroll to position [484, 0]
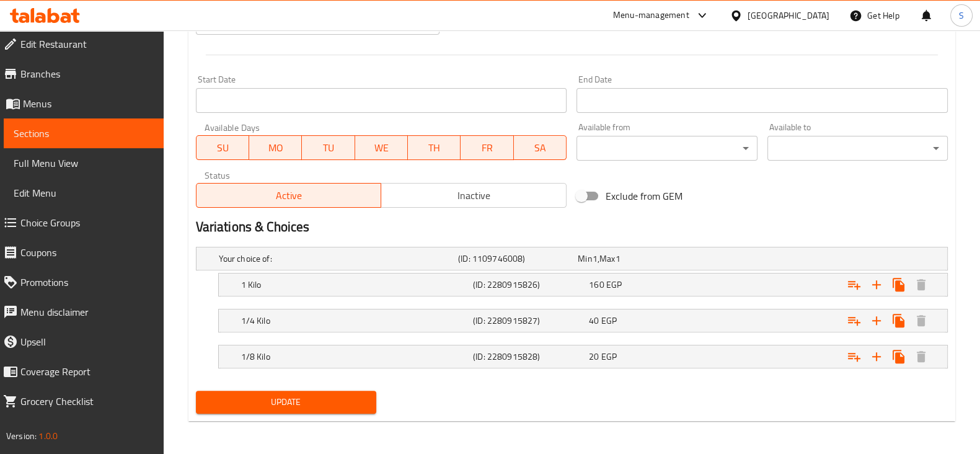
type input "Leb Soury Baladi"
click at [291, 401] on span "Update" at bounding box center [286, 401] width 160 height 15
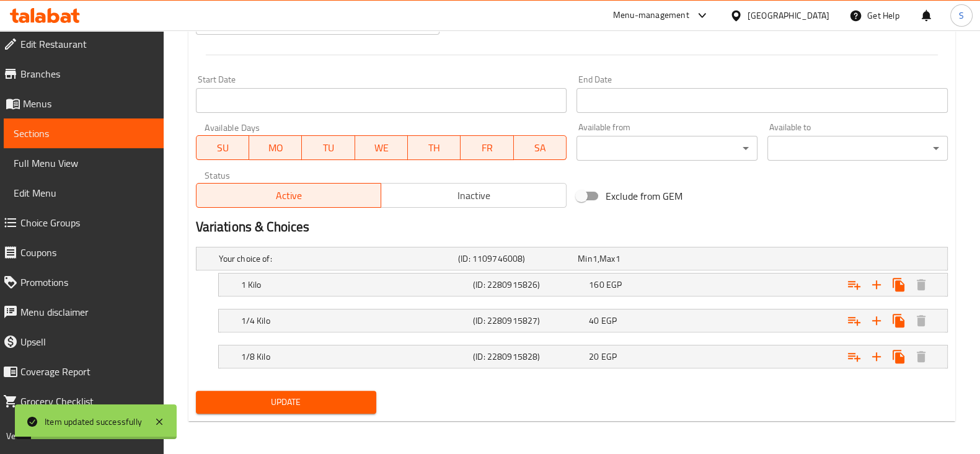
click at [90, 129] on span "Sections" at bounding box center [84, 133] width 140 height 15
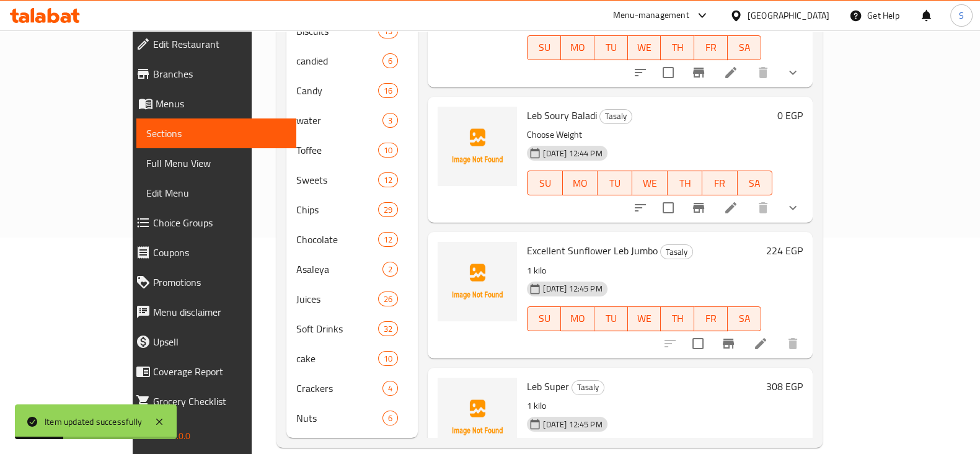
scroll to position [619, 0]
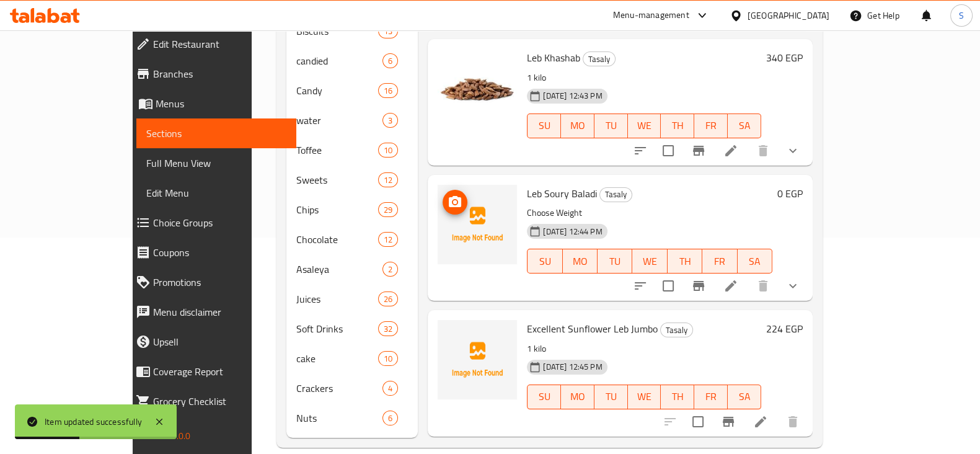
click at [449, 196] on icon "upload picture" at bounding box center [455, 201] width 12 height 11
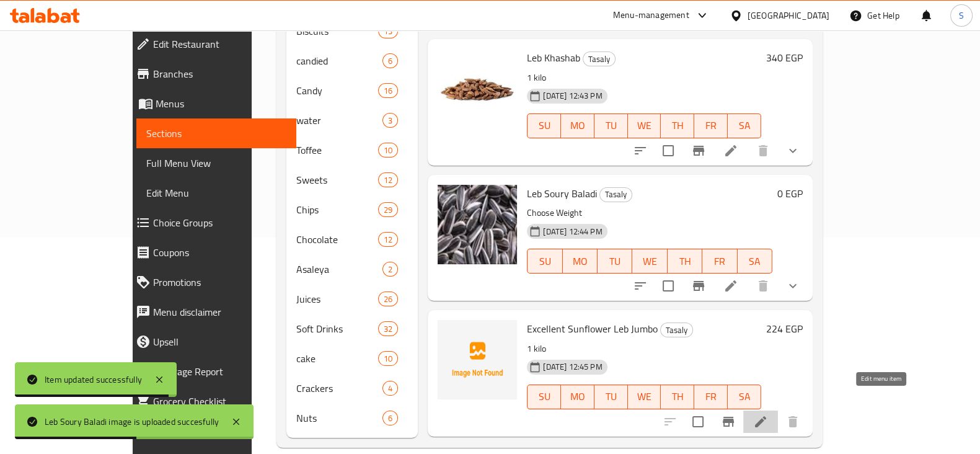
click at [768, 414] on icon at bounding box center [760, 421] width 15 height 15
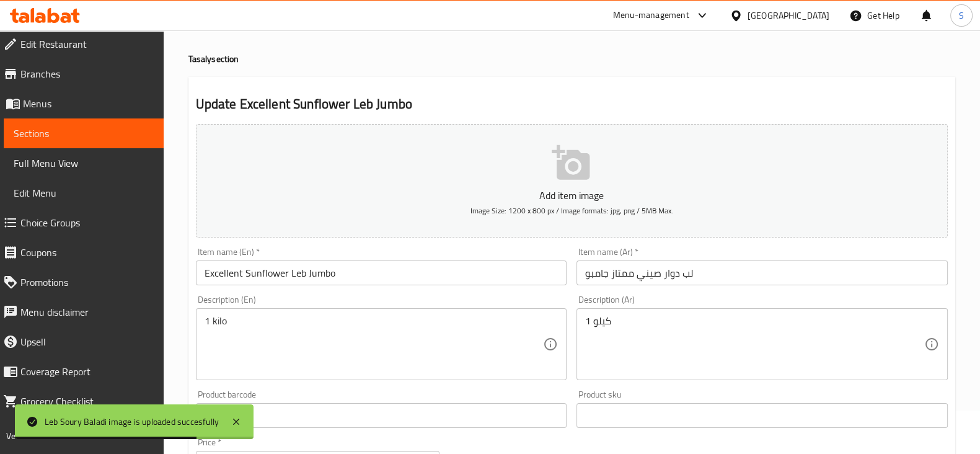
scroll to position [77, 0]
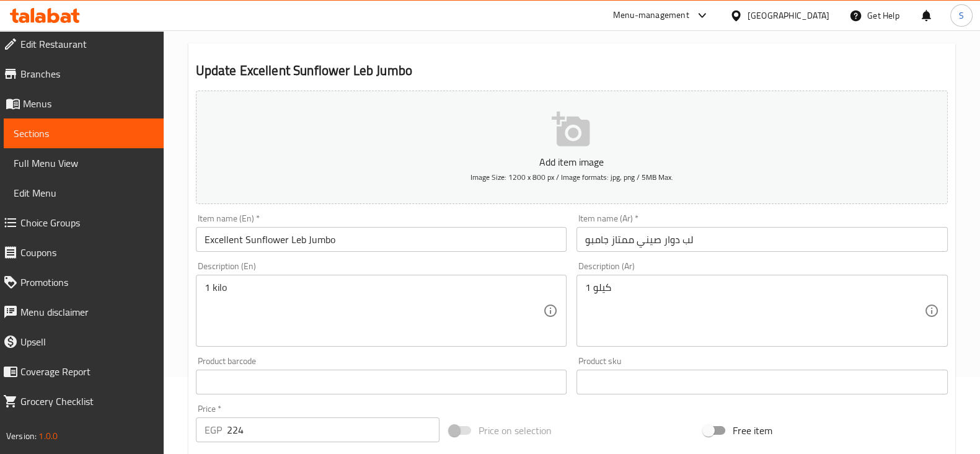
click at [667, 237] on input "لب دوار صيني ممتاز جامبو" at bounding box center [761, 239] width 371 height 25
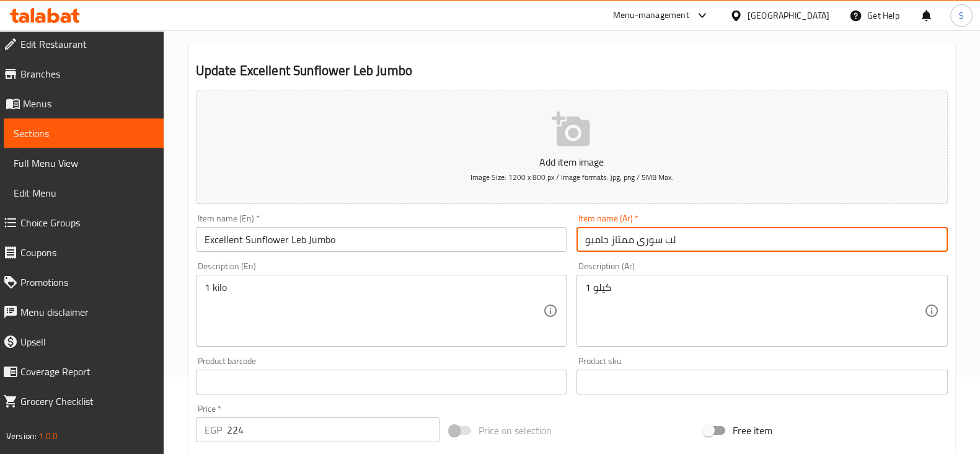
type input "لب سورى ممتاز جامبو"
click at [260, 240] on input "Excellent Sunflower Leb Jumbo" at bounding box center [381, 239] width 371 height 25
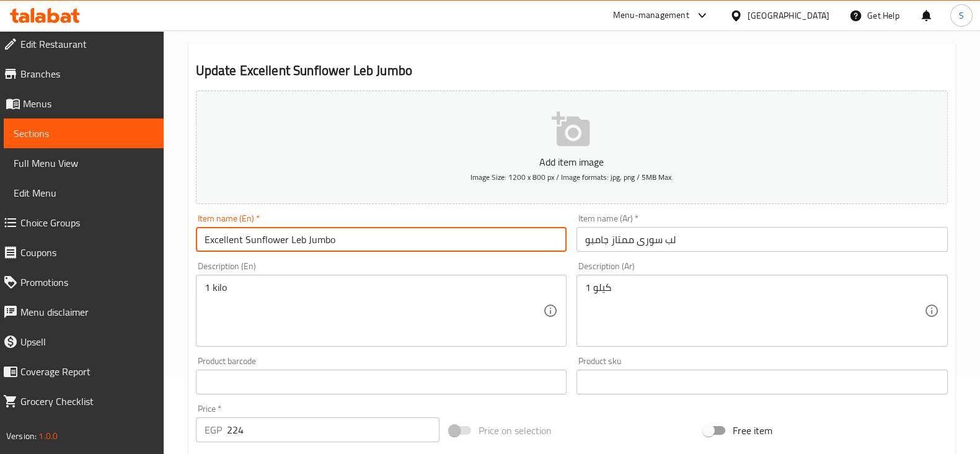
click at [260, 240] on input "Excellent Sunflower Leb Jumbo" at bounding box center [381, 239] width 371 height 25
type input "Excellent Soury Leb Jumbo"
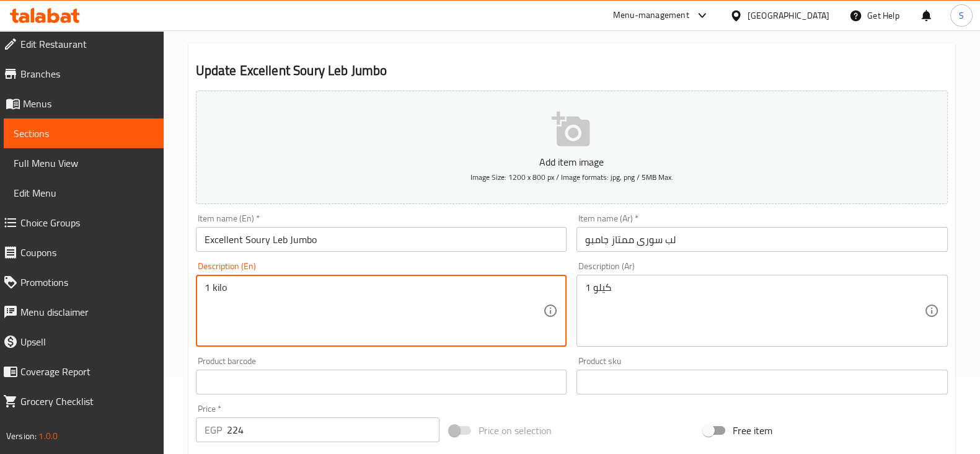
drag, startPoint x: 252, startPoint y: 287, endPoint x: 142, endPoint y: 290, distance: 109.7
type textarea "Choose Weight"
drag, startPoint x: 632, startPoint y: 300, endPoint x: 401, endPoint y: 265, distance: 233.8
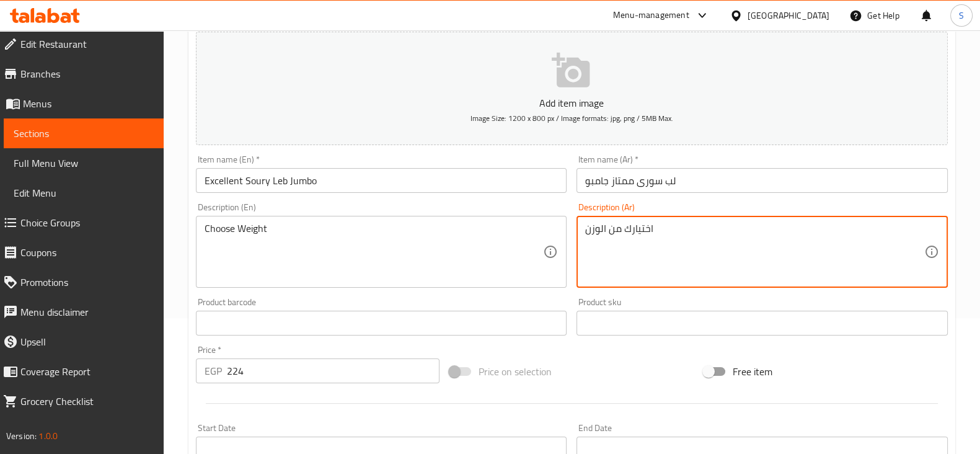
scroll to position [232, 0]
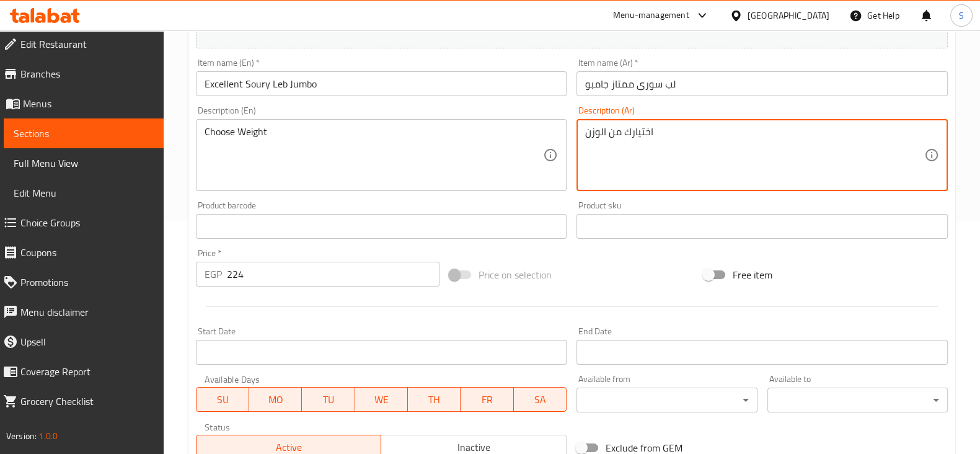
type textarea "اختيارك من الوزن"
drag, startPoint x: 158, startPoint y: 274, endPoint x: 141, endPoint y: 271, distance: 17.1
click at [143, 274] on div "Edit Restaurant Branches Menus Sections Full Menu View Edit Menu Choice Groups …" at bounding box center [490, 220] width 980 height 845
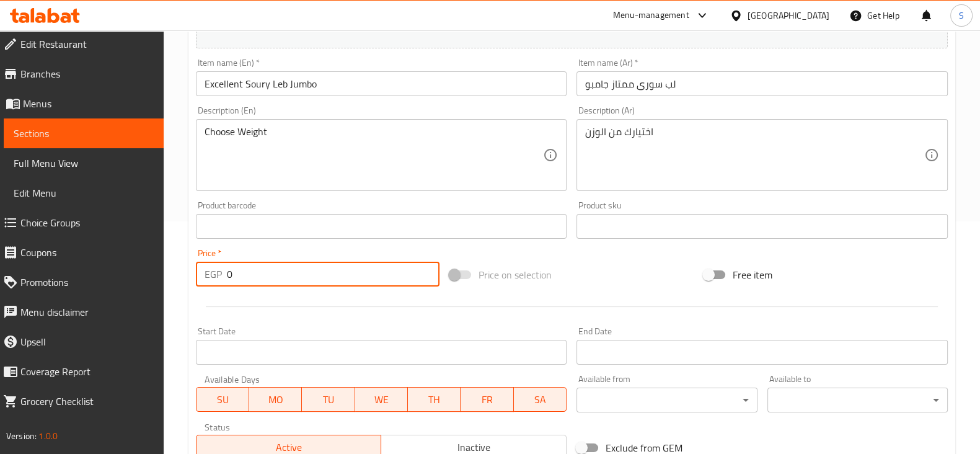
type input "0"
click at [290, 311] on div at bounding box center [571, 306] width 761 height 30
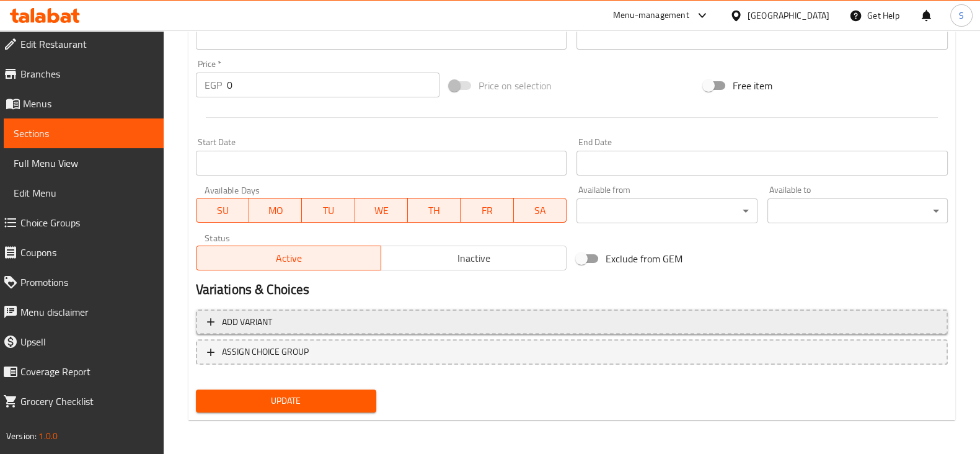
click at [294, 319] on span "Add variant" at bounding box center [571, 321] width 729 height 15
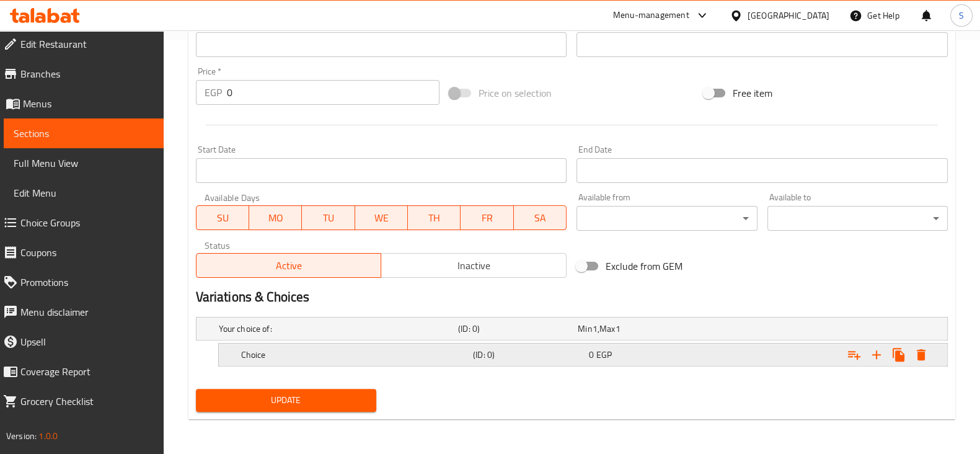
scroll to position [413, 0]
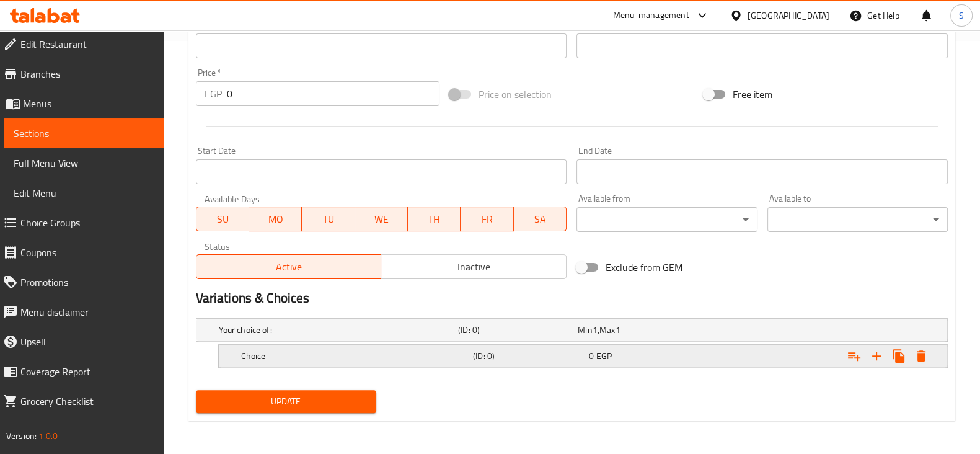
click at [297, 355] on h5 "Choice" at bounding box center [354, 355] width 227 height 12
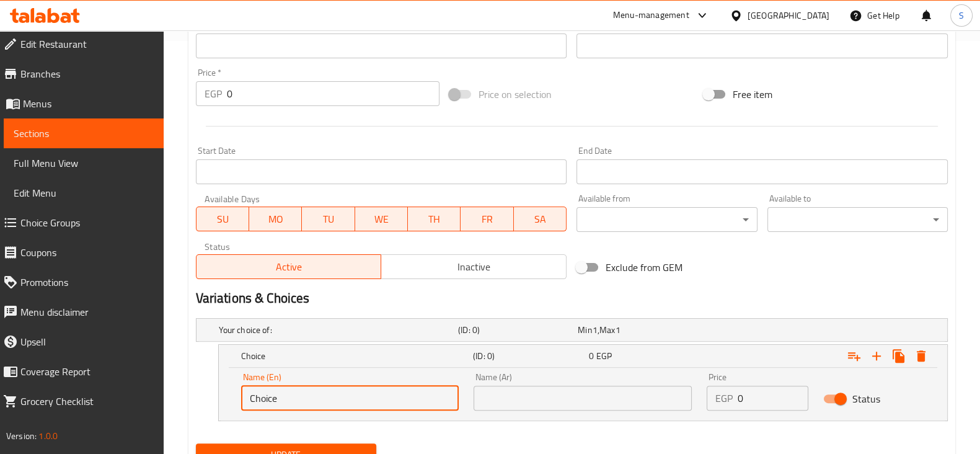
drag, startPoint x: 286, startPoint y: 398, endPoint x: 175, endPoint y: 404, distance: 111.1
click at [175, 404] on div "Home / Restaurants management / Menus / Sections / item / update Tasaly section…" at bounding box center [572, 63] width 816 height 890
type input "1 Kilo"
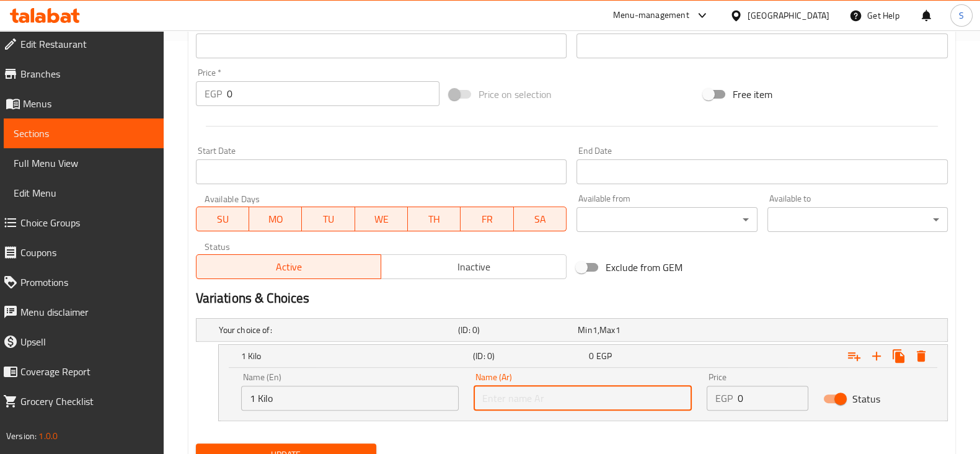
drag, startPoint x: 524, startPoint y: 401, endPoint x: 540, endPoint y: 379, distance: 27.9
click at [524, 401] on input "text" at bounding box center [582, 397] width 218 height 25
type input "1 كيلو"
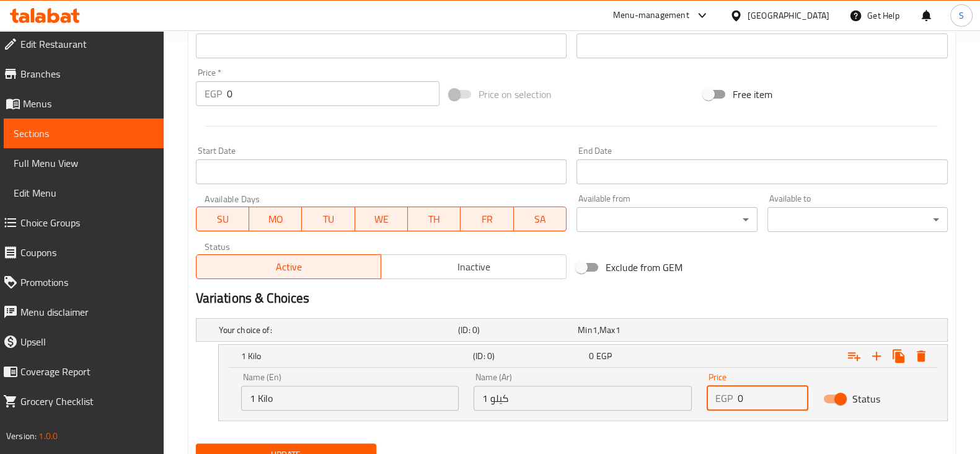
drag, startPoint x: 761, startPoint y: 393, endPoint x: 664, endPoint y: 392, distance: 97.3
click at [665, 392] on div "Name (En) 1 Kilo Name (En) Name (Ar) 1 كيلو Name (Ar) Price EGP 0 Price Status" at bounding box center [583, 391] width 698 height 53
type input "224"
click at [875, 352] on icon "Expand" at bounding box center [876, 355] width 15 height 15
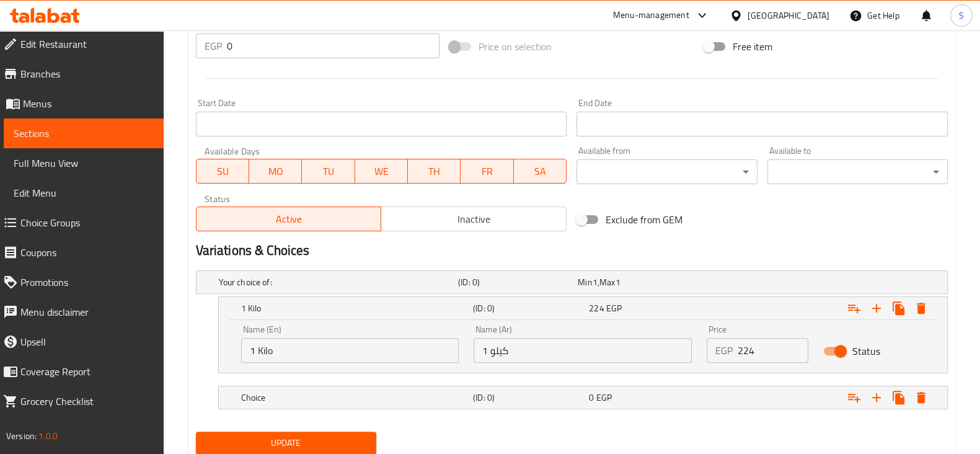
scroll to position [501, 0]
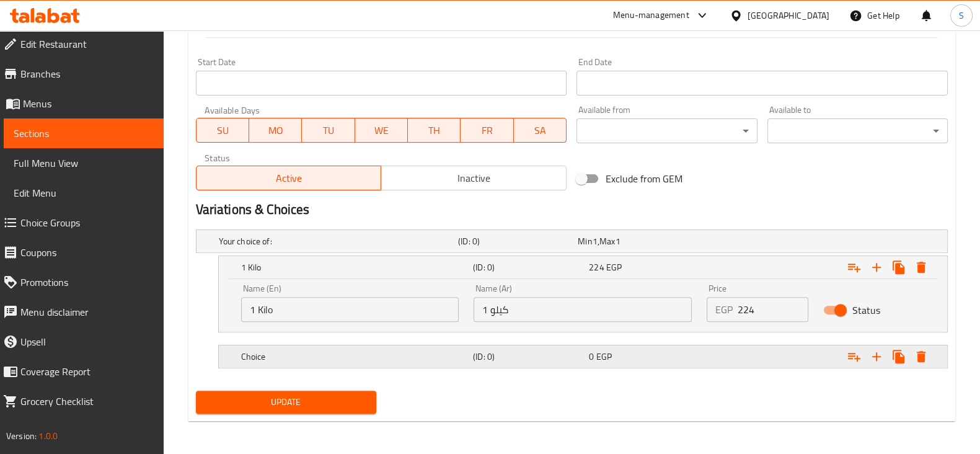
click at [307, 351] on h5 "Choice" at bounding box center [354, 356] width 227 height 12
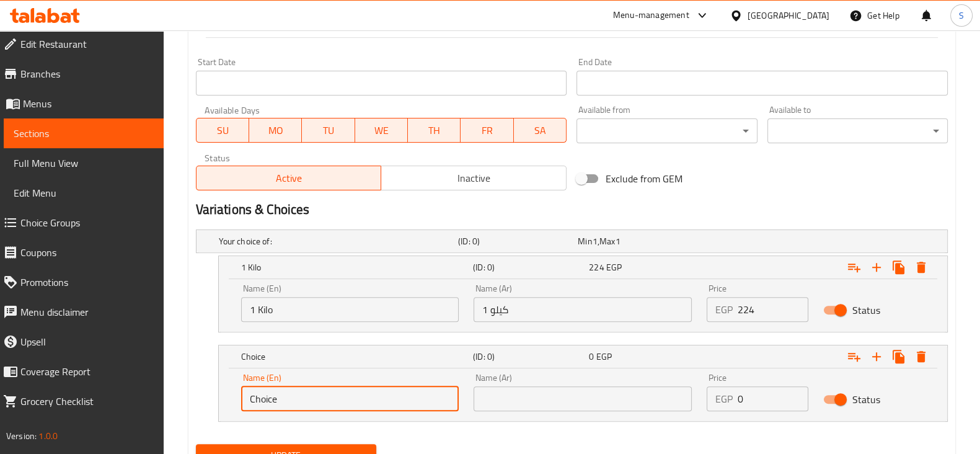
drag, startPoint x: 291, startPoint y: 392, endPoint x: 152, endPoint y: 405, distance: 140.0
click at [152, 405] on div "Edit Restaurant Branches Menus Sections Full Menu View Edit Menu Choice Groups …" at bounding box center [490, 19] width 980 height 980
type input "1/4 Kilo"
drag, startPoint x: 550, startPoint y: 393, endPoint x: 542, endPoint y: 379, distance: 16.4
click at [550, 393] on input "text" at bounding box center [582, 398] width 218 height 25
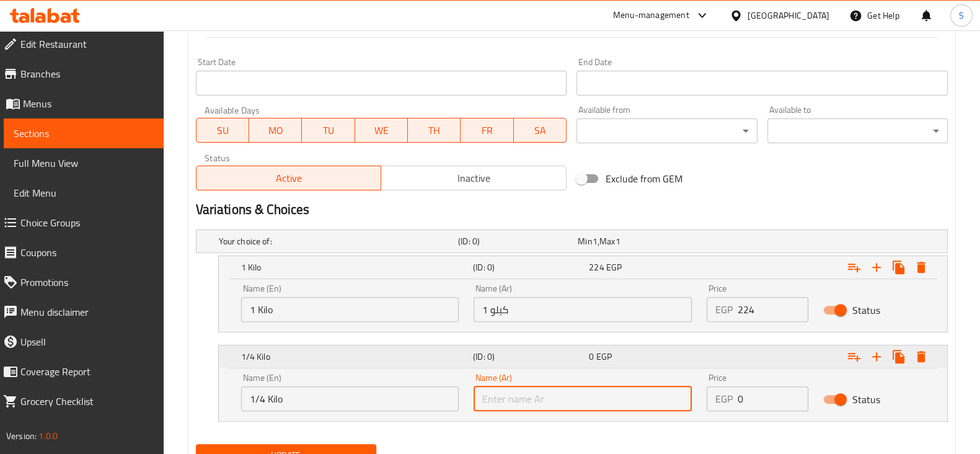
type input "1/4 كيلو"
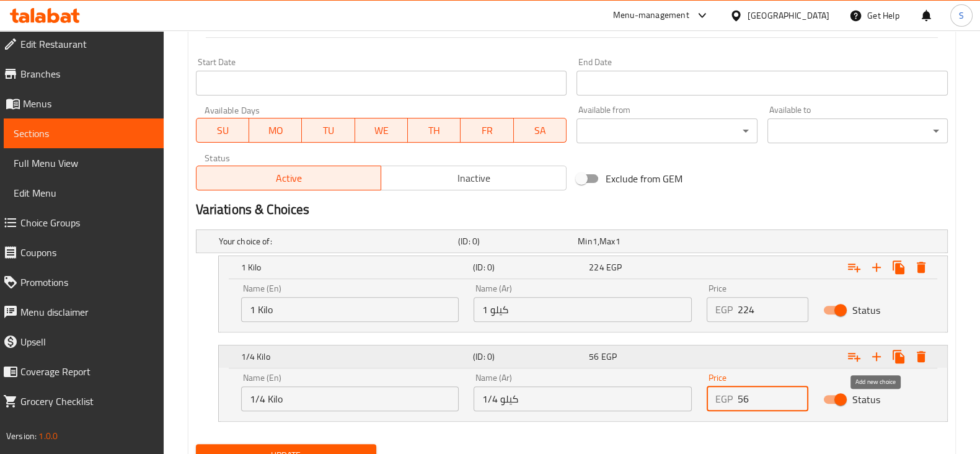
type input "56"
click at [880, 354] on icon "Expand" at bounding box center [876, 356] width 15 height 15
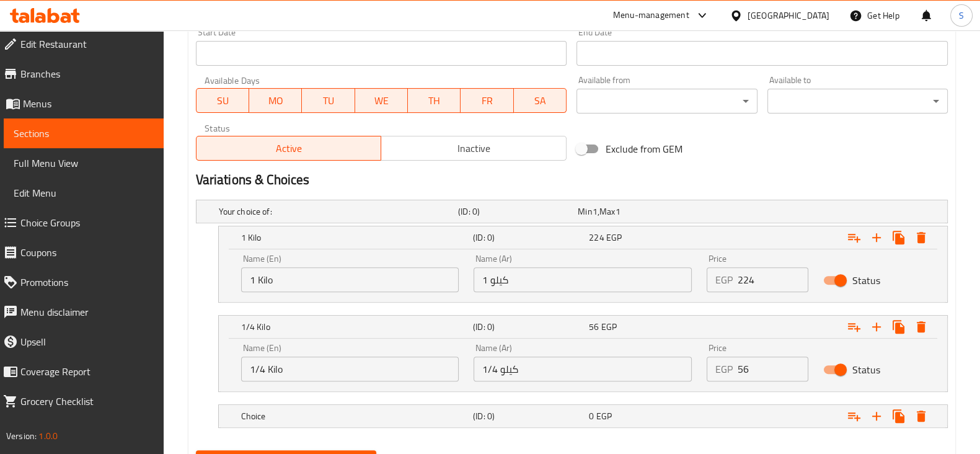
scroll to position [590, 0]
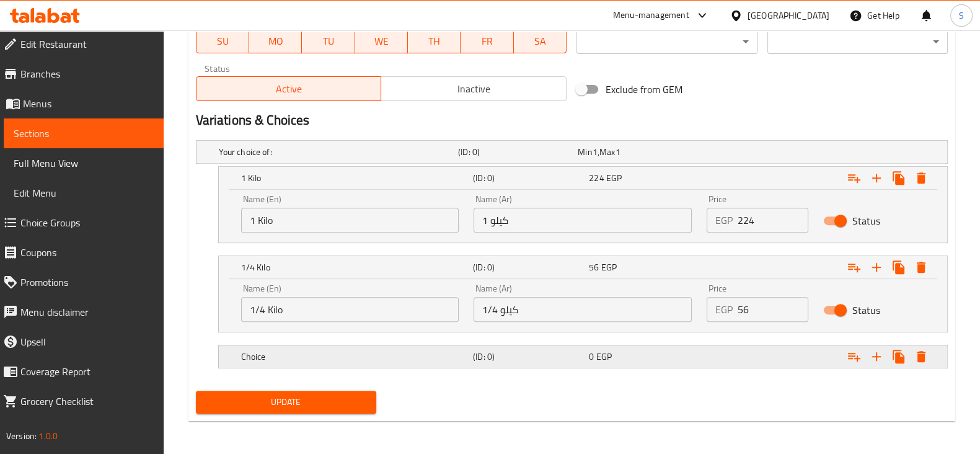
drag, startPoint x: 266, startPoint y: 359, endPoint x: 271, endPoint y: 365, distance: 7.9
click at [266, 359] on h5 "Choice" at bounding box center [354, 356] width 227 height 12
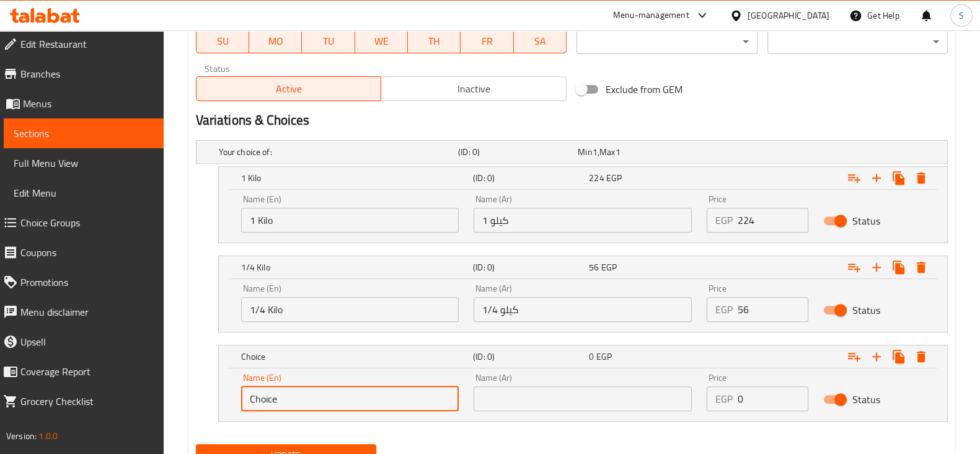
drag, startPoint x: 289, startPoint y: 397, endPoint x: 201, endPoint y: 397, distance: 87.4
click at [201, 397] on div "Choice (ID: 0) 0 EGP Name (En) Choice Name (En) Name (Ar) Name (Ar) Price EGP 0…" at bounding box center [572, 383] width 752 height 77
type input "1/8 Kilo"
click at [527, 398] on input "text" at bounding box center [582, 398] width 218 height 25
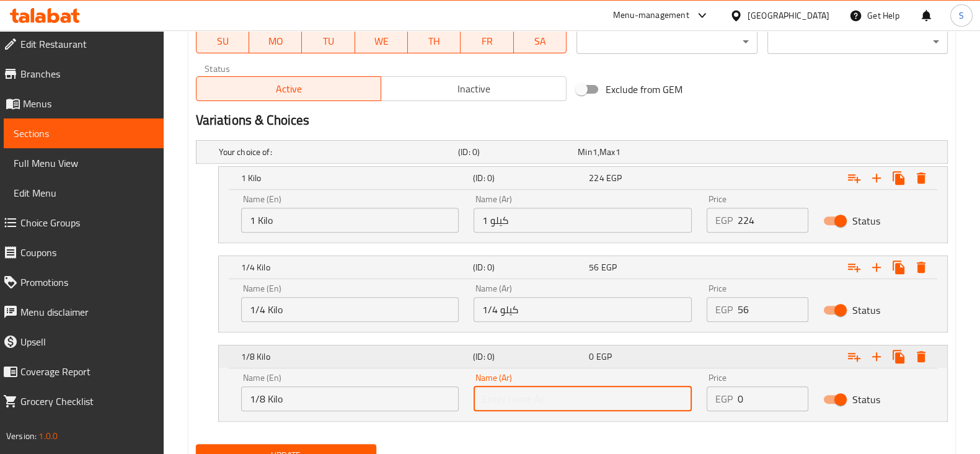
type input "1/8 كيلو"
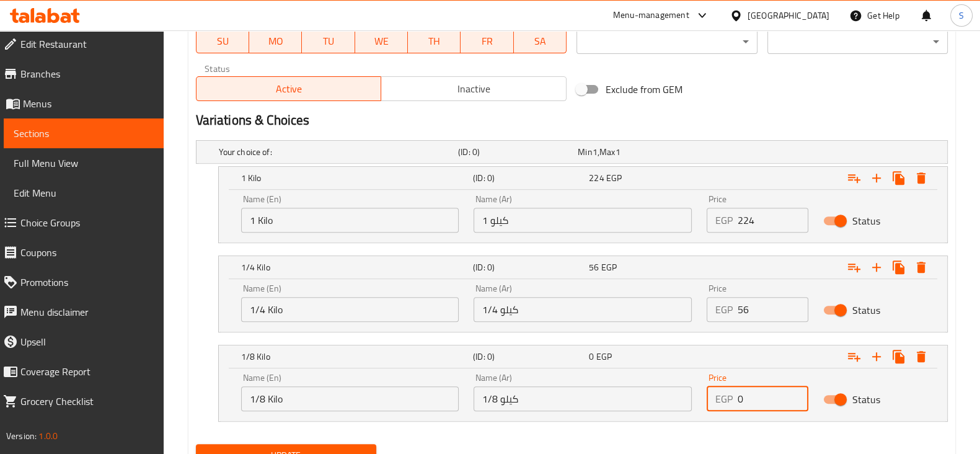
drag, startPoint x: 746, startPoint y: 393, endPoint x: 710, endPoint y: 390, distance: 36.1
click at [716, 391] on div "EGP 0 Price" at bounding box center [757, 398] width 102 height 25
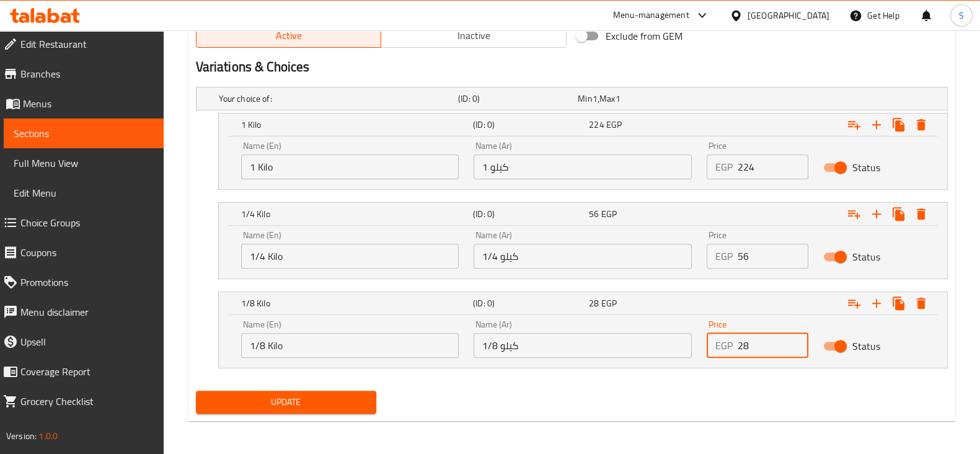
type input "28"
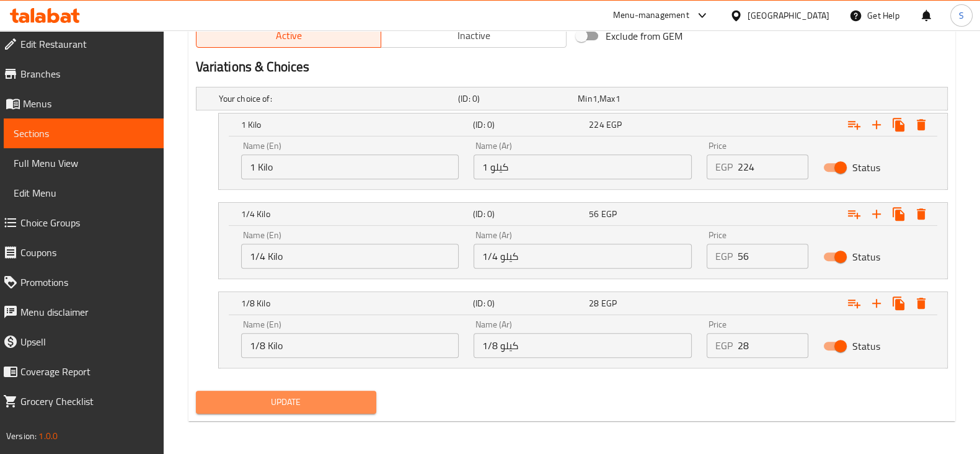
click at [275, 391] on button "Update" at bounding box center [286, 401] width 180 height 23
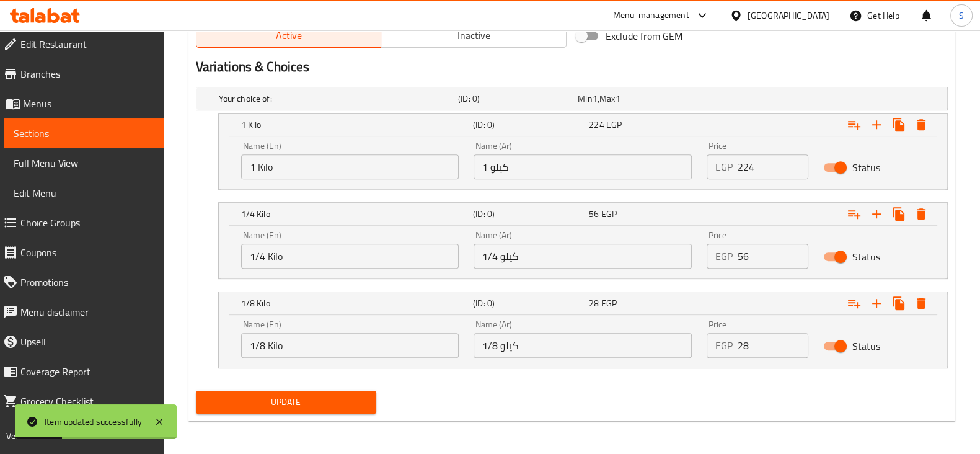
drag, startPoint x: 90, startPoint y: 131, endPoint x: 125, endPoint y: 153, distance: 40.9
click at [90, 131] on span "Sections" at bounding box center [84, 133] width 140 height 15
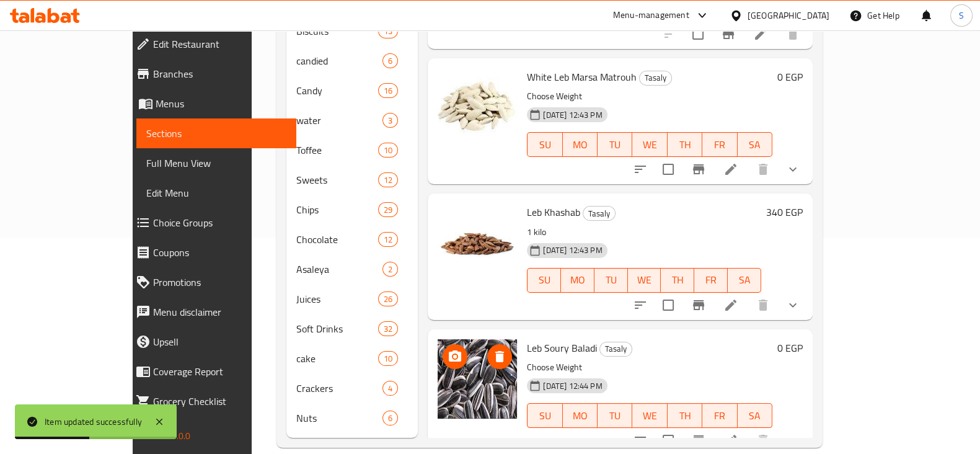
scroll to position [697, 0]
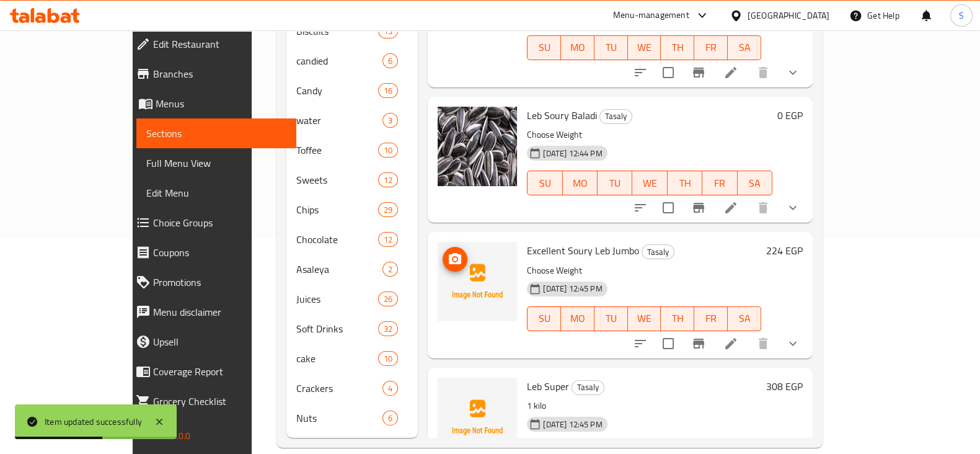
click at [449, 253] on icon "upload picture" at bounding box center [455, 258] width 12 height 11
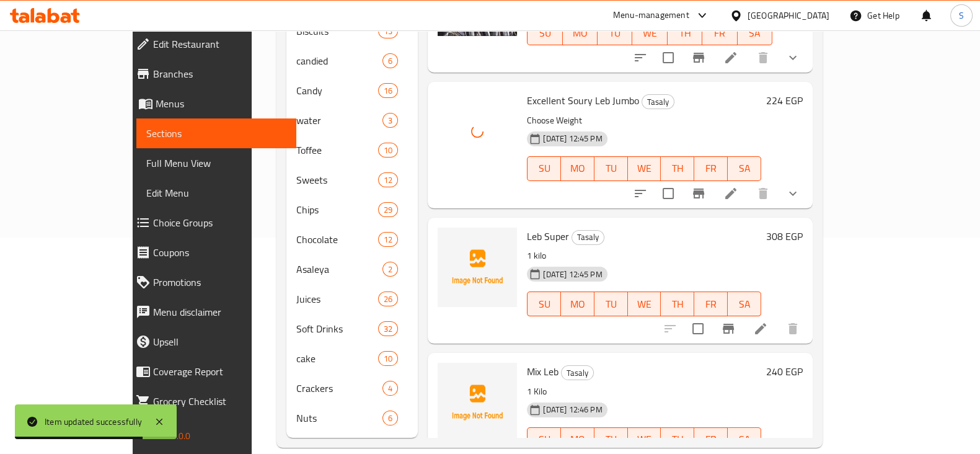
scroll to position [852, 0]
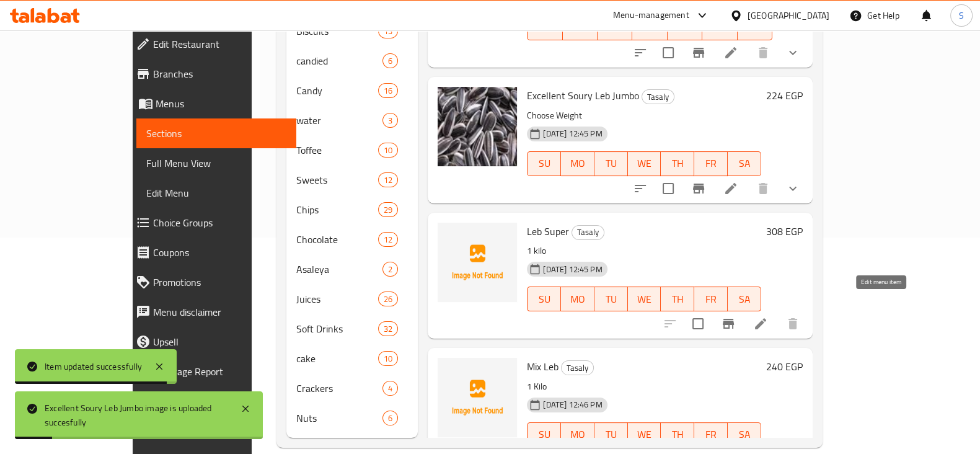
click at [768, 316] on icon at bounding box center [760, 323] width 15 height 15
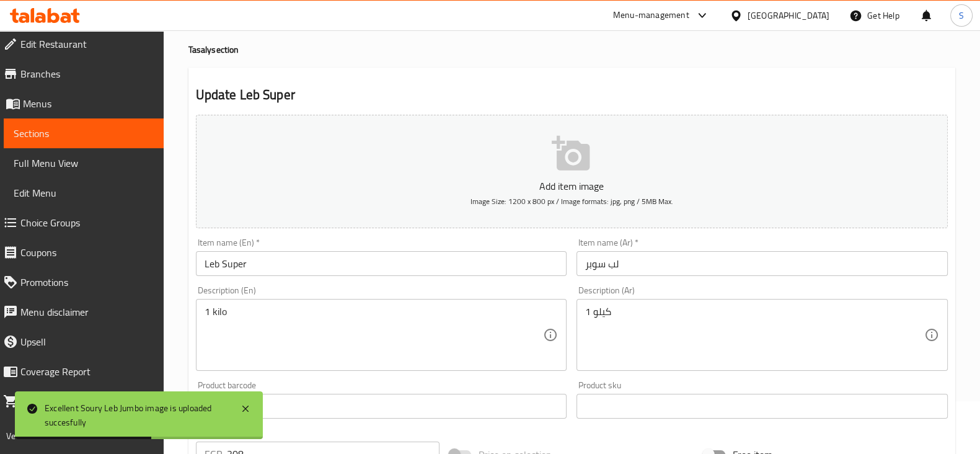
scroll to position [77, 0]
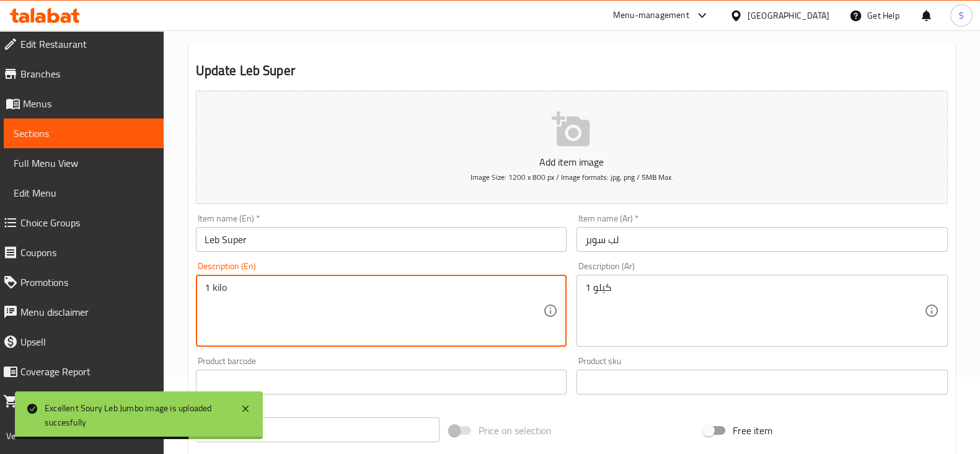
drag, startPoint x: 239, startPoint y: 289, endPoint x: 187, endPoint y: 289, distance: 52.0
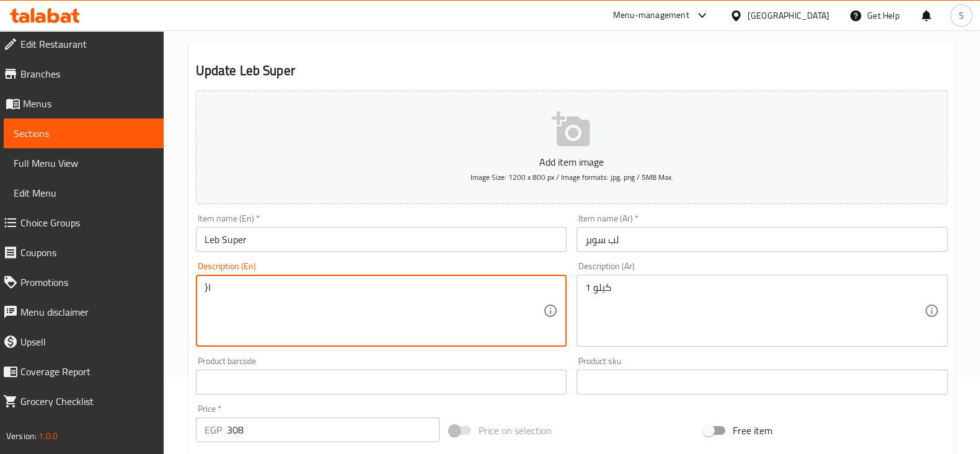
type textarea "}"
type textarea "Choose Weight"
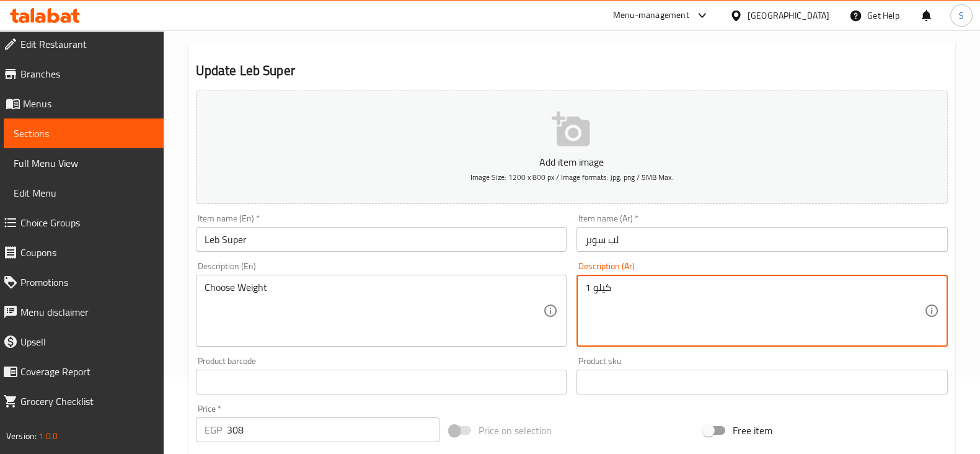
drag, startPoint x: 647, startPoint y: 295, endPoint x: 403, endPoint y: 294, distance: 244.7
click at [417, 295] on div "Add item image Image Size: 1200 x 800 px / Image formats: jpg, png / 5MB Max. I…" at bounding box center [571, 353] width 761 height 534
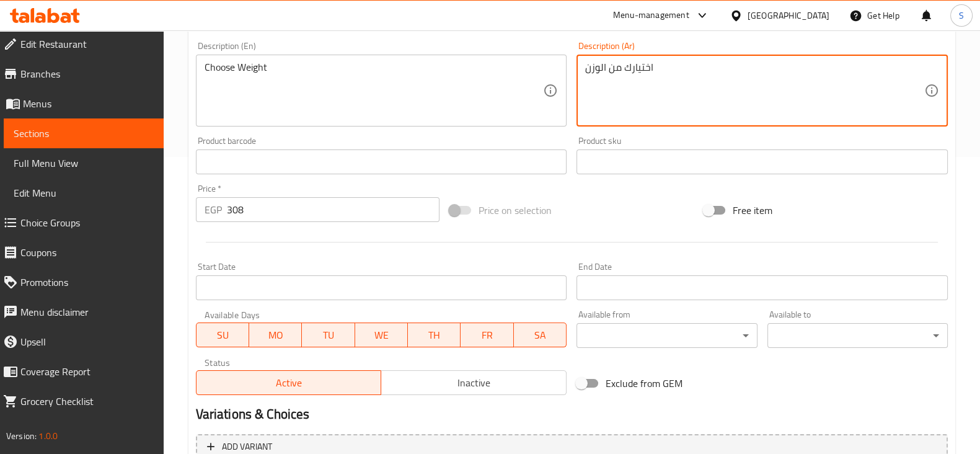
scroll to position [309, 0]
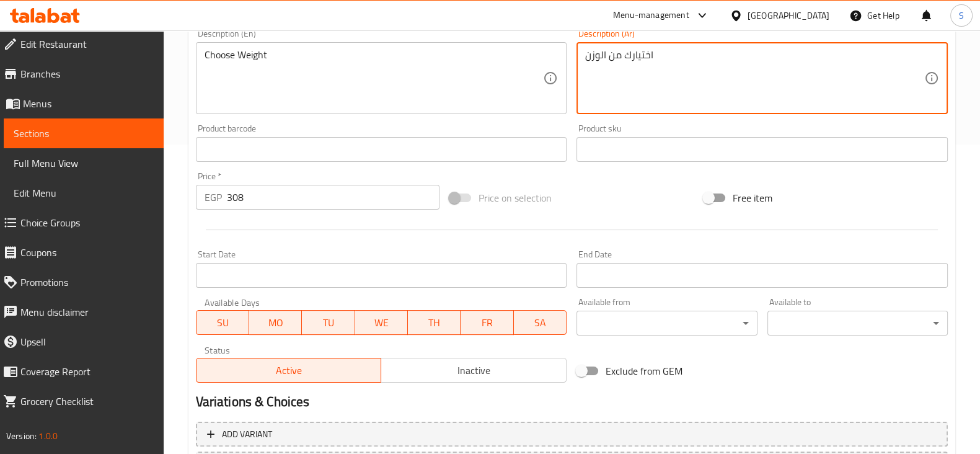
type textarea "اختيارك من الوزن"
click at [159, 196] on div "Edit Restaurant Branches Menus Sections Full Menu View Edit Menu Choice Groups …" at bounding box center [490, 143] width 980 height 845
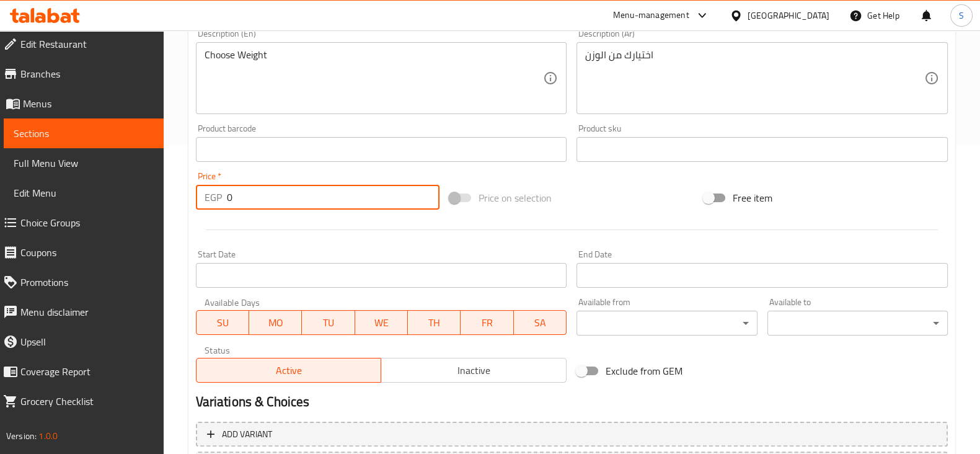
type input "0"
click at [304, 245] on div "Start Date Start Date" at bounding box center [381, 269] width 381 height 48
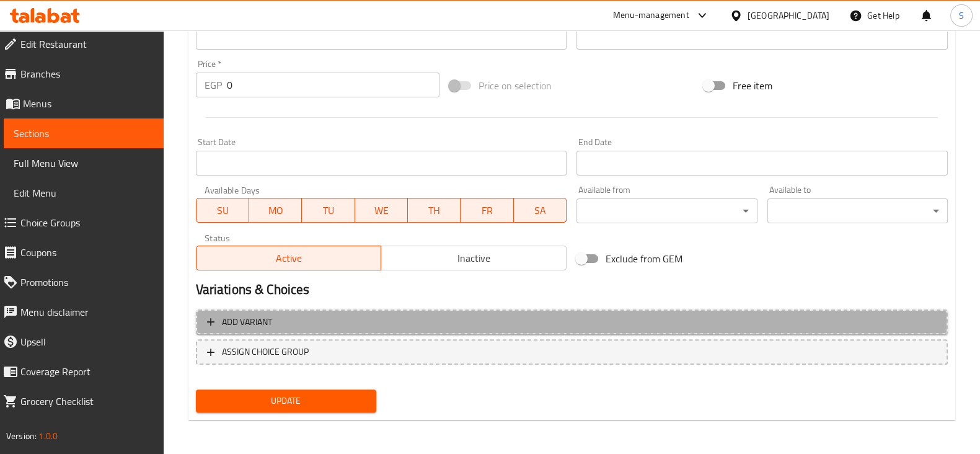
click at [261, 330] on button "Add variant" at bounding box center [572, 321] width 752 height 25
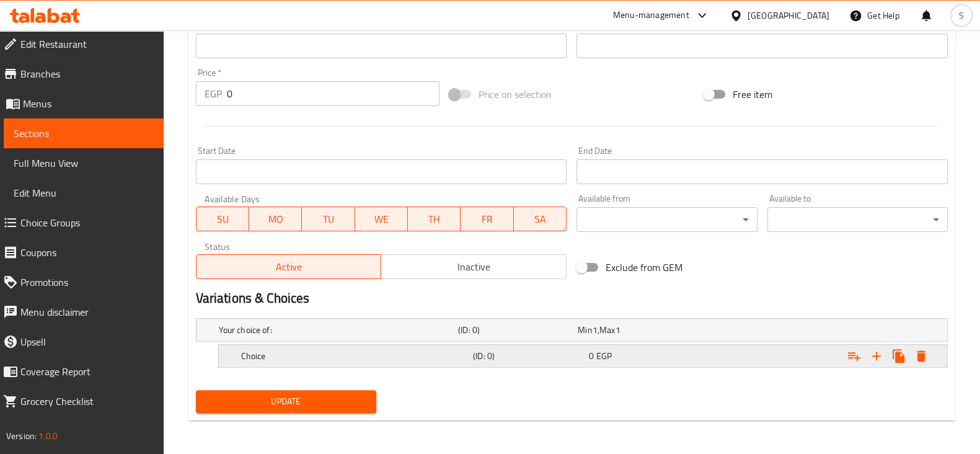
click at [281, 353] on h5 "Choice" at bounding box center [354, 355] width 227 height 12
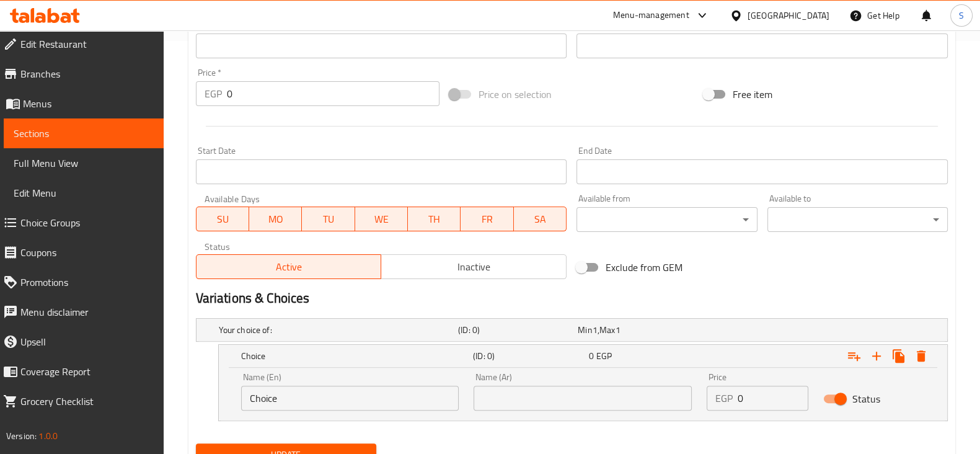
drag, startPoint x: 304, startPoint y: 397, endPoint x: 200, endPoint y: 398, distance: 104.1
click at [203, 398] on div "Choice (ID: 0) 0 EGP Name (En) Choice Name (En) Name (Ar) Name (Ar) Price EGP 0…" at bounding box center [572, 382] width 752 height 77
type input "1 Kilo"
click at [276, 97] on input "0" at bounding box center [333, 93] width 213 height 25
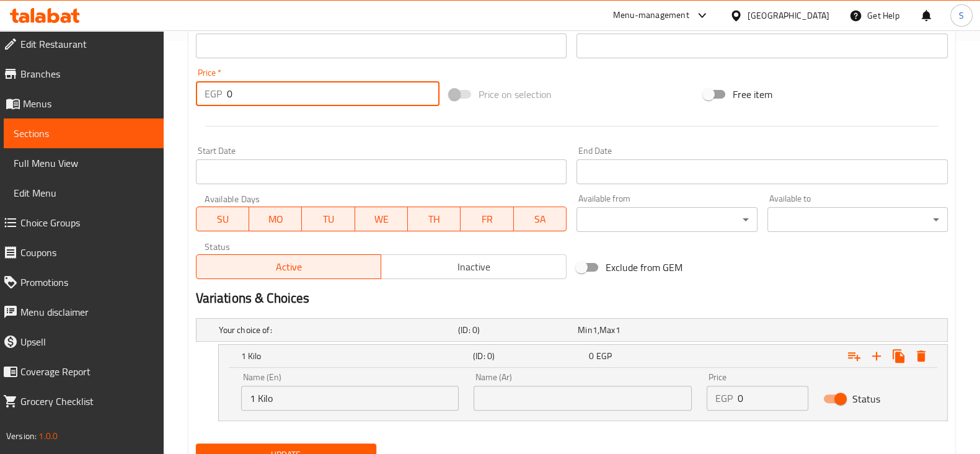
click at [276, 97] on input "0" at bounding box center [333, 93] width 213 height 25
type input "0"
drag, startPoint x: 496, startPoint y: 398, endPoint x: 514, endPoint y: 384, distance: 23.8
click at [496, 398] on input "text" at bounding box center [582, 397] width 218 height 25
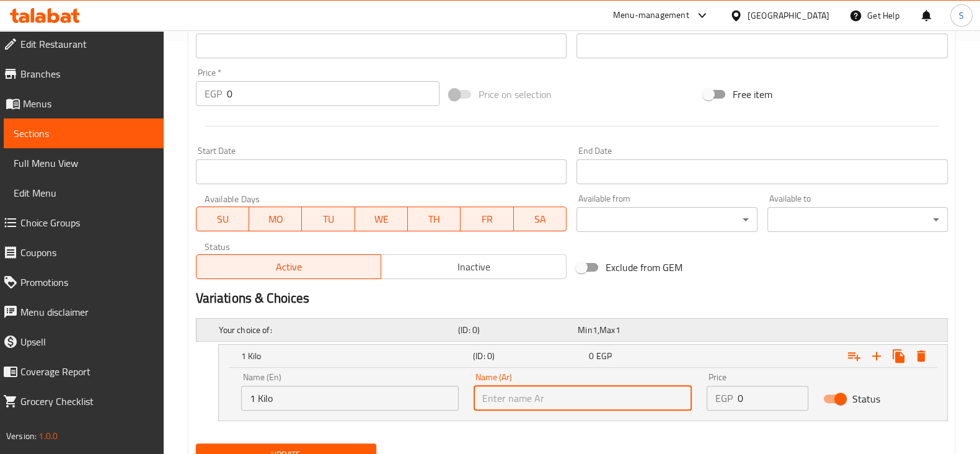
type input "1 كيلو"
drag, startPoint x: 751, startPoint y: 391, endPoint x: 707, endPoint y: 384, distance: 44.6
click at [713, 385] on div "EGP 0 Price" at bounding box center [757, 397] width 102 height 25
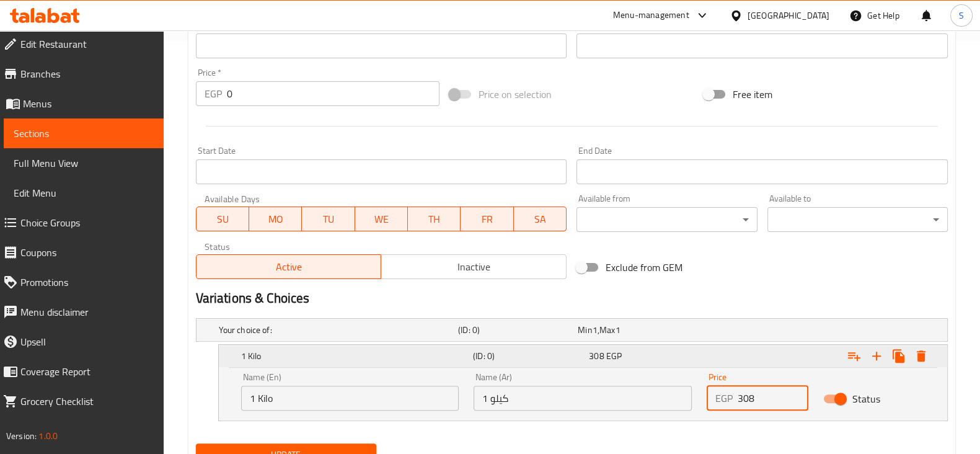
type input "308"
click at [884, 350] on button "Expand" at bounding box center [876, 356] width 22 height 22
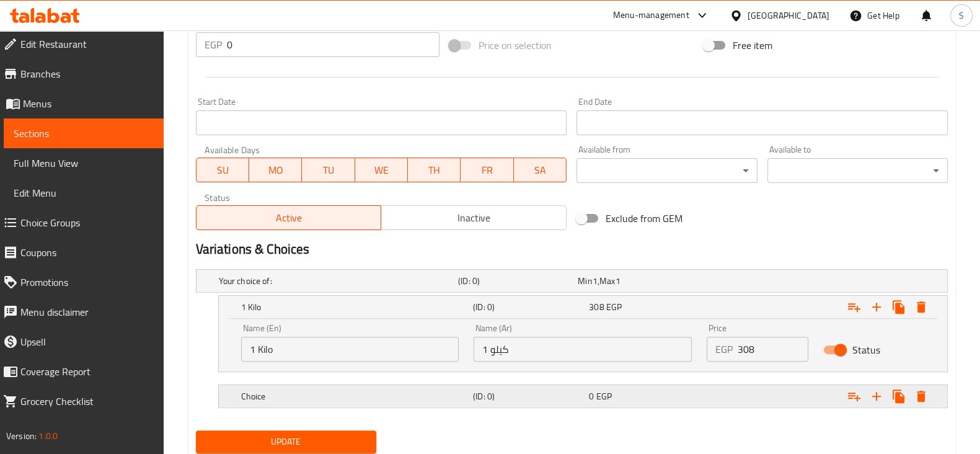
scroll to position [501, 0]
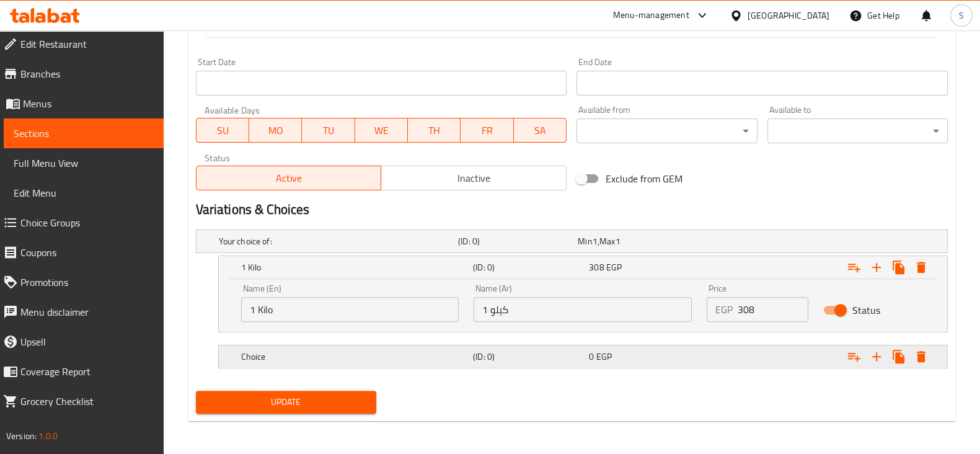
click at [304, 348] on div "Choice" at bounding box center [355, 356] width 232 height 17
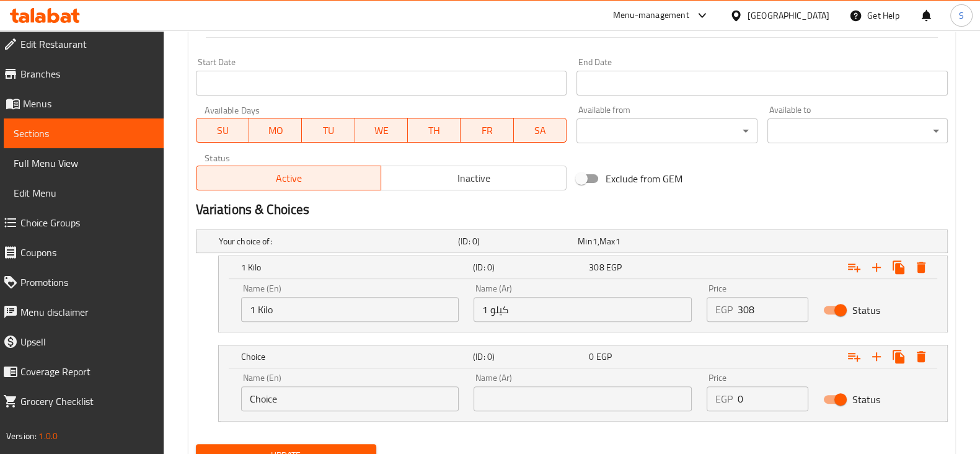
drag, startPoint x: 282, startPoint y: 398, endPoint x: 203, endPoint y: 403, distance: 79.4
click at [203, 403] on div "Choice (ID: 0) 0 EGP Name (En) Choice Name (En) Name (Ar) Name (Ar) Price EGP 0…" at bounding box center [572, 383] width 752 height 77
type input "1/4 Kilo"
click at [526, 408] on input "text" at bounding box center [582, 398] width 218 height 25
type input "1/4 كيلو"
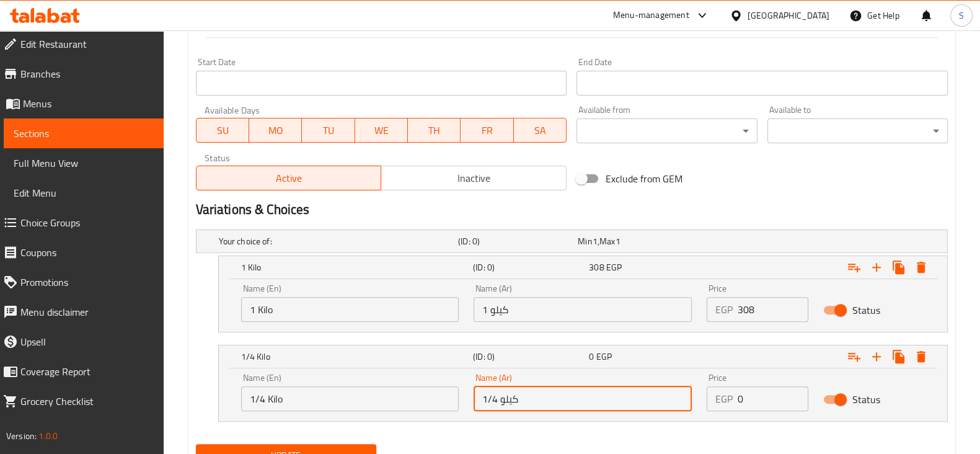
drag, startPoint x: 748, startPoint y: 393, endPoint x: 710, endPoint y: 394, distance: 38.4
click at [716, 393] on div "EGP 0 Price" at bounding box center [757, 398] width 102 height 25
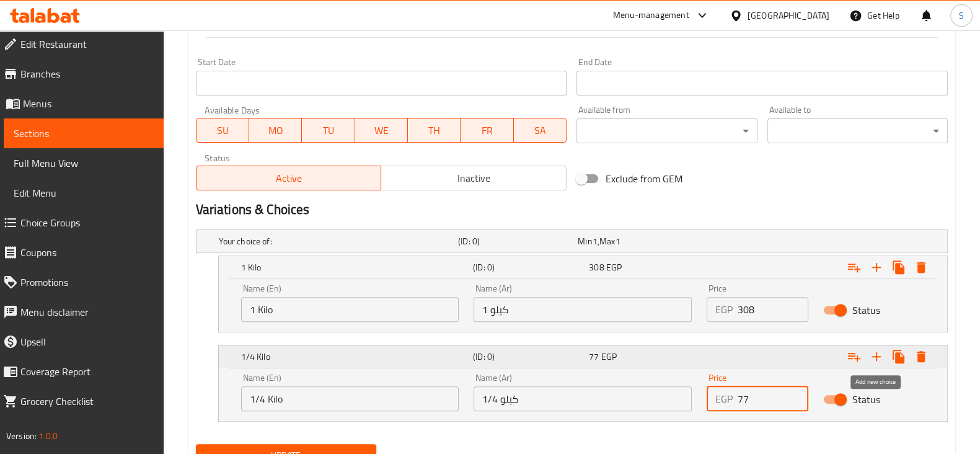
type input "77"
click at [877, 349] on icon "Expand" at bounding box center [876, 356] width 15 height 15
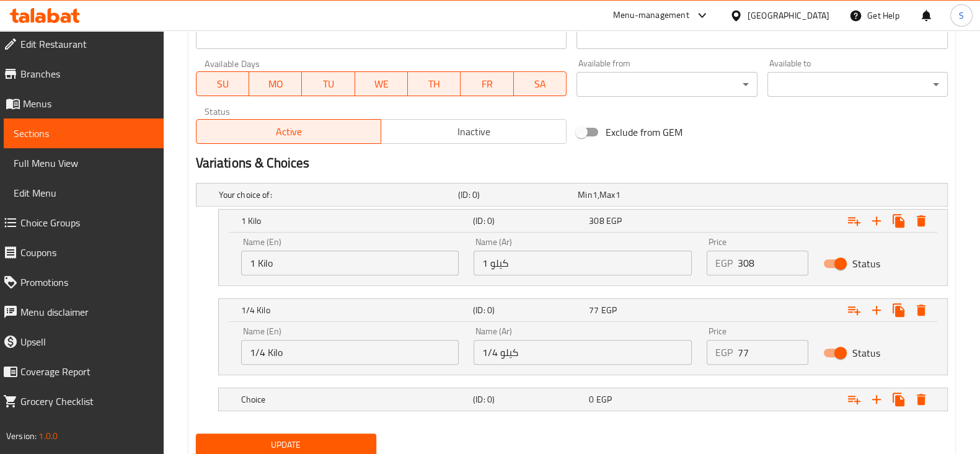
scroll to position [590, 0]
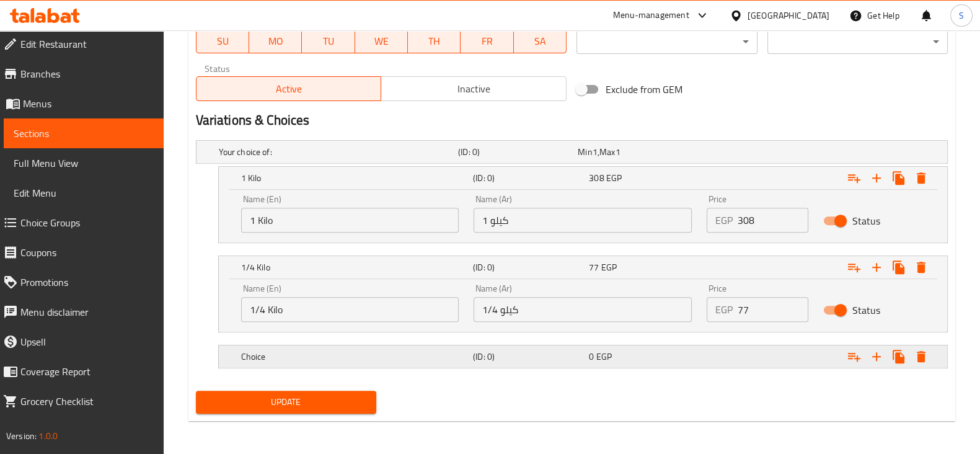
click at [294, 350] on h5 "Choice" at bounding box center [354, 356] width 227 height 12
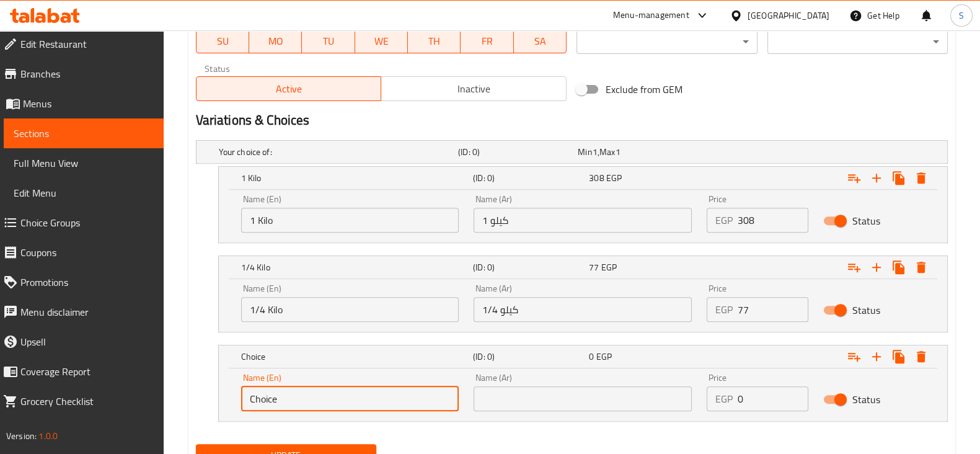
drag, startPoint x: 299, startPoint y: 393, endPoint x: 219, endPoint y: 393, distance: 79.3
click at [223, 393] on div "Name (En) Choice Name (En) Name (Ar) Name (Ar) Price EGP 0 Price Status" at bounding box center [583, 394] width 728 height 53
type input "1/8 Kilo"
drag, startPoint x: 499, startPoint y: 391, endPoint x: 513, endPoint y: 384, distance: 15.5
click at [499, 391] on input "text" at bounding box center [582, 398] width 218 height 25
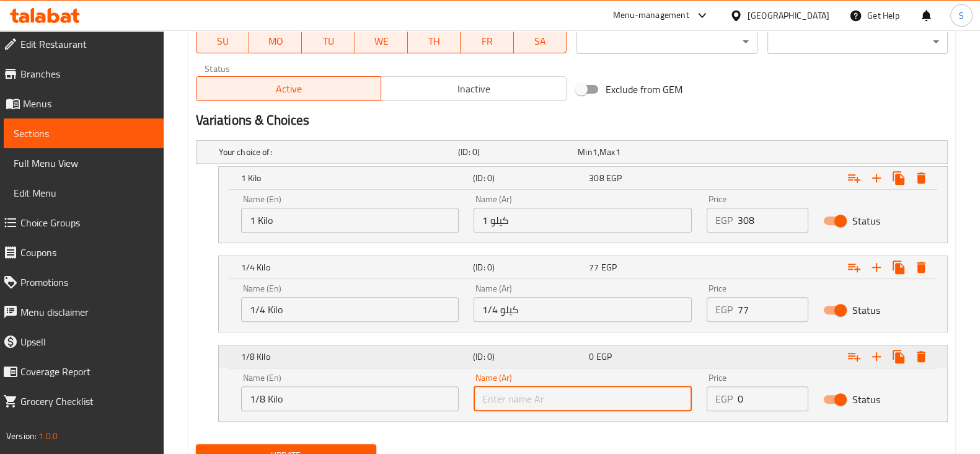
type input "1/8 كيلو"
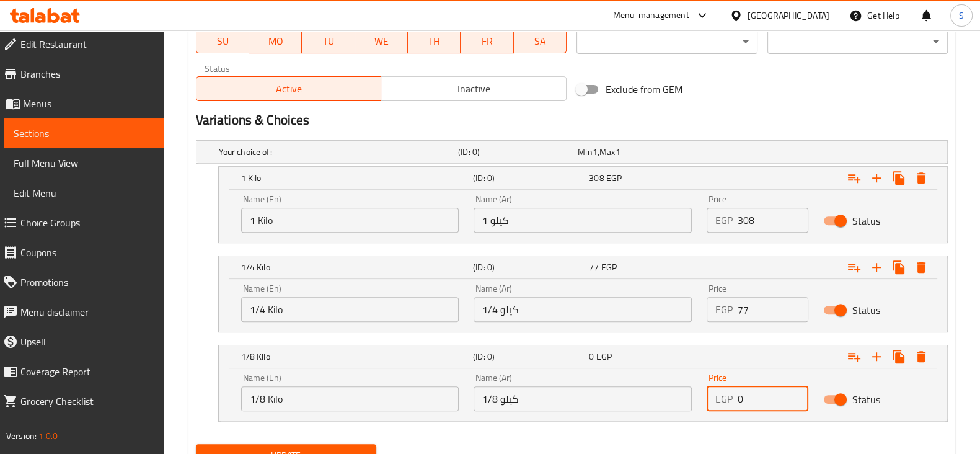
drag, startPoint x: 754, startPoint y: 405, endPoint x: 713, endPoint y: 401, distance: 41.7
click at [713, 401] on div "EGP 0 Price" at bounding box center [757, 398] width 102 height 25
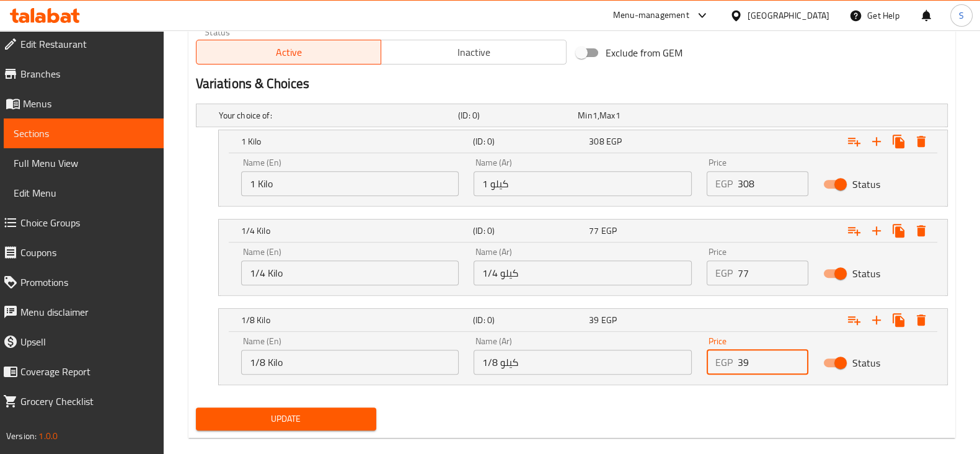
scroll to position [644, 0]
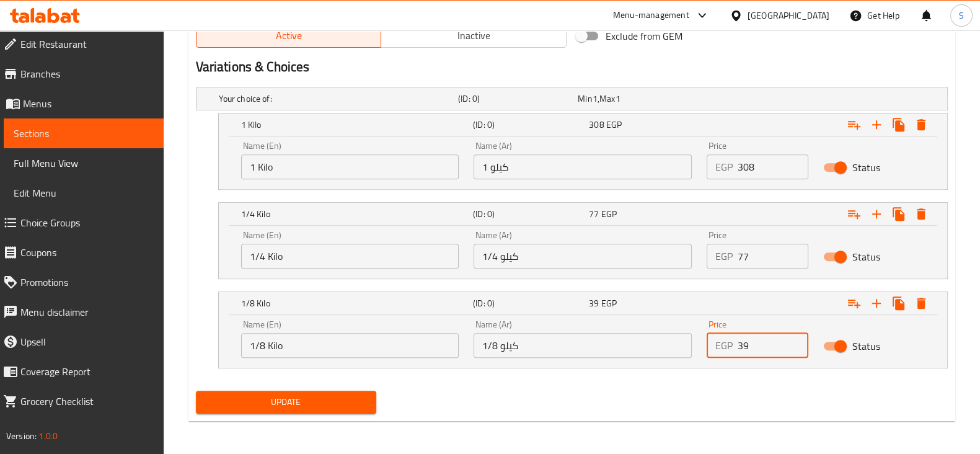
type input "39"
click at [298, 395] on span "Update" at bounding box center [286, 401] width 160 height 15
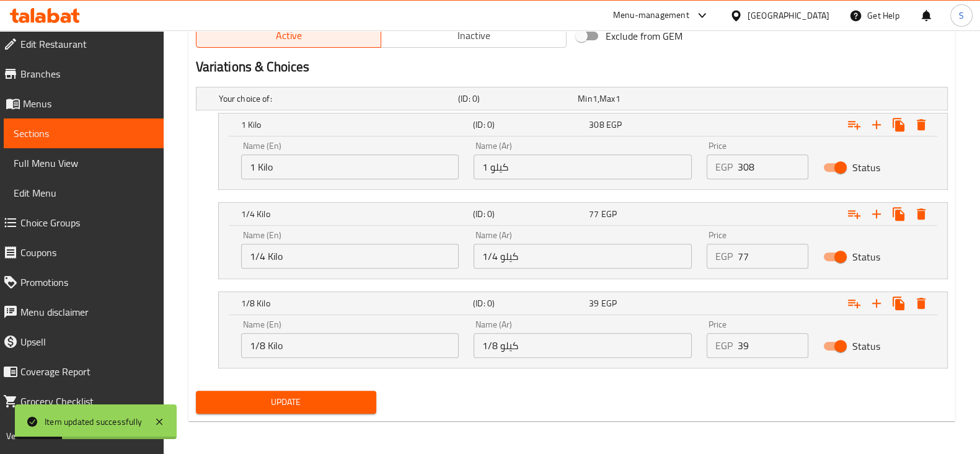
click at [59, 134] on span "Sections" at bounding box center [84, 133] width 140 height 15
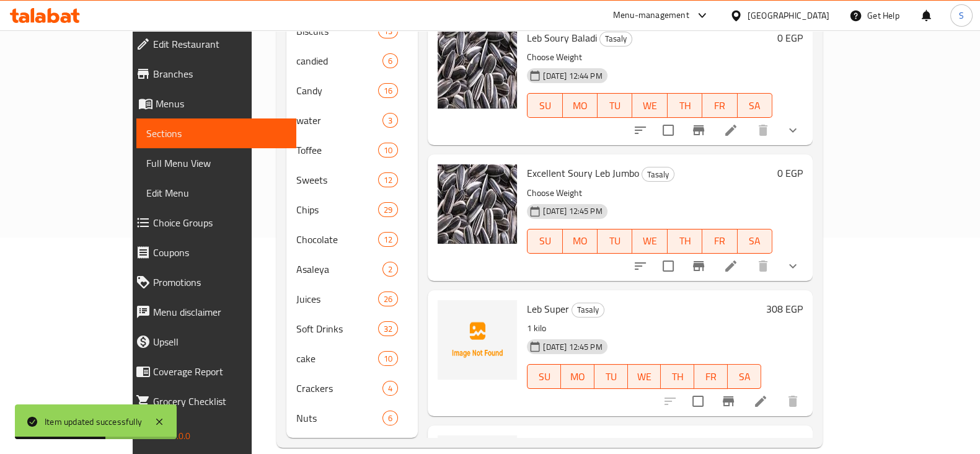
scroll to position [888, 0]
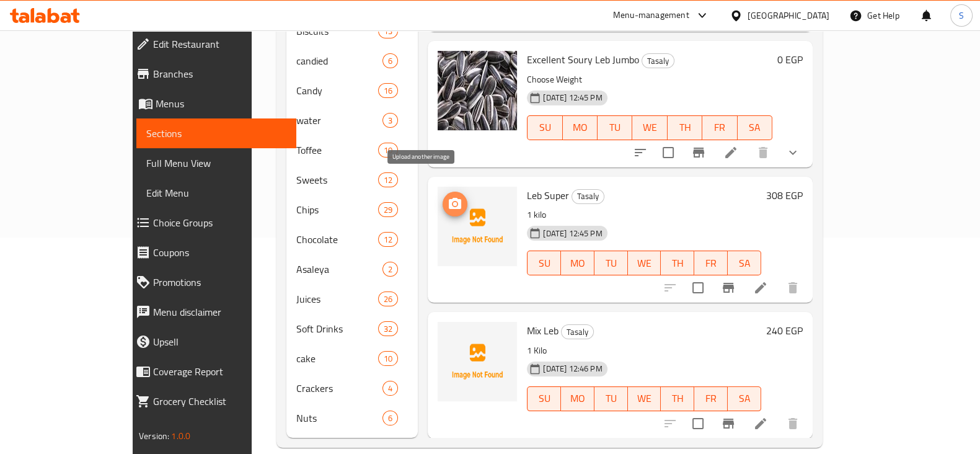
click at [447, 196] on icon "upload picture" at bounding box center [454, 203] width 15 height 15
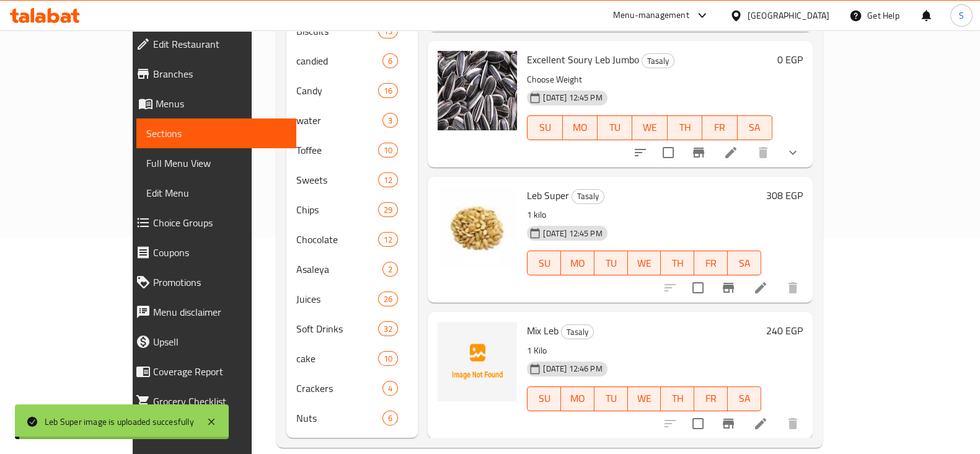
click at [766, 418] on icon at bounding box center [760, 423] width 11 height 11
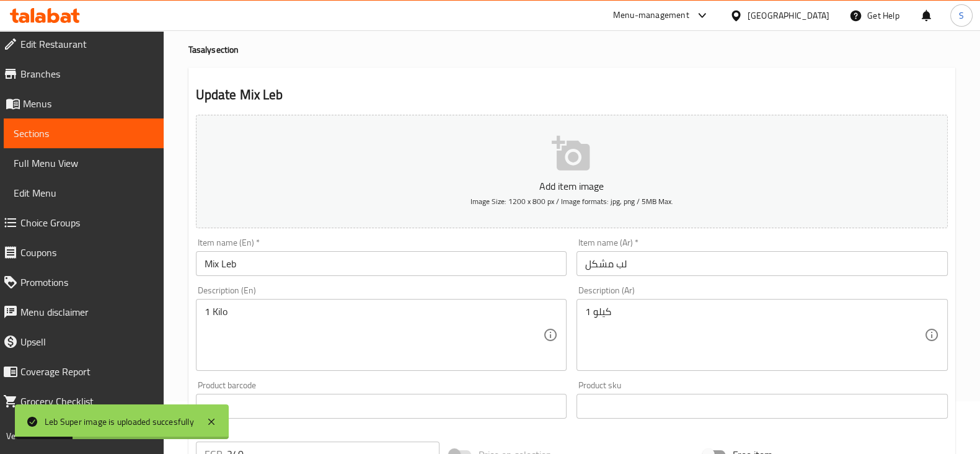
scroll to position [77, 0]
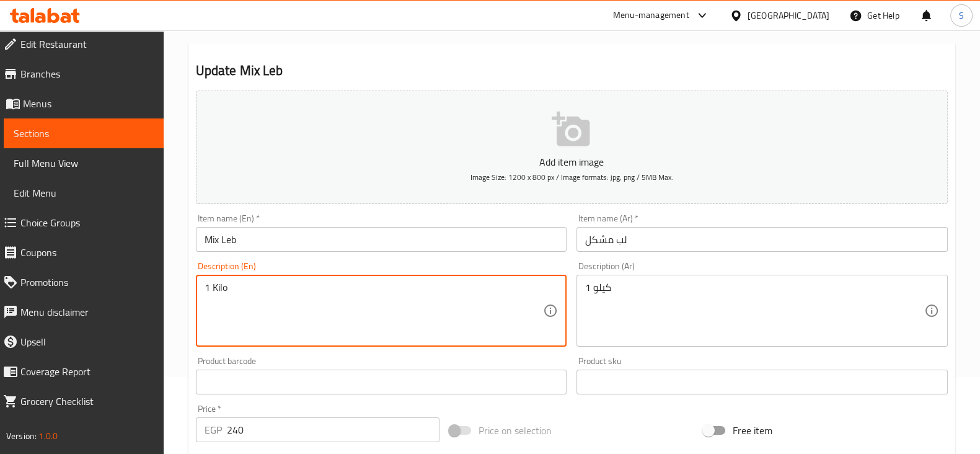
drag, startPoint x: 244, startPoint y: 289, endPoint x: 202, endPoint y: 291, distance: 42.2
type textarea "}"
type textarea "Choose Weight"
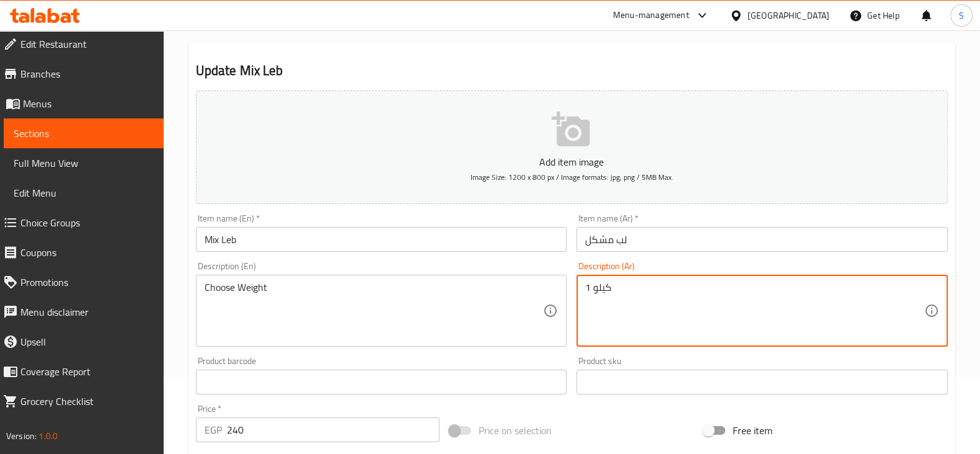
drag, startPoint x: 631, startPoint y: 291, endPoint x: 502, endPoint y: 280, distance: 129.4
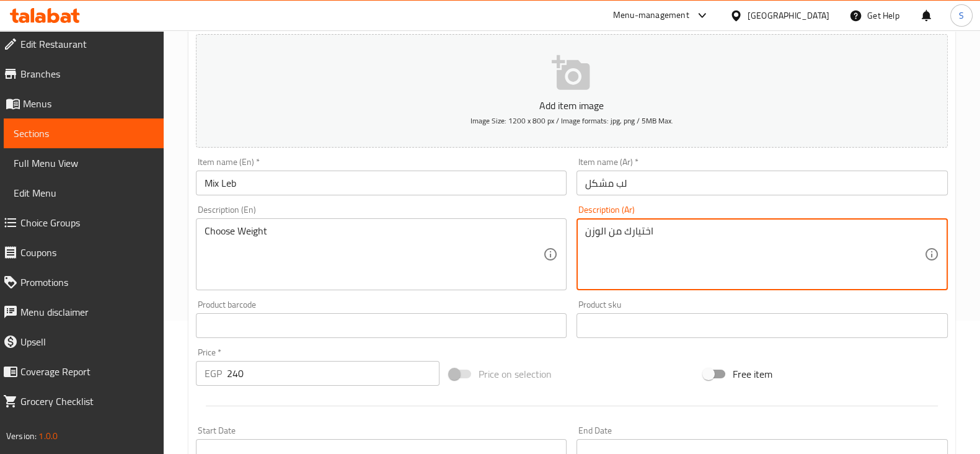
scroll to position [154, 0]
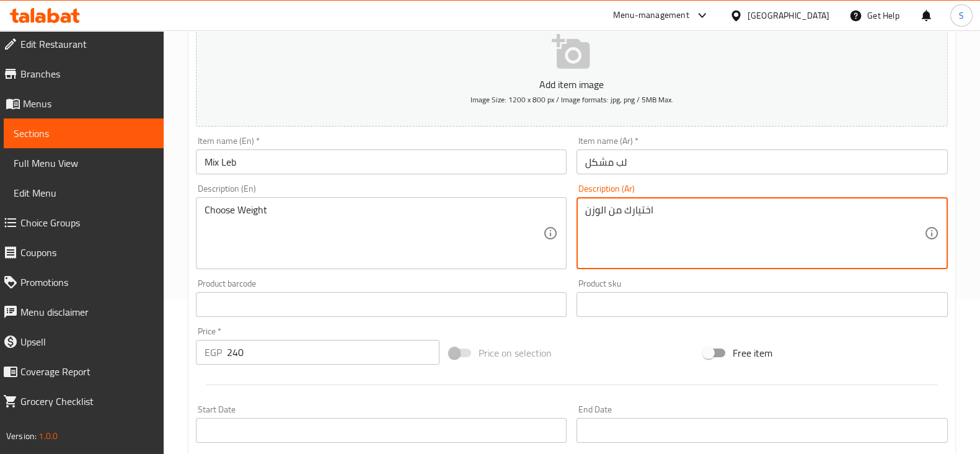
type textarea "اختيارك من الوزن"
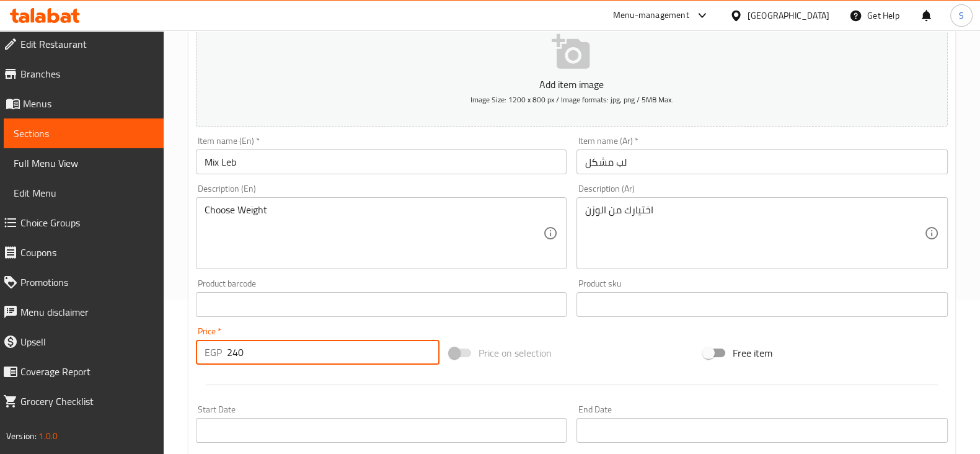
drag, startPoint x: 256, startPoint y: 350, endPoint x: 172, endPoint y: 349, distance: 83.7
click at [177, 349] on div "Home / Restaurants management / Menus / Sections / item / update Tasaly section…" at bounding box center [572, 298] width 816 height 845
type input "0"
click at [261, 372] on div at bounding box center [571, 384] width 761 height 30
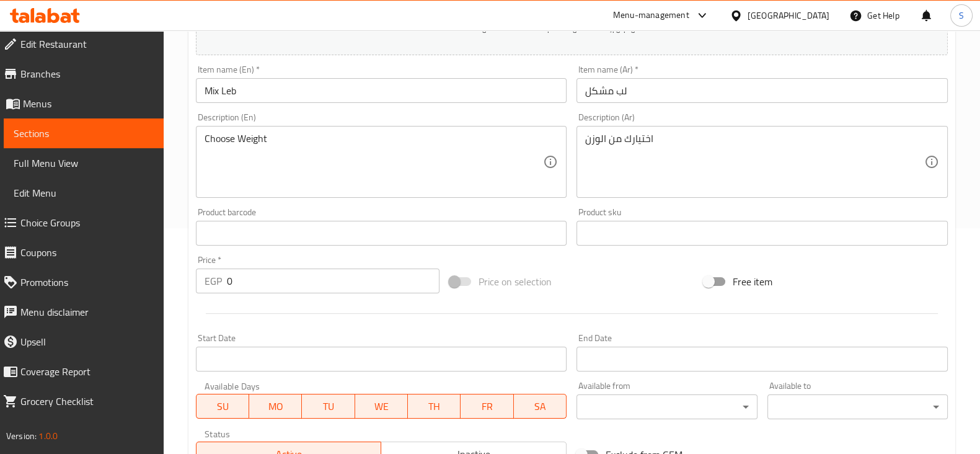
scroll to position [387, 0]
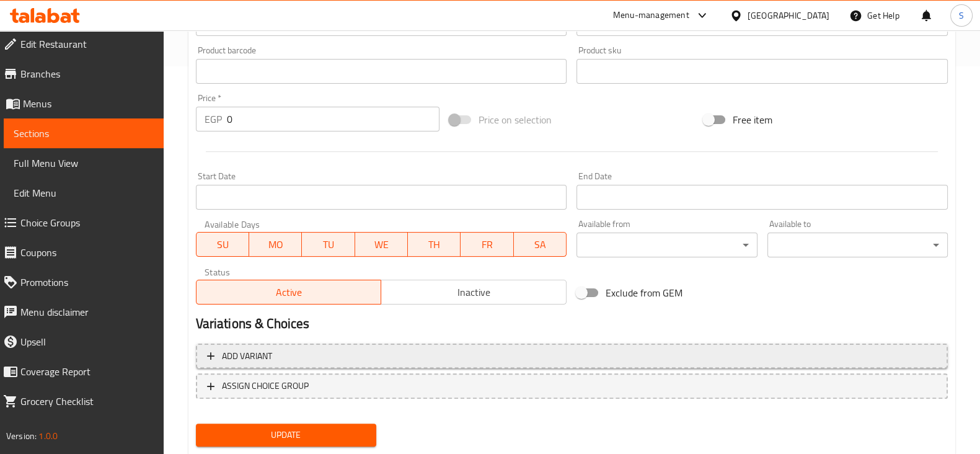
click at [287, 351] on span "Add variant" at bounding box center [571, 355] width 729 height 15
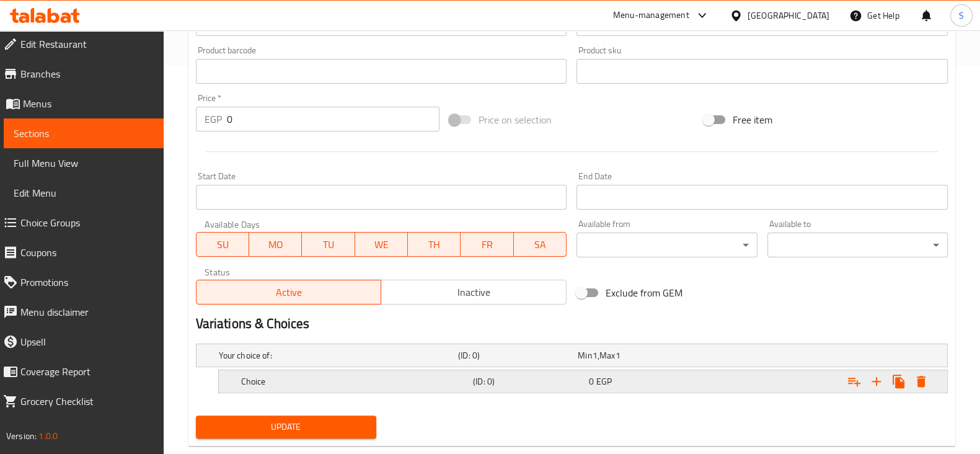
click at [304, 385] on h5 "Choice" at bounding box center [354, 381] width 227 height 12
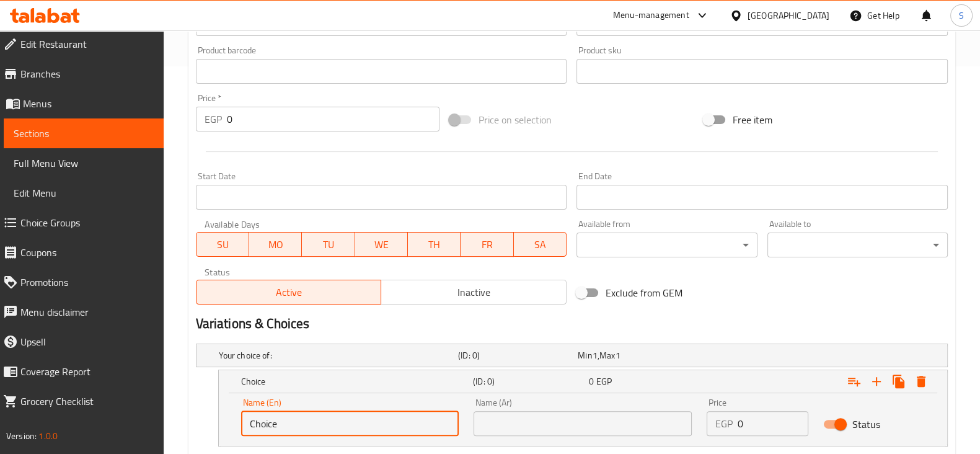
drag, startPoint x: 297, startPoint y: 417, endPoint x: 211, endPoint y: 411, distance: 86.3
click at [222, 411] on div "Name (En) Choice Name (En) Name (Ar) Name (Ar) Price EGP 0 Price Status" at bounding box center [583, 419] width 728 height 53
click at [255, 123] on input "0" at bounding box center [333, 119] width 213 height 25
type input "Choice"
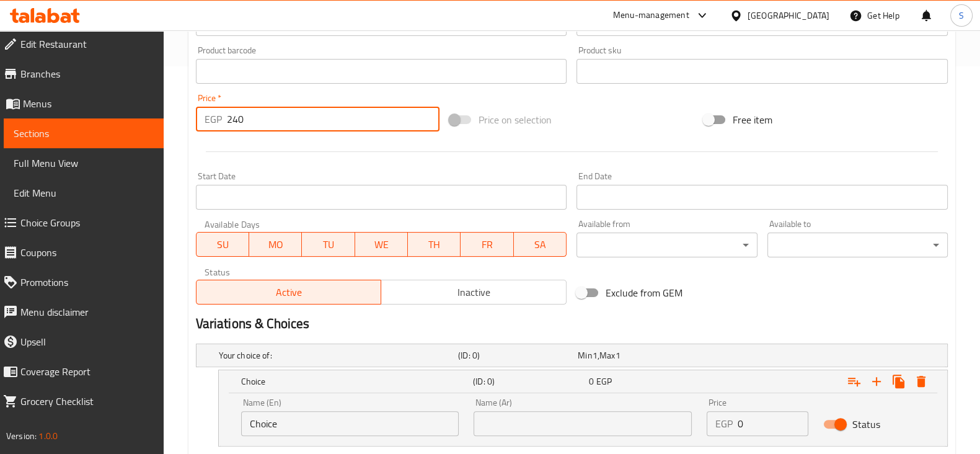
type input "0"
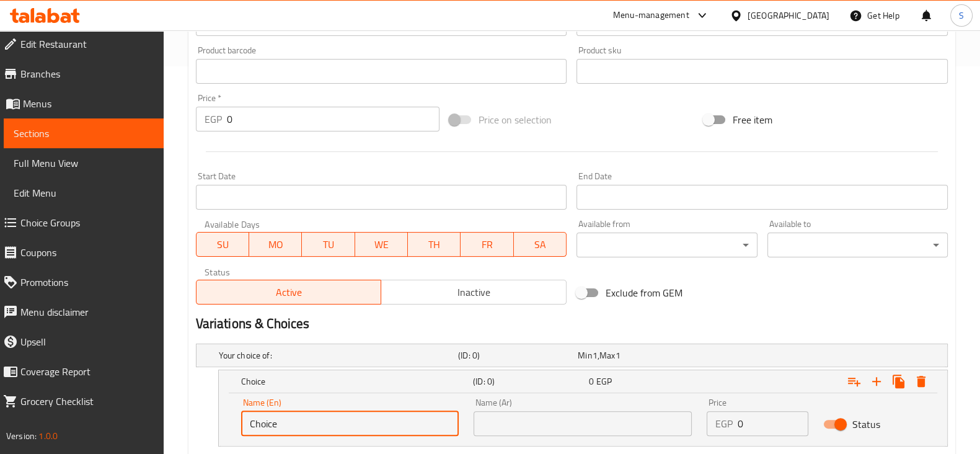
drag, startPoint x: 287, startPoint y: 423, endPoint x: 187, endPoint y: 411, distance: 100.4
click at [177, 423] on div "Home / Restaurants management / Menus / Sections / item / update Tasaly section…" at bounding box center [572, 88] width 816 height 890
type input "1 Kilo"
click at [499, 422] on input "text" at bounding box center [582, 423] width 218 height 25
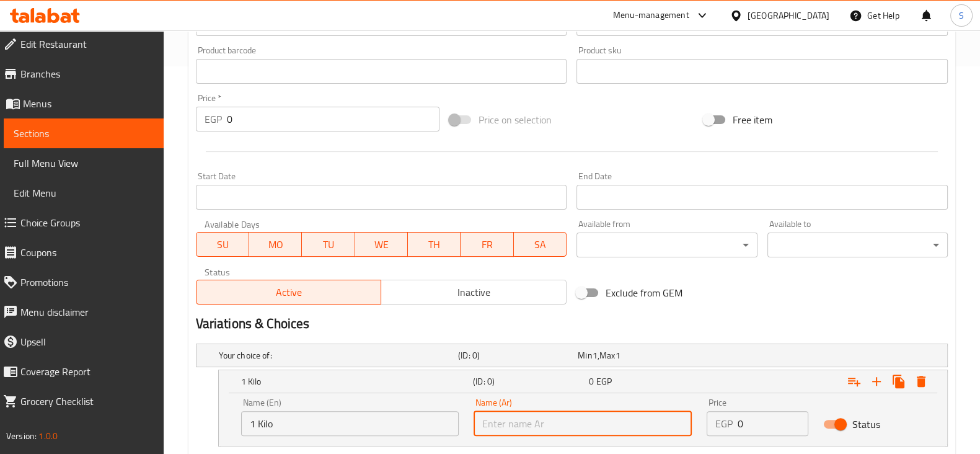
type input "1 كيلو"
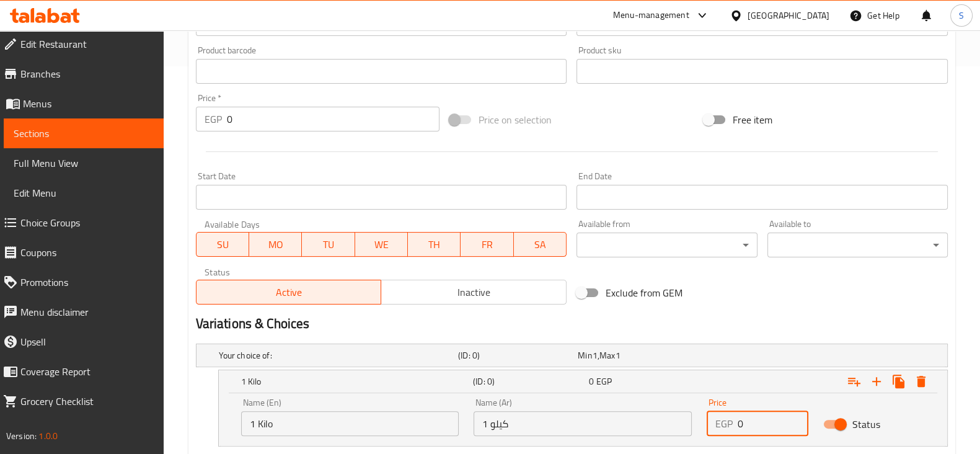
drag, startPoint x: 762, startPoint y: 419, endPoint x: 704, endPoint y: 418, distance: 57.6
click at [704, 418] on div "Price EGP 0 Price" at bounding box center [757, 416] width 116 height 53
type input "240"
click at [876, 375] on icon "Expand" at bounding box center [876, 381] width 15 height 15
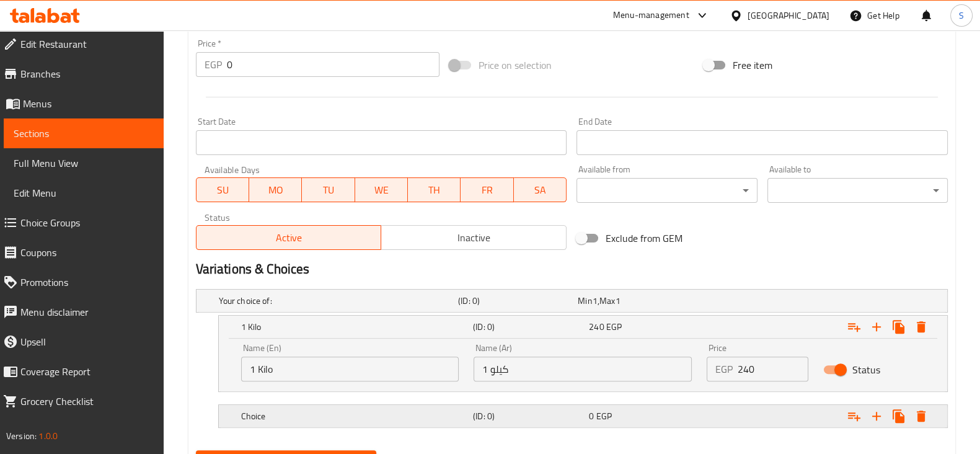
scroll to position [501, 0]
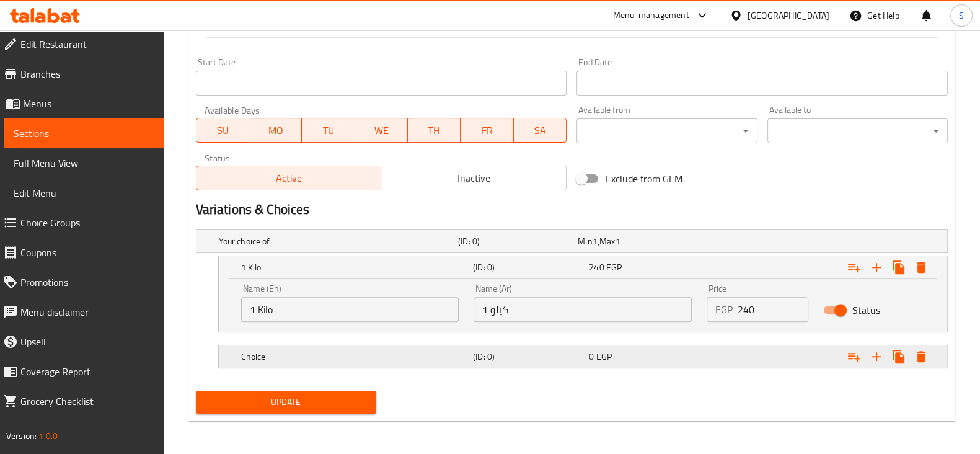
click at [281, 345] on div "Choice (ID: 0) 0 EGP" at bounding box center [587, 356] width 696 height 27
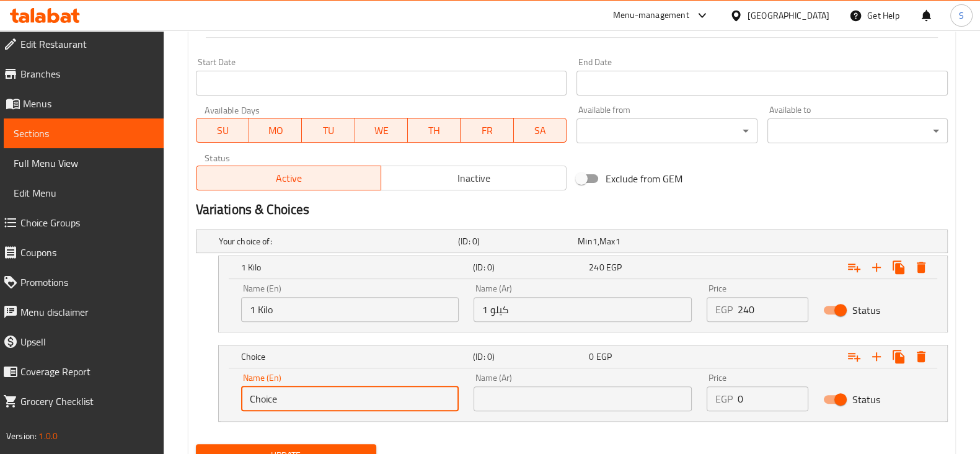
drag, startPoint x: 283, startPoint y: 392, endPoint x: 217, endPoint y: 398, distance: 66.5
click at [223, 398] on div "Name (En) Choice Name (En) Name (Ar) Name (Ar) Price EGP 0 Price Status" at bounding box center [583, 394] width 728 height 53
type input "1/4 Kilo"
click at [519, 386] on input "text" at bounding box center [582, 398] width 218 height 25
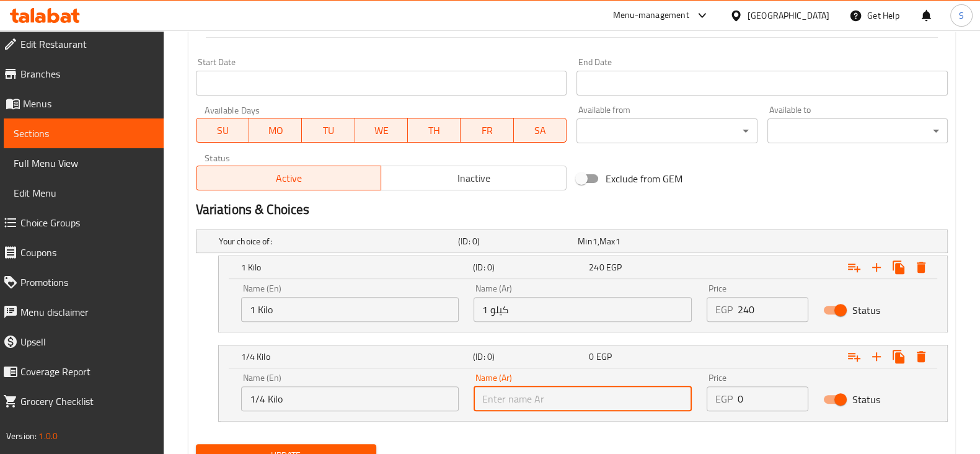
type input "1/4 كيلو"
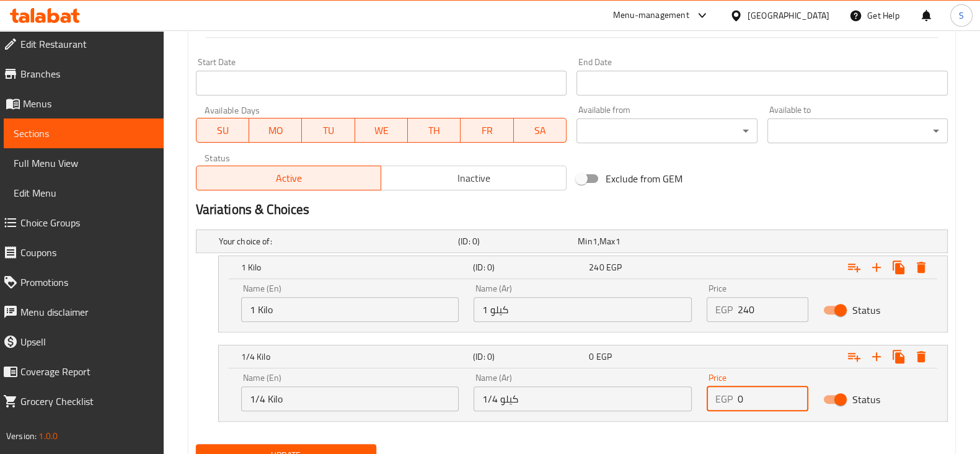
drag, startPoint x: 756, startPoint y: 398, endPoint x: 716, endPoint y: 395, distance: 39.8
click at [718, 397] on div "EGP 0 Price" at bounding box center [757, 398] width 102 height 25
type input "60"
click at [880, 357] on icon "Expand" at bounding box center [876, 356] width 15 height 15
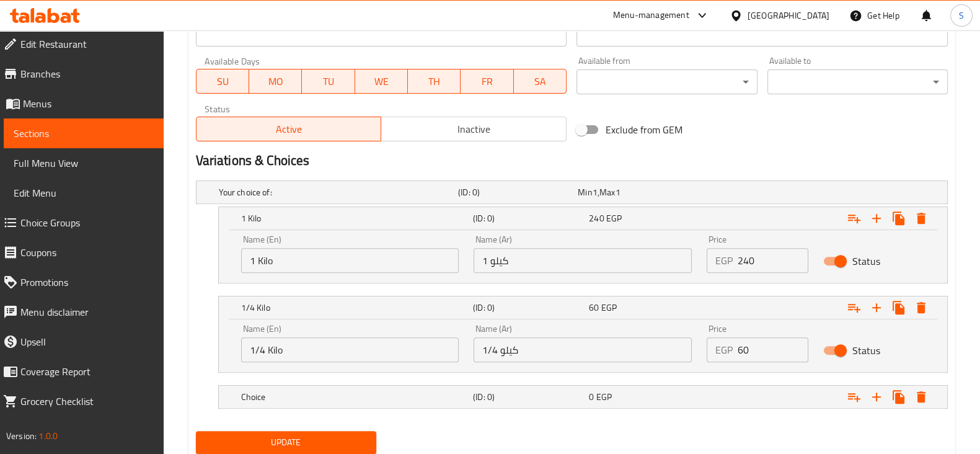
scroll to position [590, 0]
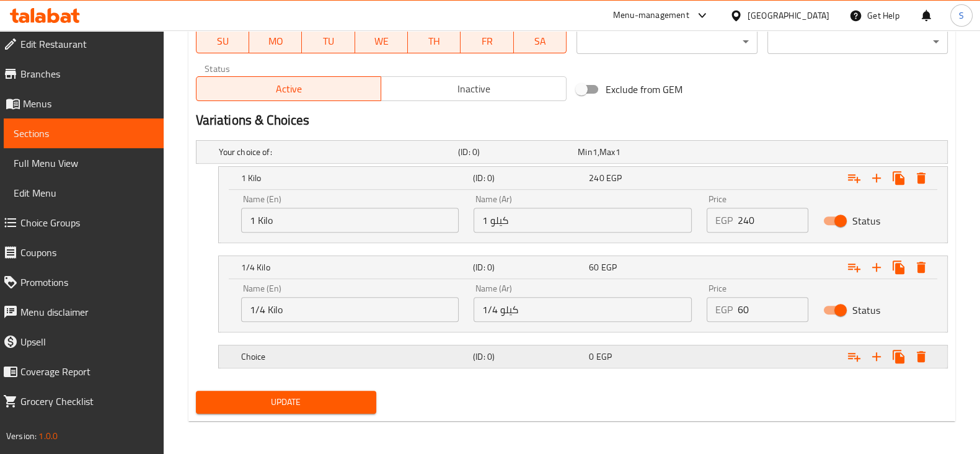
click at [322, 350] on h5 "Choice" at bounding box center [354, 356] width 227 height 12
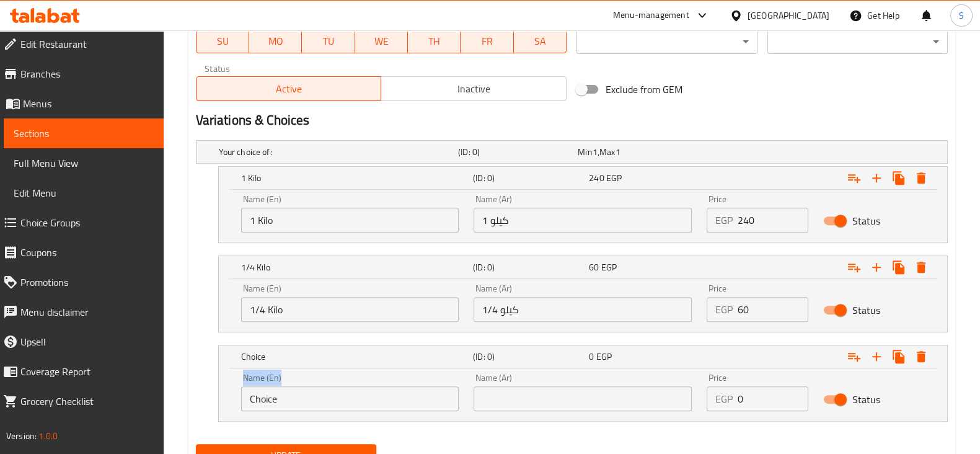
drag, startPoint x: 297, startPoint y: 382, endPoint x: 188, endPoint y: 394, distance: 109.7
click at [188, 394] on div "Update Mix Leb Add item image Image Size: 1200 x 800 px / Image formats: jpg, p…" at bounding box center [571, 2] width 766 height 944
drag, startPoint x: 288, startPoint y: 400, endPoint x: 194, endPoint y: 398, distance: 94.2
click at [196, 398] on div "Choice (ID: 0) 0 EGP Name (En) Choice Name (En) Name (Ar) Name (Ar) Price EGP 0…" at bounding box center [572, 383] width 752 height 77
type input "1/8 Kilo"
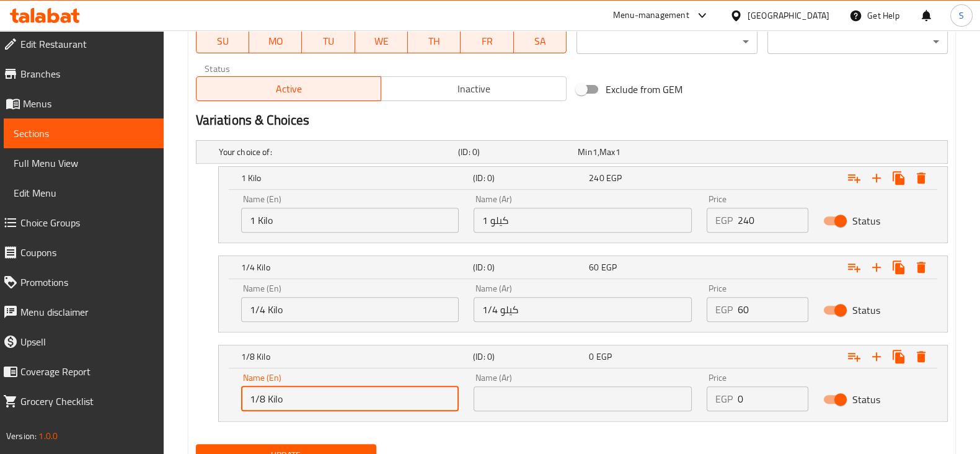
click at [530, 404] on input "text" at bounding box center [582, 398] width 218 height 25
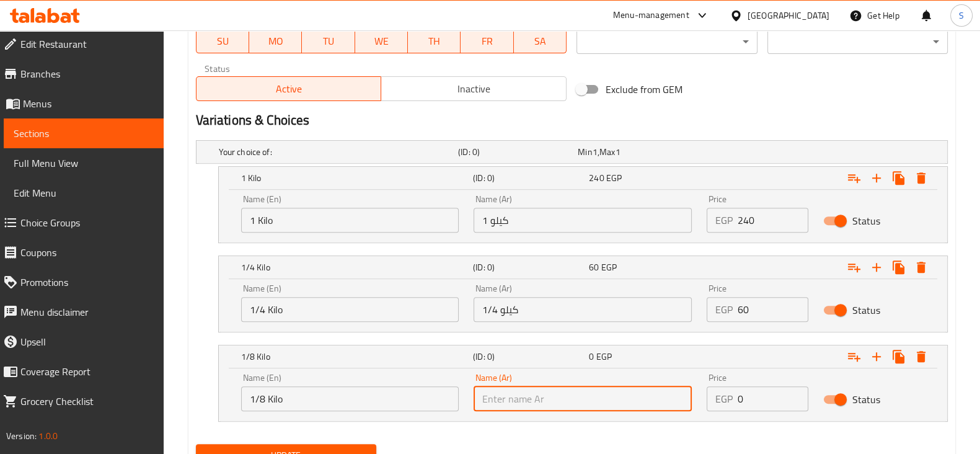
type input "1/8 كيلو"
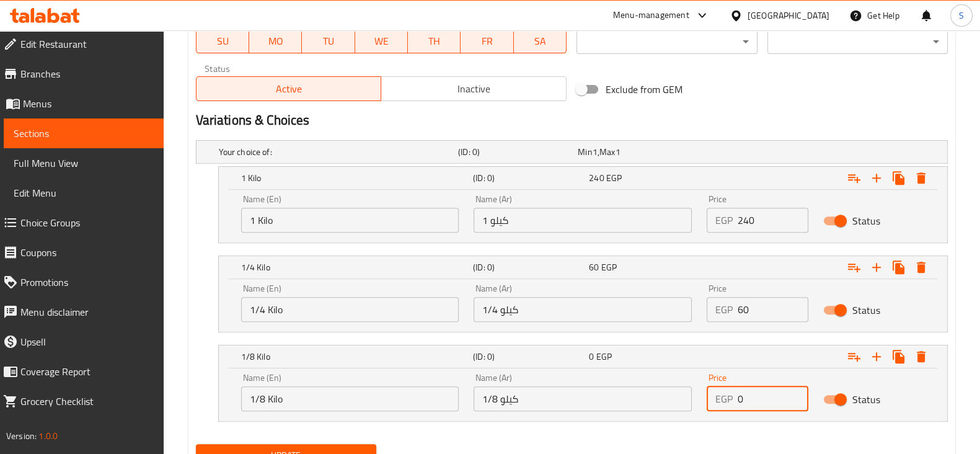
drag, startPoint x: 725, startPoint y: 393, endPoint x: 717, endPoint y: 392, distance: 8.1
click at [719, 393] on div "EGP 0 Price" at bounding box center [757, 398] width 102 height 25
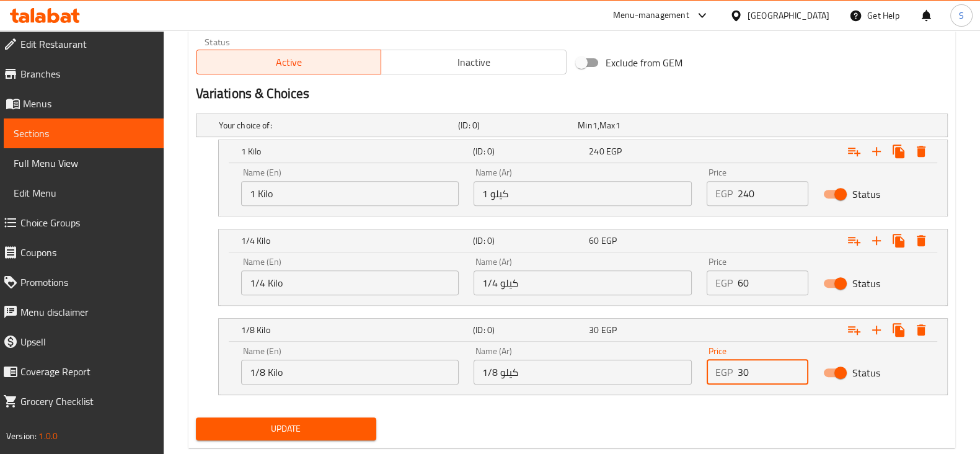
scroll to position [644, 0]
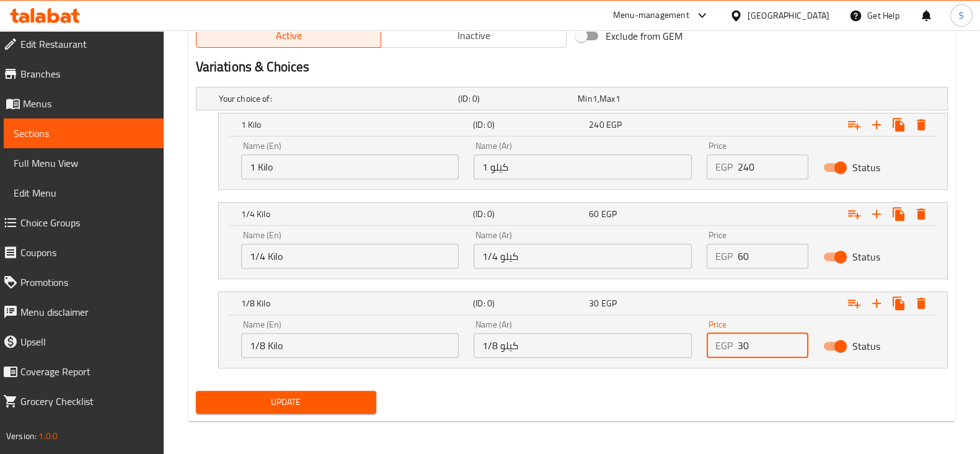
type input "30"
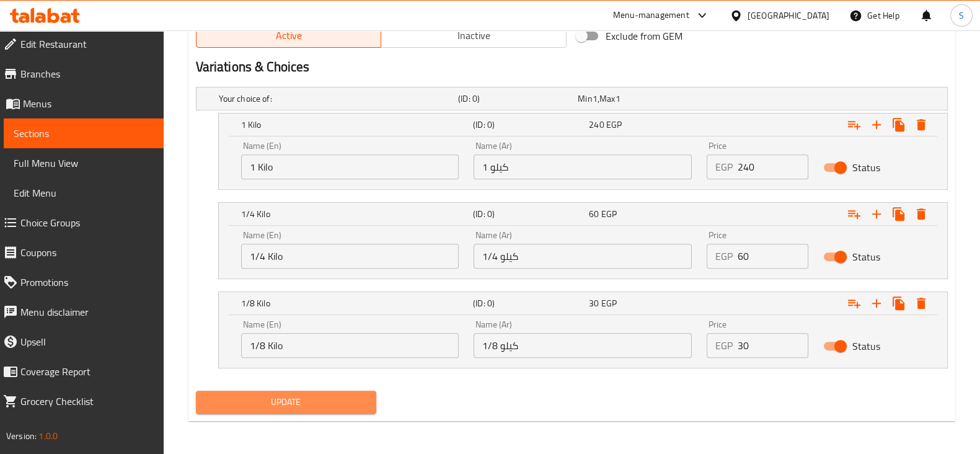
click at [259, 390] on button "Update" at bounding box center [286, 401] width 180 height 23
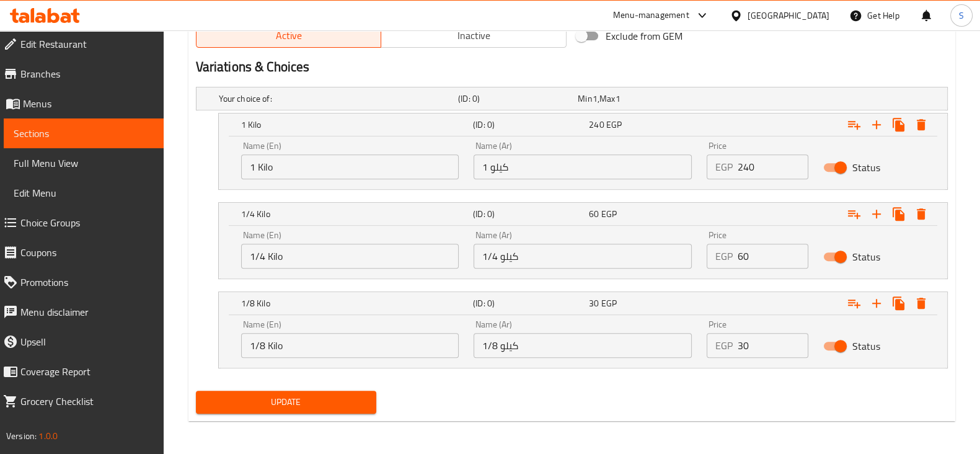
click at [271, 390] on button "Update" at bounding box center [286, 401] width 180 height 23
click at [268, 399] on span "Update" at bounding box center [286, 401] width 160 height 15
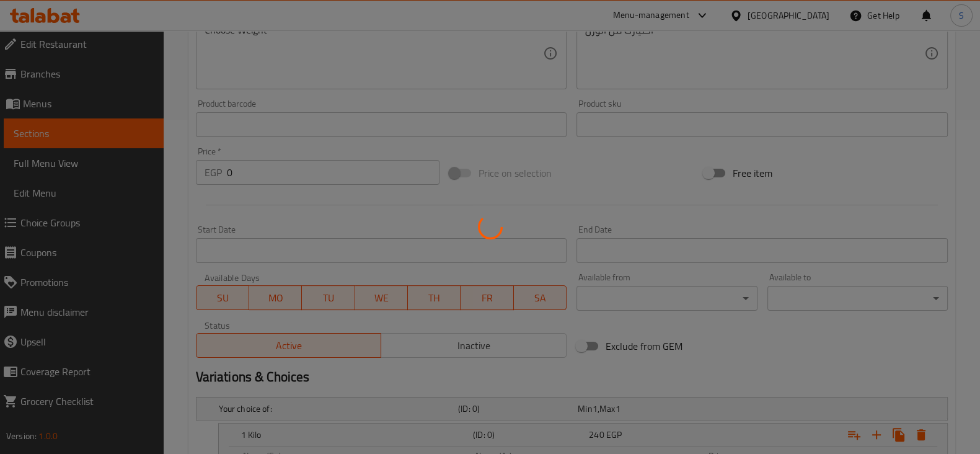
scroll to position [102, 0]
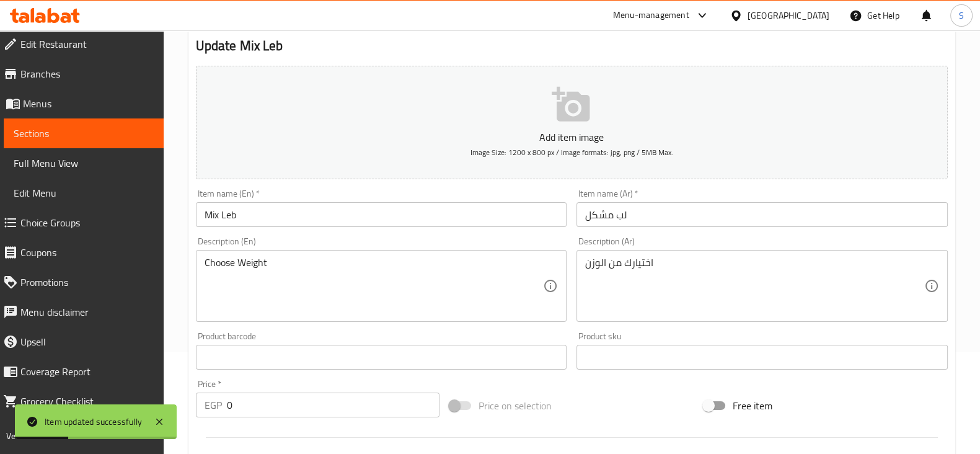
drag, startPoint x: 64, startPoint y: 138, endPoint x: 84, endPoint y: 141, distance: 19.5
click at [64, 138] on span "Sections" at bounding box center [84, 133] width 140 height 15
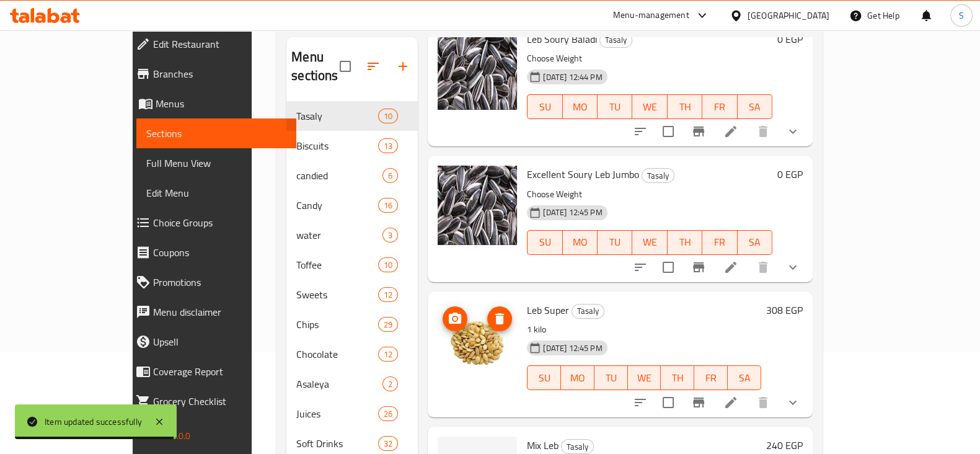
scroll to position [216, 0]
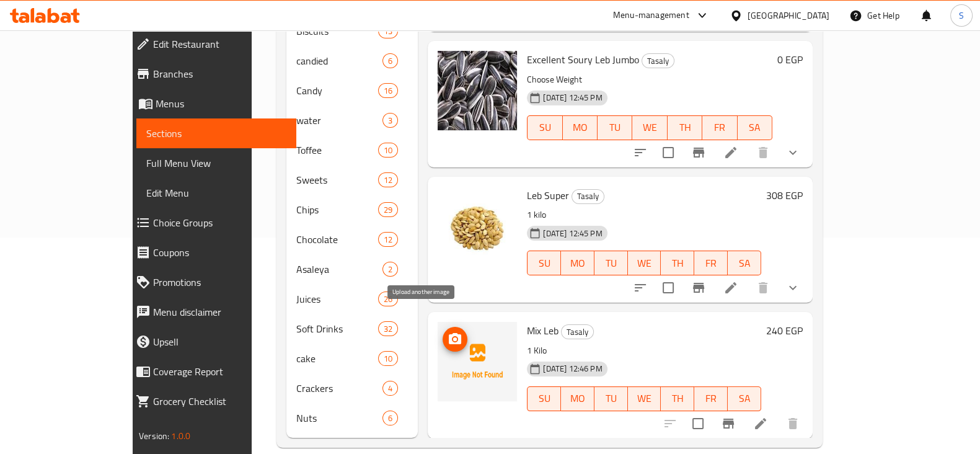
click at [449, 333] on icon "upload picture" at bounding box center [455, 338] width 12 height 11
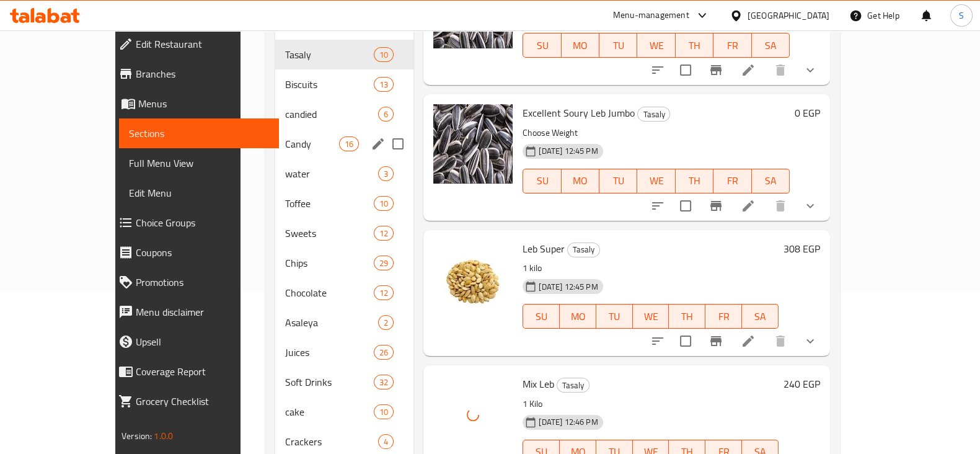
scroll to position [139, 0]
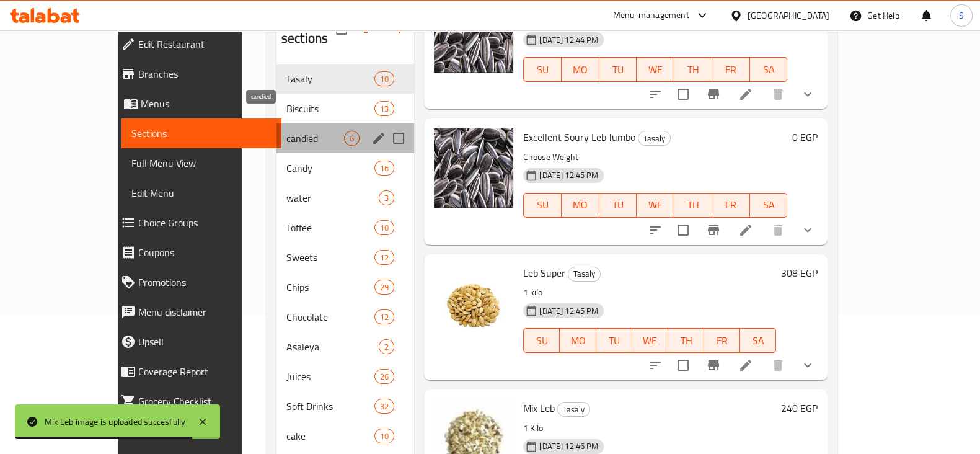
click at [286, 131] on span "candied" at bounding box center [315, 138] width 58 height 15
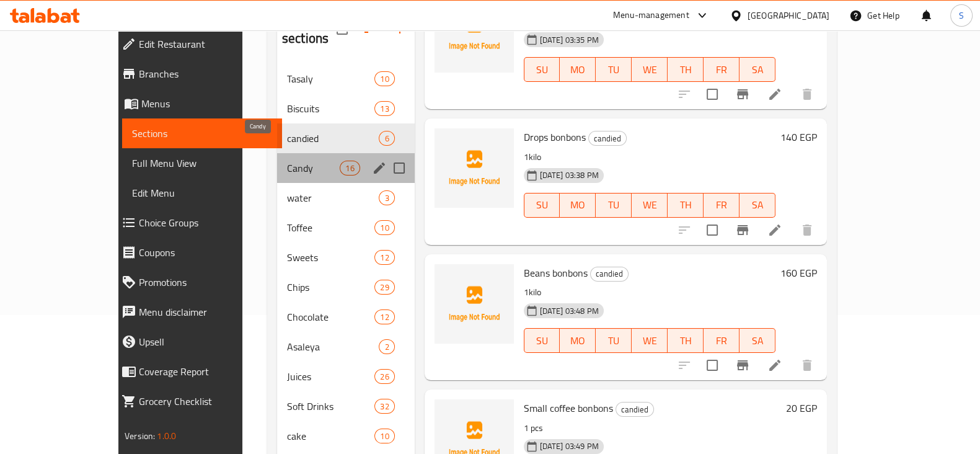
click at [287, 160] on span "Candy" at bounding box center [313, 167] width 53 height 15
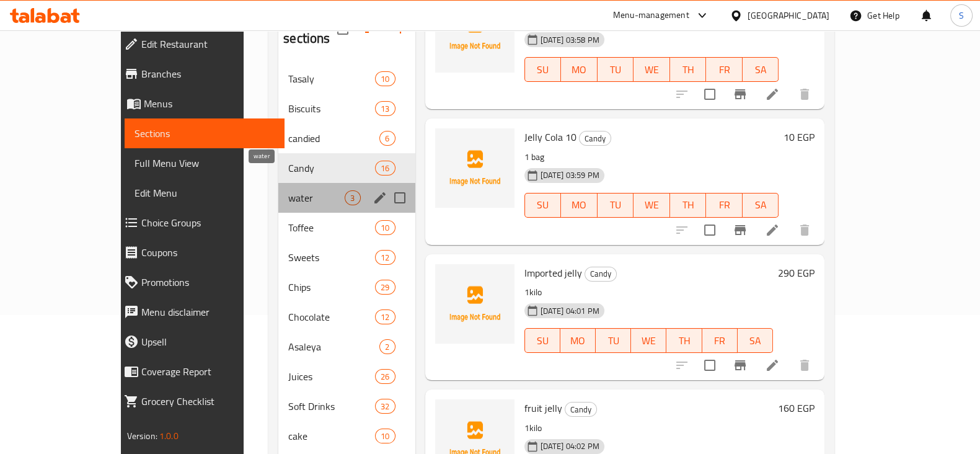
click at [288, 190] on span "water" at bounding box center [316, 197] width 56 height 15
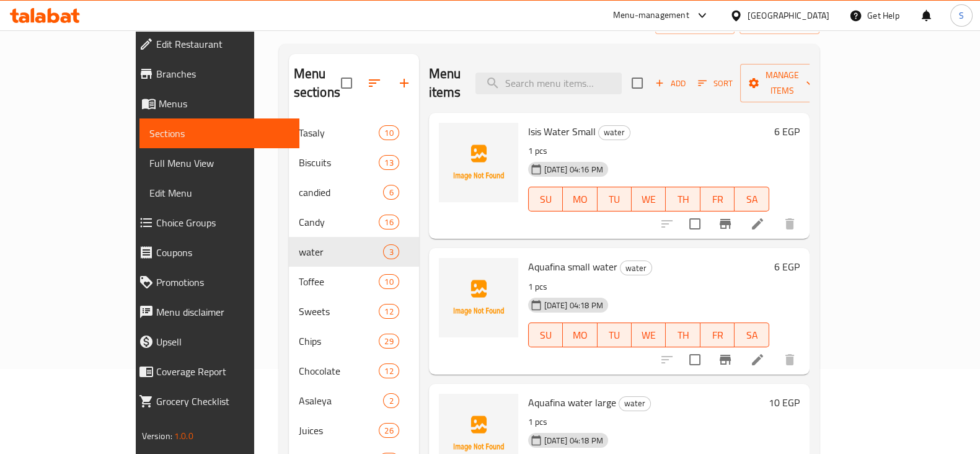
scroll to position [61, 0]
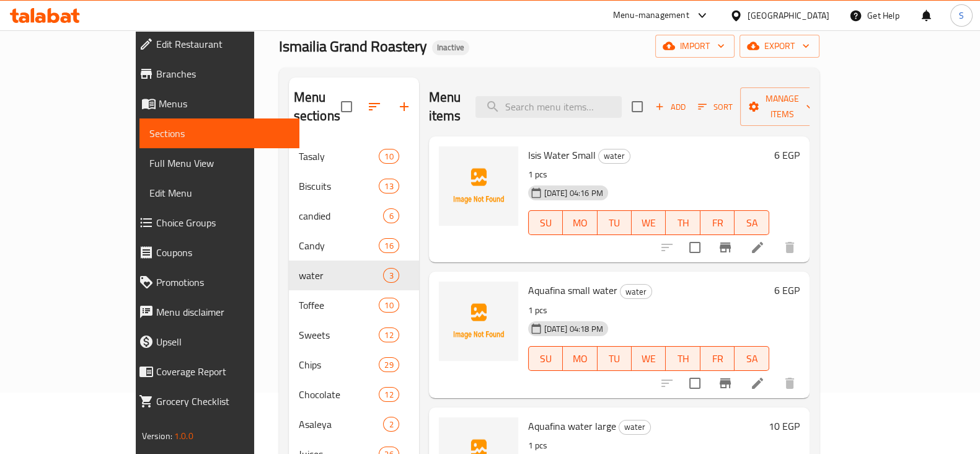
click at [528, 146] on span "Isis Water Small" at bounding box center [562, 155] width 68 height 19
copy h6 "Isis Water Small"
click at [450, 157] on icon "upload picture" at bounding box center [456, 162] width 12 height 11
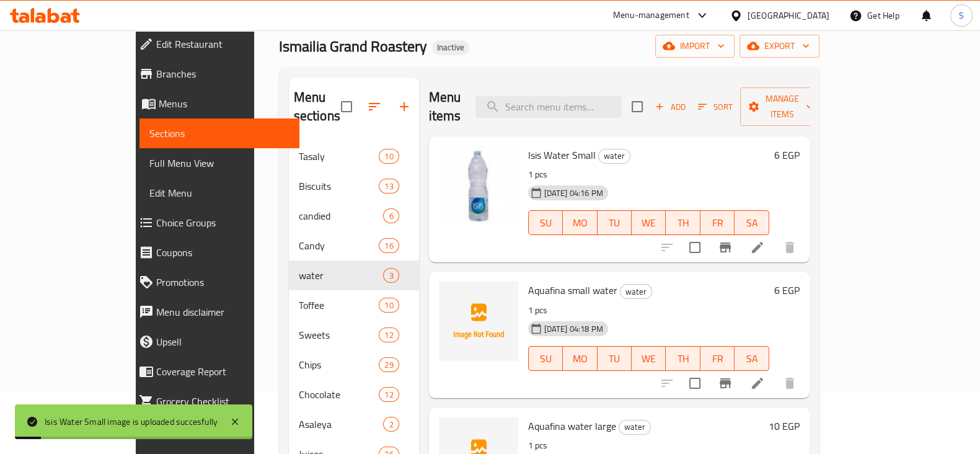
click at [528, 281] on span "Aquafina small water" at bounding box center [572, 290] width 89 height 19
copy span "Aquafina"
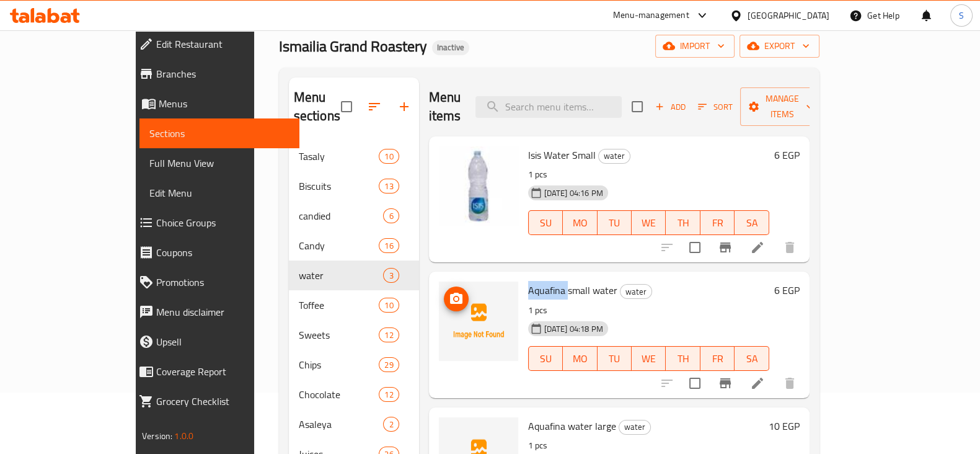
click at [444, 291] on span "upload picture" at bounding box center [456, 298] width 25 height 15
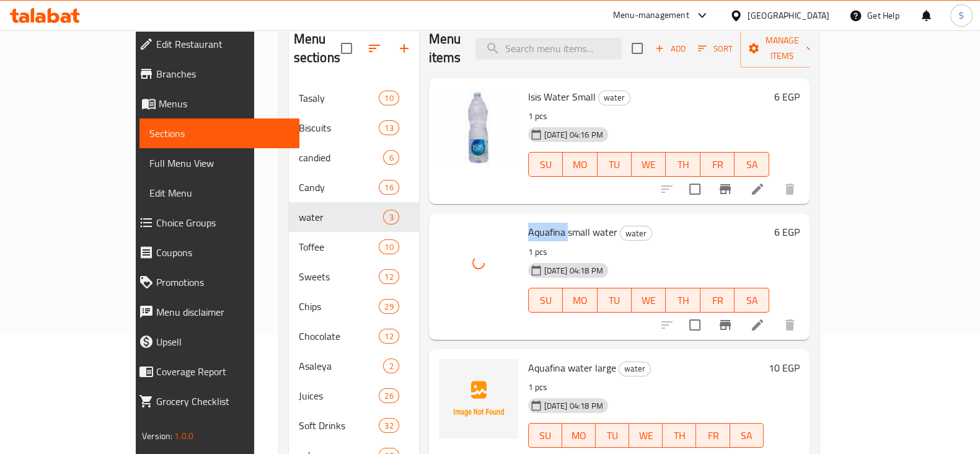
scroll to position [216, 0]
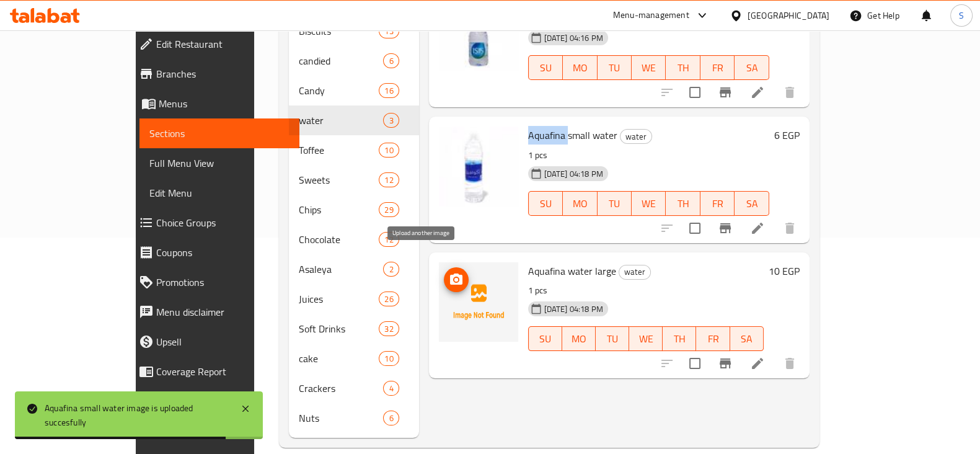
click at [444, 272] on span "upload picture" at bounding box center [456, 279] width 25 height 15
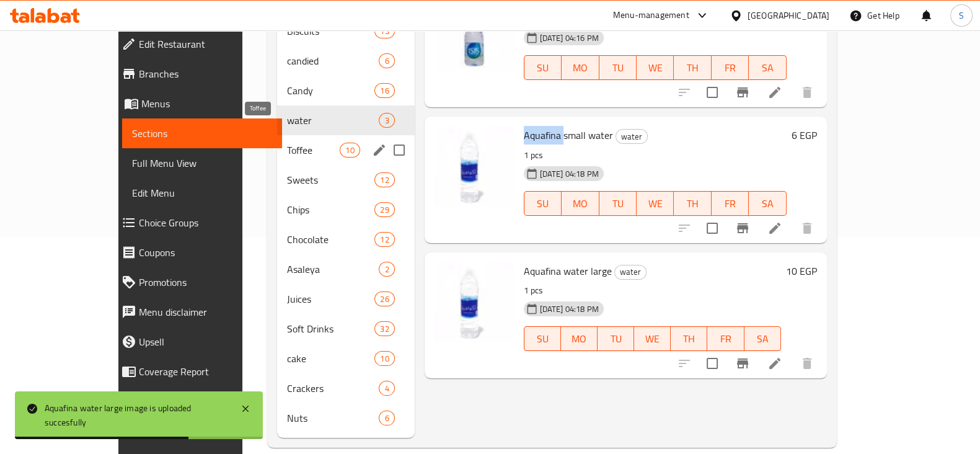
click at [287, 143] on span "Toffee" at bounding box center [313, 150] width 53 height 15
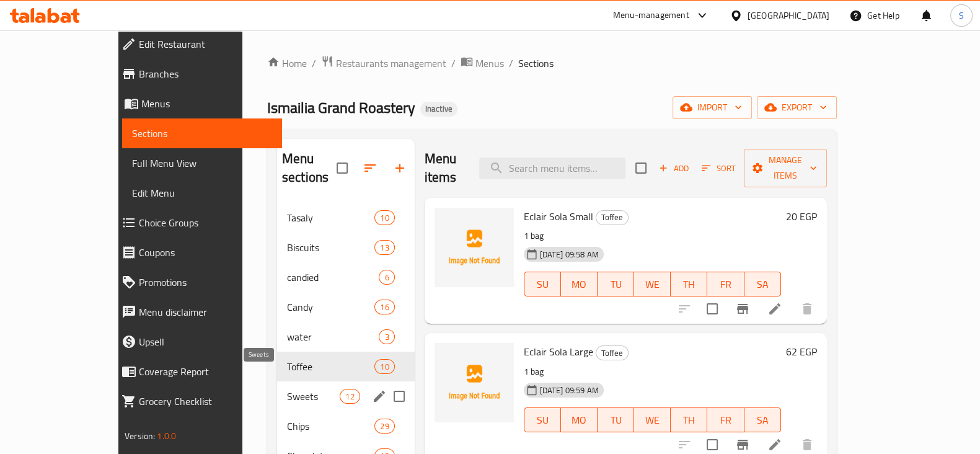
click at [287, 388] on span "Sweets" at bounding box center [313, 395] width 53 height 15
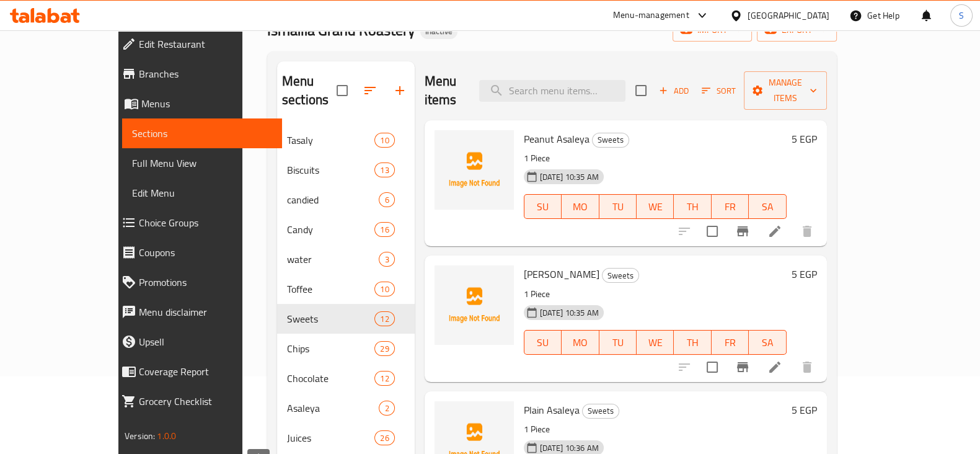
scroll to position [216, 0]
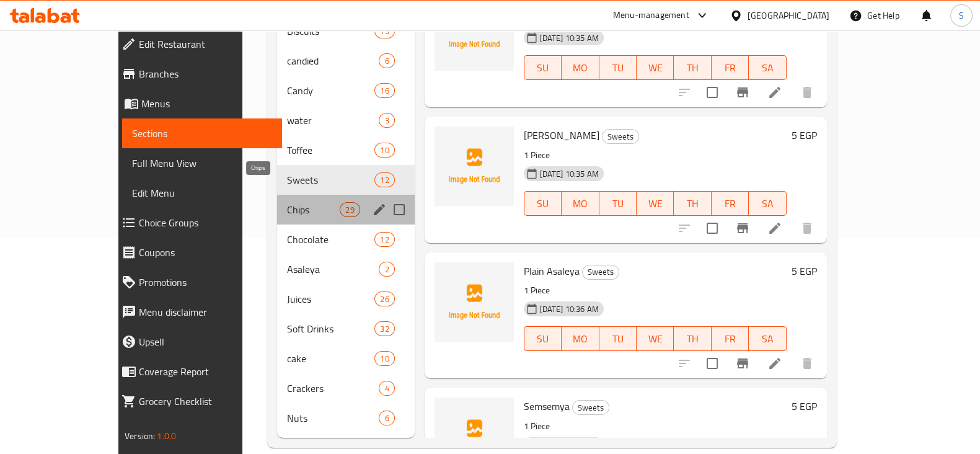
click at [287, 202] on span "Chips" at bounding box center [313, 209] width 53 height 15
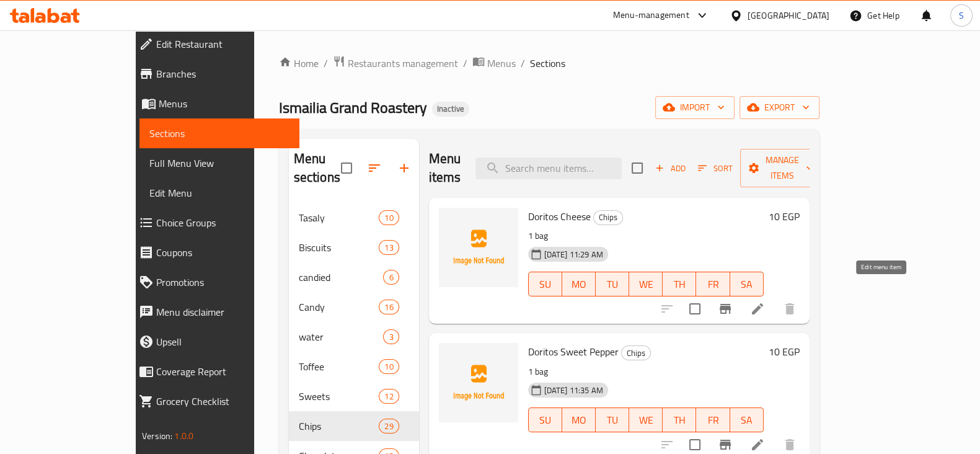
click at [765, 301] on icon at bounding box center [757, 308] width 15 height 15
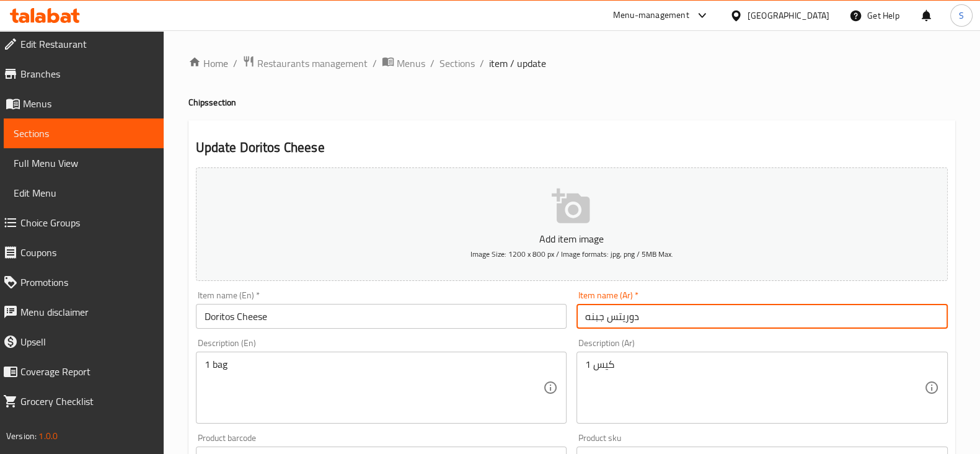
drag, startPoint x: 639, startPoint y: 320, endPoint x: 564, endPoint y: 312, distance: 76.0
click at [564, 314] on div "Add item image Image Size: 1200 x 800 px / Image formats: jpg, png / 5MB Max. I…" at bounding box center [571, 429] width 761 height 534
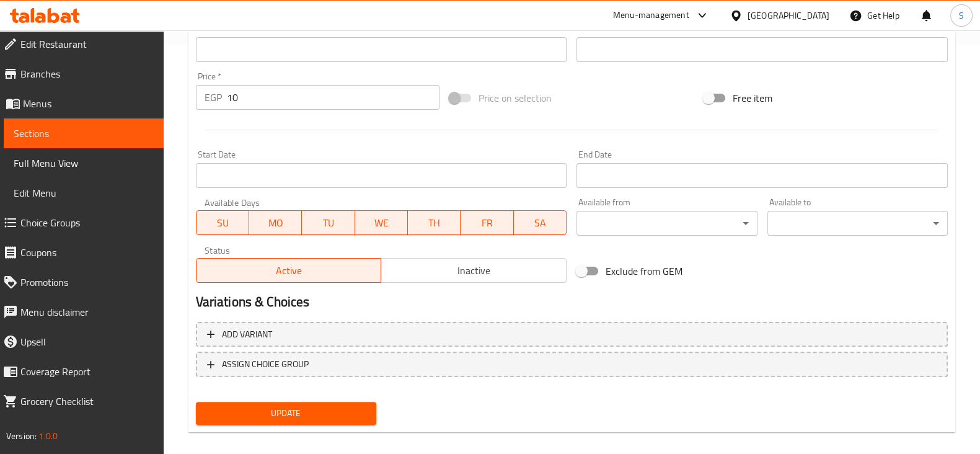
scroll to position [421, 0]
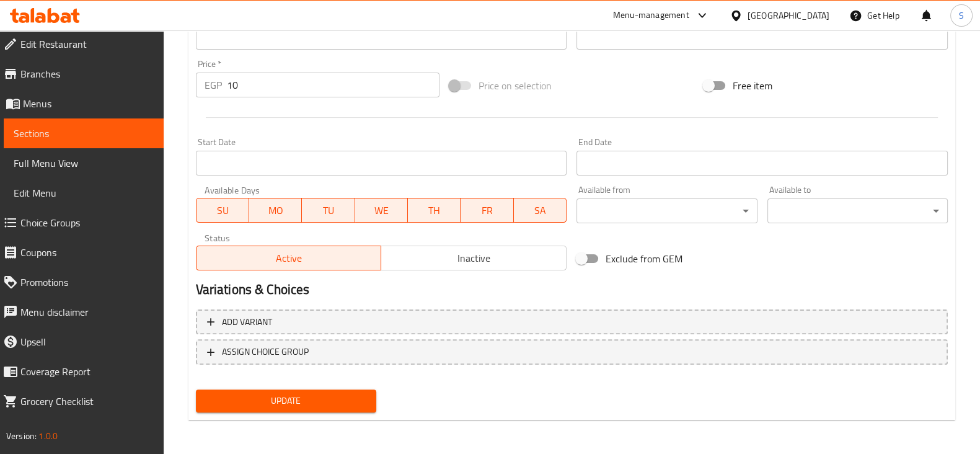
drag, startPoint x: 62, startPoint y: 121, endPoint x: 84, endPoint y: 138, distance: 27.9
click at [62, 121] on link "Sections" at bounding box center [84, 133] width 160 height 30
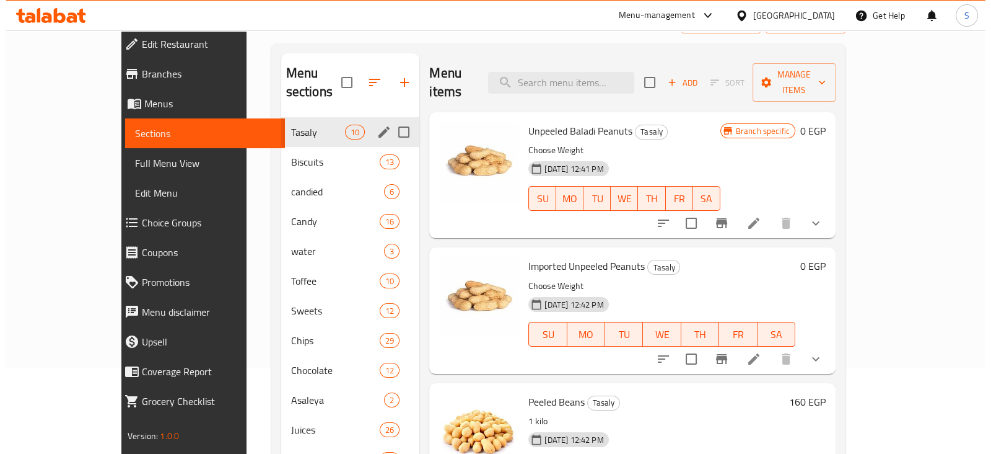
scroll to position [61, 0]
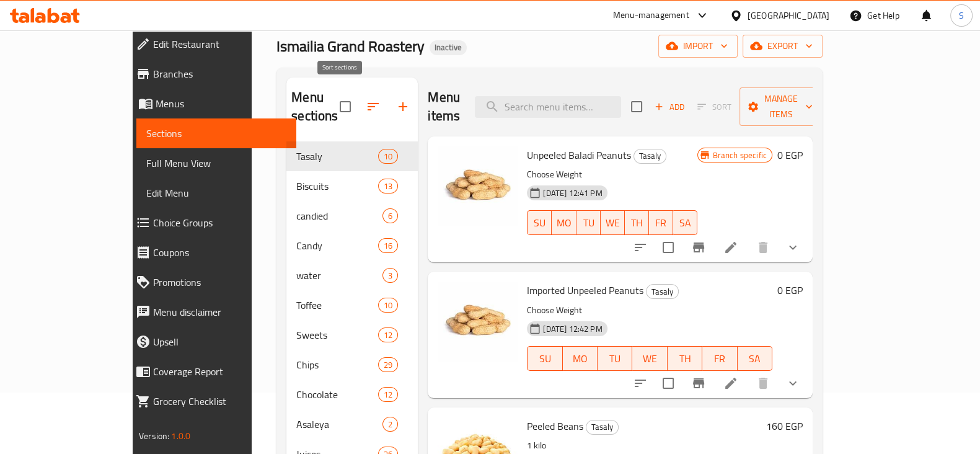
click at [366, 99] on icon "button" at bounding box center [373, 106] width 15 height 15
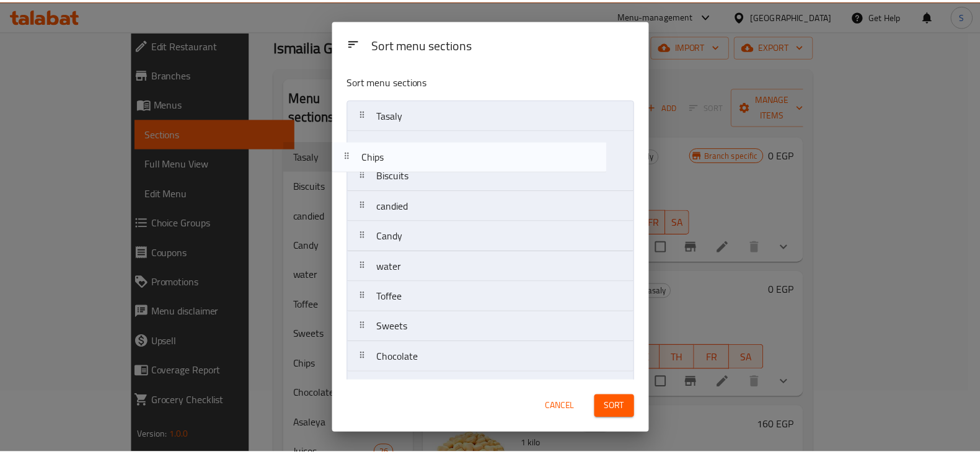
scroll to position [0, 0]
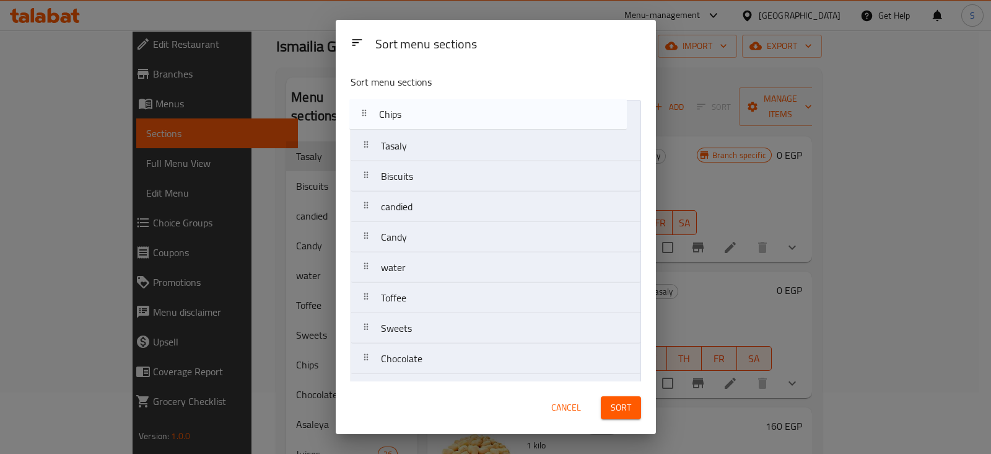
drag, startPoint x: 422, startPoint y: 323, endPoint x: 421, endPoint y: 105, distance: 218.7
click at [421, 105] on nav "Tasaly Biscuits candied Candy water Toffee Sweets Chips Chocolate Asaleya Juice…" at bounding box center [496, 328] width 291 height 457
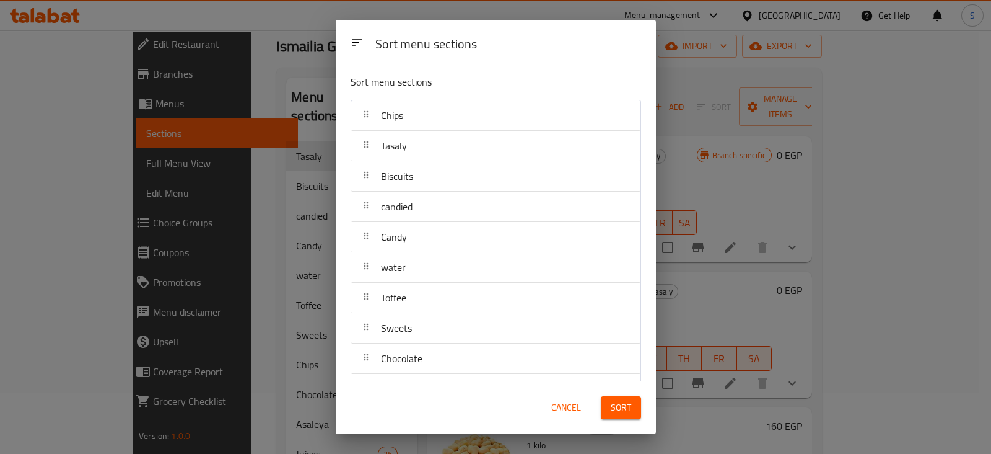
click at [620, 405] on span "Sort" at bounding box center [621, 407] width 20 height 15
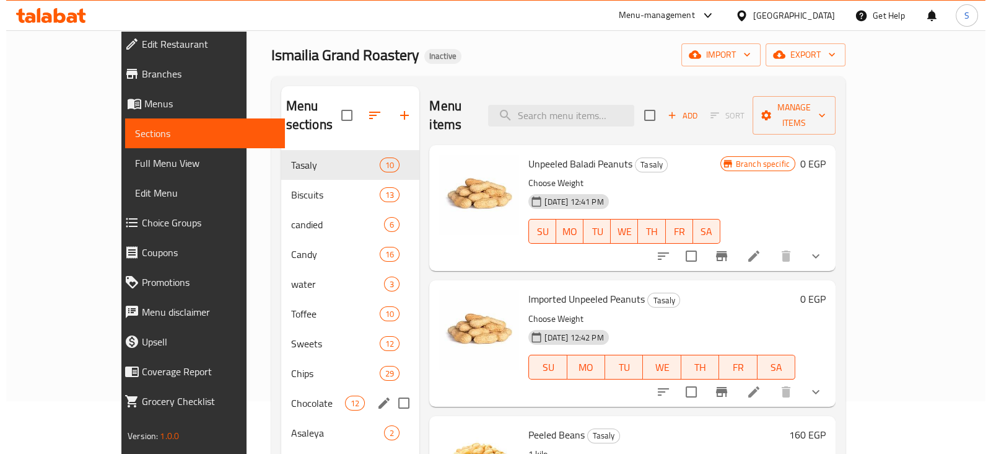
scroll to position [77, 0]
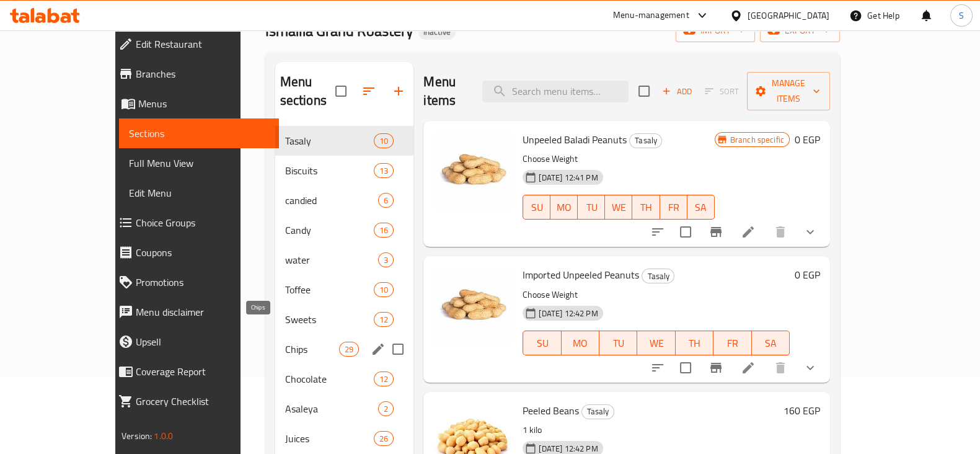
drag, startPoint x: 235, startPoint y: 333, endPoint x: 254, endPoint y: 348, distance: 23.8
click at [285, 341] on span "Chips" at bounding box center [312, 348] width 55 height 15
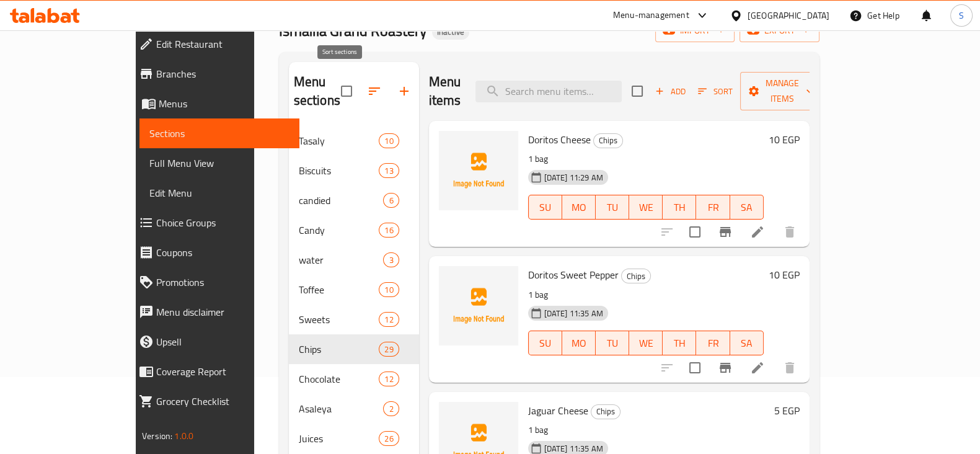
click at [367, 85] on icon "button" at bounding box center [374, 91] width 15 height 15
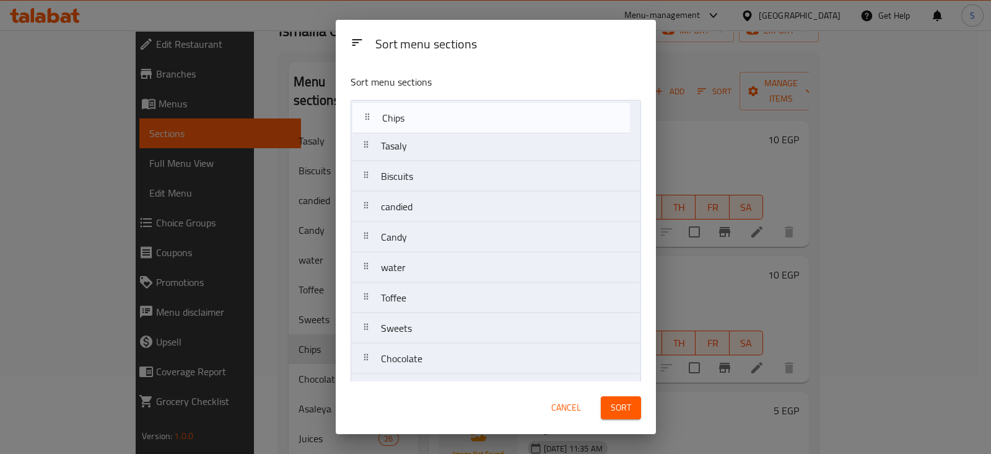
drag, startPoint x: 418, startPoint y: 330, endPoint x: 423, endPoint y: 103, distance: 226.2
click at [423, 103] on nav "Tasaly Biscuits candied Candy water Toffee Sweets Chips Chocolate Asaleya Juice…" at bounding box center [496, 328] width 291 height 457
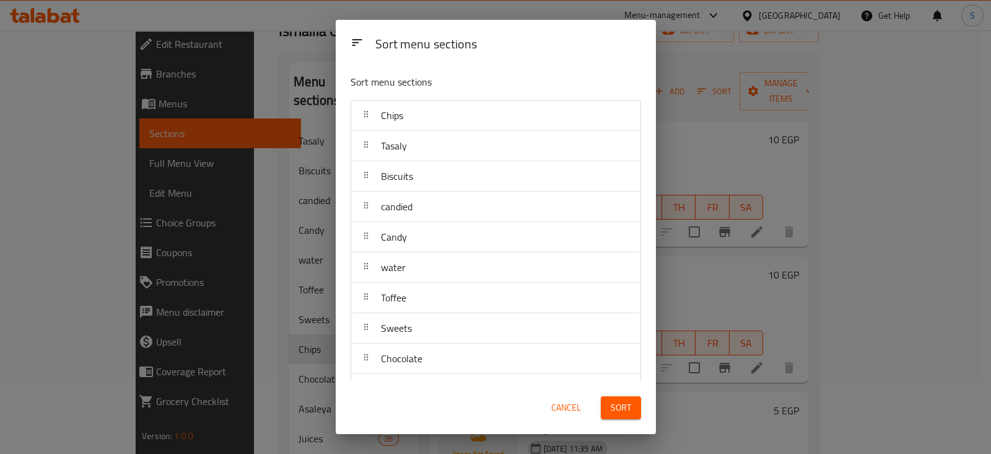
click at [634, 404] on button "Sort" at bounding box center [621, 407] width 40 height 23
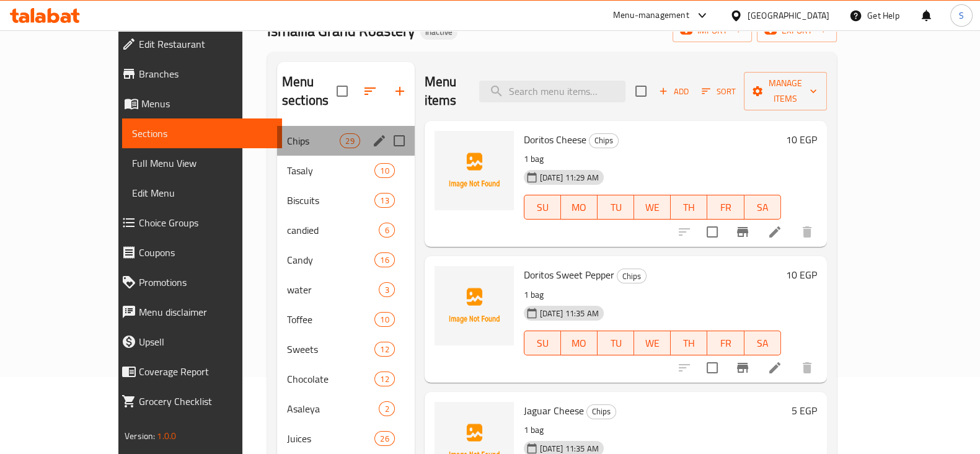
click at [277, 126] on div "Chips 29" at bounding box center [346, 141] width 138 height 30
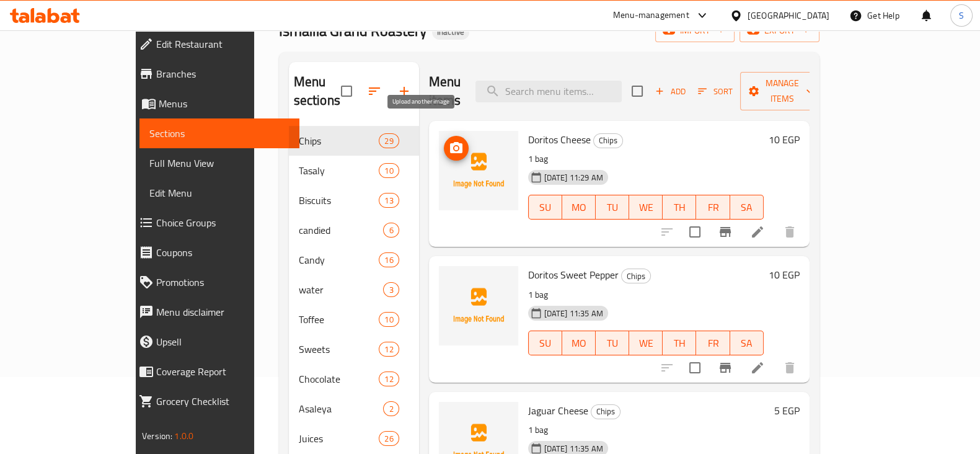
click at [450, 142] on icon "upload picture" at bounding box center [456, 147] width 12 height 11
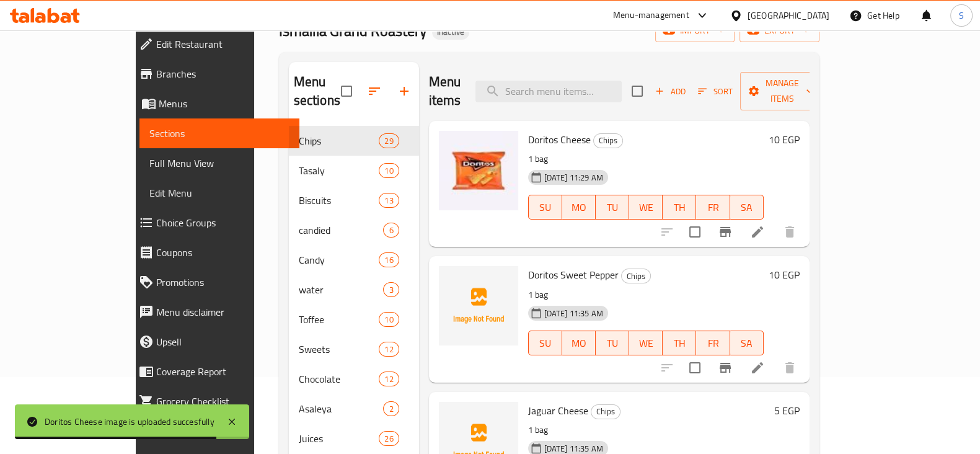
click at [533, 265] on span "Doritos Sweet Pepper" at bounding box center [573, 274] width 90 height 19
click at [532, 265] on span "Doritos Sweet Pepper" at bounding box center [573, 274] width 90 height 19
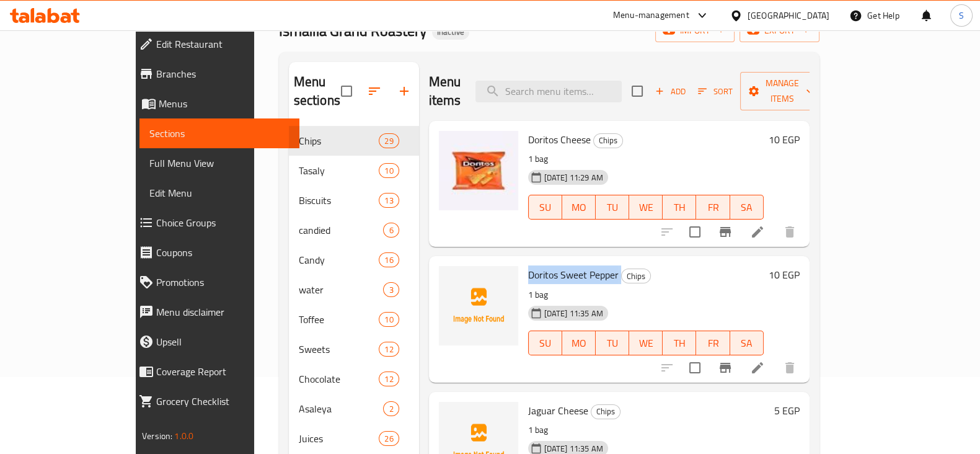
copy h6 "Doritos Sweet Pepper"
click at [449, 276] on icon "upload picture" at bounding box center [456, 283] width 15 height 15
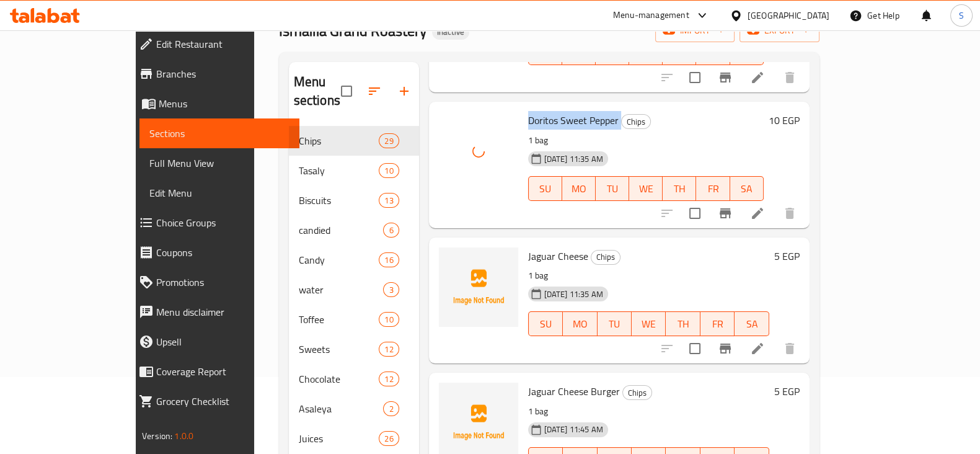
scroll to position [154, 0]
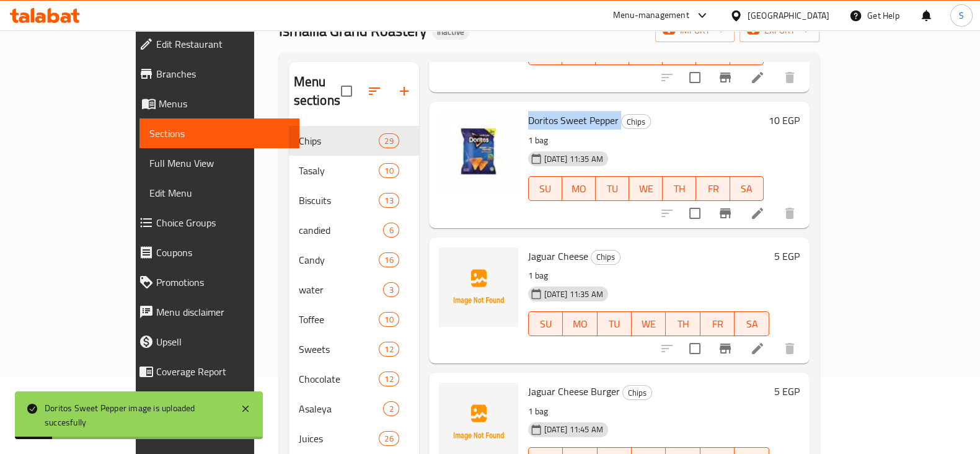
click at [528, 247] on span "Jaguar Cheese" at bounding box center [558, 256] width 60 height 19
copy h6 "Jaguar Cheese"
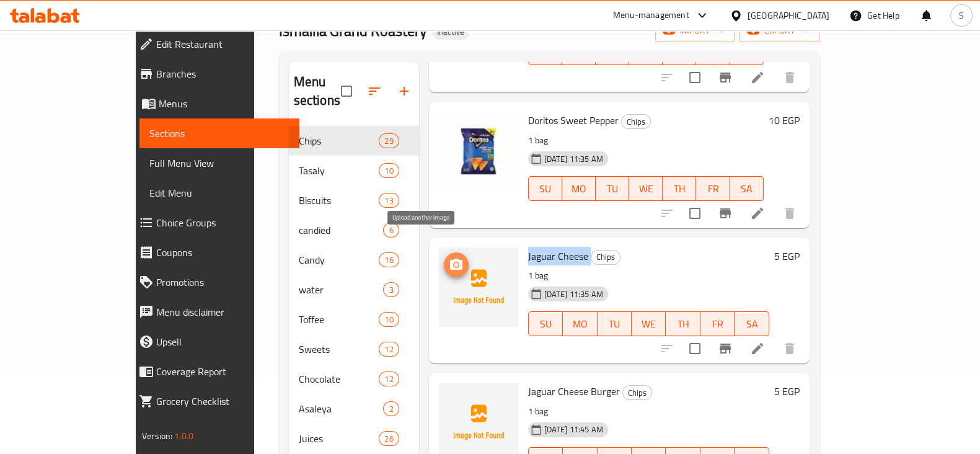
click at [450, 258] on icon "upload picture" at bounding box center [456, 263] width 12 height 11
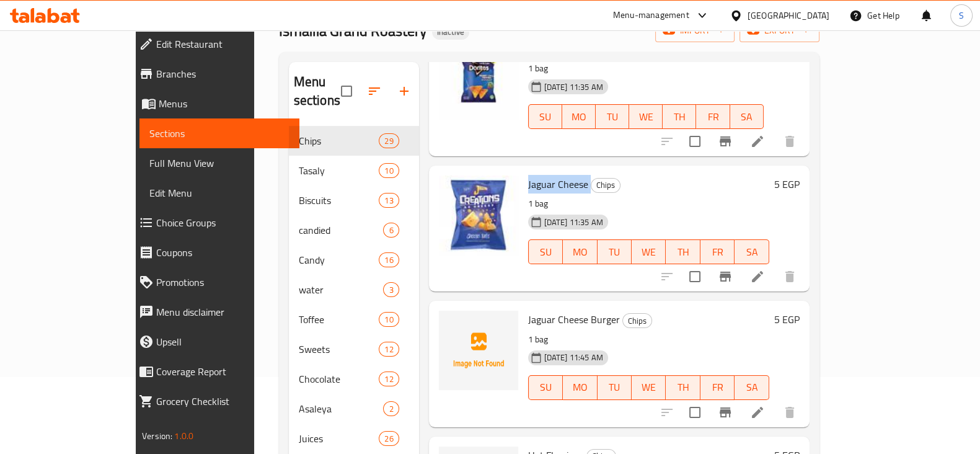
scroll to position [309, 0]
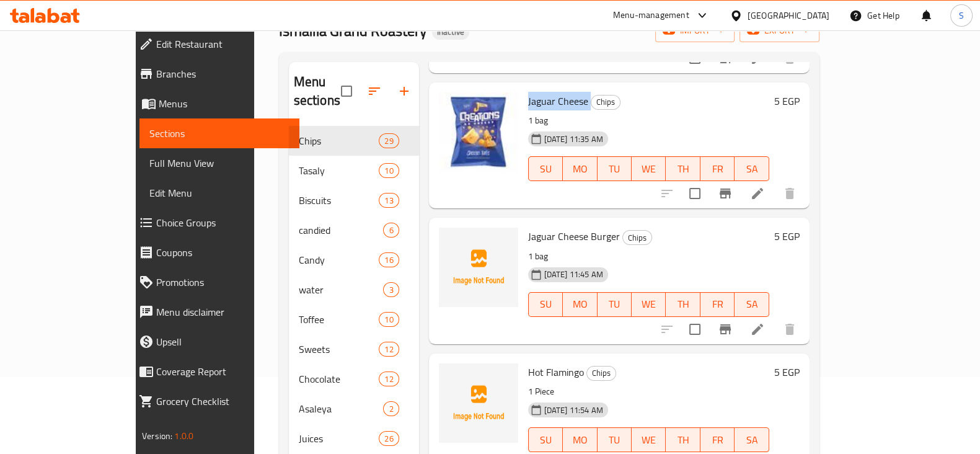
click at [530, 227] on span "Jaguar Cheese Burger" at bounding box center [574, 236] width 92 height 19
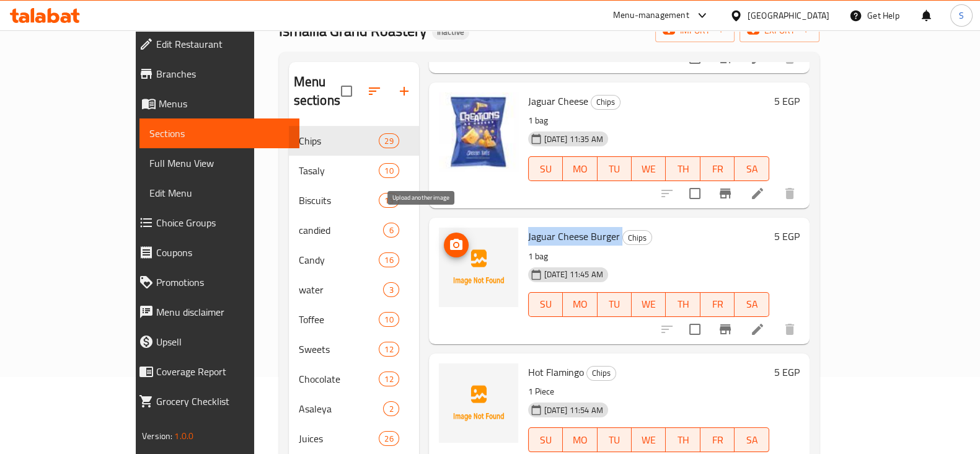
click at [449, 237] on icon "upload picture" at bounding box center [456, 244] width 15 height 15
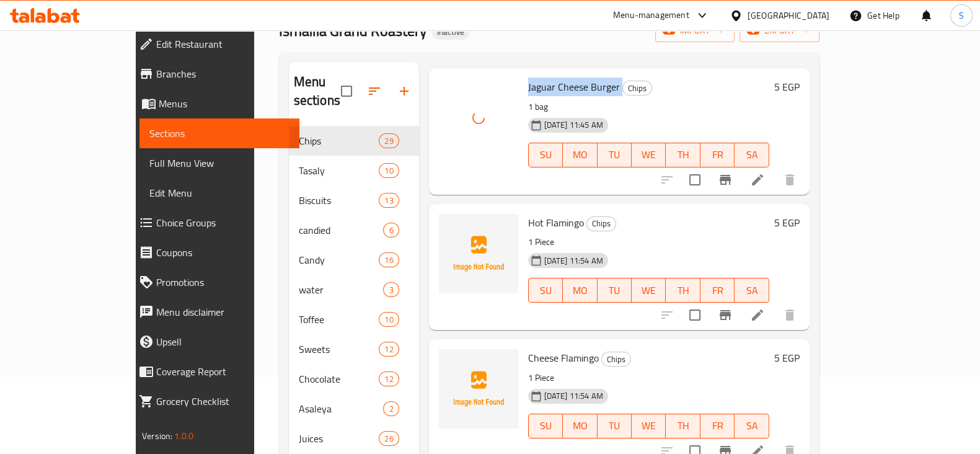
scroll to position [465, 0]
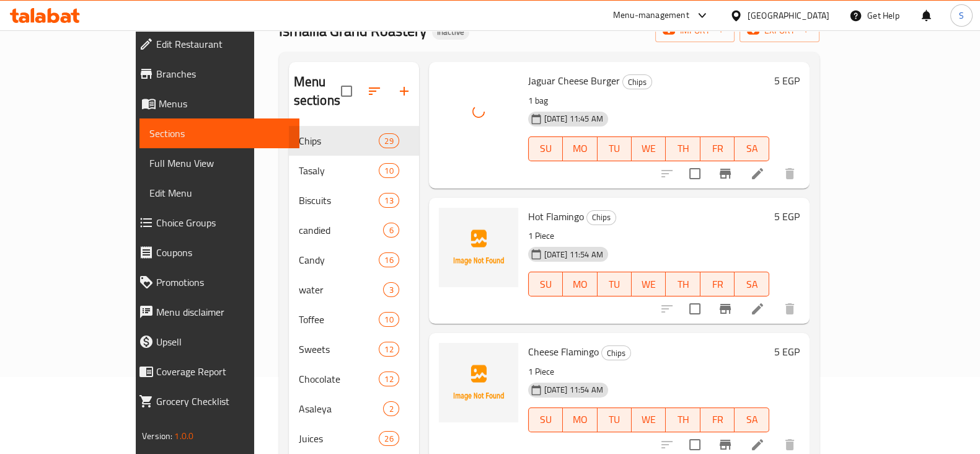
click at [528, 207] on span "Hot Flamingo" at bounding box center [556, 216] width 56 height 19
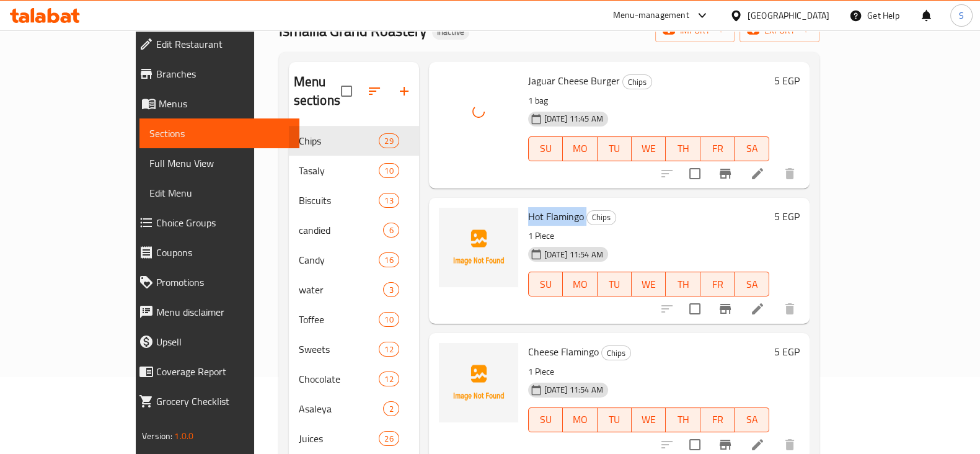
click at [528, 207] on span "Hot Flamingo" at bounding box center [556, 216] width 56 height 19
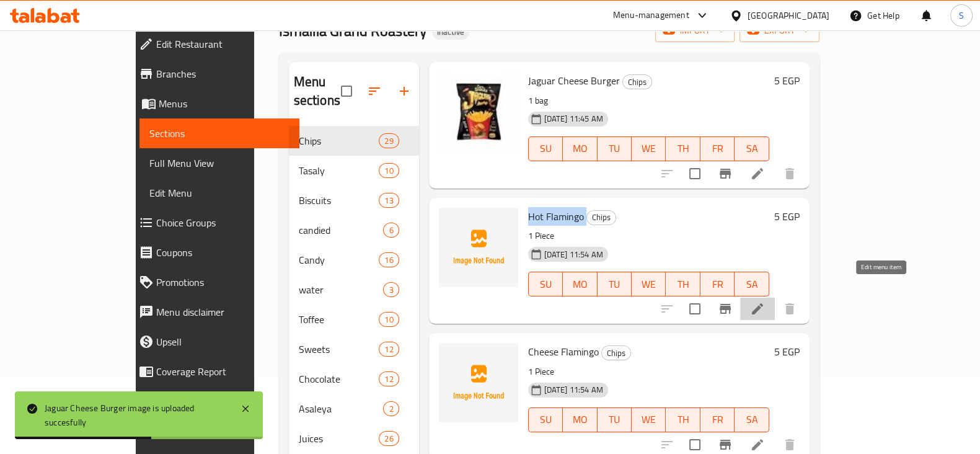
click at [765, 301] on icon at bounding box center [757, 308] width 15 height 15
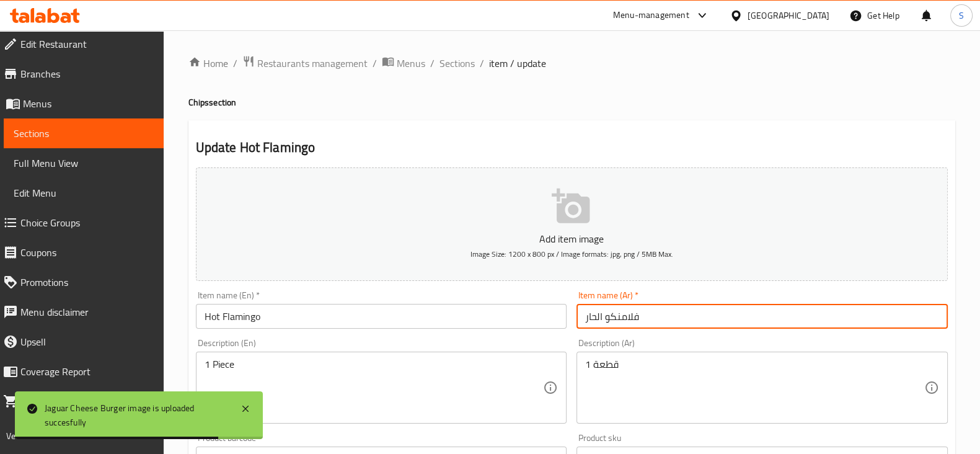
drag, startPoint x: 672, startPoint y: 315, endPoint x: 549, endPoint y: 310, distance: 122.8
click at [549, 310] on div "Add item image Image Size: 1200 x 800 px / Image formats: jpg, png / 5MB Max. I…" at bounding box center [571, 429] width 761 height 534
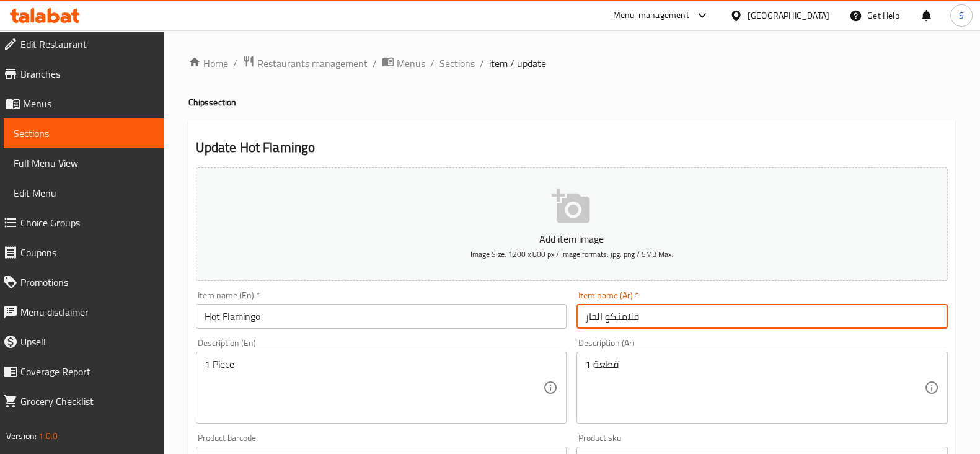
drag, startPoint x: 461, startPoint y: 66, endPoint x: 477, endPoint y: 93, distance: 31.1
click at [461, 66] on span "Sections" at bounding box center [456, 63] width 35 height 15
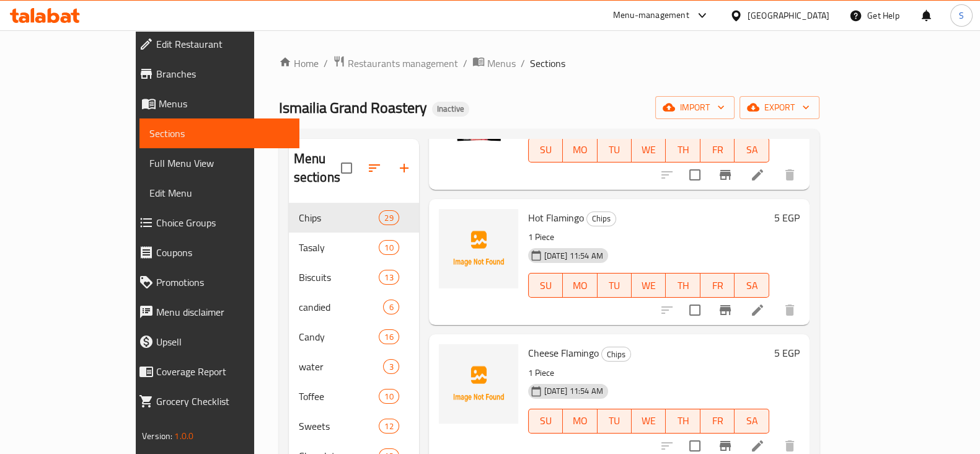
scroll to position [542, 0]
click at [450, 219] on icon "upload picture" at bounding box center [456, 224] width 12 height 11
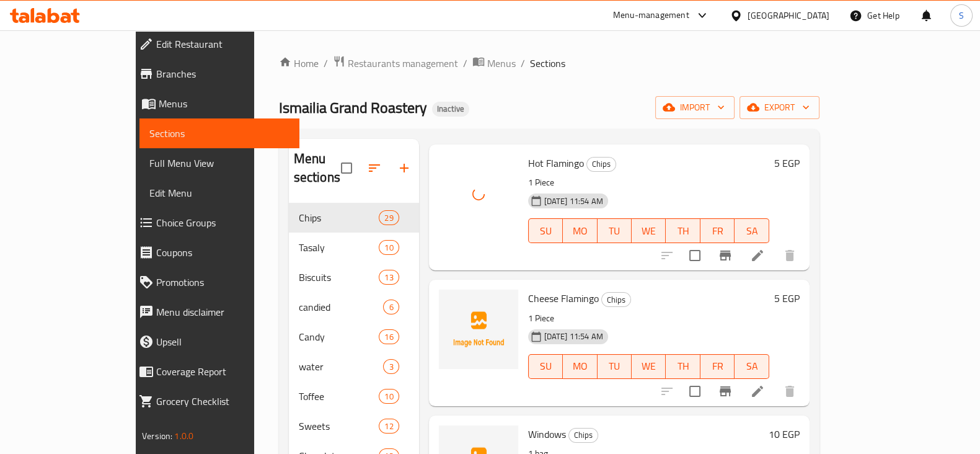
scroll to position [619, 0]
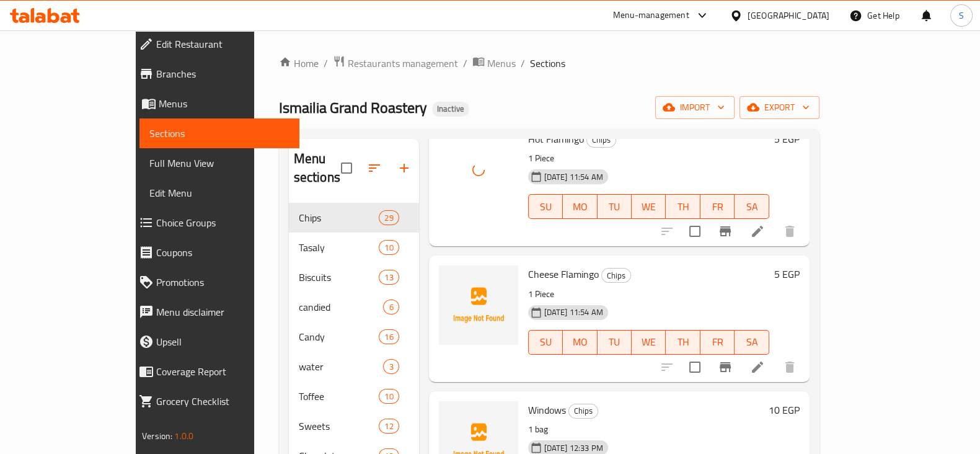
click at [528, 265] on span "Cheese Flamingo" at bounding box center [563, 274] width 71 height 19
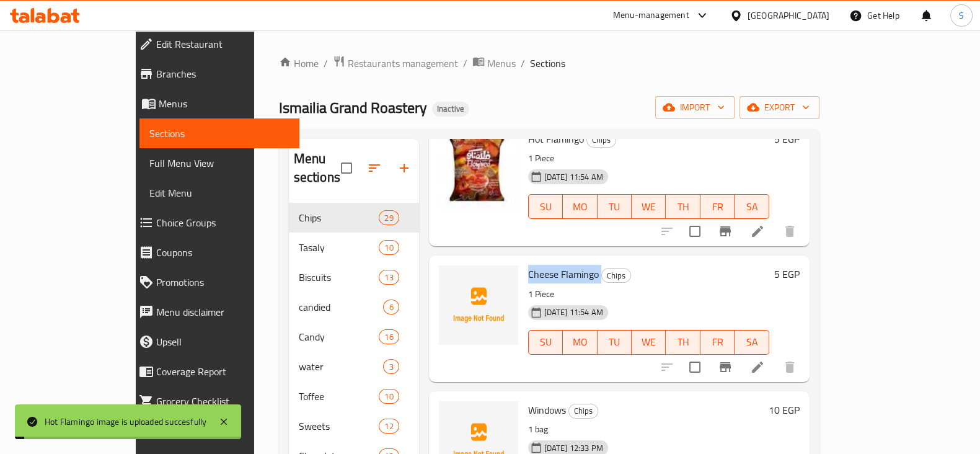
click at [528, 265] on span "Cheese Flamingo" at bounding box center [563, 274] width 71 height 19
click at [450, 276] on icon "upload picture" at bounding box center [456, 281] width 12 height 11
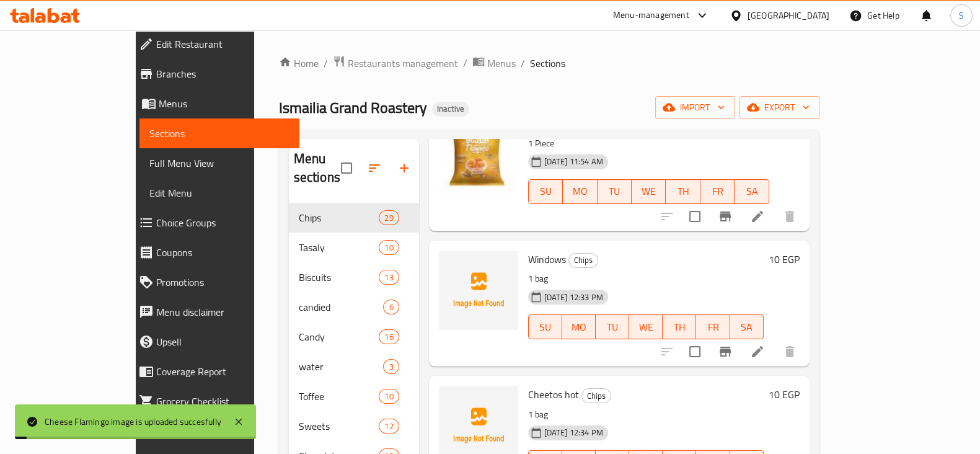
scroll to position [775, 0]
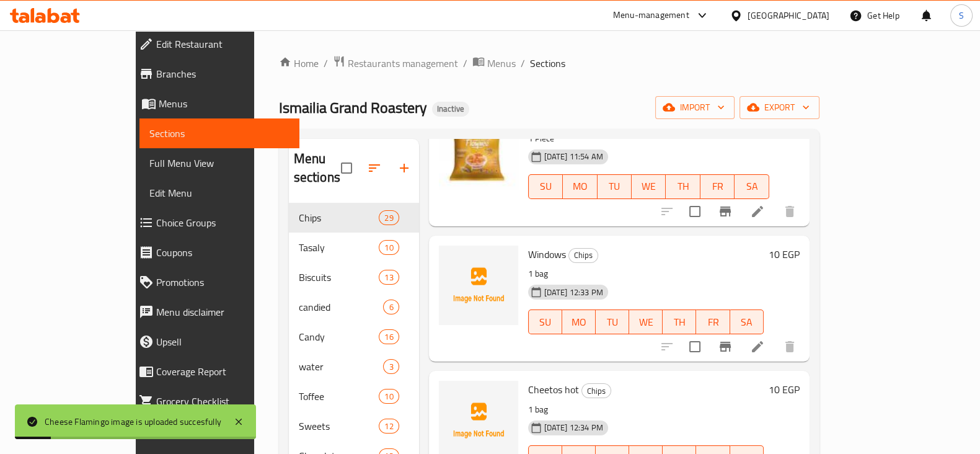
click at [528, 245] on span "Windows" at bounding box center [547, 254] width 38 height 19
click at [449, 255] on icon "upload picture" at bounding box center [456, 262] width 15 height 15
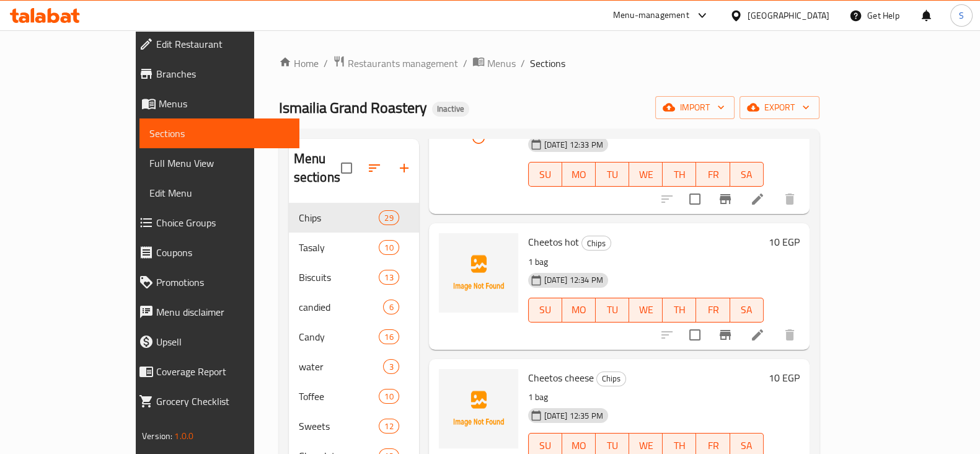
scroll to position [929, 0]
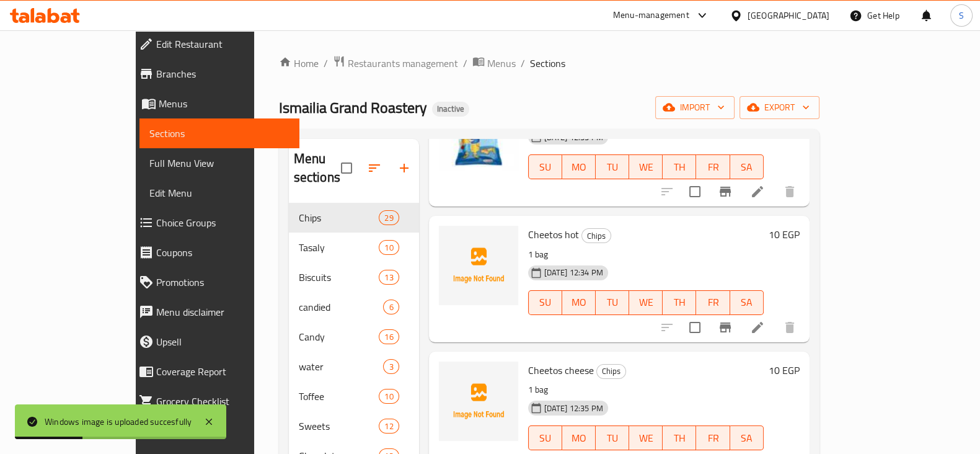
click at [528, 225] on span "Cheetos hot" at bounding box center [553, 234] width 51 height 19
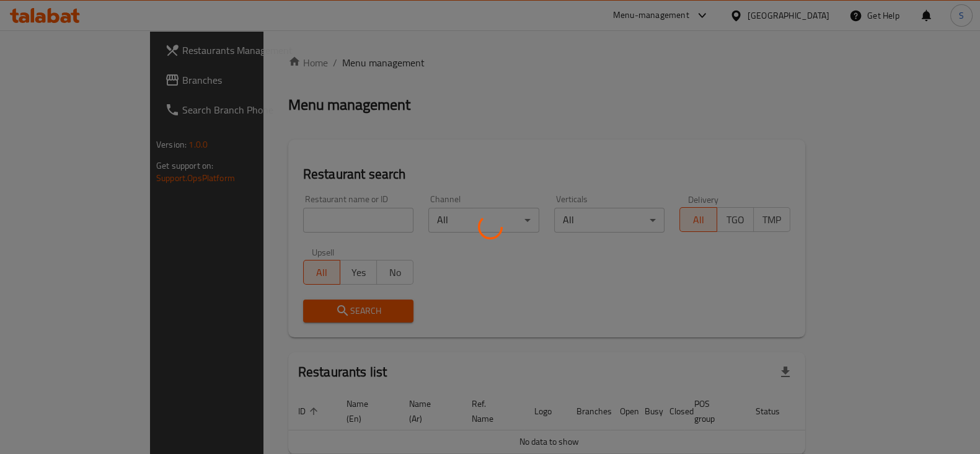
click at [692, 15] on div at bounding box center [490, 227] width 980 height 454
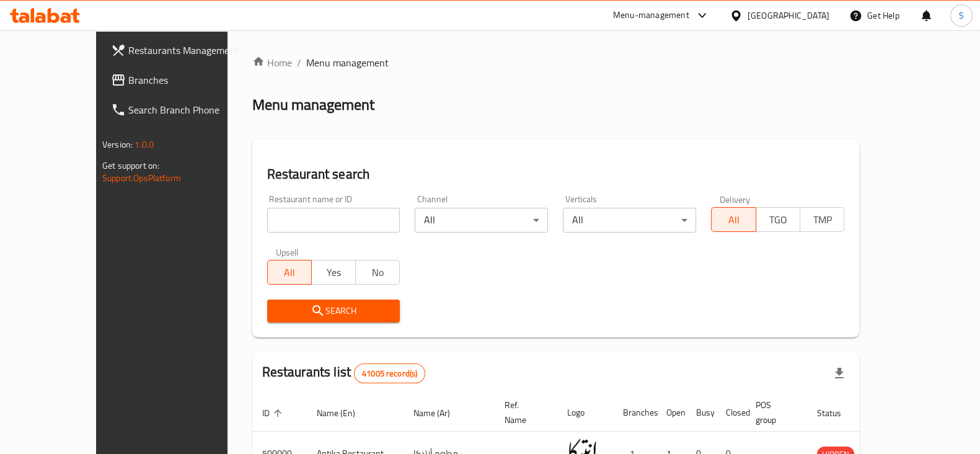
click at [689, 15] on div "Menu-management" at bounding box center [651, 15] width 76 height 15
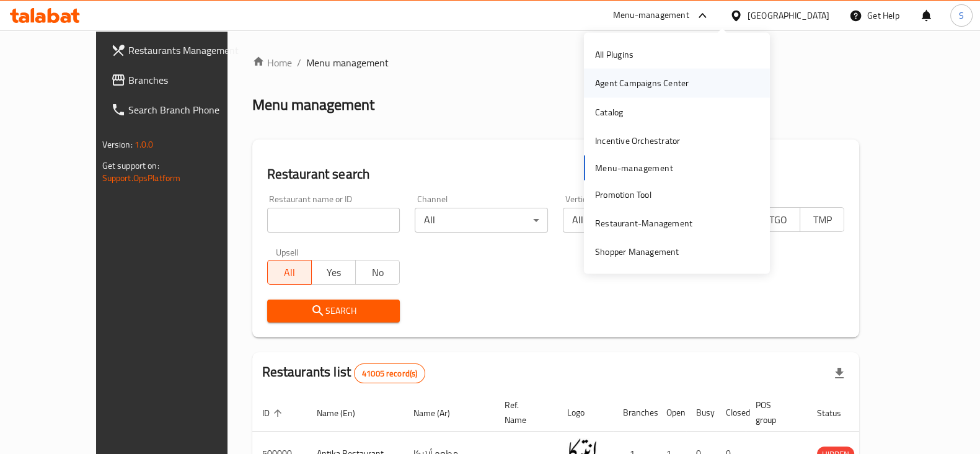
click at [665, 88] on div "Agent Campaigns Center" at bounding box center [642, 83] width 94 height 14
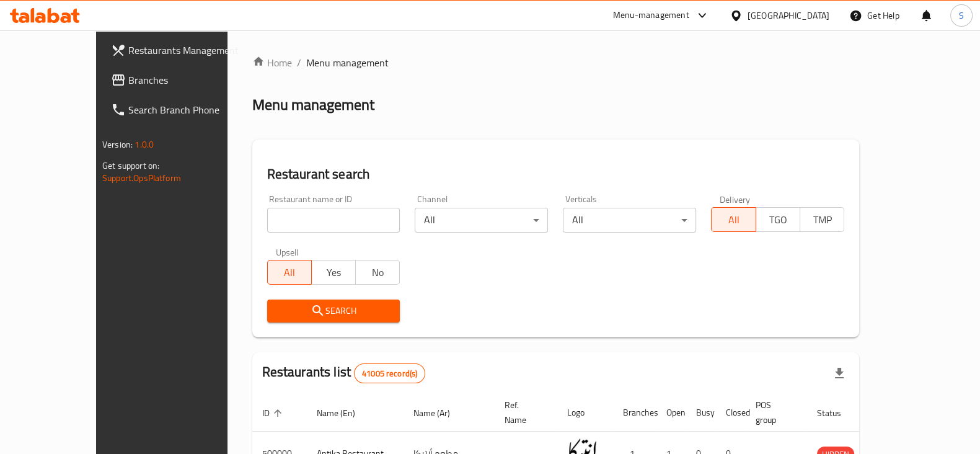
click at [304, 217] on input "search" at bounding box center [333, 220] width 133 height 25
type input "ة"
type input "meno"
click button "Search" at bounding box center [333, 310] width 133 height 23
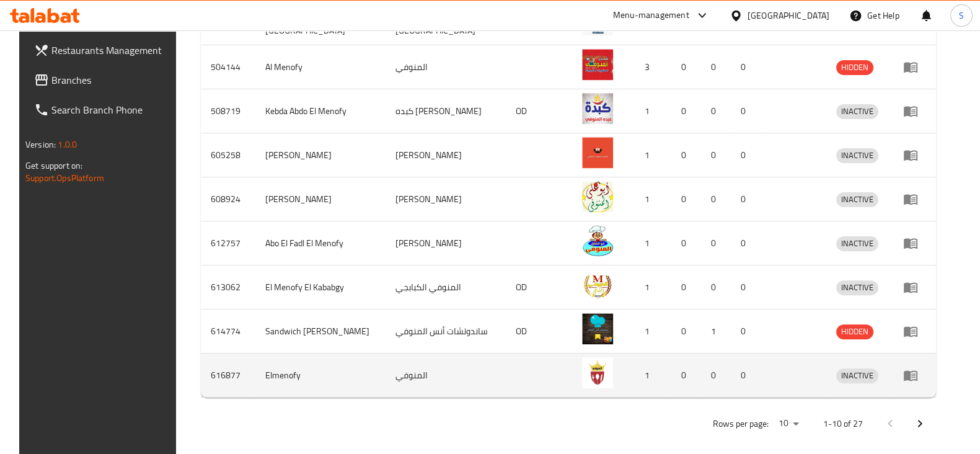
scroll to position [486, 0]
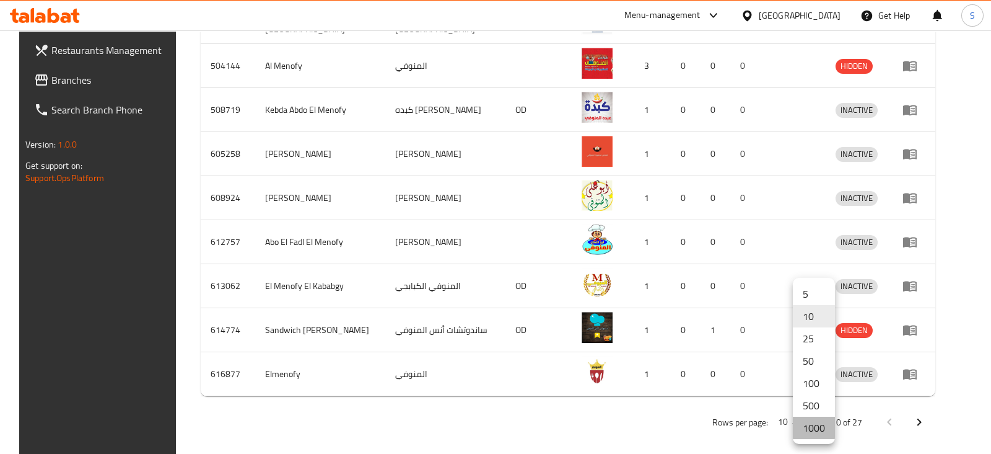
click at [809, 429] on li "1000" at bounding box center [814, 427] width 42 height 22
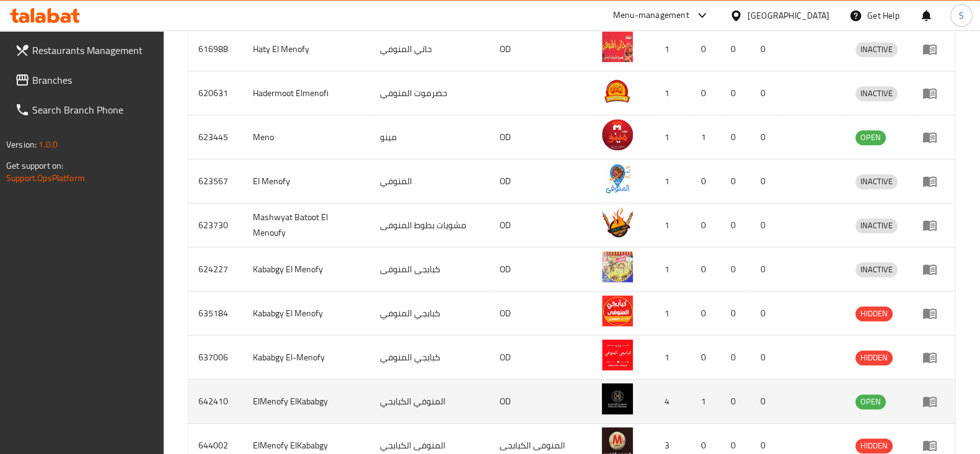
scroll to position [770, 0]
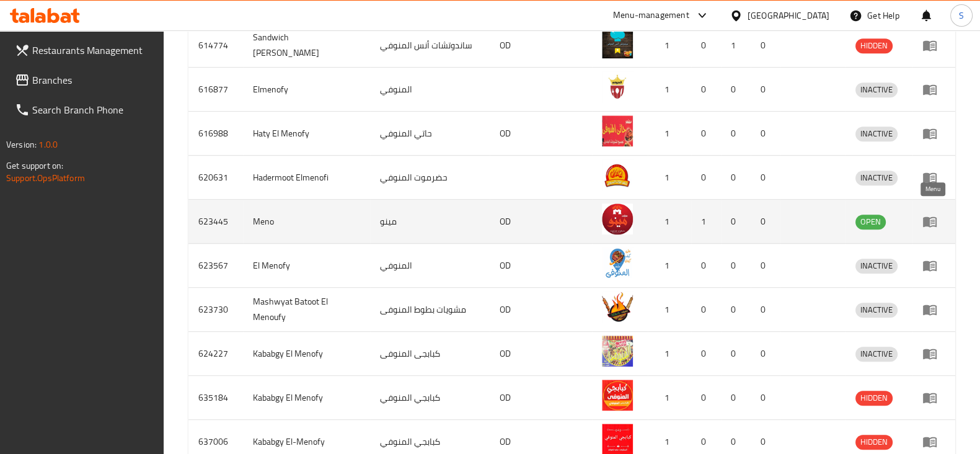
click at [934, 214] on icon "enhanced table" at bounding box center [929, 221] width 15 height 15
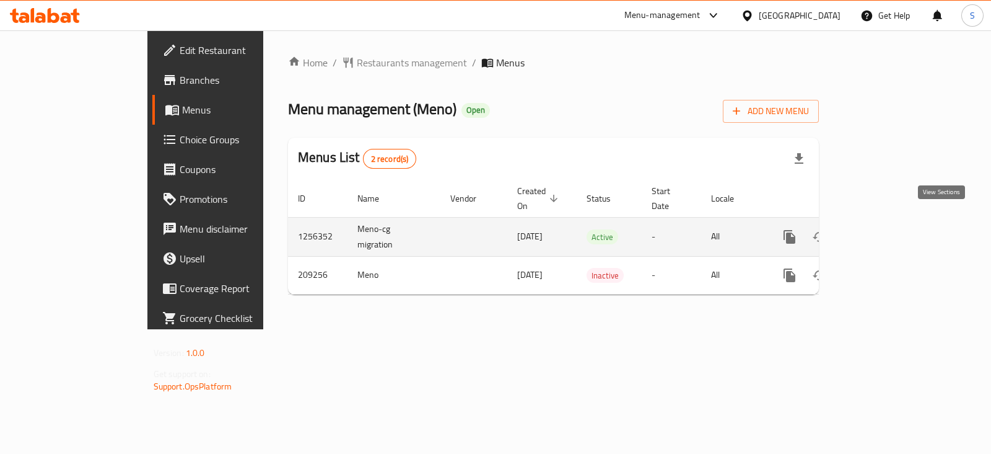
click at [887, 229] on icon "enhanced table" at bounding box center [879, 236] width 15 height 15
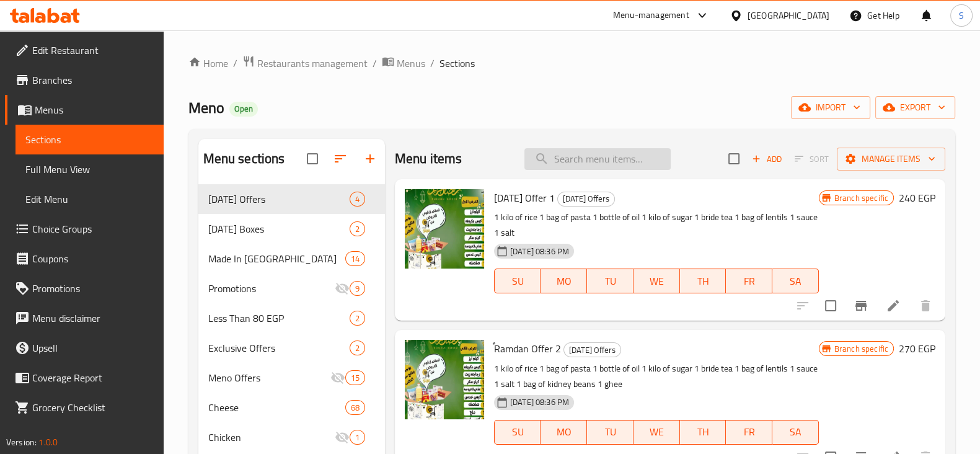
click at [594, 160] on input "search" at bounding box center [597, 159] width 146 height 22
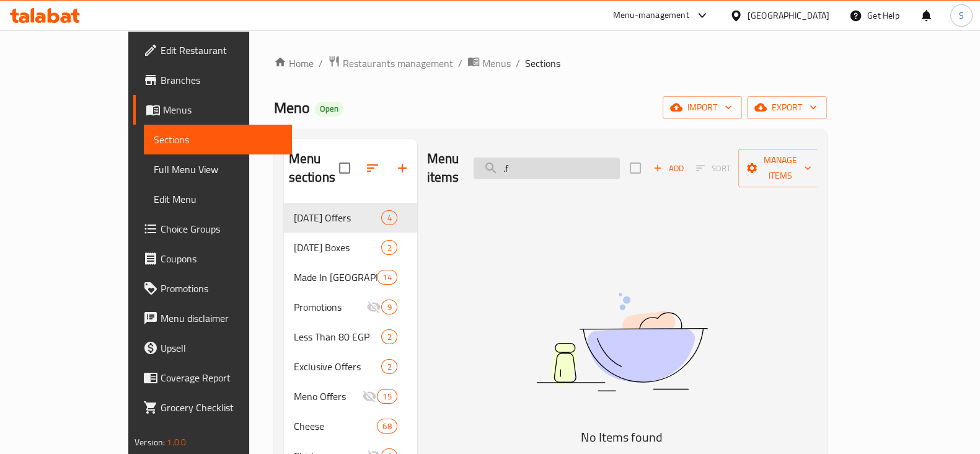
type input "."
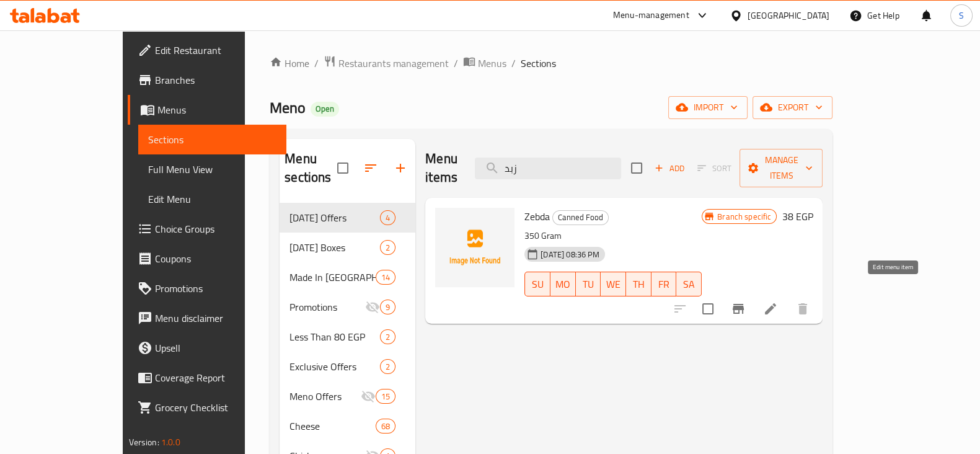
type input "زبد"
click at [778, 301] on icon at bounding box center [770, 308] width 15 height 15
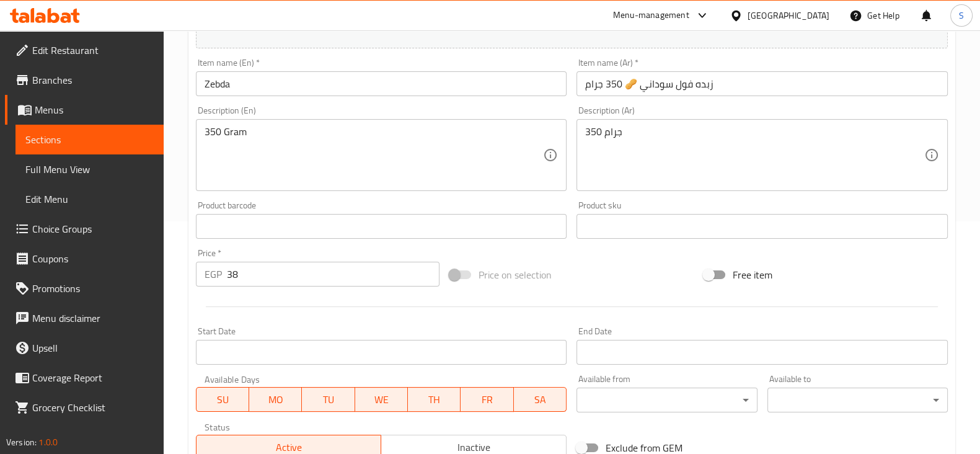
drag, startPoint x: 67, startPoint y: 144, endPoint x: 101, endPoint y: 155, distance: 35.9
click at [66, 144] on span "Sections" at bounding box center [89, 139] width 128 height 15
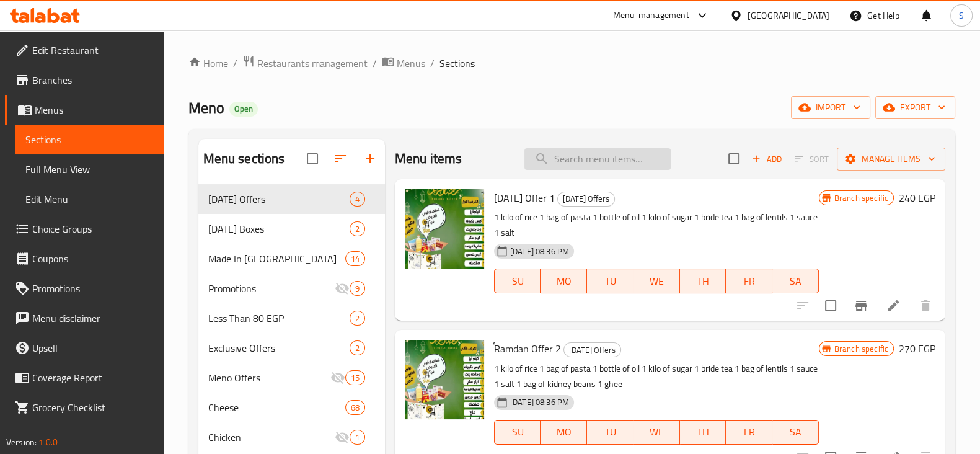
click at [567, 159] on input "search" at bounding box center [597, 159] width 146 height 22
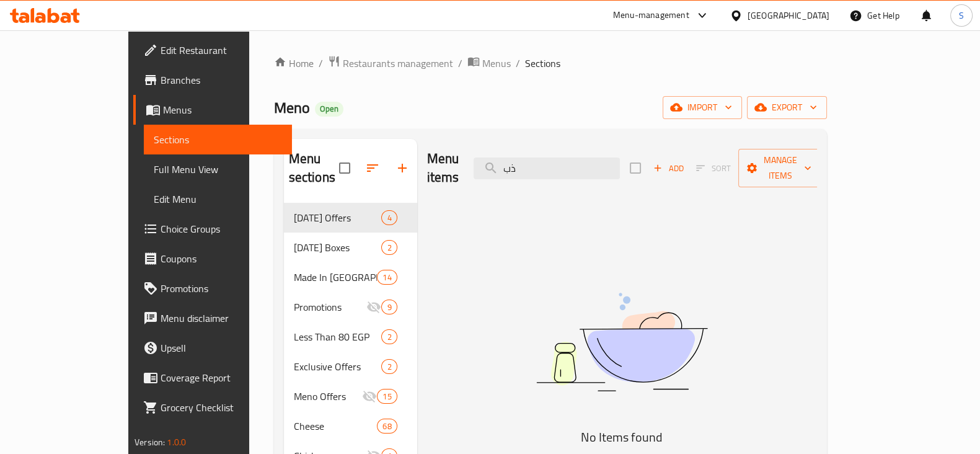
type input "ذ"
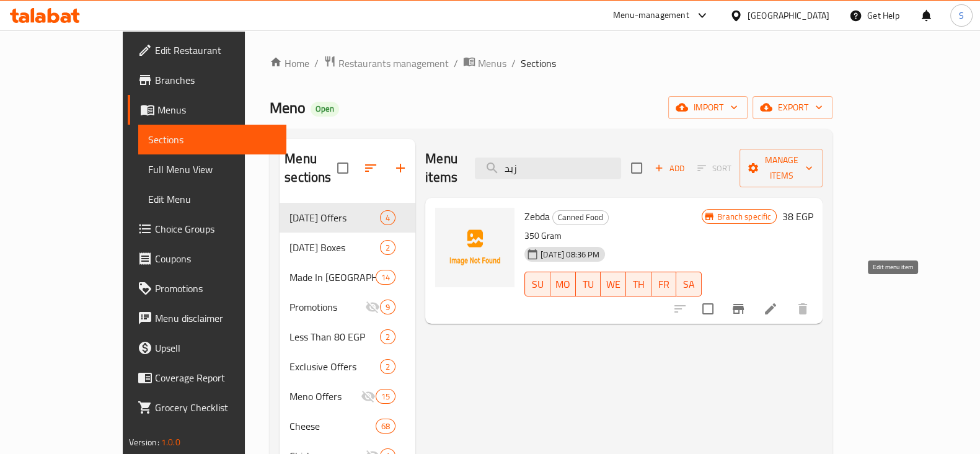
type input "زبد"
click at [778, 301] on icon at bounding box center [770, 308] width 15 height 15
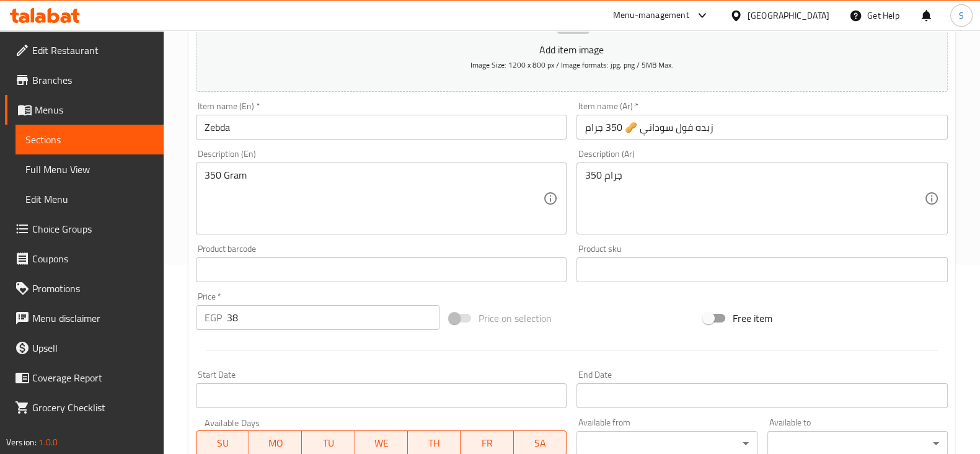
scroll to position [232, 0]
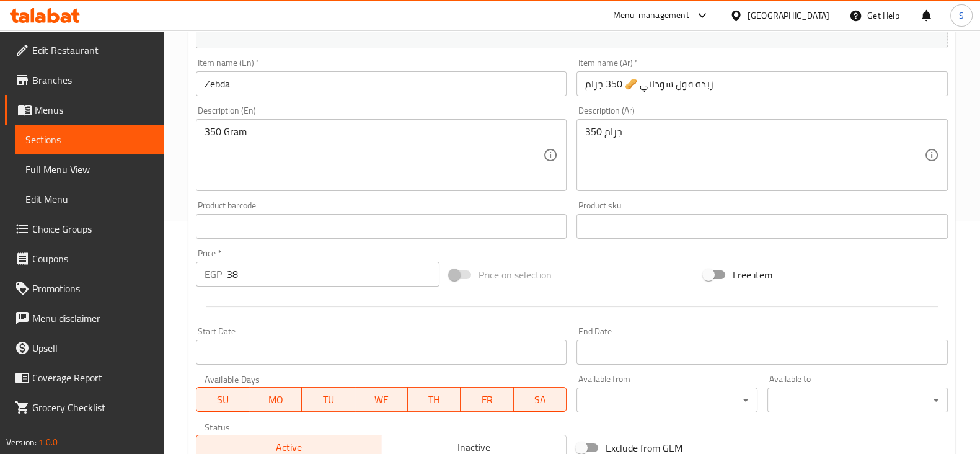
drag, startPoint x: 255, startPoint y: 277, endPoint x: 196, endPoint y: 279, distance: 58.3
click at [206, 277] on div "EGP 38 Price *" at bounding box center [318, 273] width 244 height 25
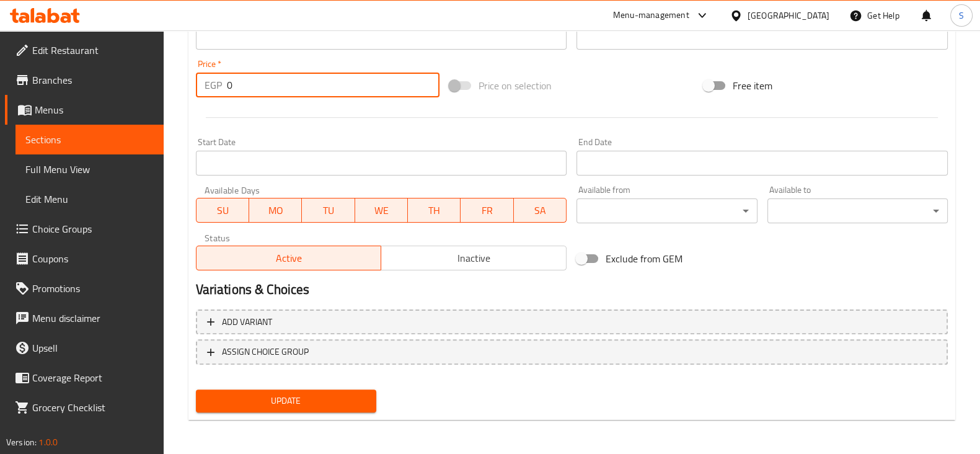
type input "0"
click at [306, 398] on span "Update" at bounding box center [286, 400] width 160 height 15
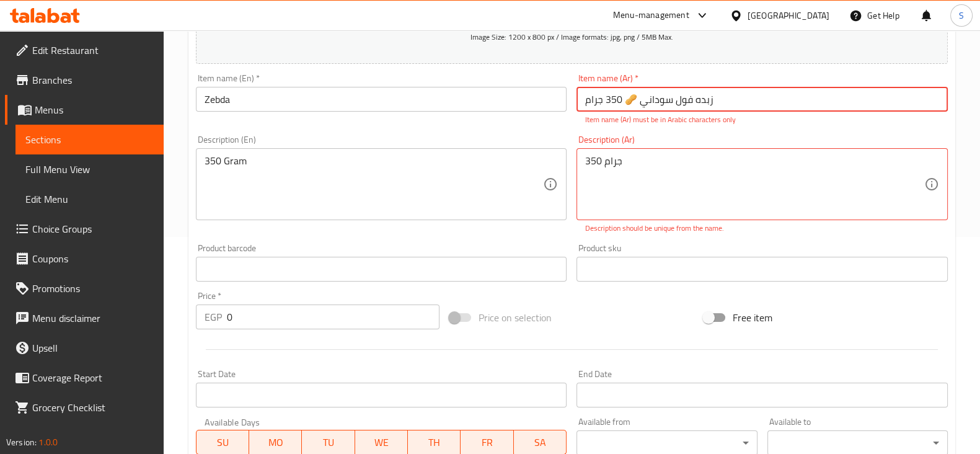
scroll to position [216, 0]
click at [85, 143] on span "Sections" at bounding box center [89, 139] width 128 height 15
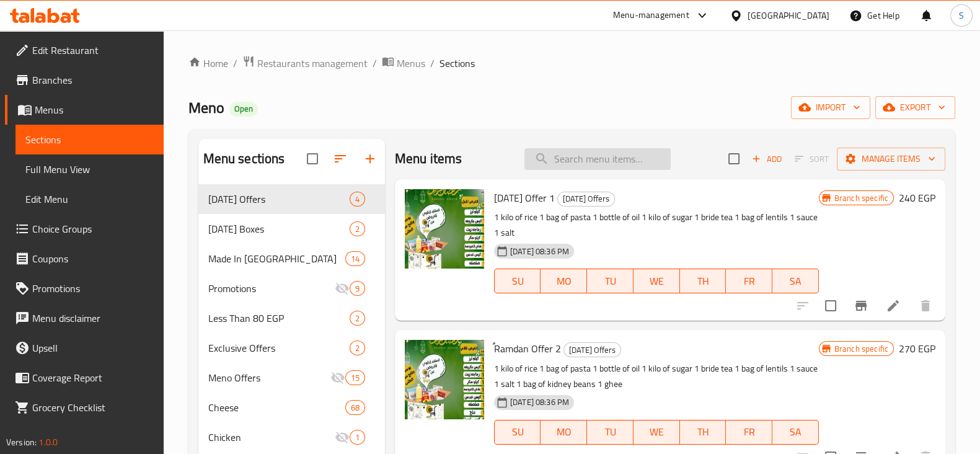
click at [576, 151] on input "search" at bounding box center [597, 159] width 146 height 22
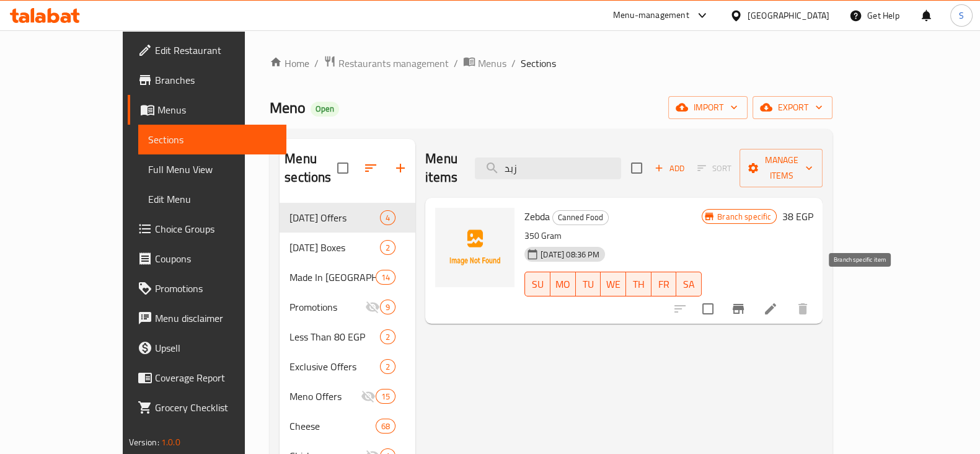
click at [745, 301] on icon "Branch-specific-item" at bounding box center [738, 308] width 15 height 15
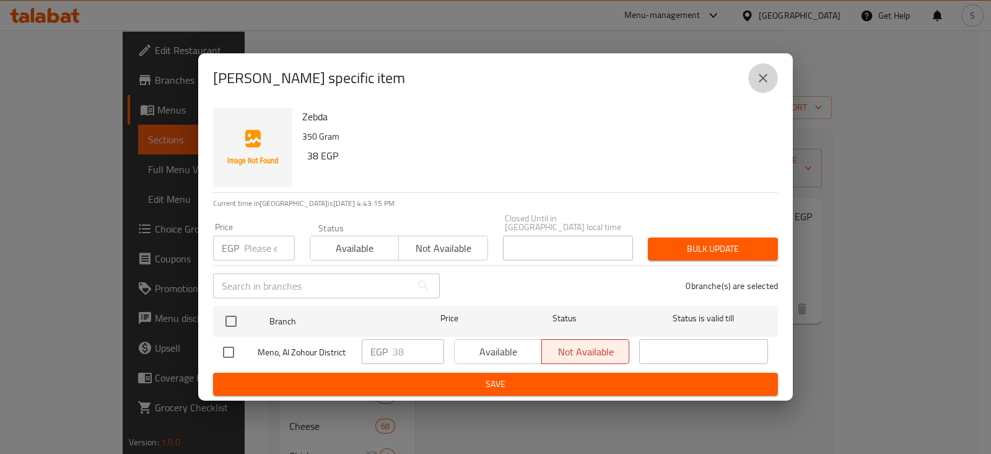
click at [763, 90] on button "close" at bounding box center [763, 78] width 30 height 30
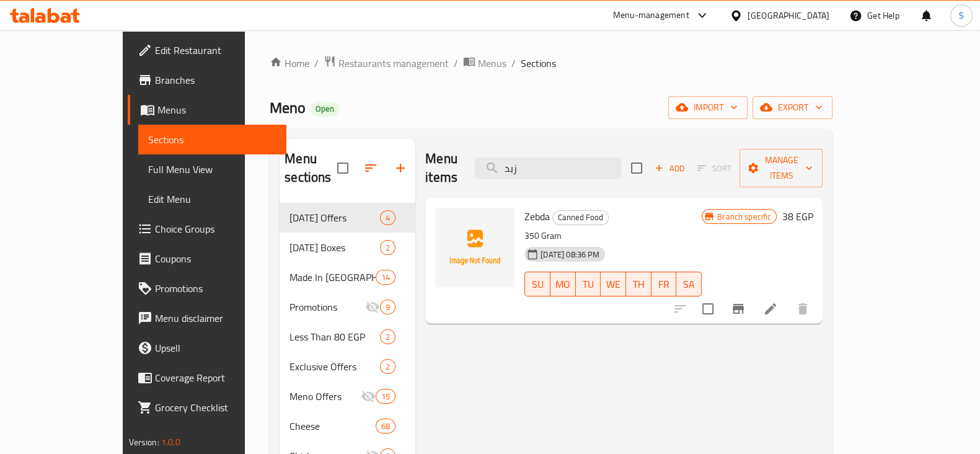
drag, startPoint x: 579, startPoint y: 159, endPoint x: 503, endPoint y: 151, distance: 76.7
click at [503, 151] on div "Menu items زبد Add Sort Manage items" at bounding box center [623, 168] width 397 height 59
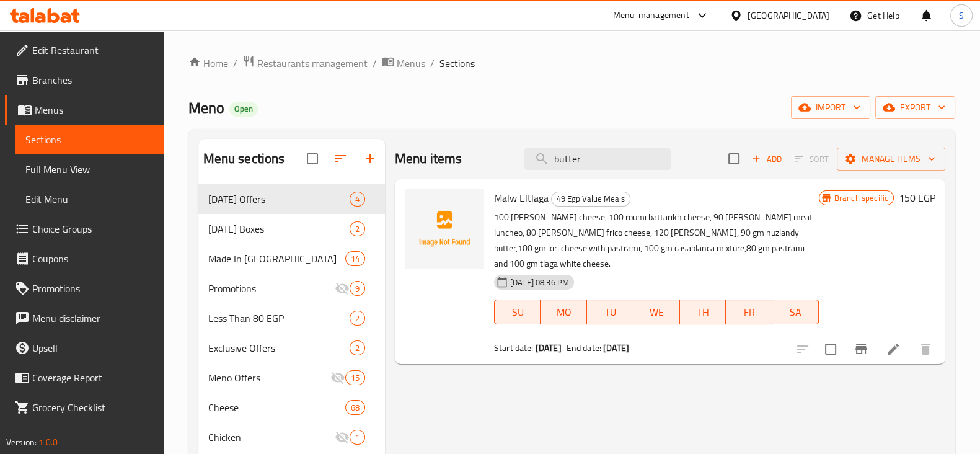
drag, startPoint x: 592, startPoint y: 162, endPoint x: 509, endPoint y: 156, distance: 83.3
click at [509, 156] on div "Menu items butter Add Sort Manage items" at bounding box center [670, 159] width 550 height 40
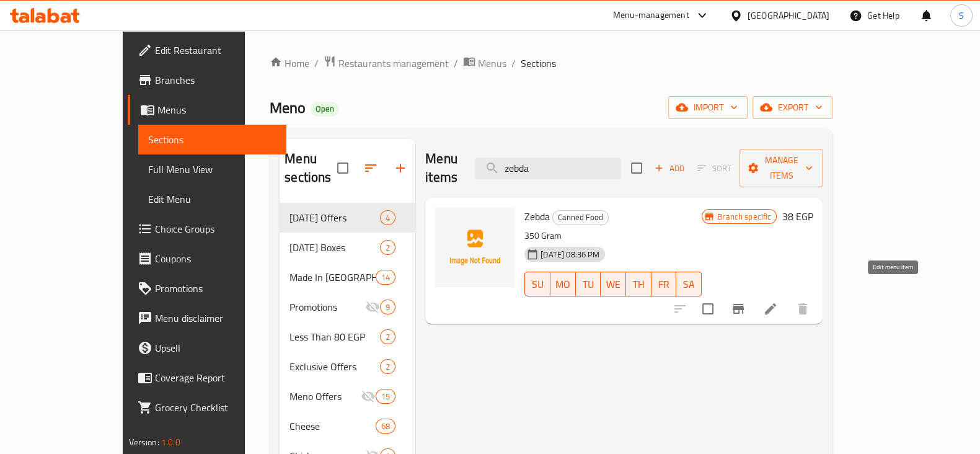
type input "zebda"
click at [778, 301] on icon at bounding box center [770, 308] width 15 height 15
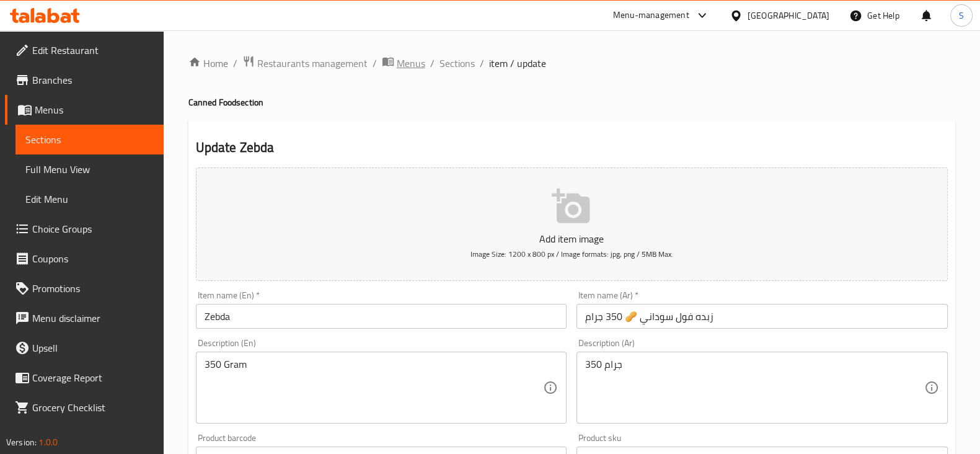
click at [413, 58] on span "Menus" at bounding box center [411, 63] width 29 height 15
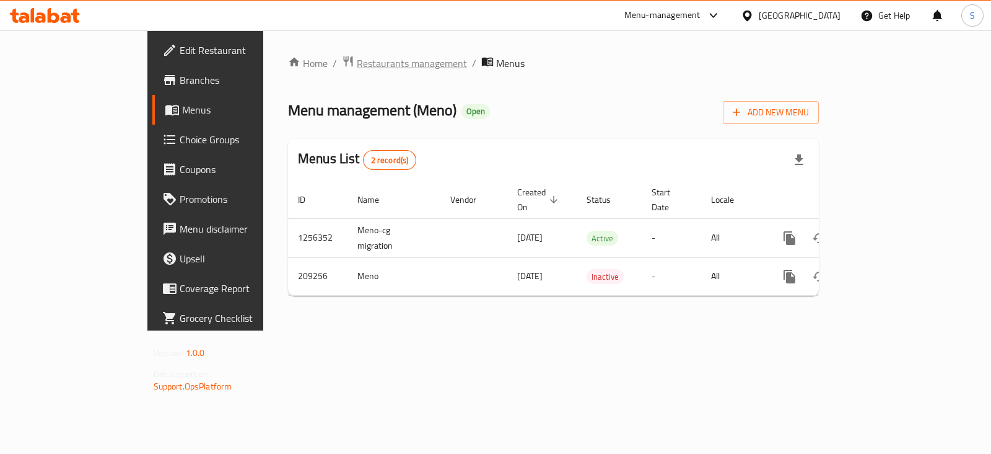
click at [357, 63] on span "Restaurants management" at bounding box center [412, 63] width 110 height 15
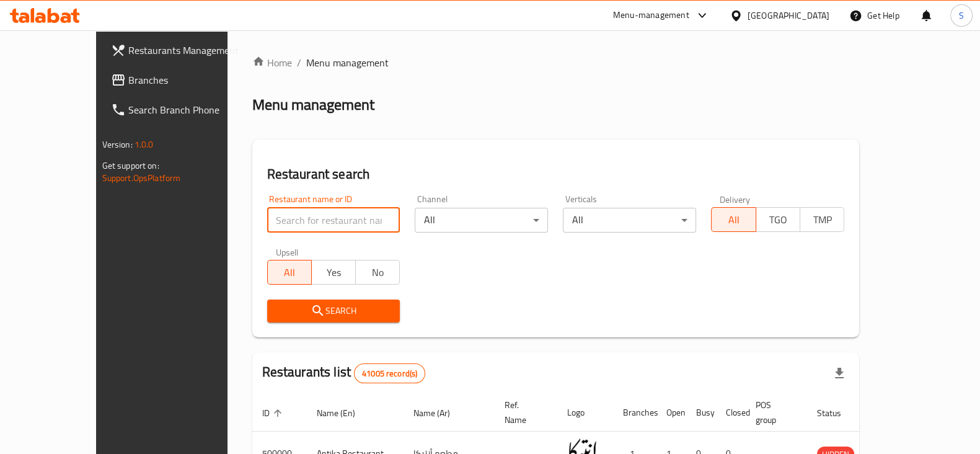
click at [267, 221] on input "search" at bounding box center [333, 220] width 133 height 25
type input "ي"
type input "delizio"
click button "Search" at bounding box center [333, 310] width 133 height 23
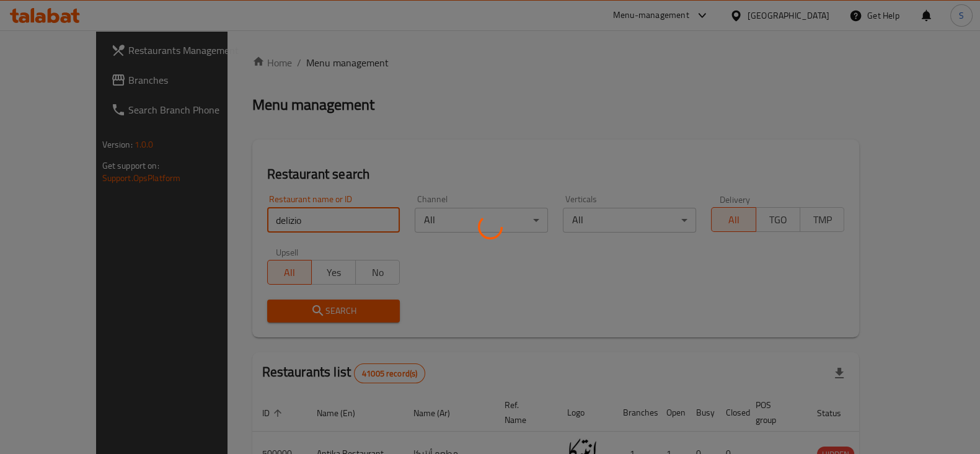
click button "Search" at bounding box center [333, 310] width 133 height 23
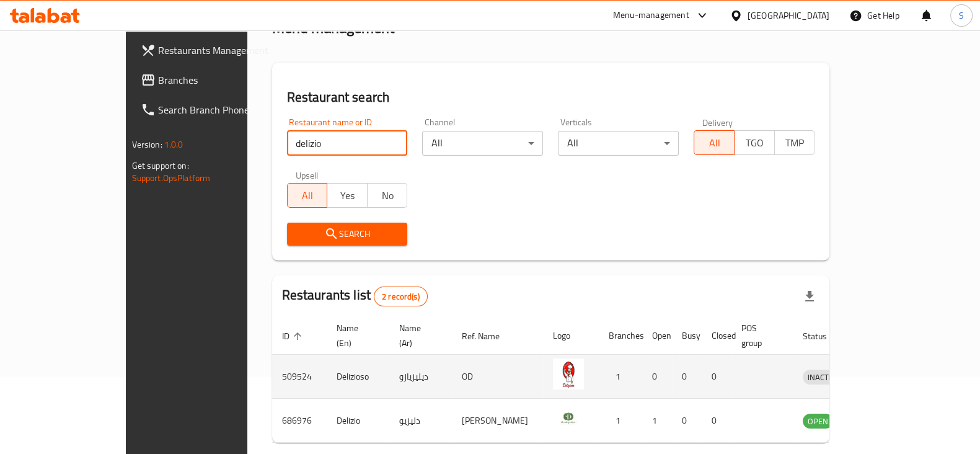
scroll to position [119, 0]
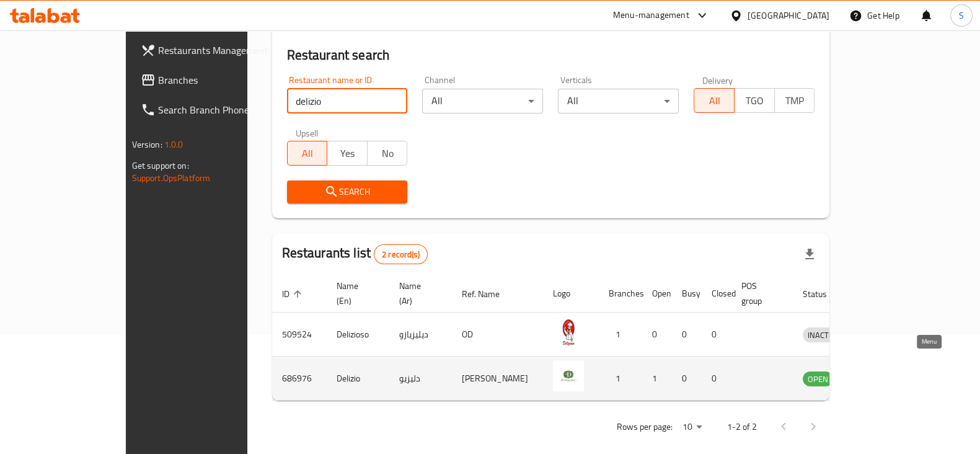
click at [892, 371] on link "enhanced table" at bounding box center [880, 378] width 23 height 15
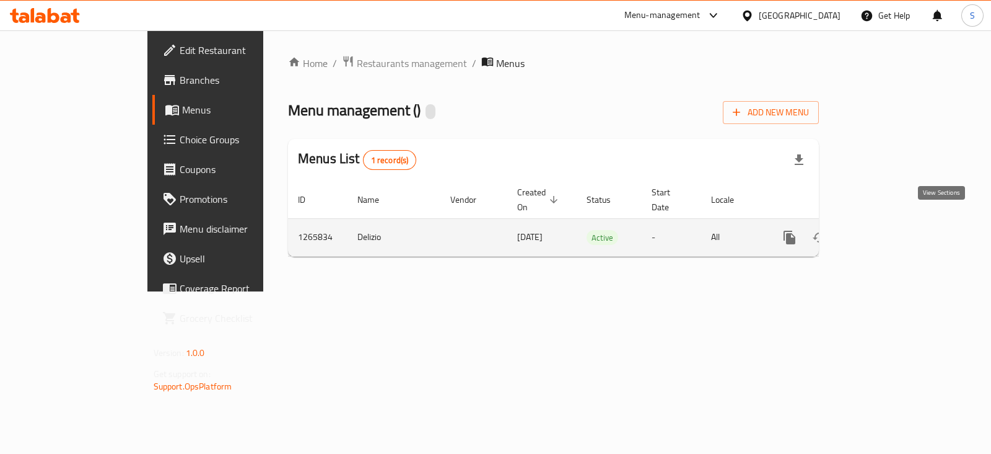
click at [894, 222] on link "enhanced table" at bounding box center [879, 237] width 30 height 30
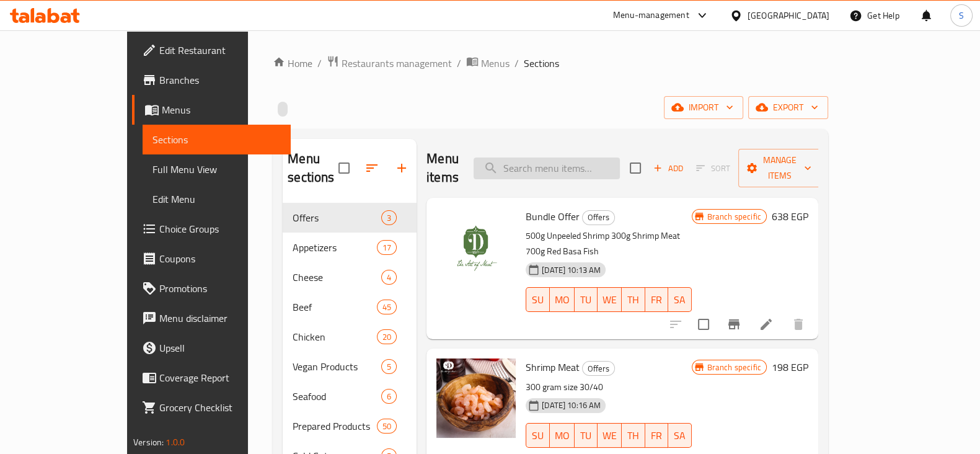
click at [595, 157] on input "search" at bounding box center [546, 168] width 146 height 22
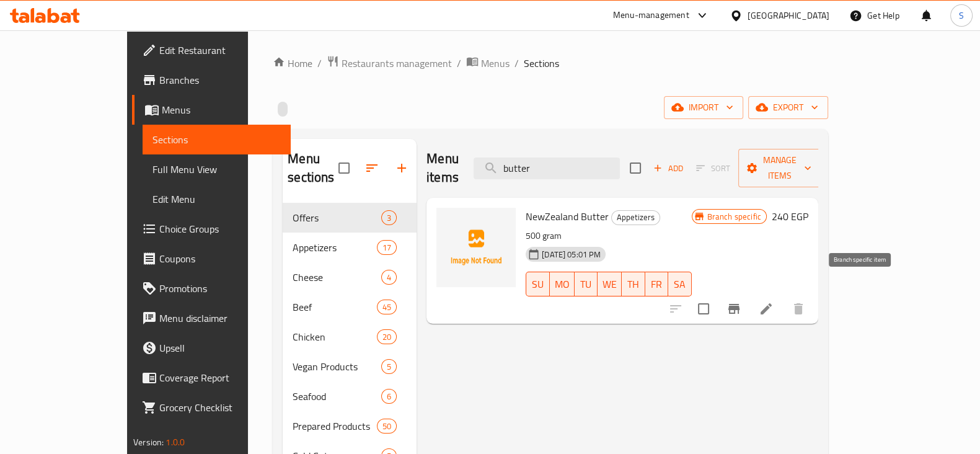
type input "butter"
click at [739, 304] on icon "Branch-specific-item" at bounding box center [733, 309] width 11 height 10
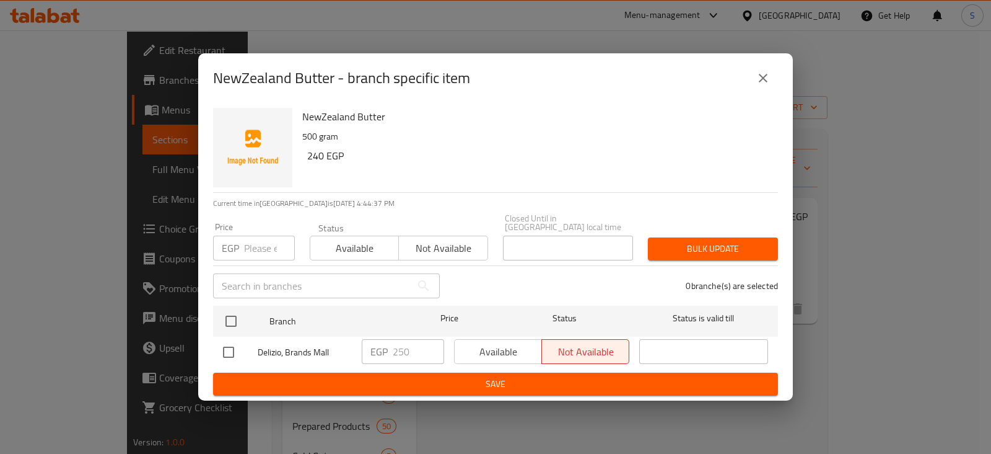
click at [264, 240] on input "number" at bounding box center [269, 247] width 51 height 25
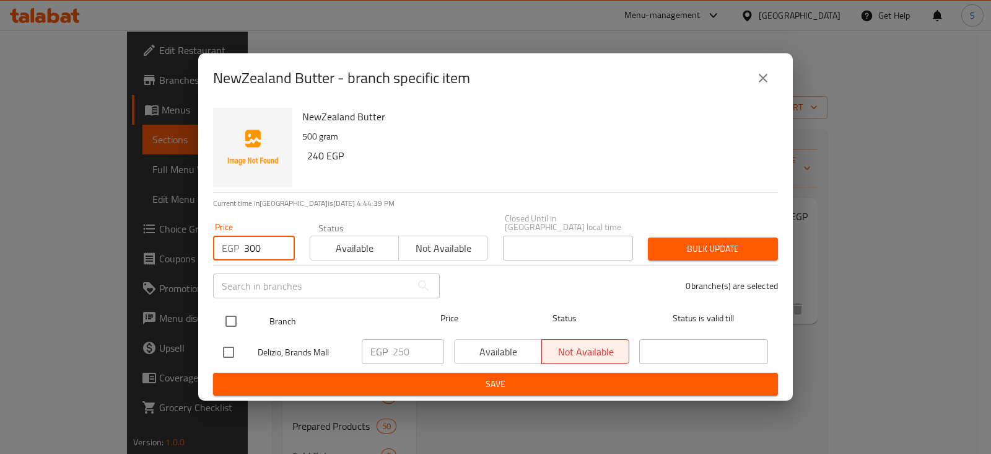
type input "300"
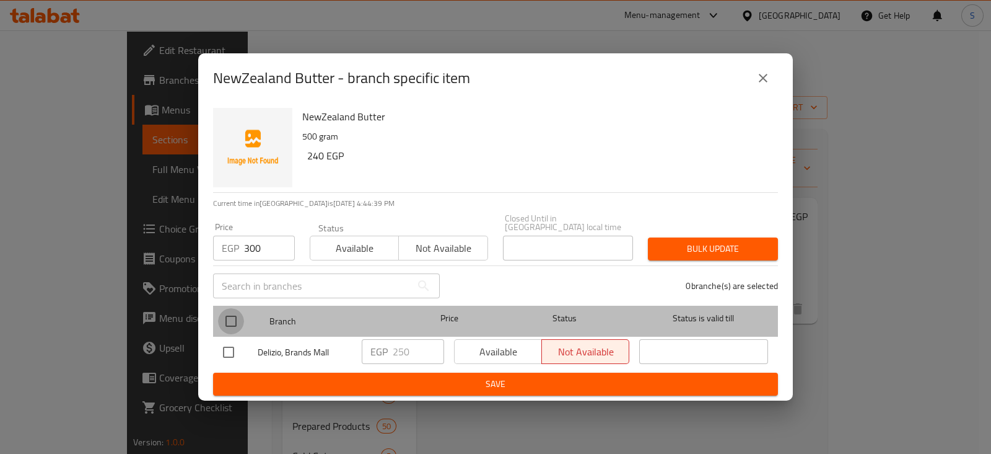
click at [229, 317] on input "checkbox" at bounding box center [231, 321] width 26 height 26
checkbox input "true"
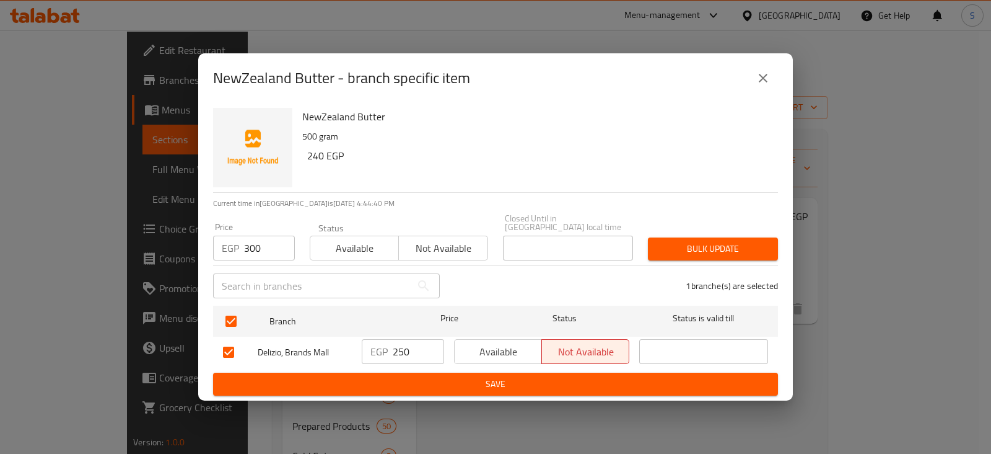
click at [691, 241] on span "Bulk update" at bounding box center [713, 248] width 110 height 15
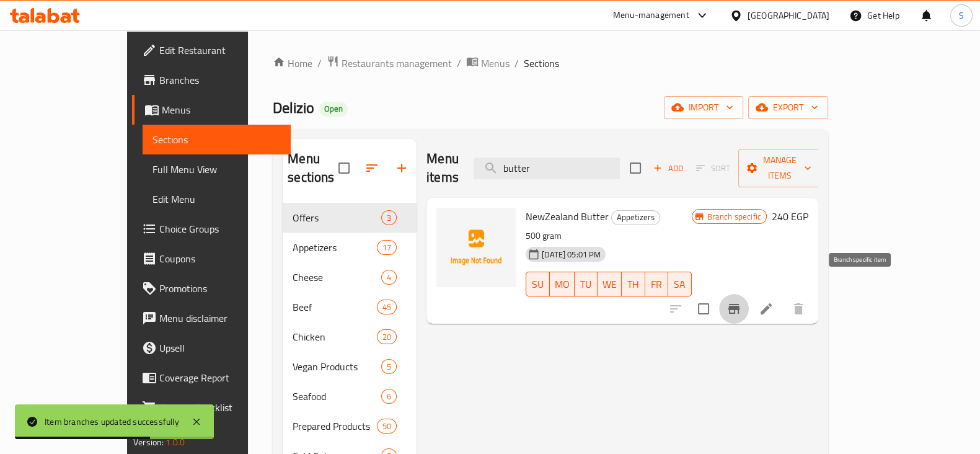
click at [739, 304] on icon "Branch-specific-item" at bounding box center [733, 309] width 11 height 10
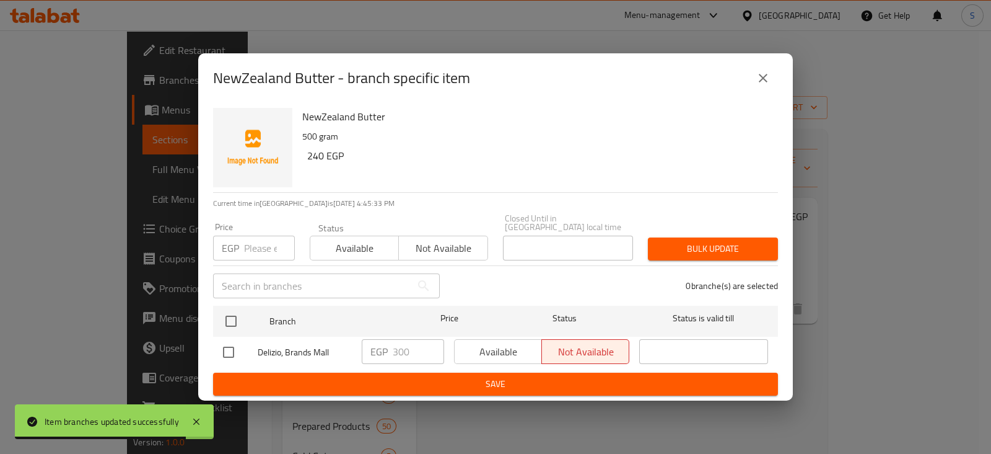
click at [761, 76] on icon "close" at bounding box center [763, 78] width 15 height 15
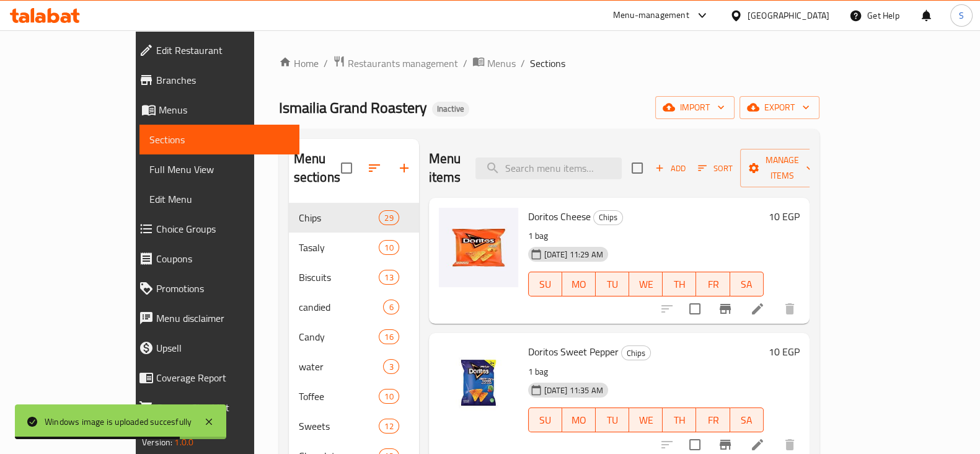
scroll to position [929, 0]
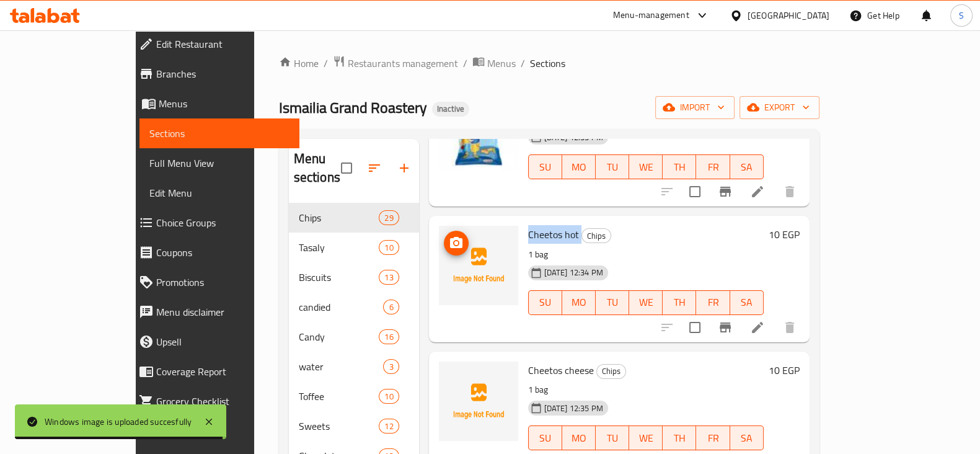
click at [454, 241] on circle "upload picture" at bounding box center [456, 243] width 4 height 4
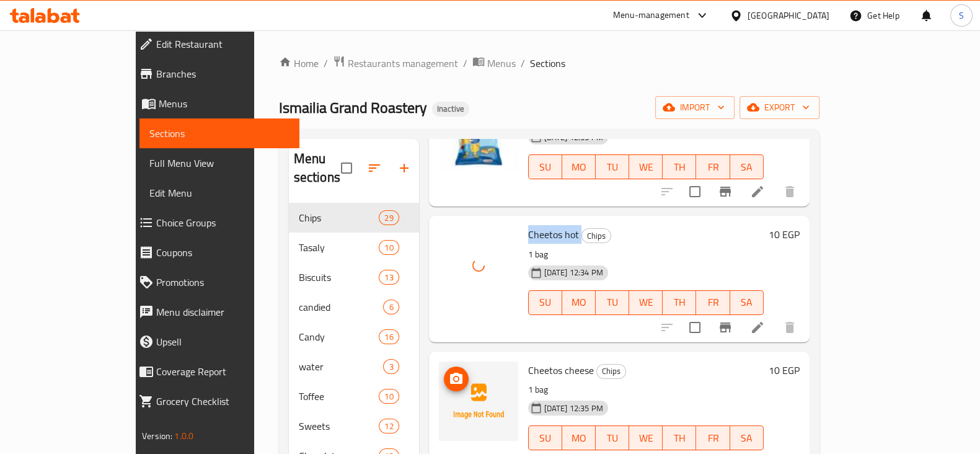
scroll to position [1006, 0]
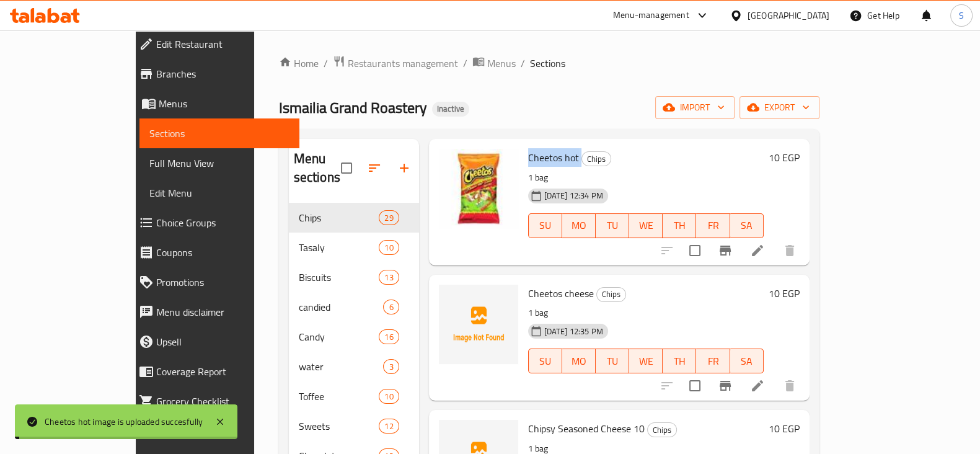
click at [528, 284] on span "Cheetos cheese" at bounding box center [561, 293] width 66 height 19
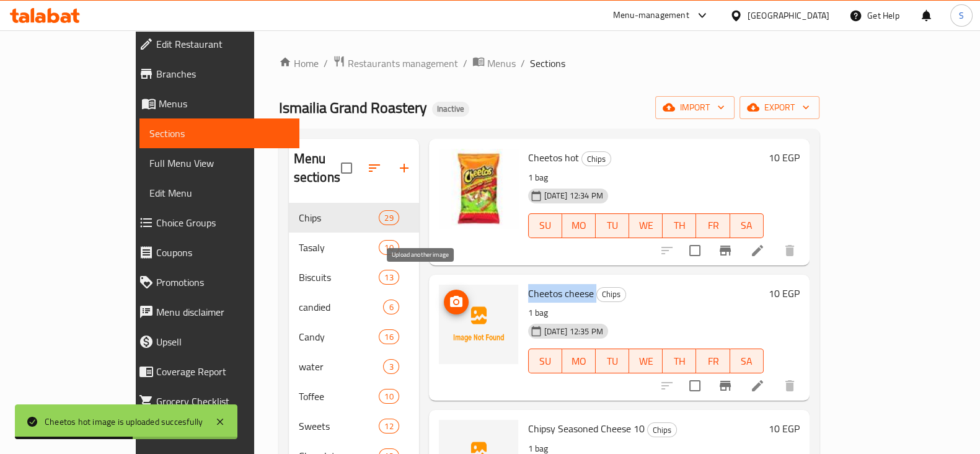
click at [449, 294] on icon "upload picture" at bounding box center [456, 301] width 15 height 15
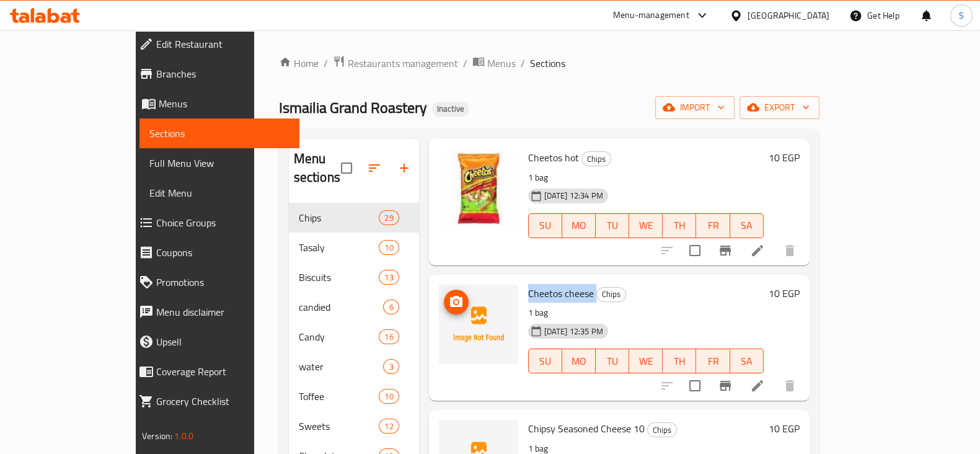
click at [454, 299] on circle "upload picture" at bounding box center [456, 301] width 4 height 4
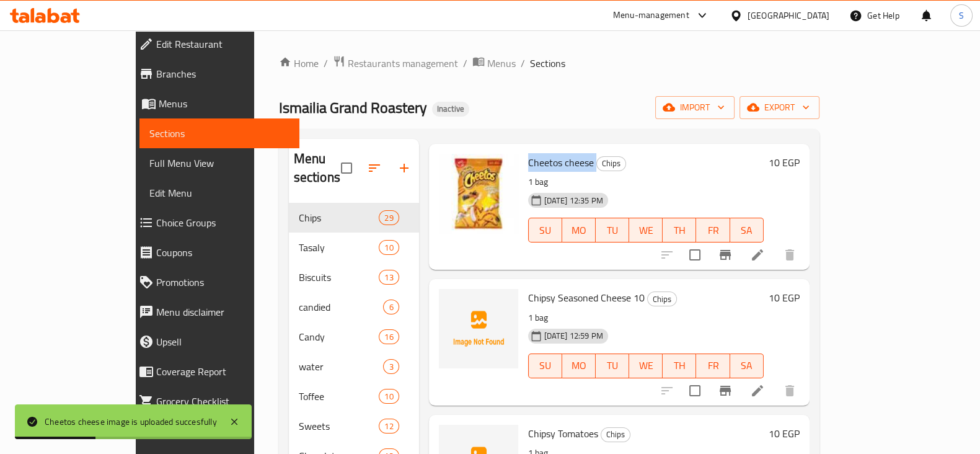
scroll to position [1161, 0]
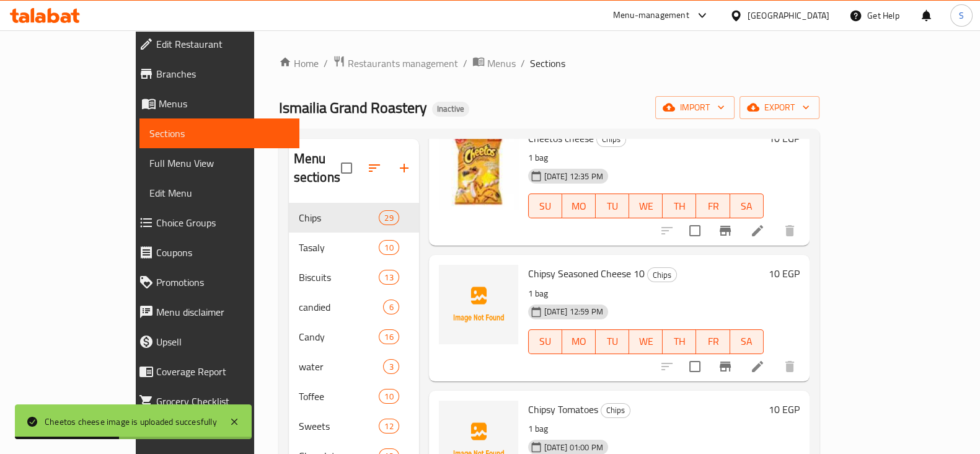
click at [537, 264] on span "Chipsy Seasoned Cheese 10" at bounding box center [586, 273] width 116 height 19
copy h6 "Chipsy Seasoned Cheese 10"
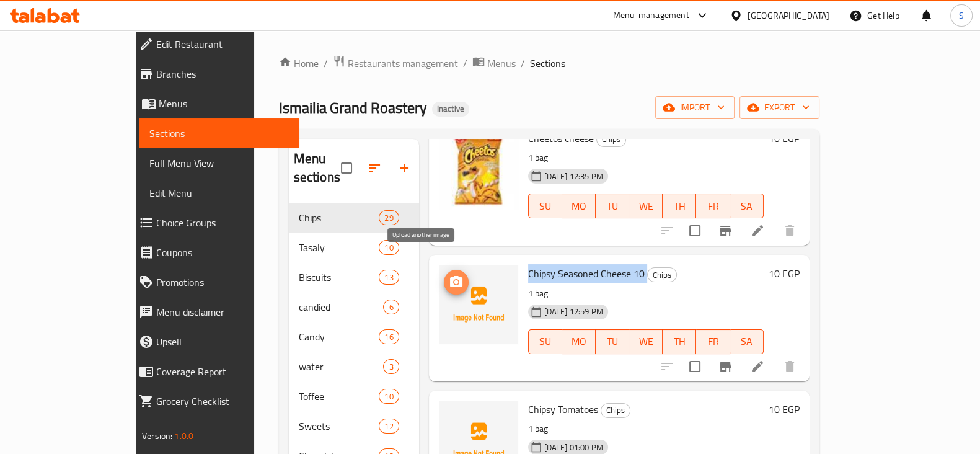
click at [449, 274] on icon "upload picture" at bounding box center [456, 281] width 15 height 15
